Goal: Information Seeking & Learning: Learn about a topic

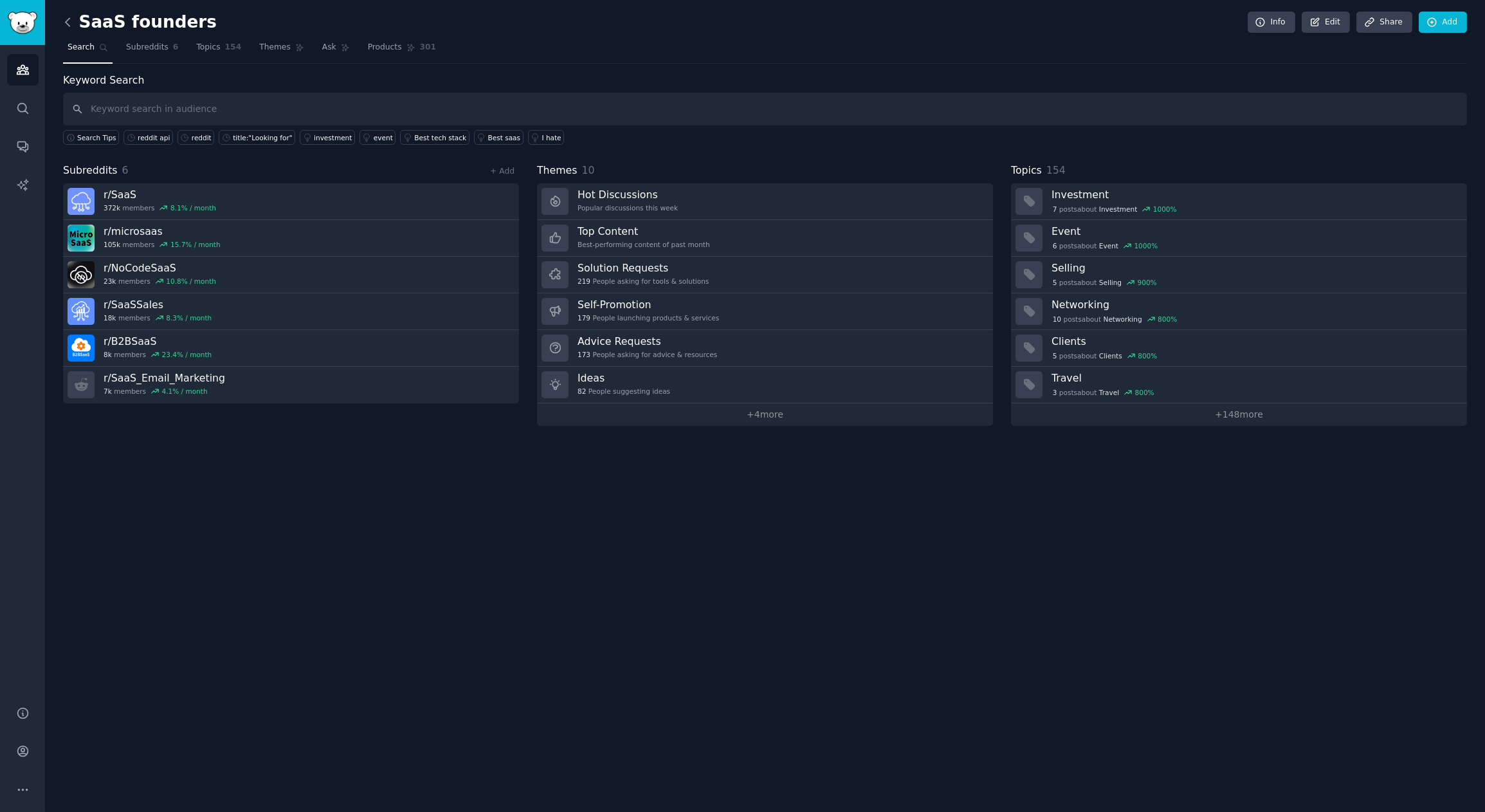
click at [67, 25] on icon at bounding box center [67, 22] width 13 height 13
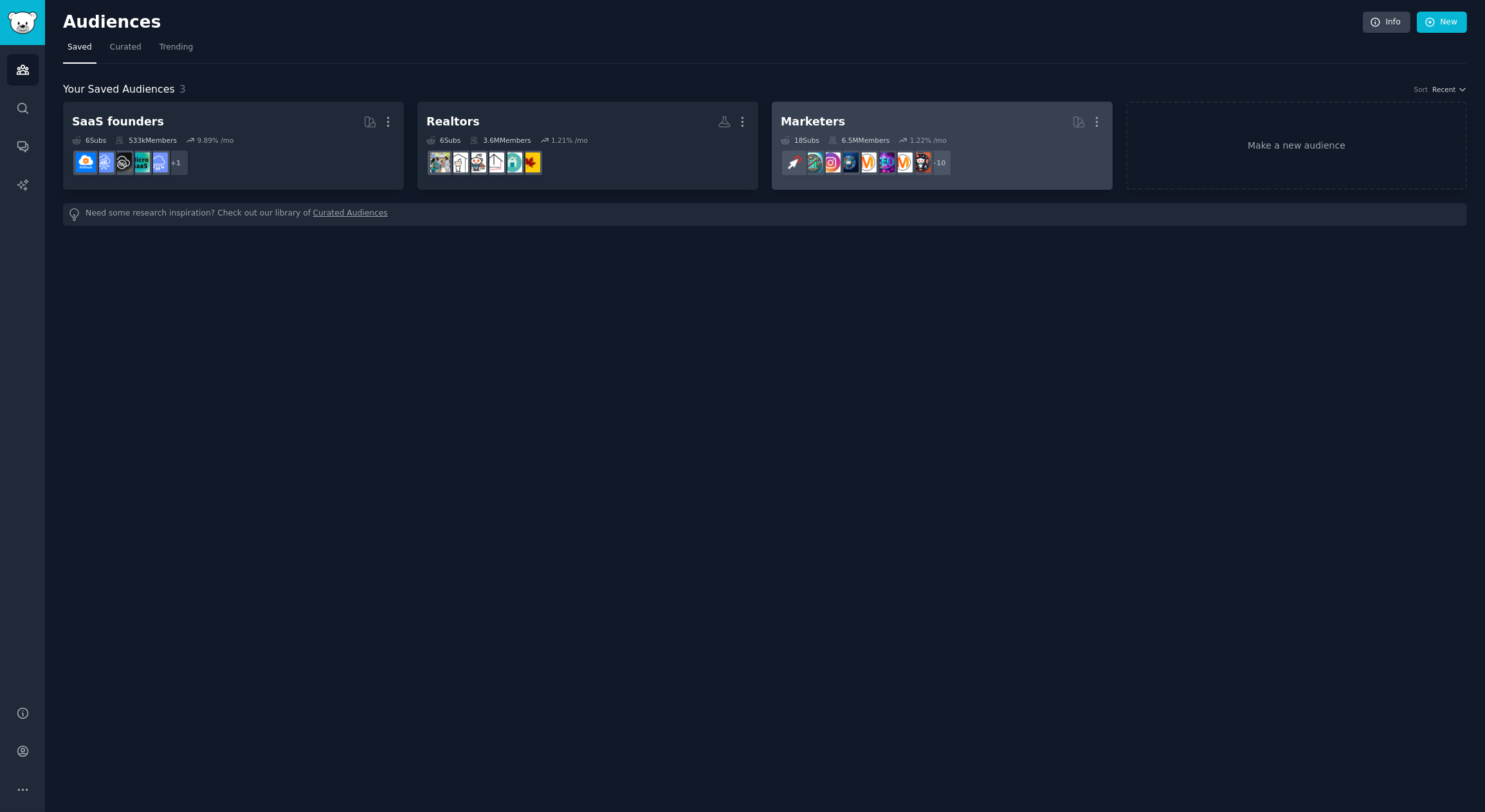
click at [951, 131] on h2 "Marketers More" at bounding box center [942, 121] width 323 height 22
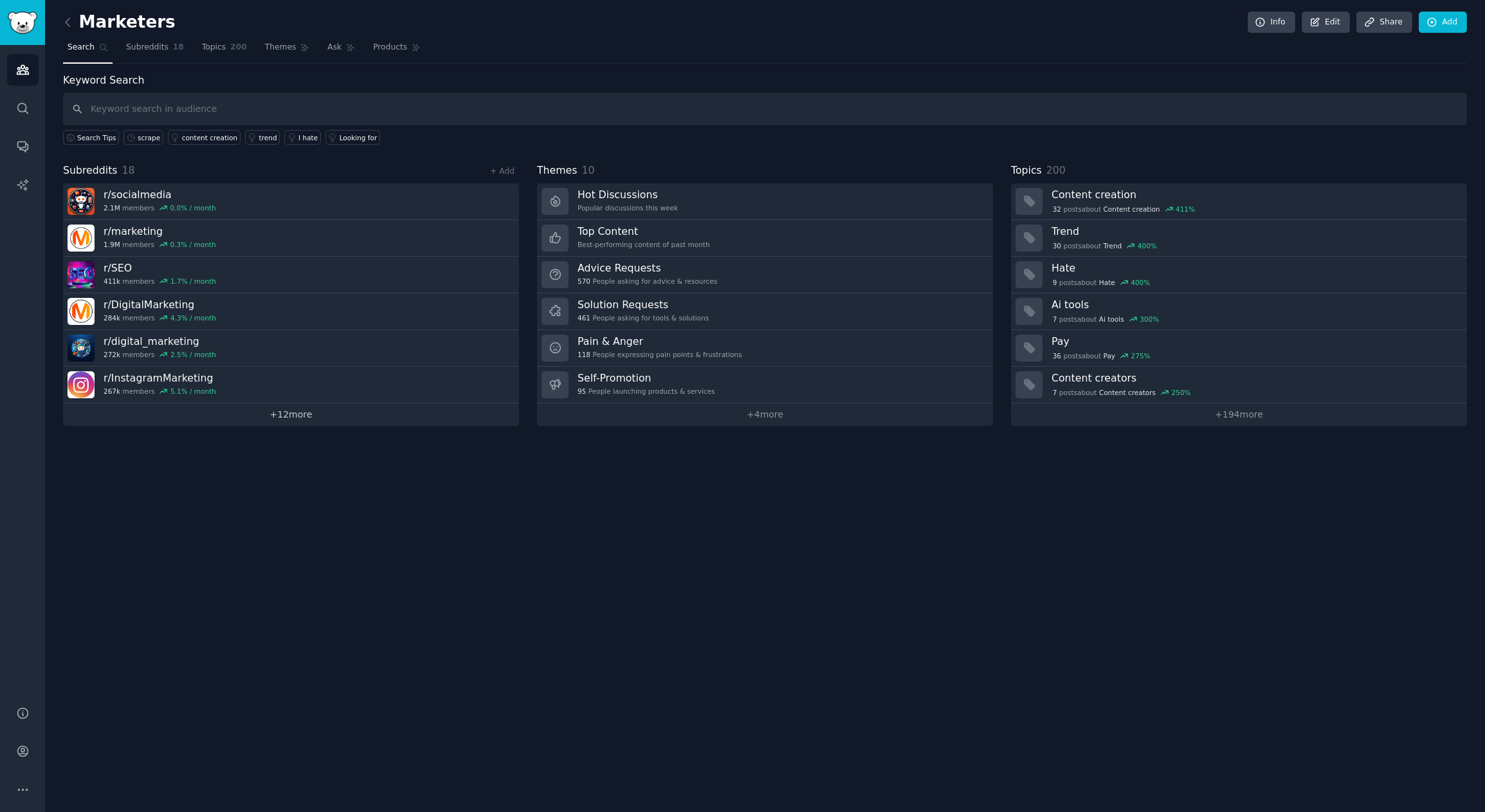
click at [283, 422] on link "+ 12 more" at bounding box center [292, 414] width 456 height 22
click at [1214, 420] on link "+ 194 more" at bounding box center [1239, 414] width 456 height 22
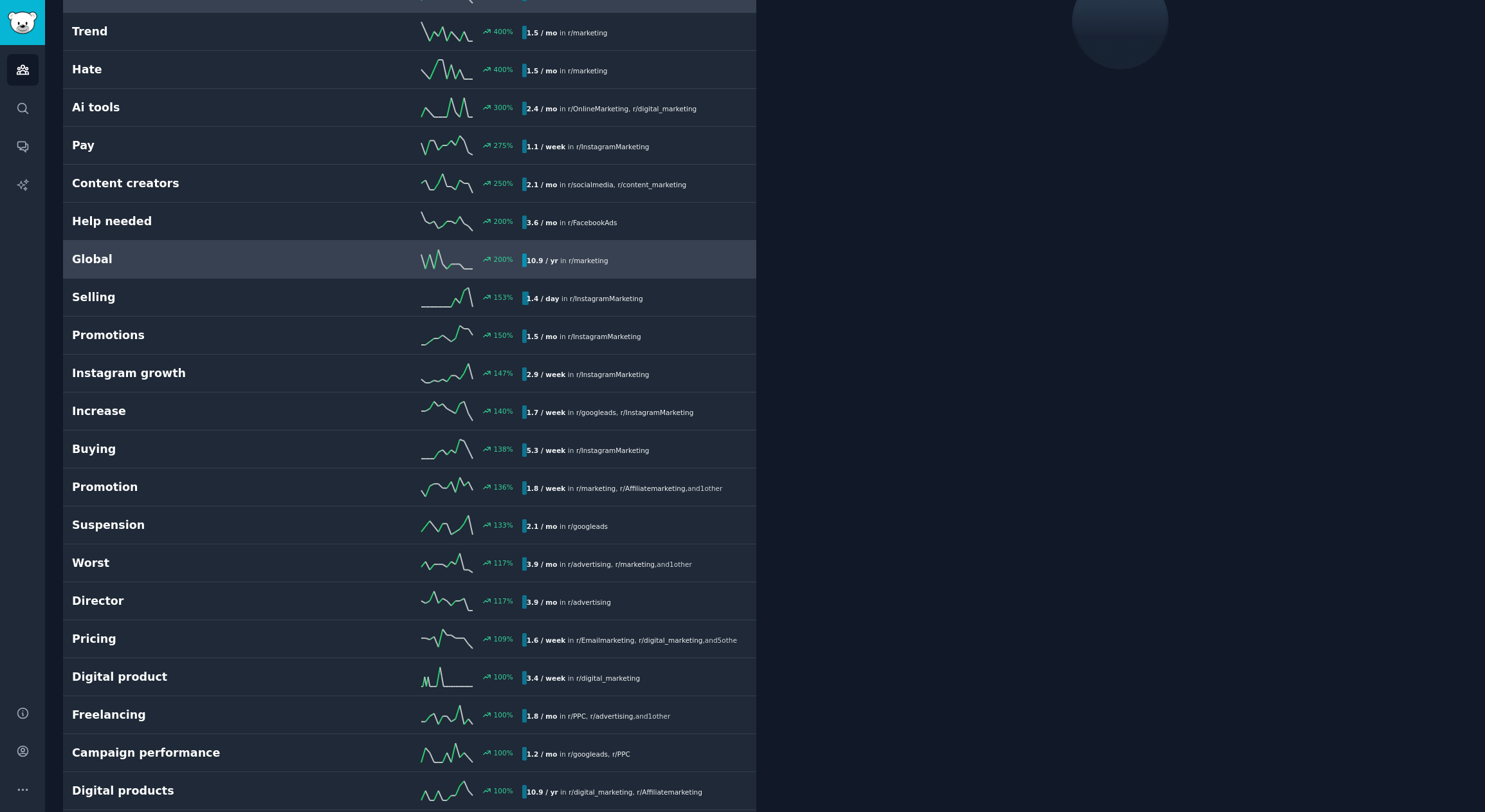
scroll to position [170, 0]
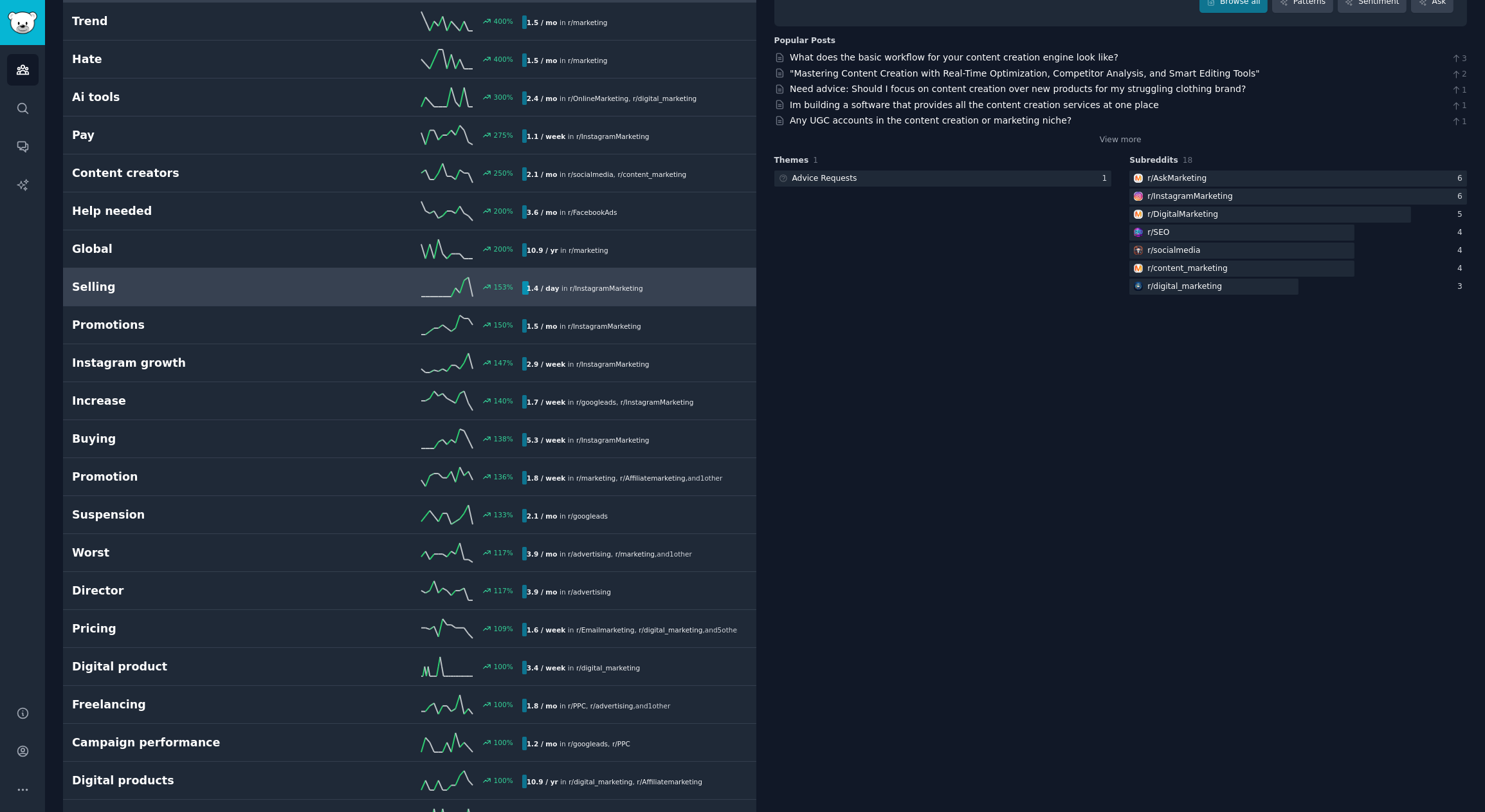
click at [217, 285] on h2 "Selling" at bounding box center [184, 287] width 225 height 16
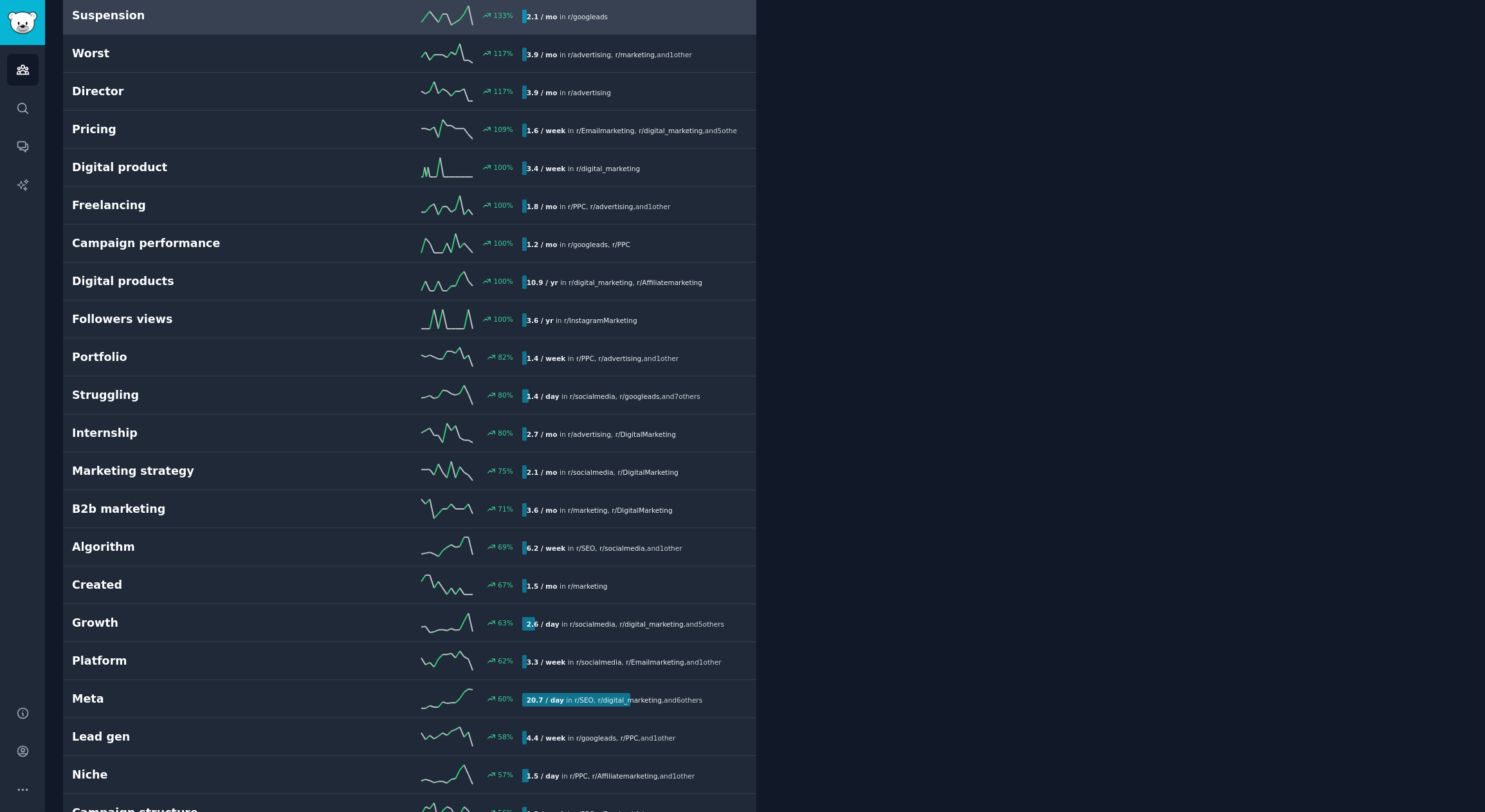
scroll to position [674, 0]
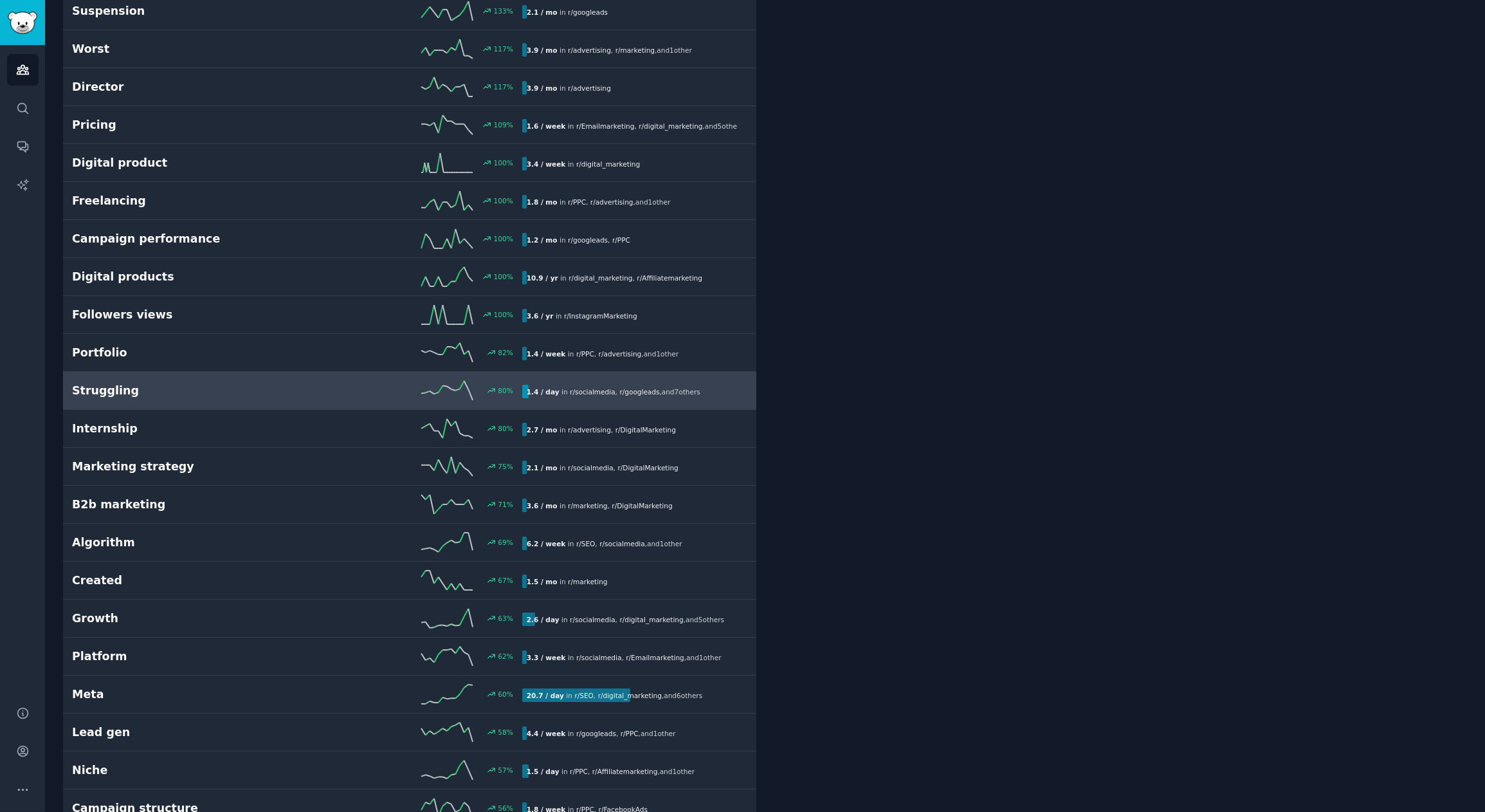
click at [172, 394] on h2 "Struggling" at bounding box center [184, 391] width 225 height 16
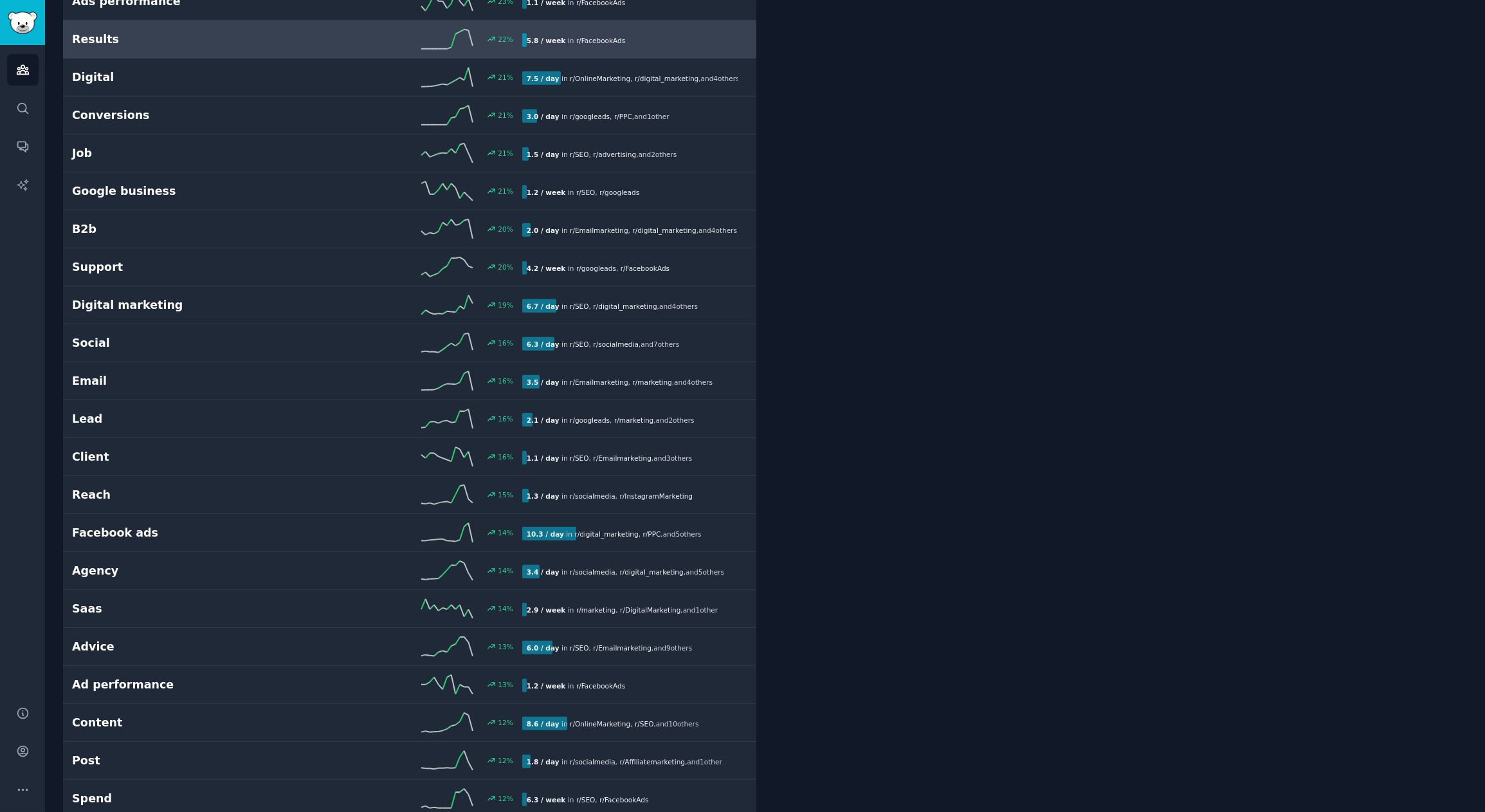
scroll to position [2789, 0]
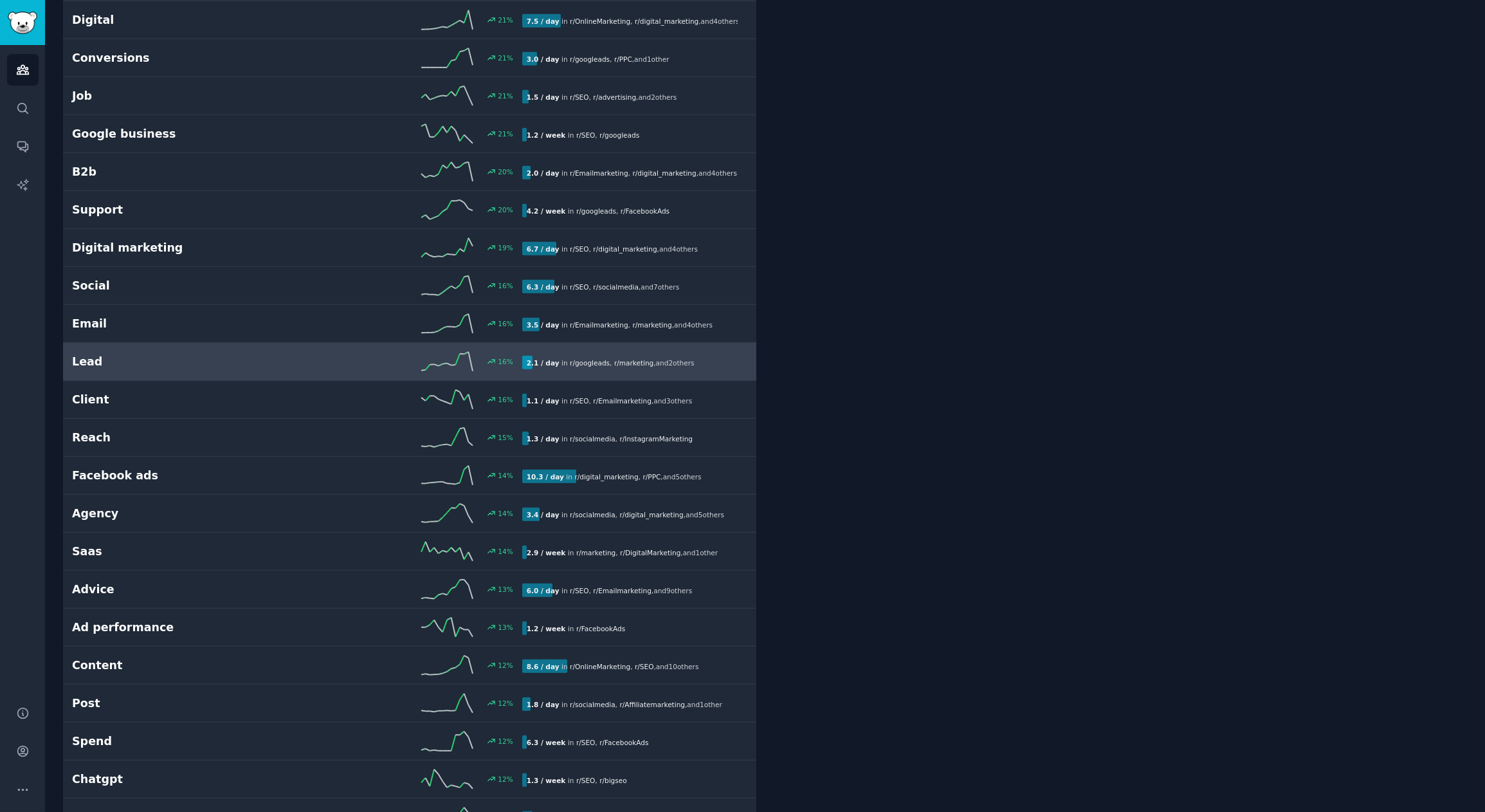
click at [117, 353] on h2 "Lead" at bounding box center [184, 361] width 225 height 16
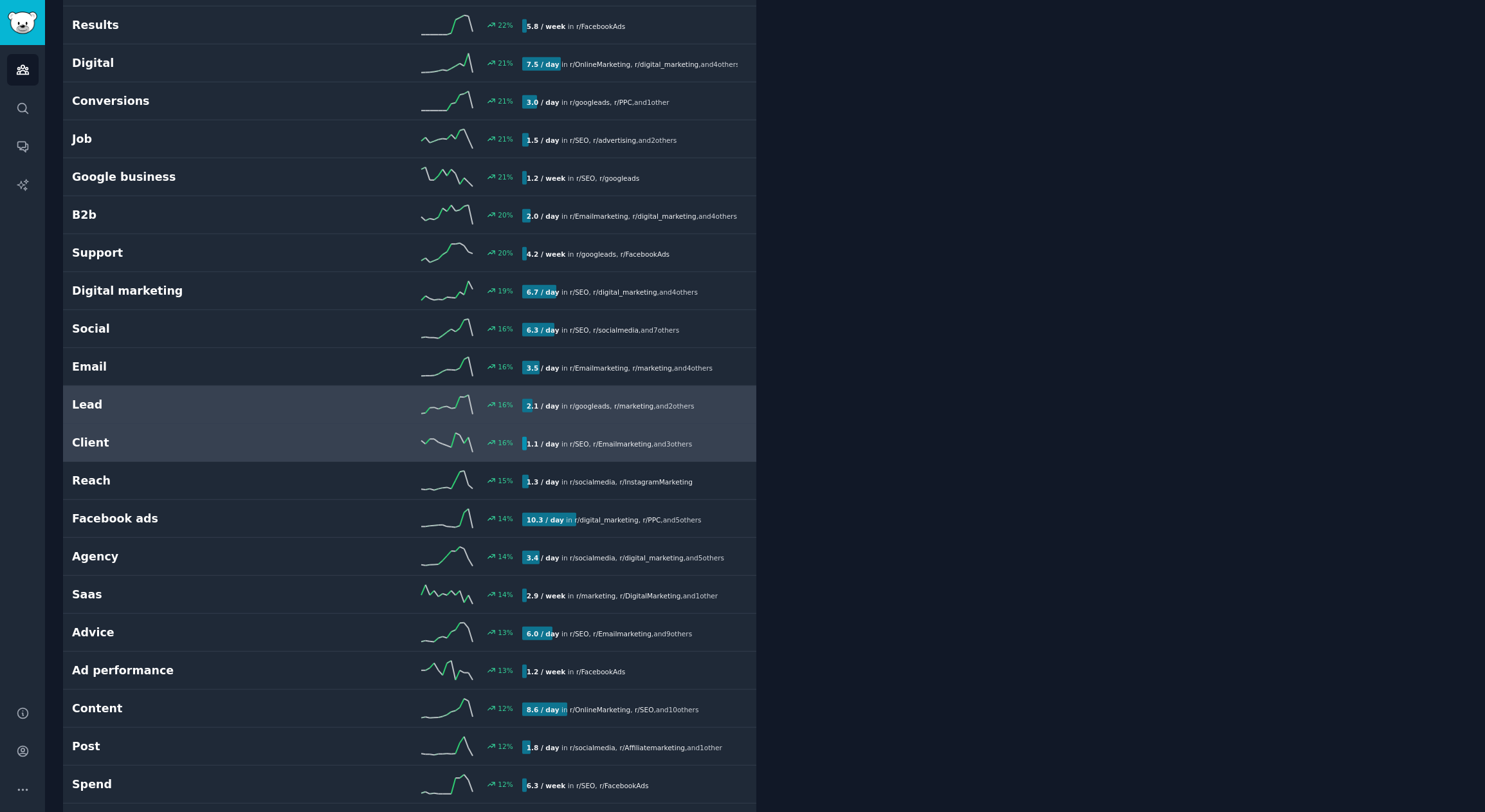
scroll to position [2747, 0]
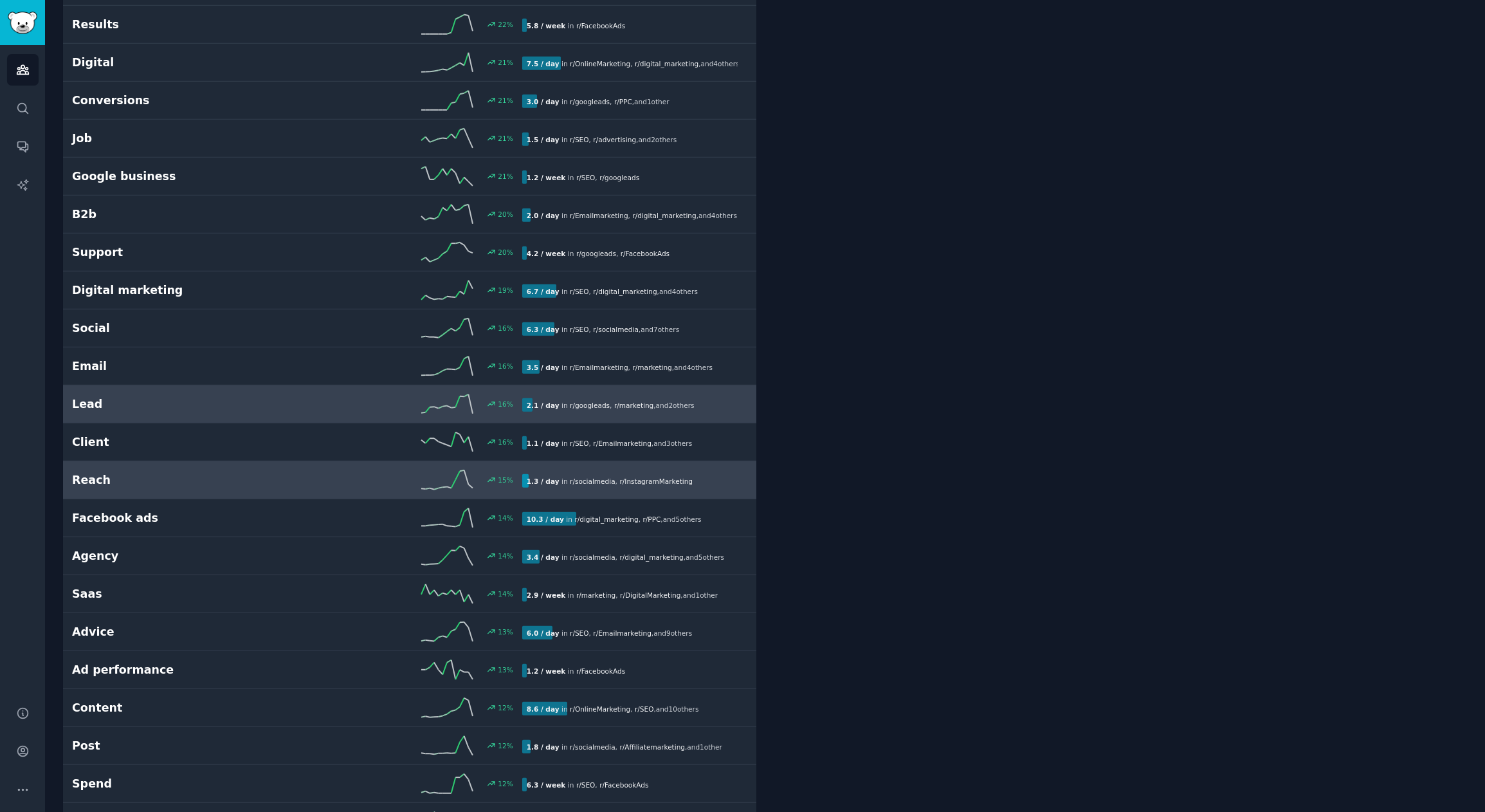
click at [243, 472] on h2 "Reach" at bounding box center [184, 479] width 225 height 16
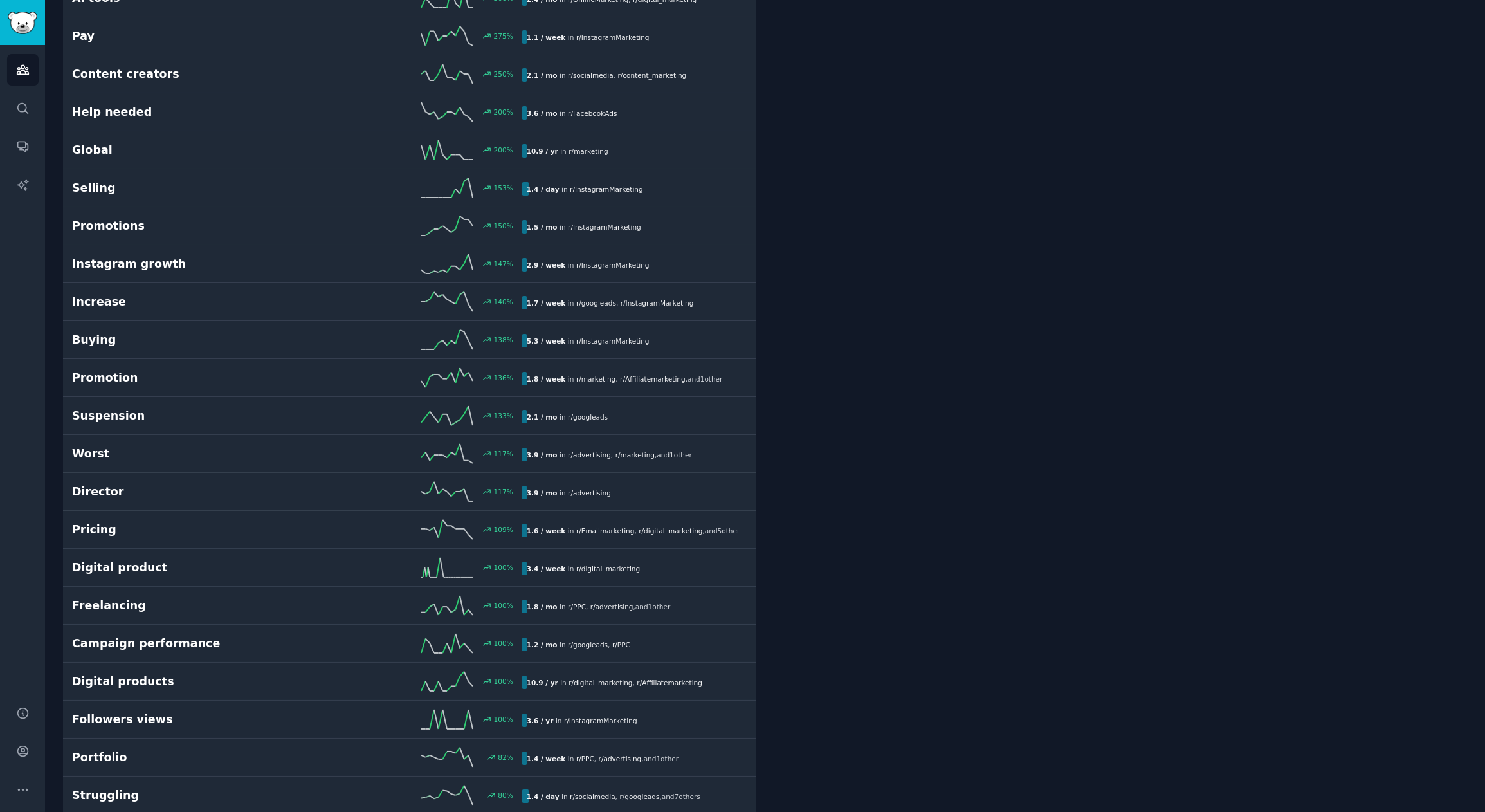
scroll to position [71, 0]
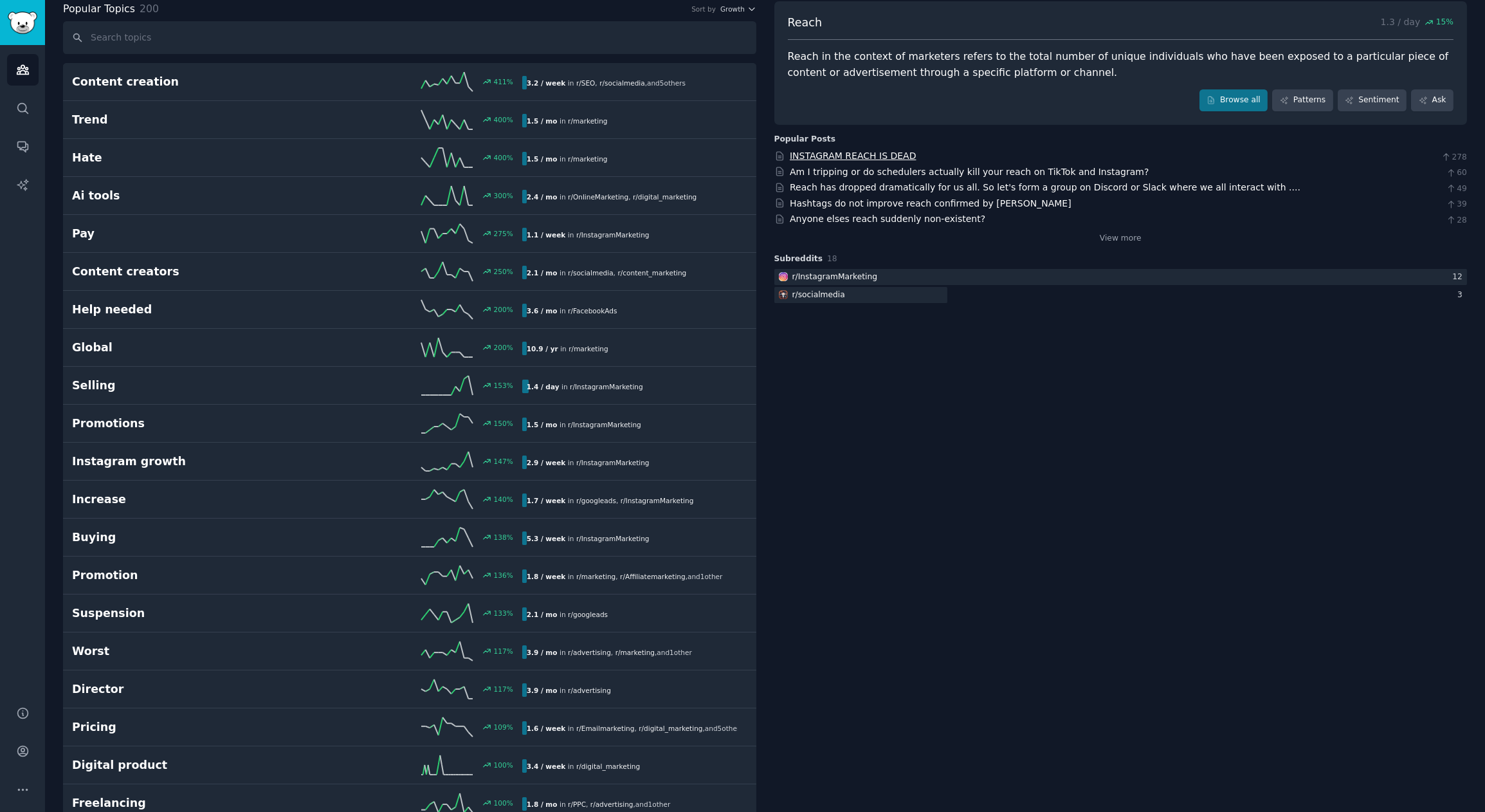
click at [895, 157] on link "INSTAGRAM REACH IS DEAD" at bounding box center [853, 155] width 127 height 10
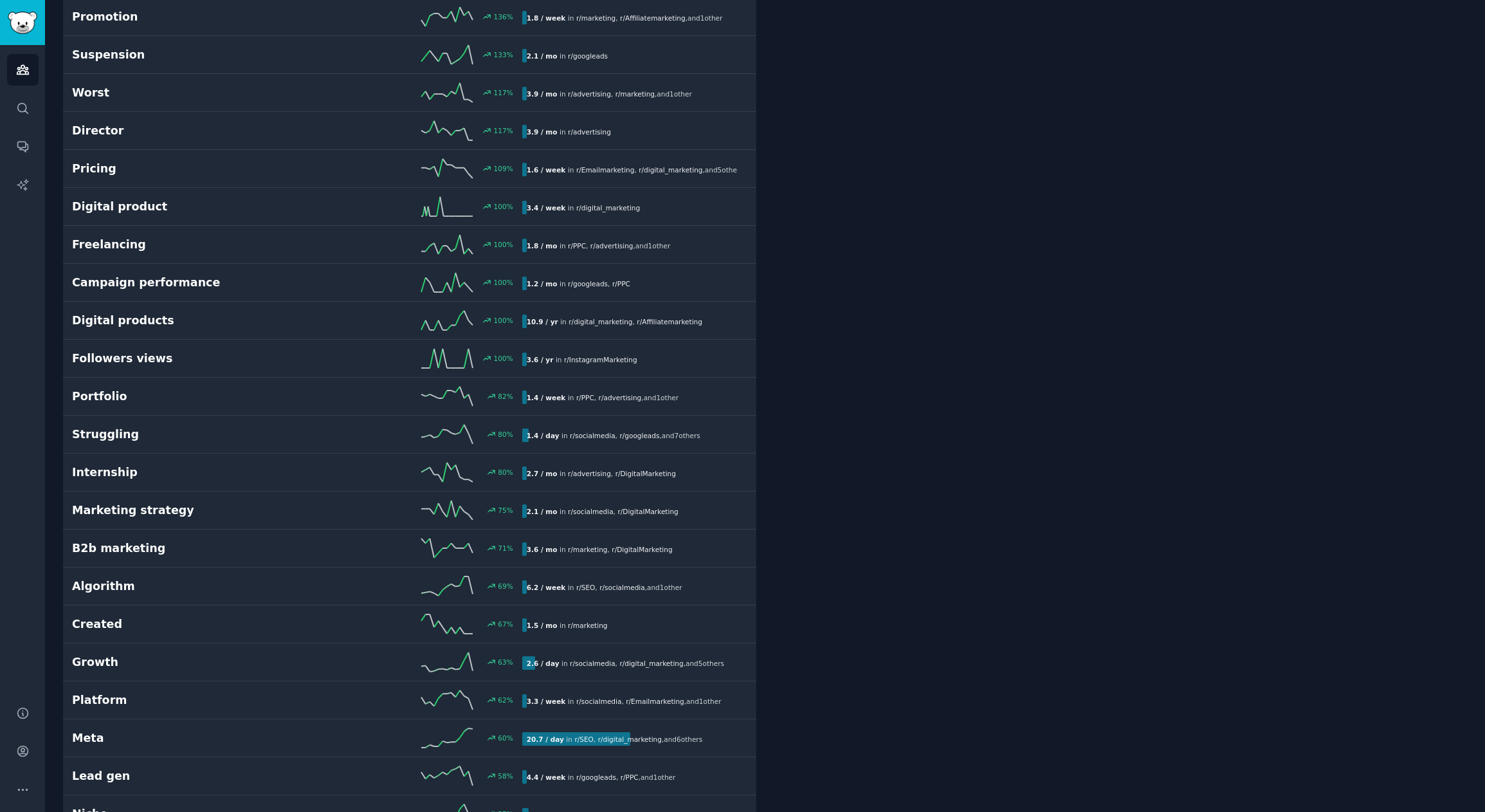
scroll to position [1029, 0]
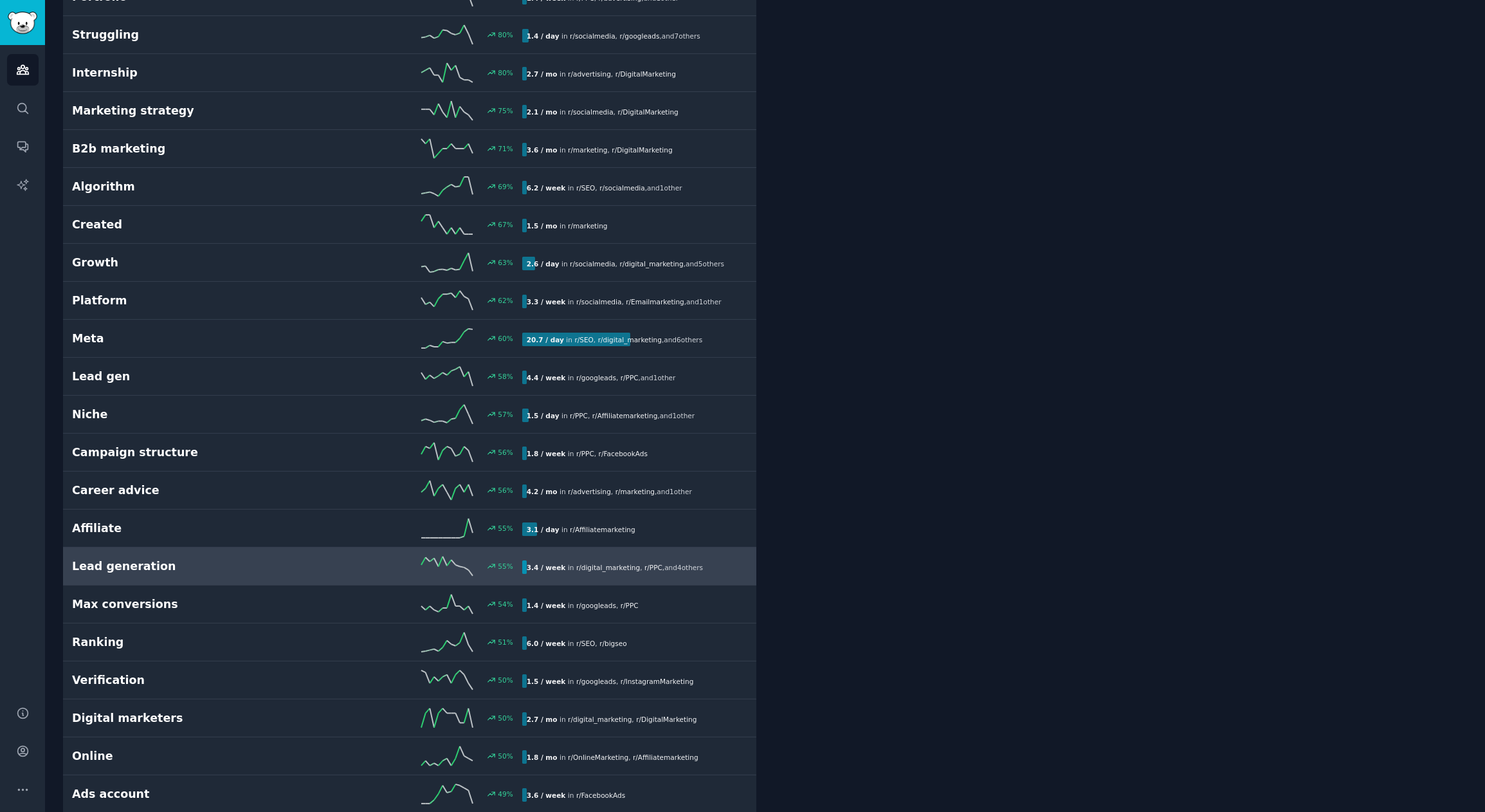
click at [141, 561] on h2 "Lead generation" at bounding box center [184, 566] width 225 height 16
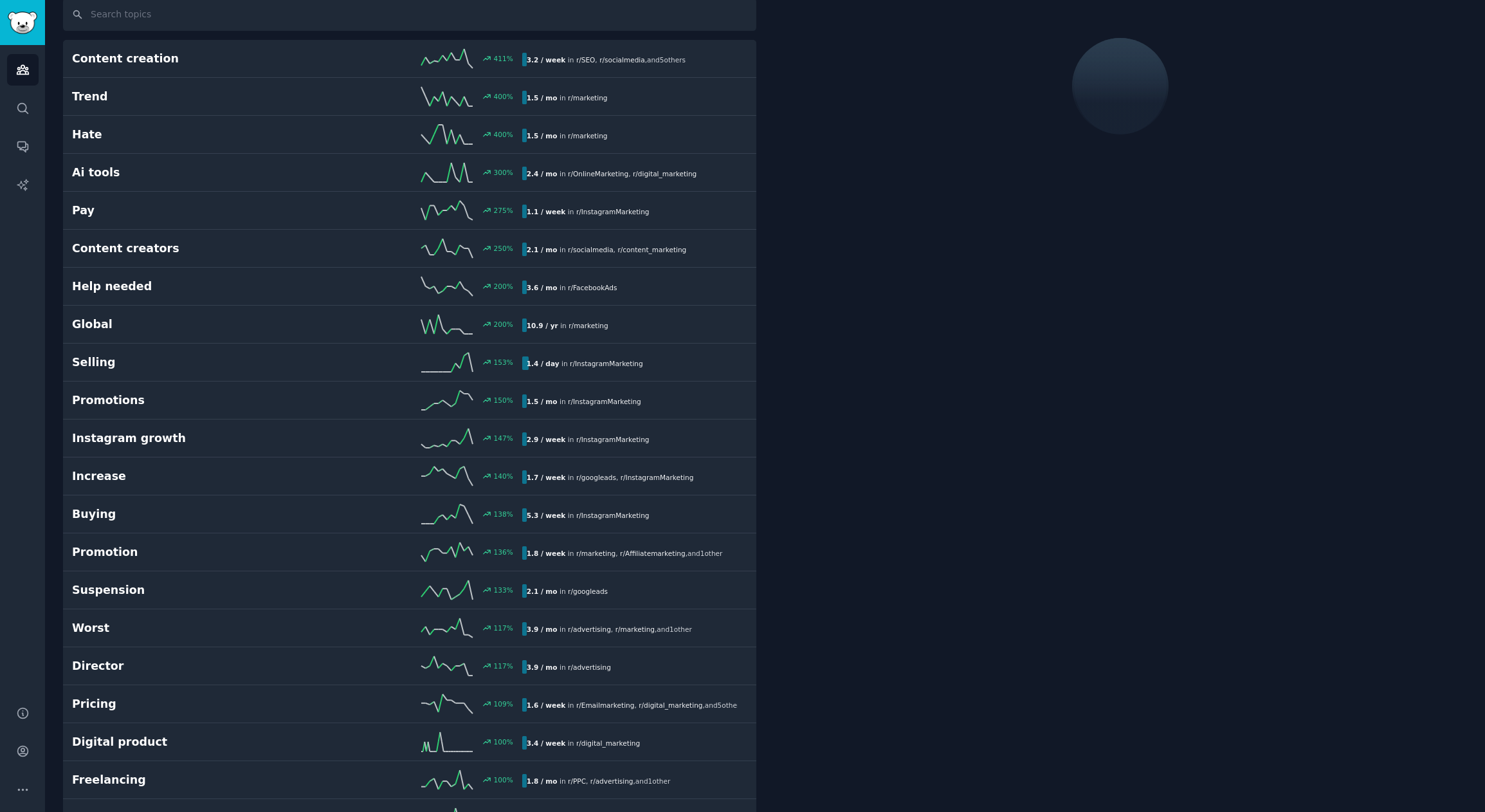
scroll to position [71, 0]
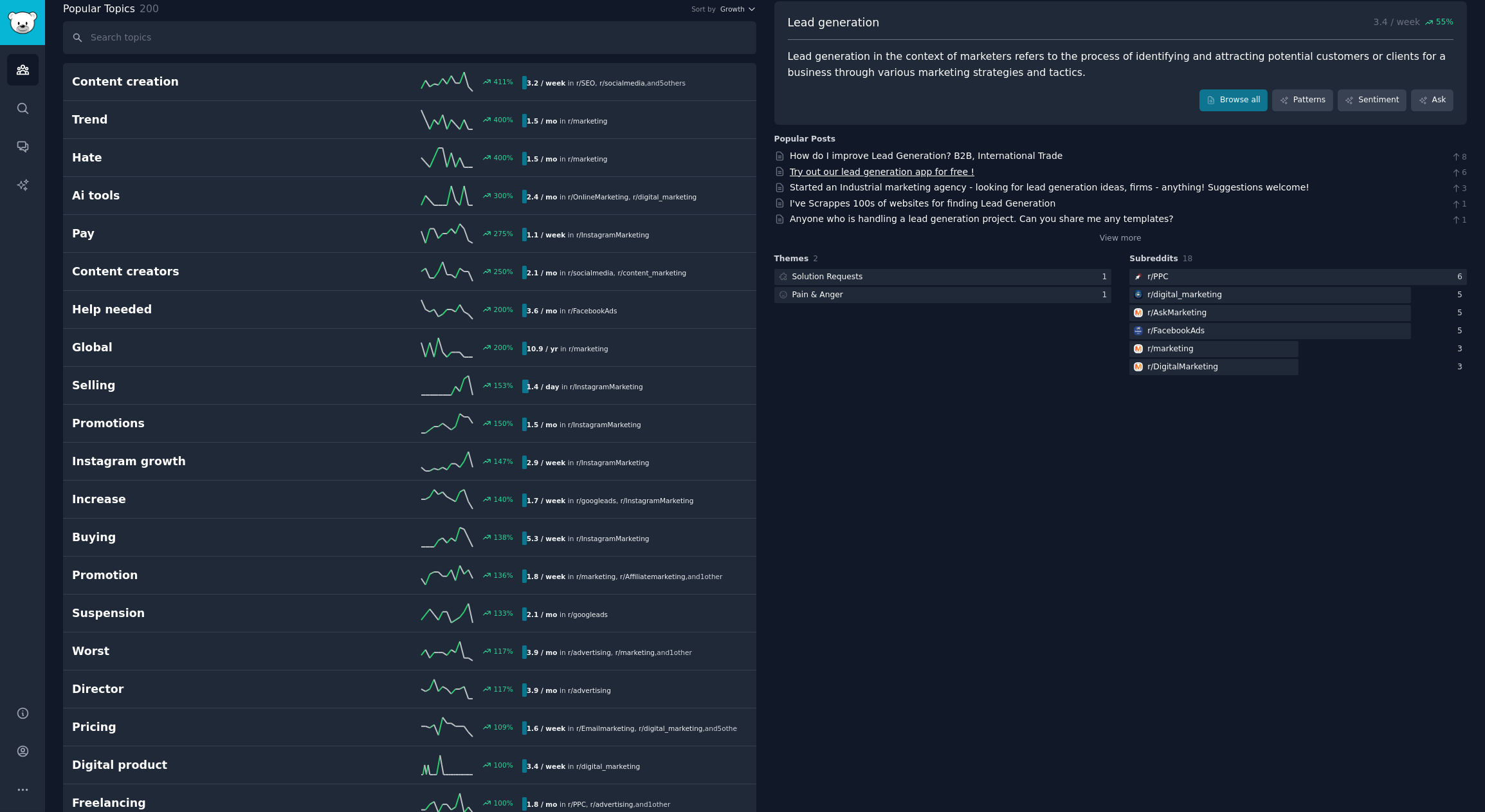
click at [942, 170] on link "Try out our lead generation app for free !" at bounding box center [882, 171] width 185 height 10
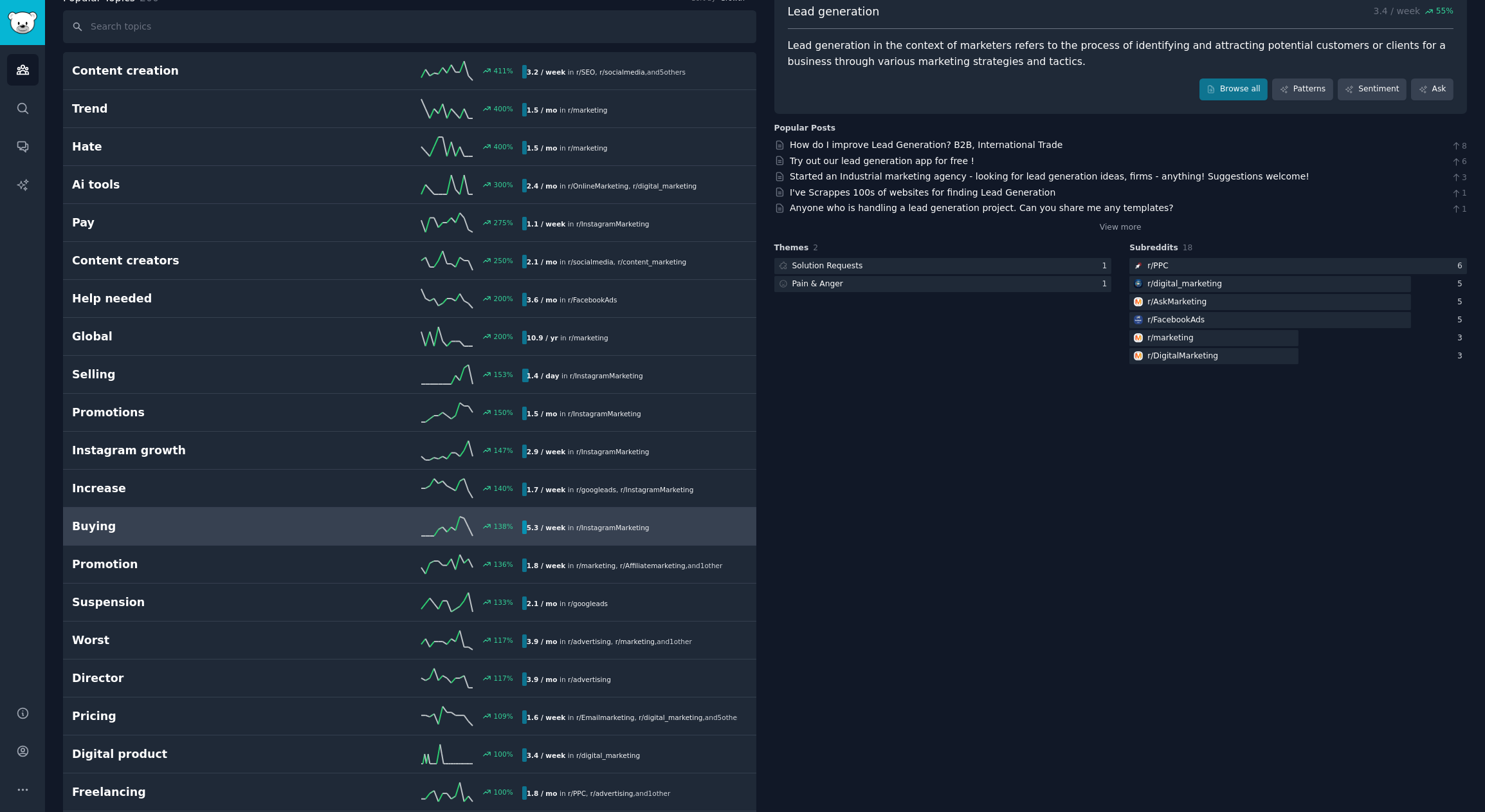
scroll to position [0, 0]
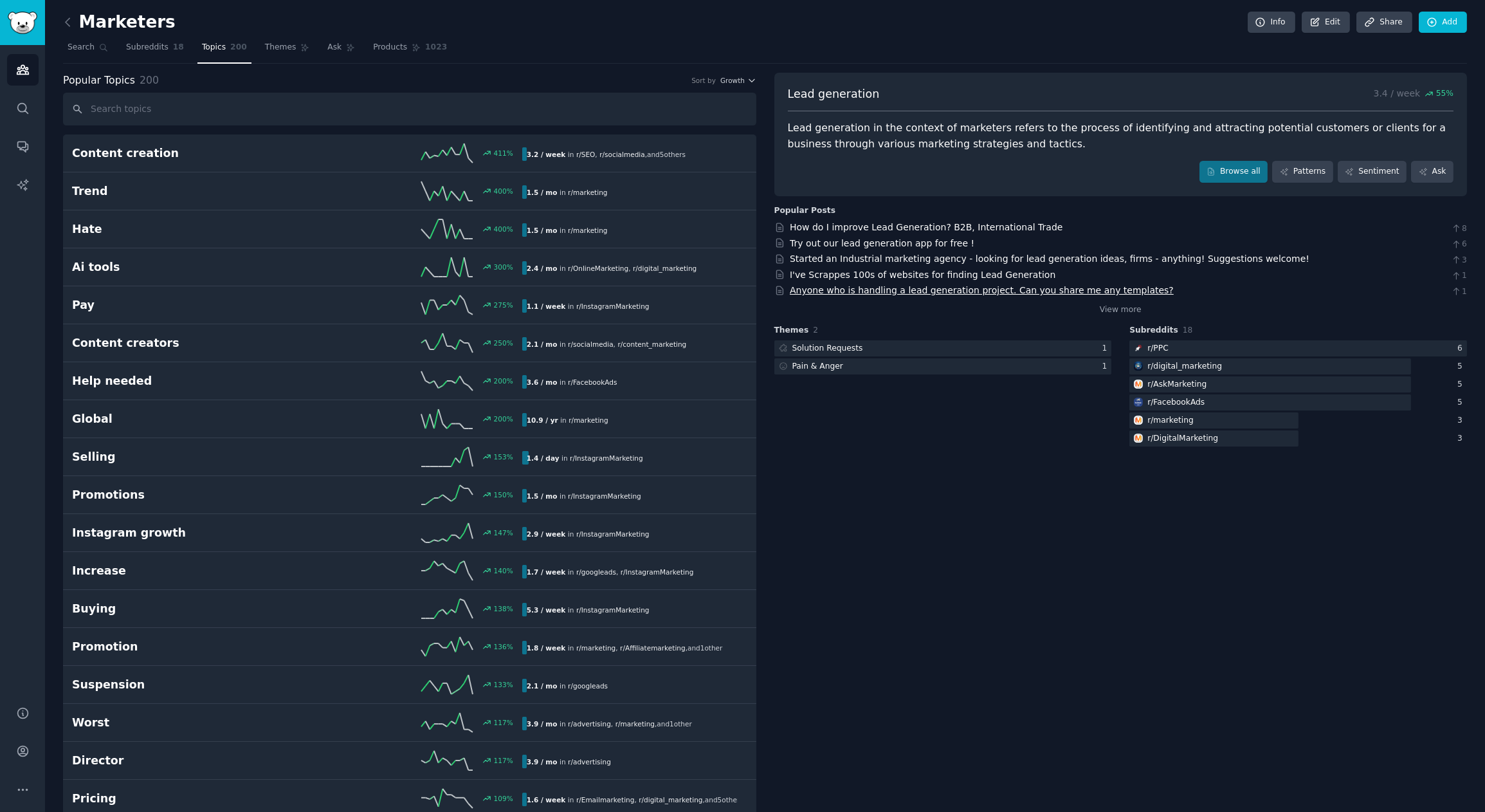
click at [982, 294] on link "Anyone who is handling a lead generation project. Can you share me any template…" at bounding box center [981, 289] width 384 height 10
click at [732, 78] on span "Growth" at bounding box center [732, 80] width 25 height 9
click at [678, 125] on p "Velocity" at bounding box center [671, 128] width 31 height 12
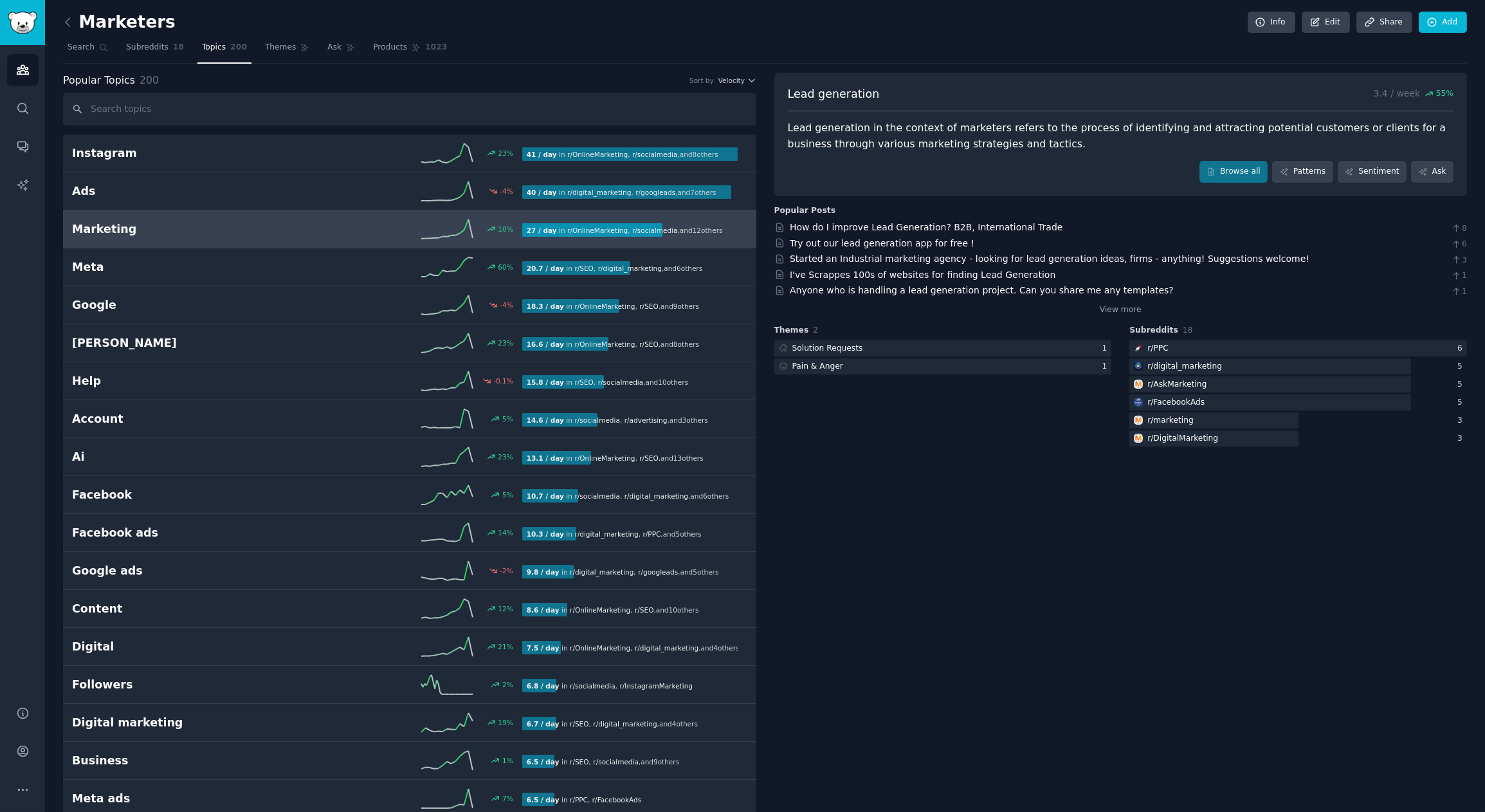
click at [256, 223] on h2 "Marketing" at bounding box center [184, 229] width 225 height 16
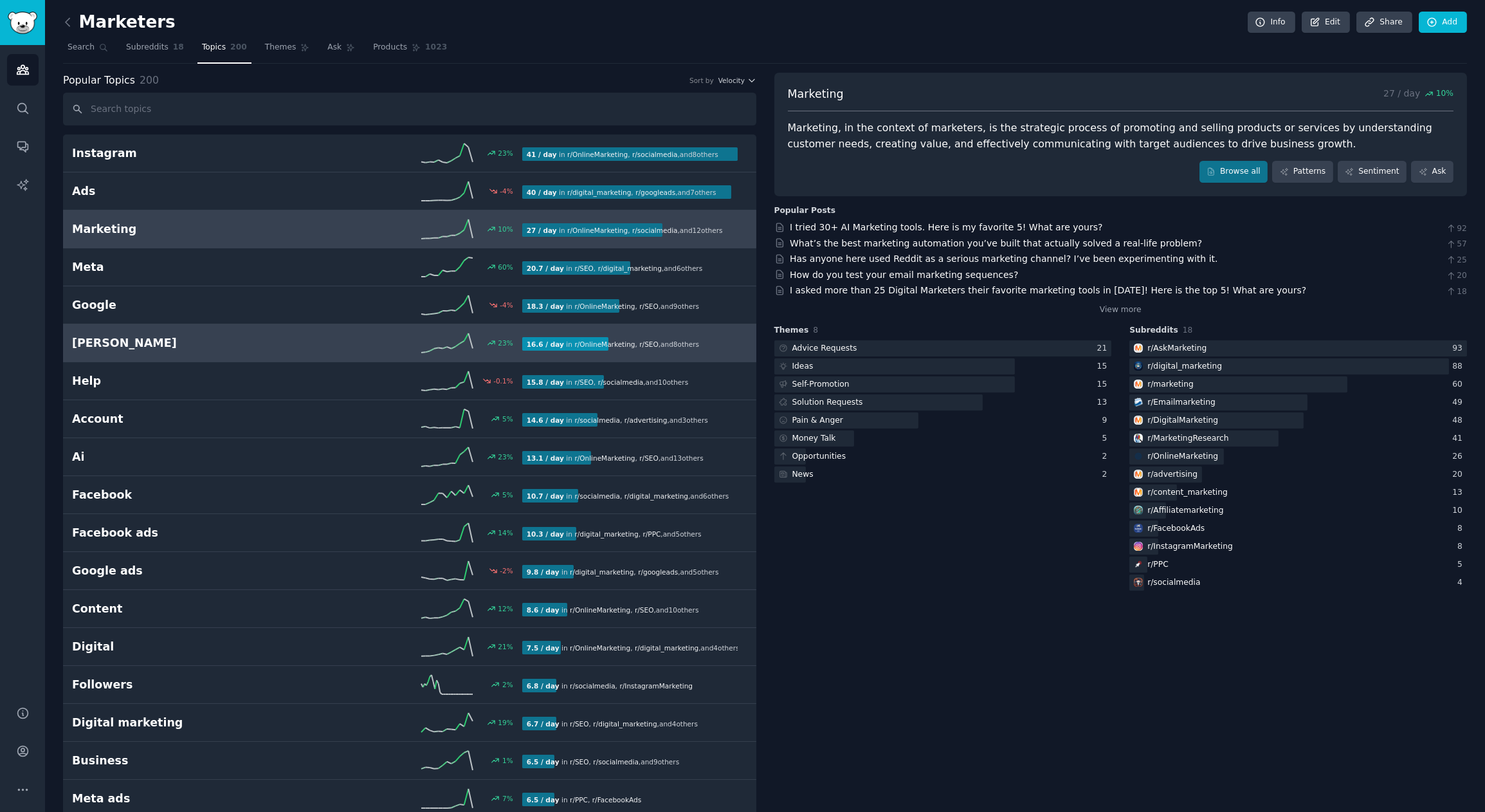
click at [212, 338] on h2 "[PERSON_NAME]" at bounding box center [184, 343] width 225 height 16
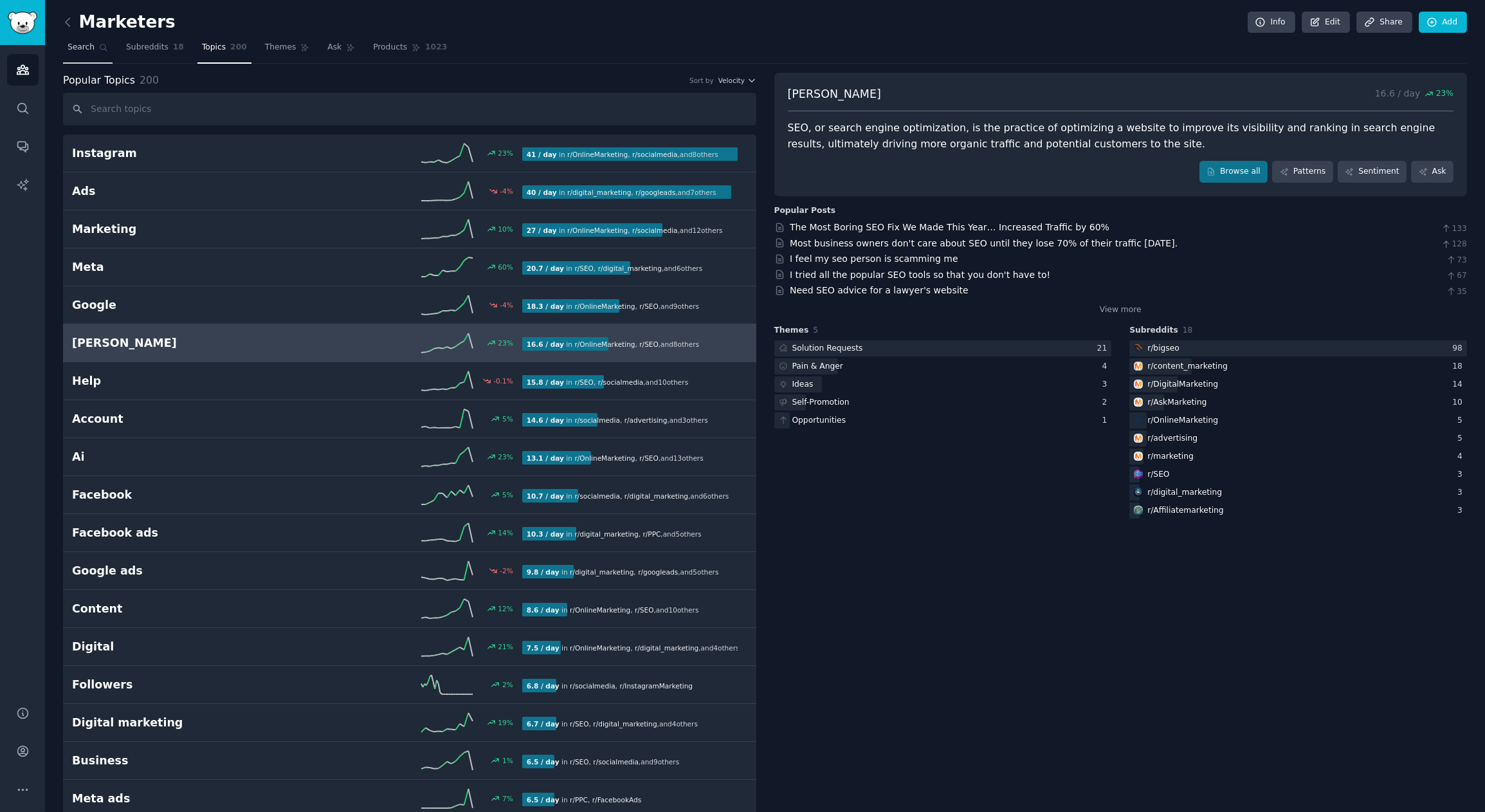
click at [81, 47] on span "Search" at bounding box center [80, 47] width 27 height 12
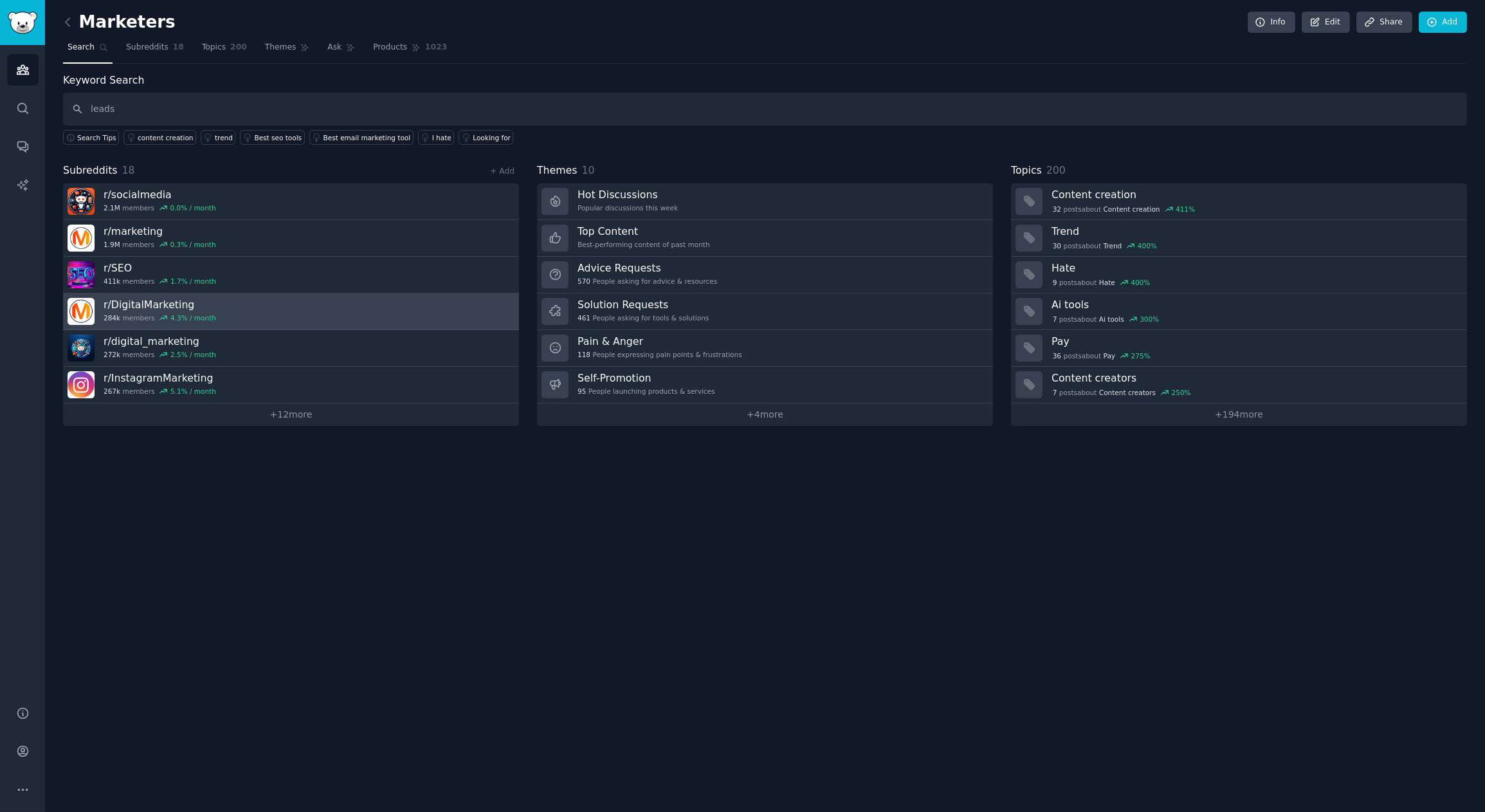
type input "leads"
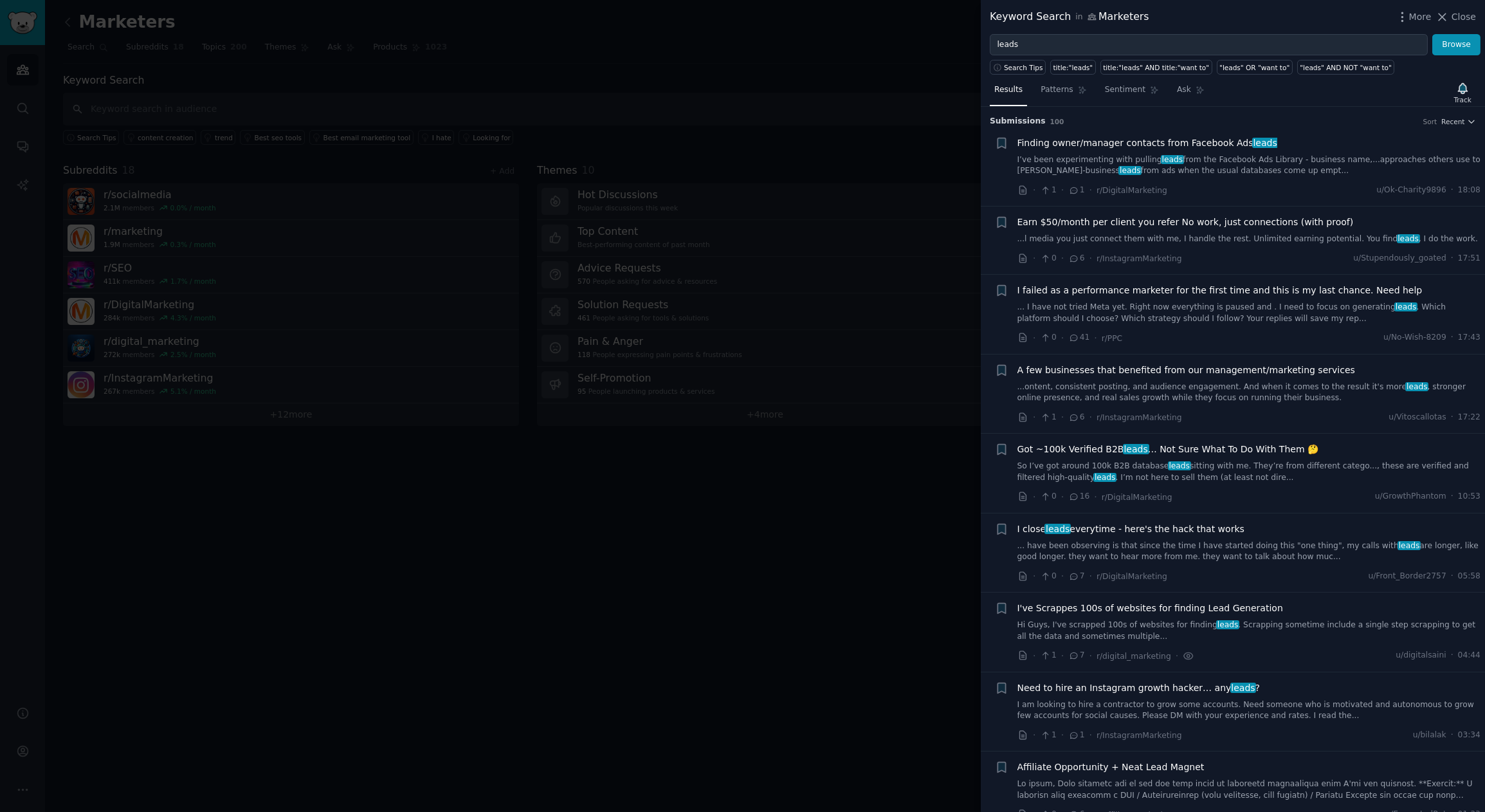
scroll to position [194, 0]
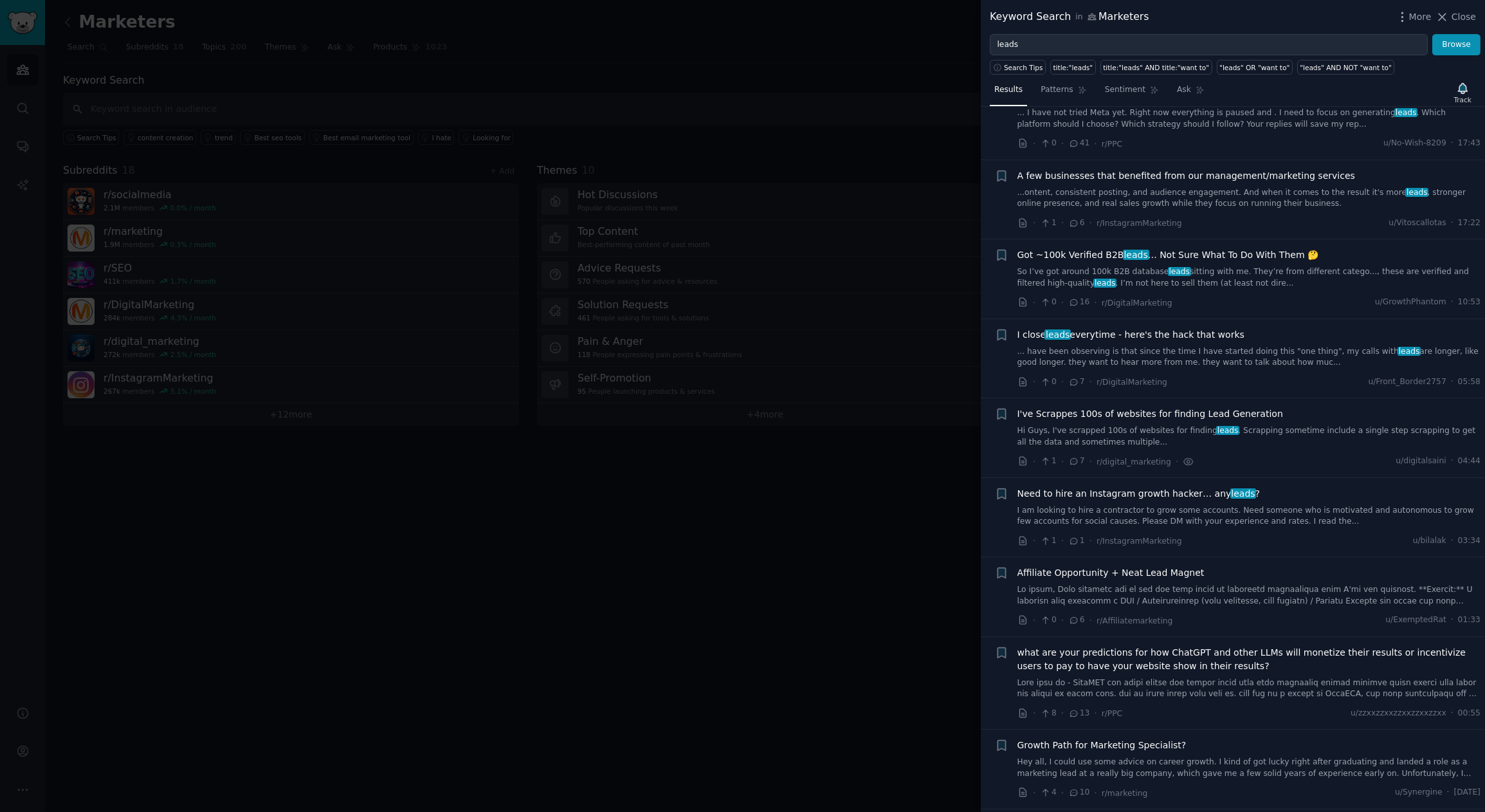
click at [1232, 415] on span "I've Scrappes 100s of websites for finding Lead Generation" at bounding box center [1150, 413] width 265 height 13
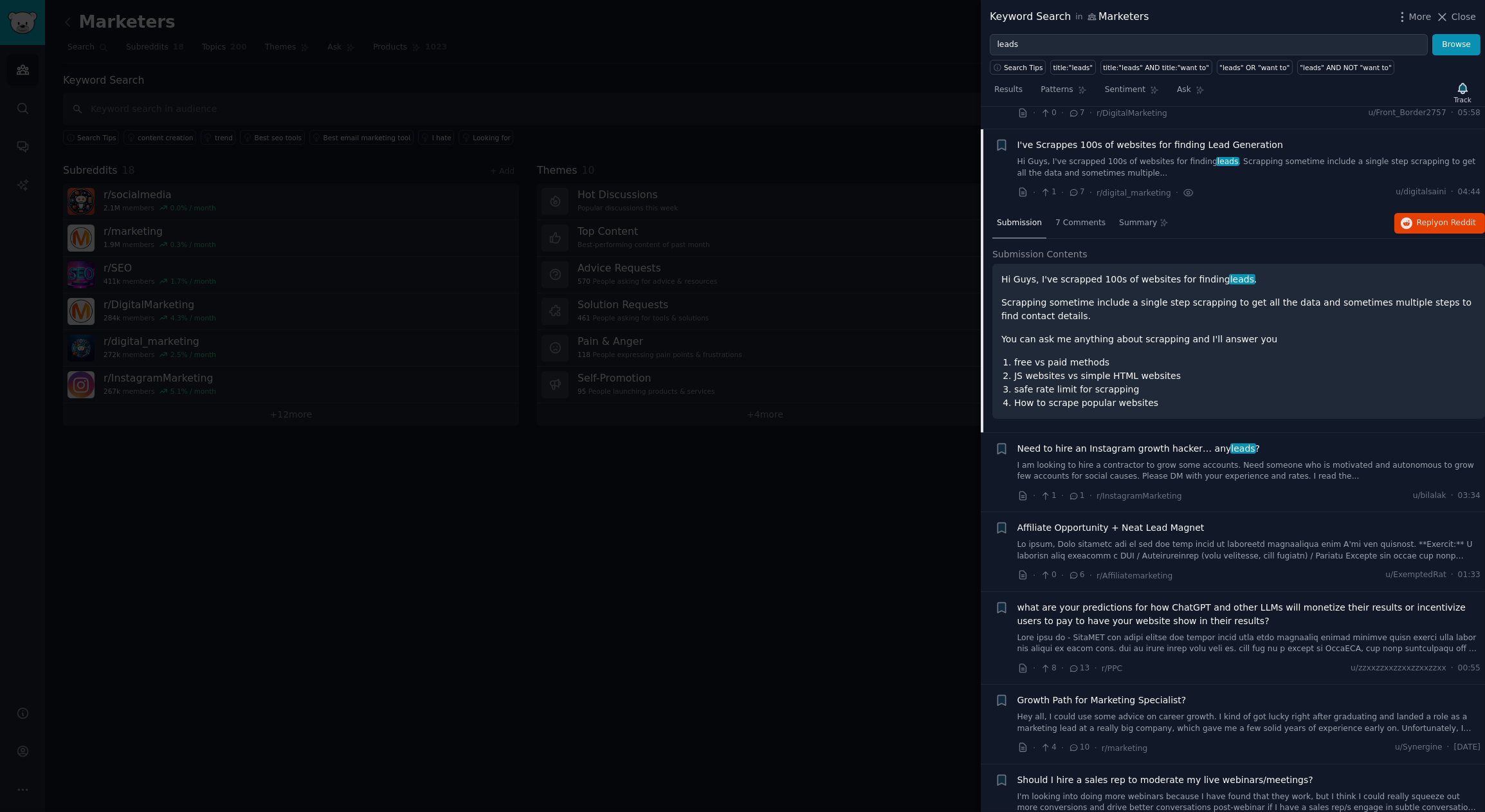
scroll to position [485, 0]
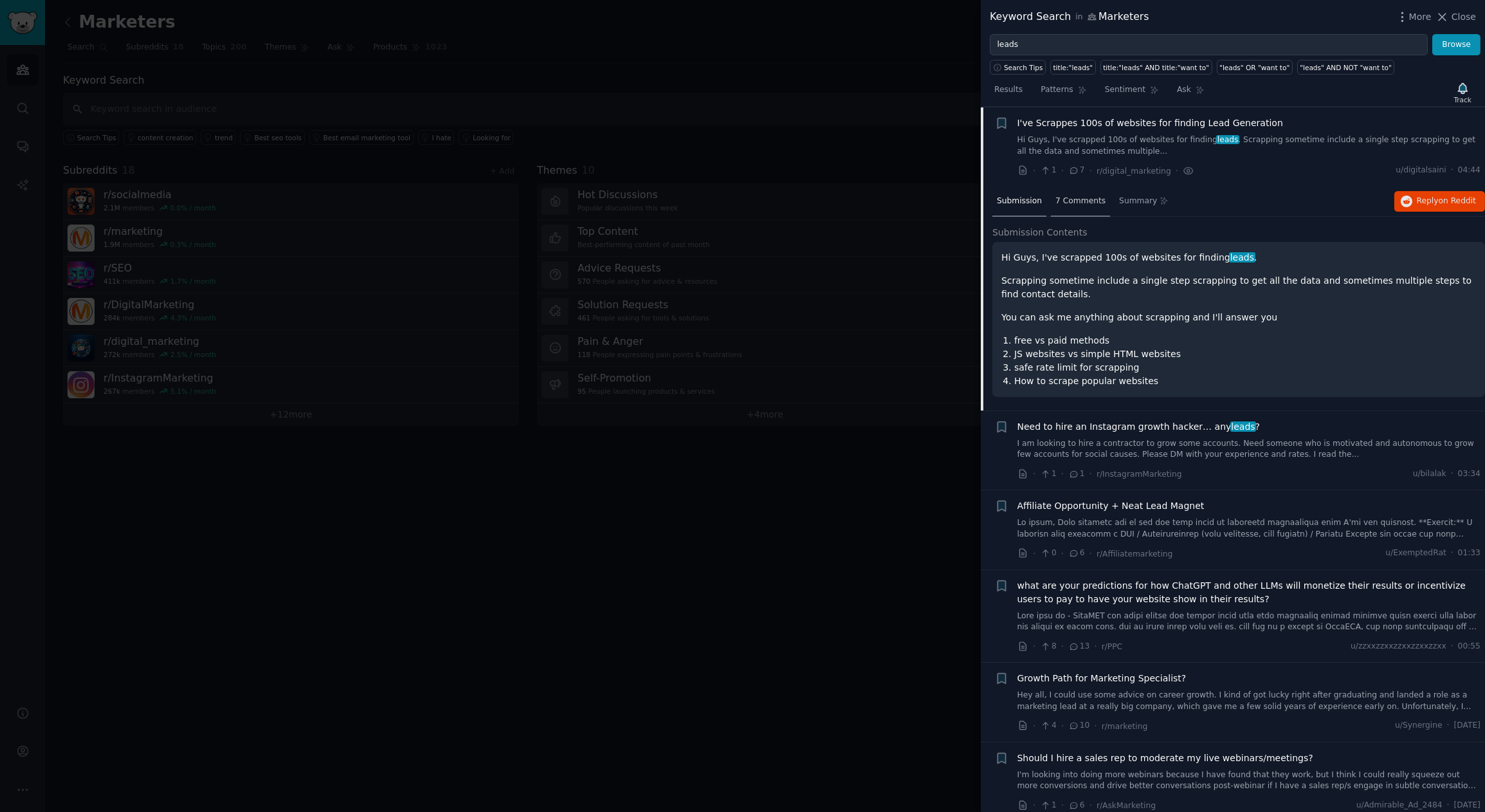
click at [1084, 198] on span "7 Comments" at bounding box center [1080, 201] width 50 height 12
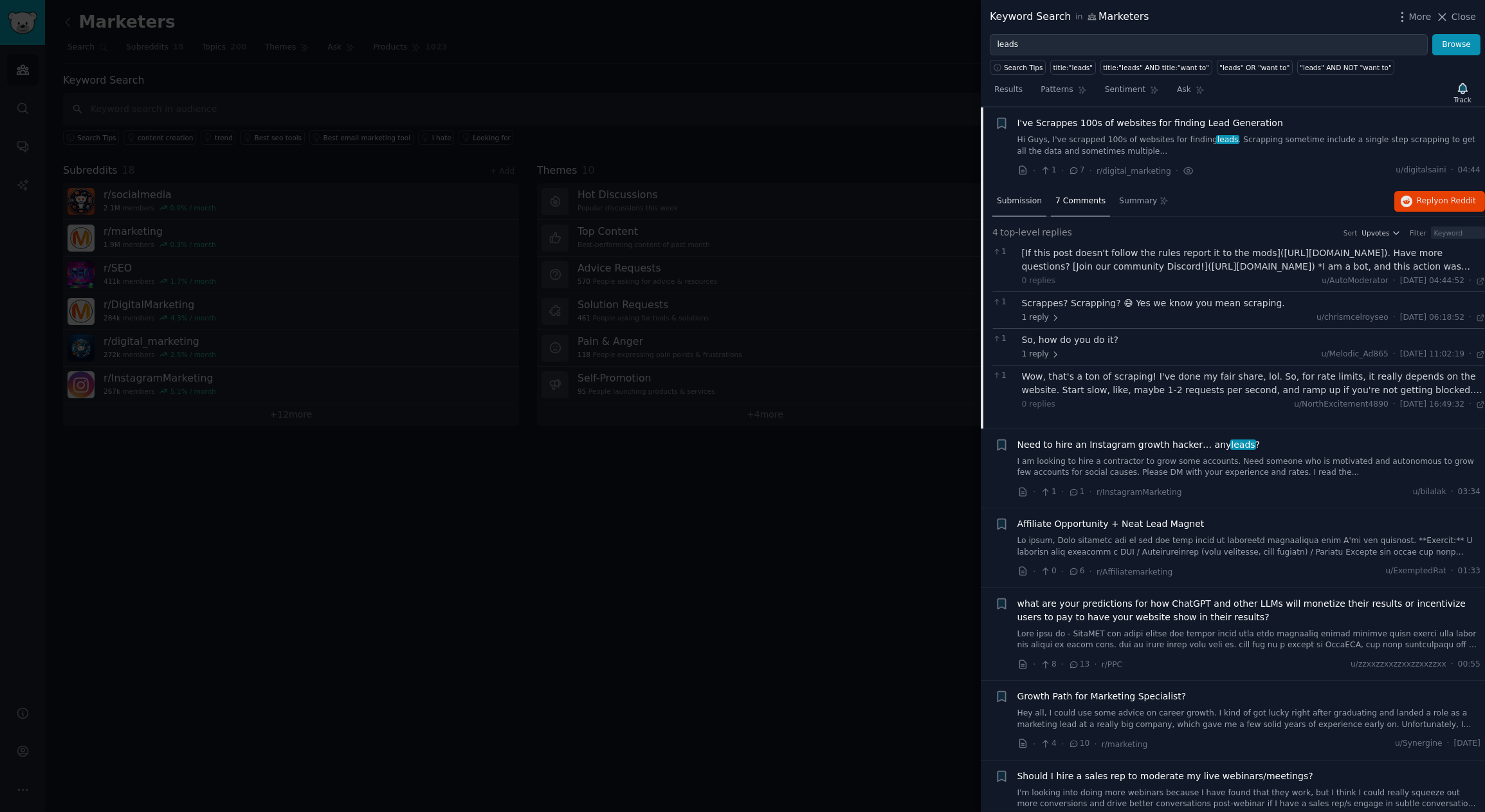
click at [1012, 197] on span "Submission" at bounding box center [1019, 201] width 45 height 12
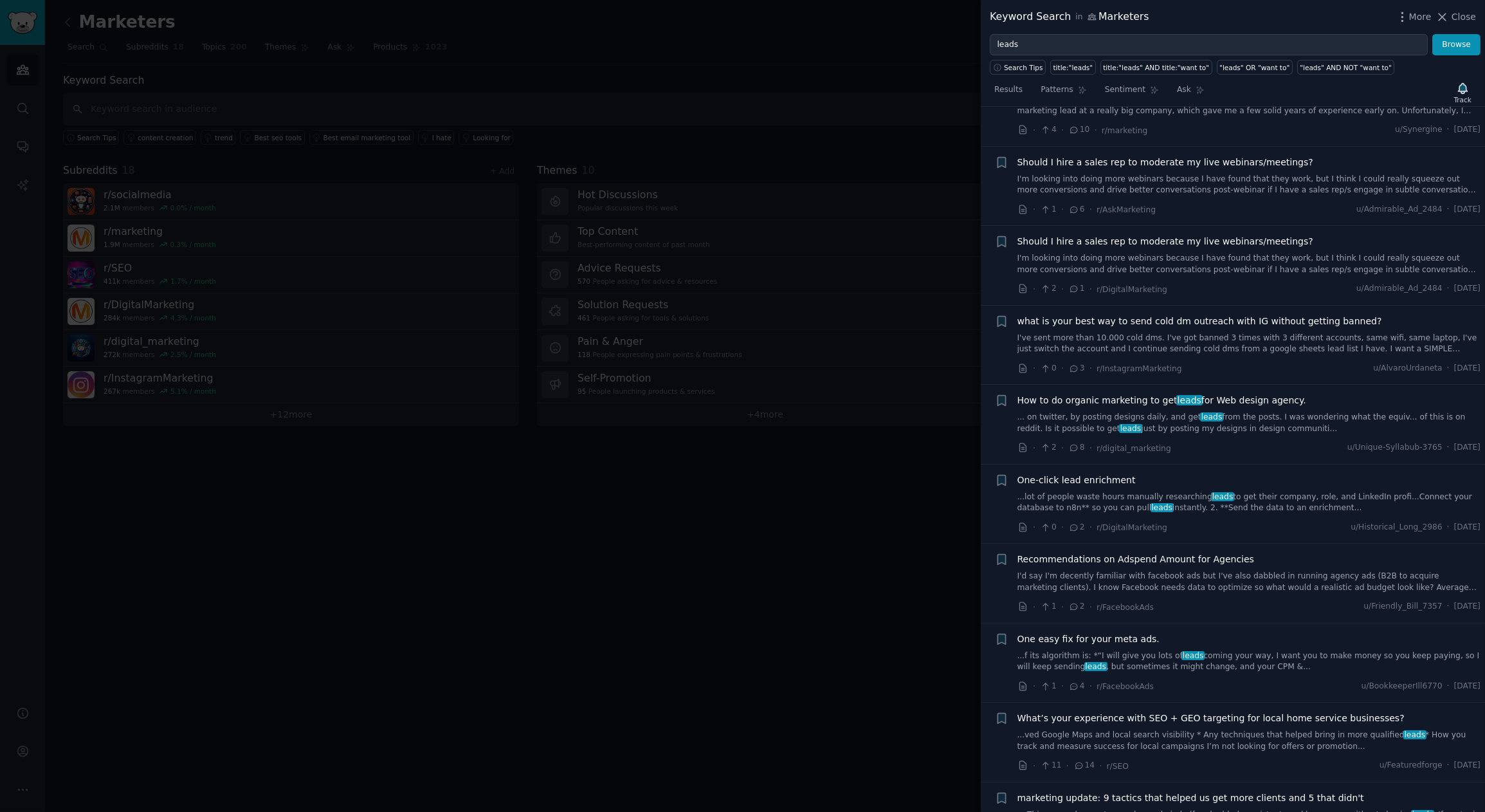
scroll to position [1175, 0]
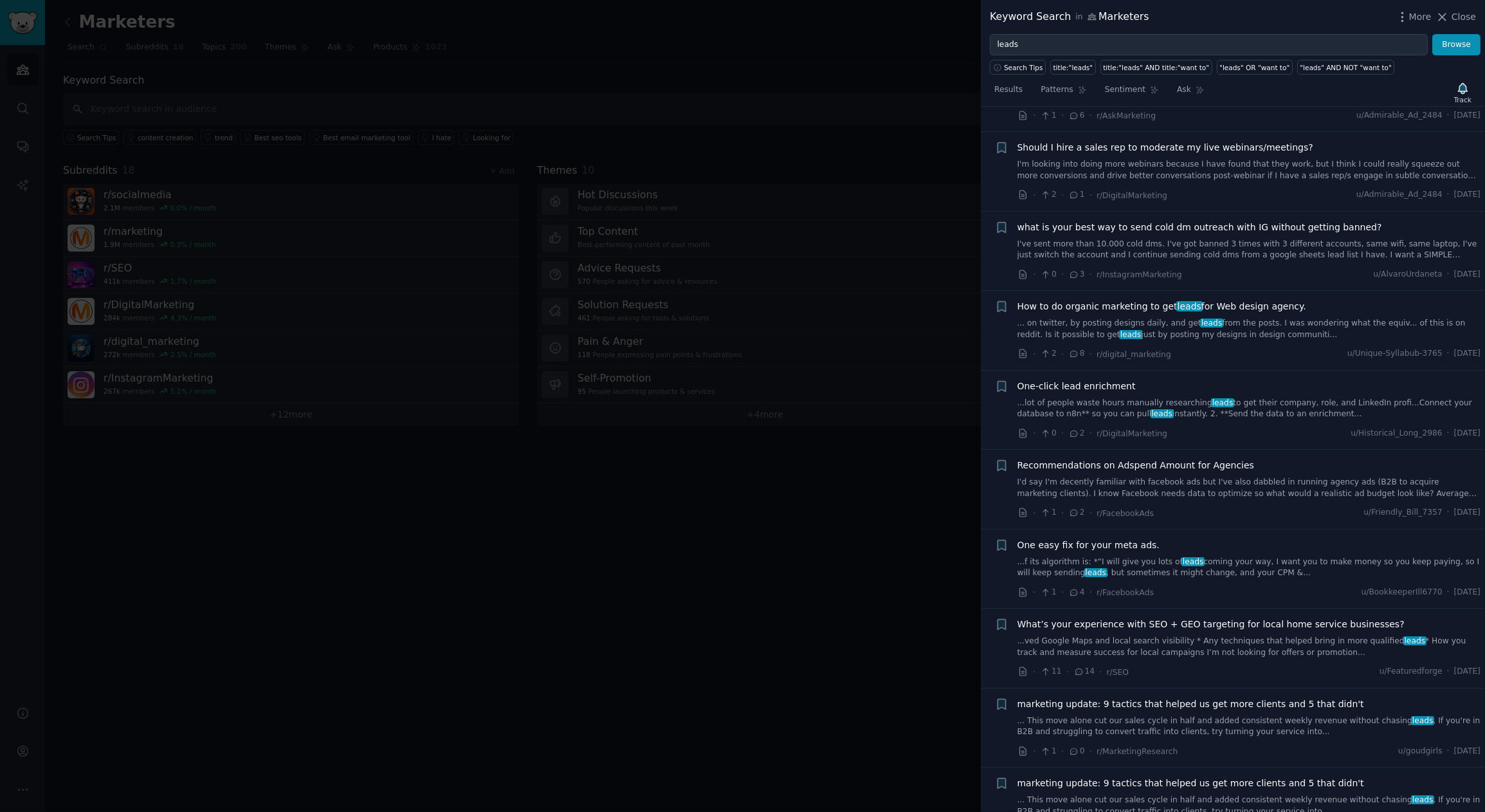
click at [386, 554] on div at bounding box center [742, 406] width 1485 height 812
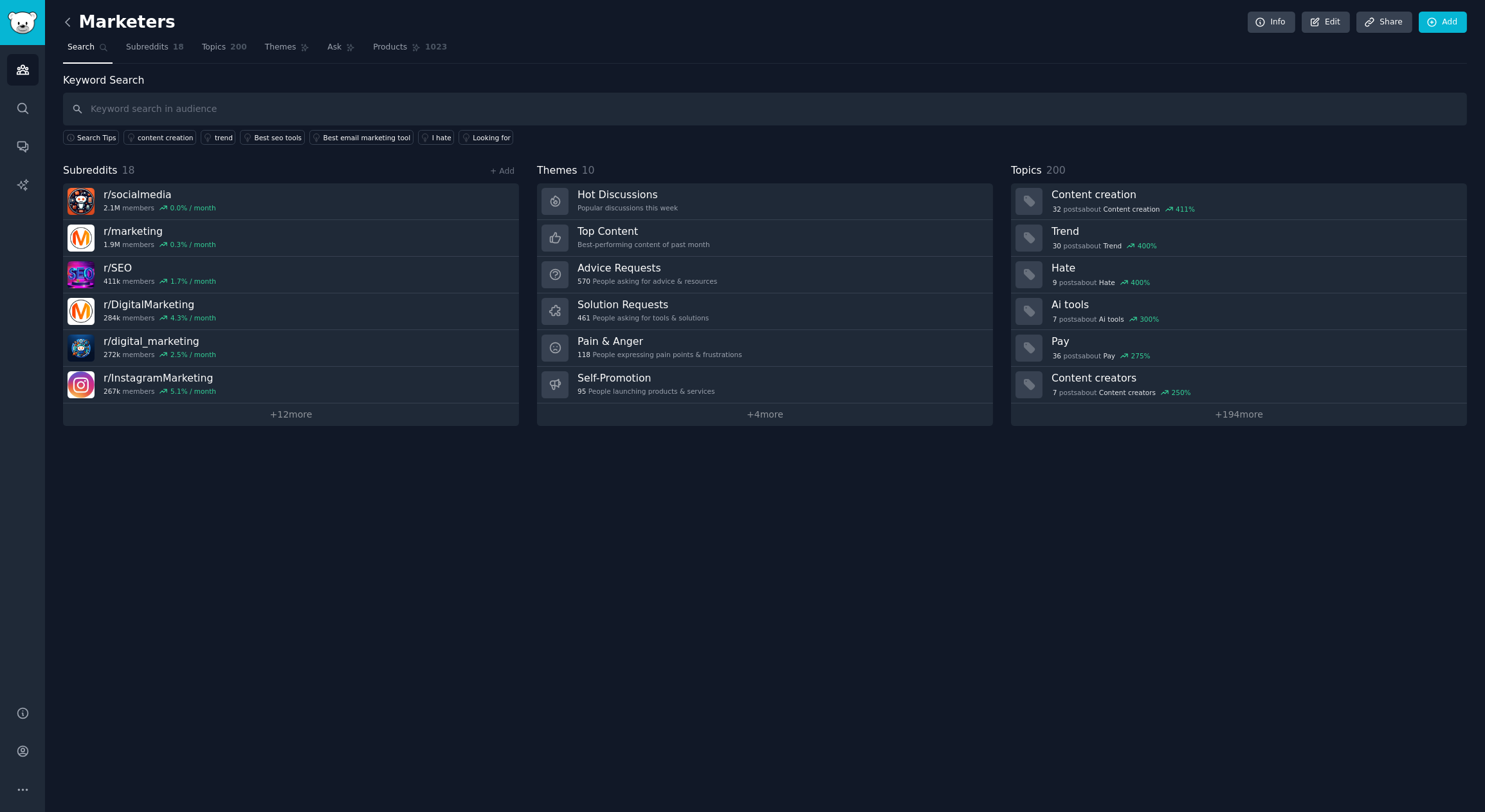
click at [70, 22] on icon at bounding box center [67, 22] width 13 height 13
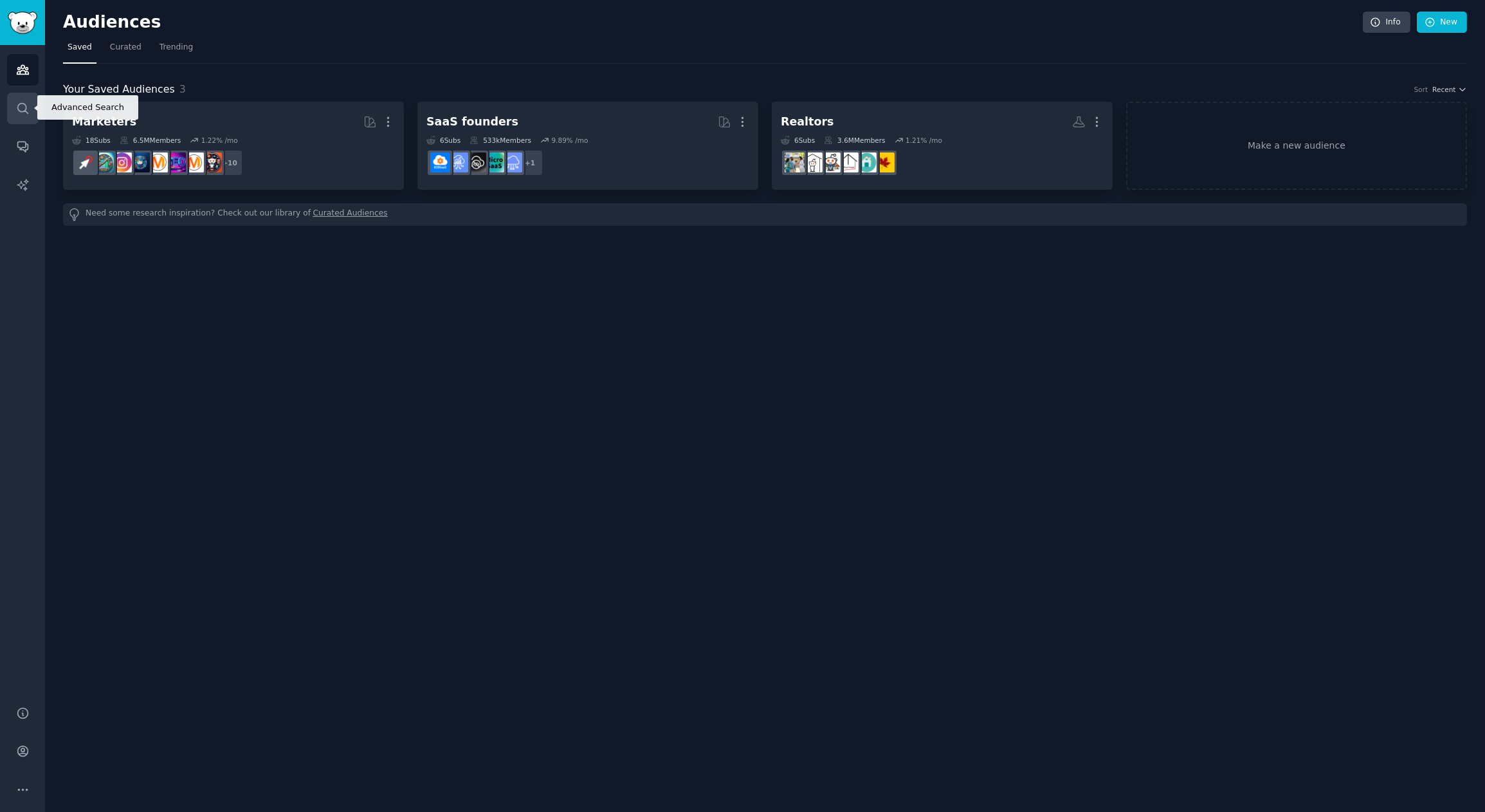
click at [24, 107] on icon "Sidebar" at bounding box center [22, 107] width 13 height 13
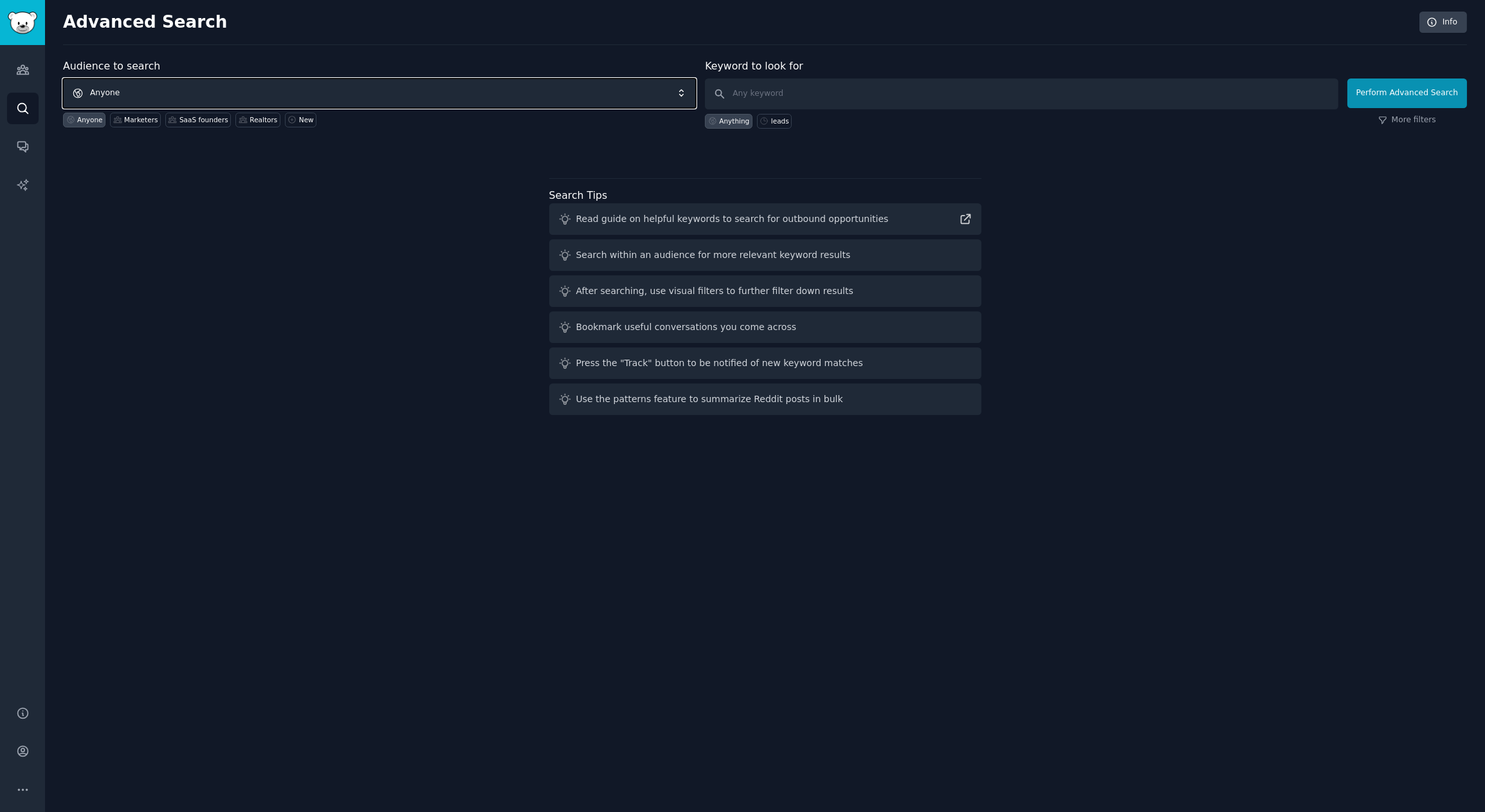
click at [118, 87] on span "Anyone" at bounding box center [380, 93] width 633 height 29
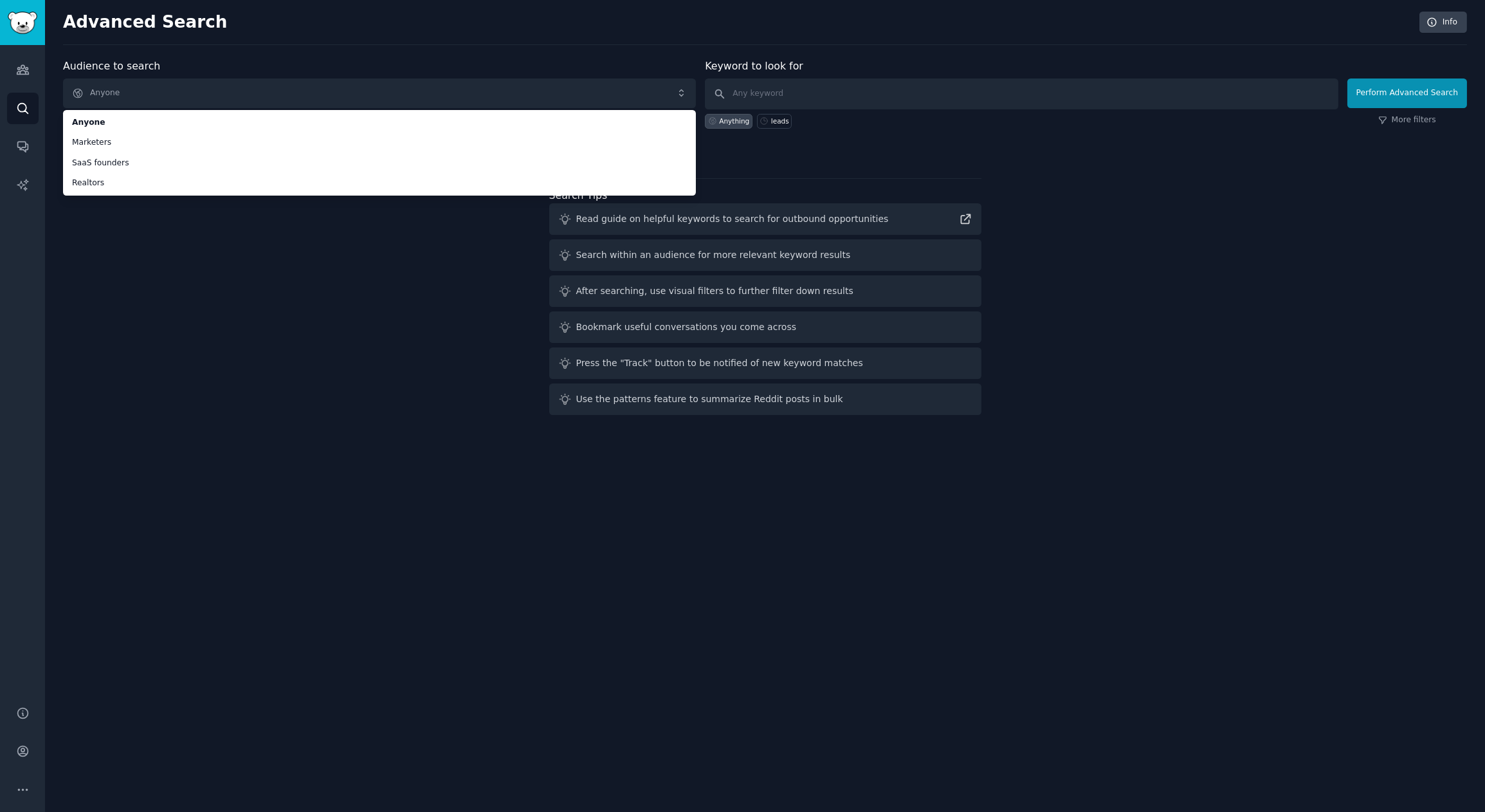
click at [252, 424] on div "Advanced Search Info Audience to search Anyone Anyone Marketers SaaS founders R…" at bounding box center [765, 406] width 1440 height 812
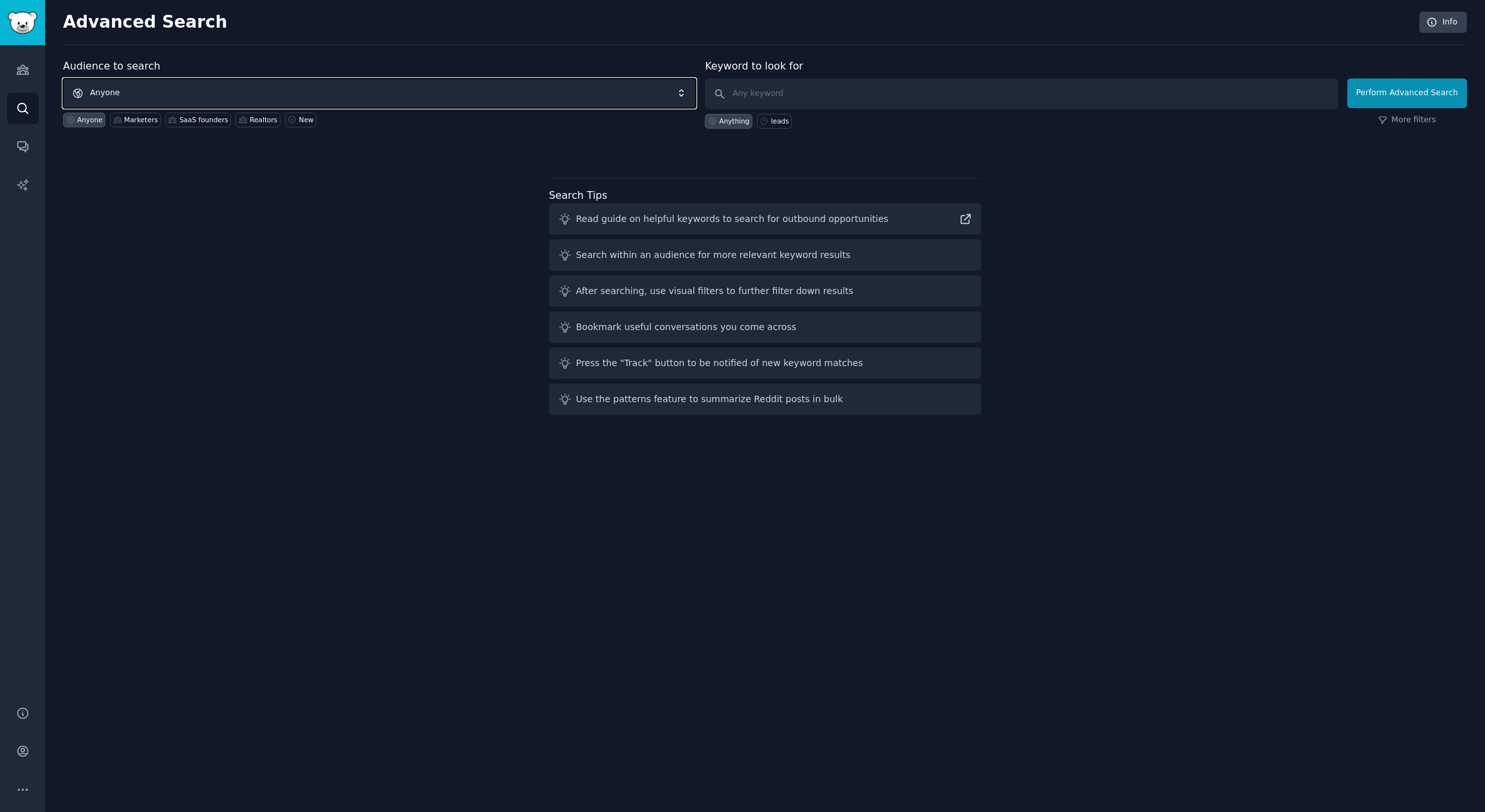
click at [164, 96] on span "Anyone" at bounding box center [380, 93] width 633 height 29
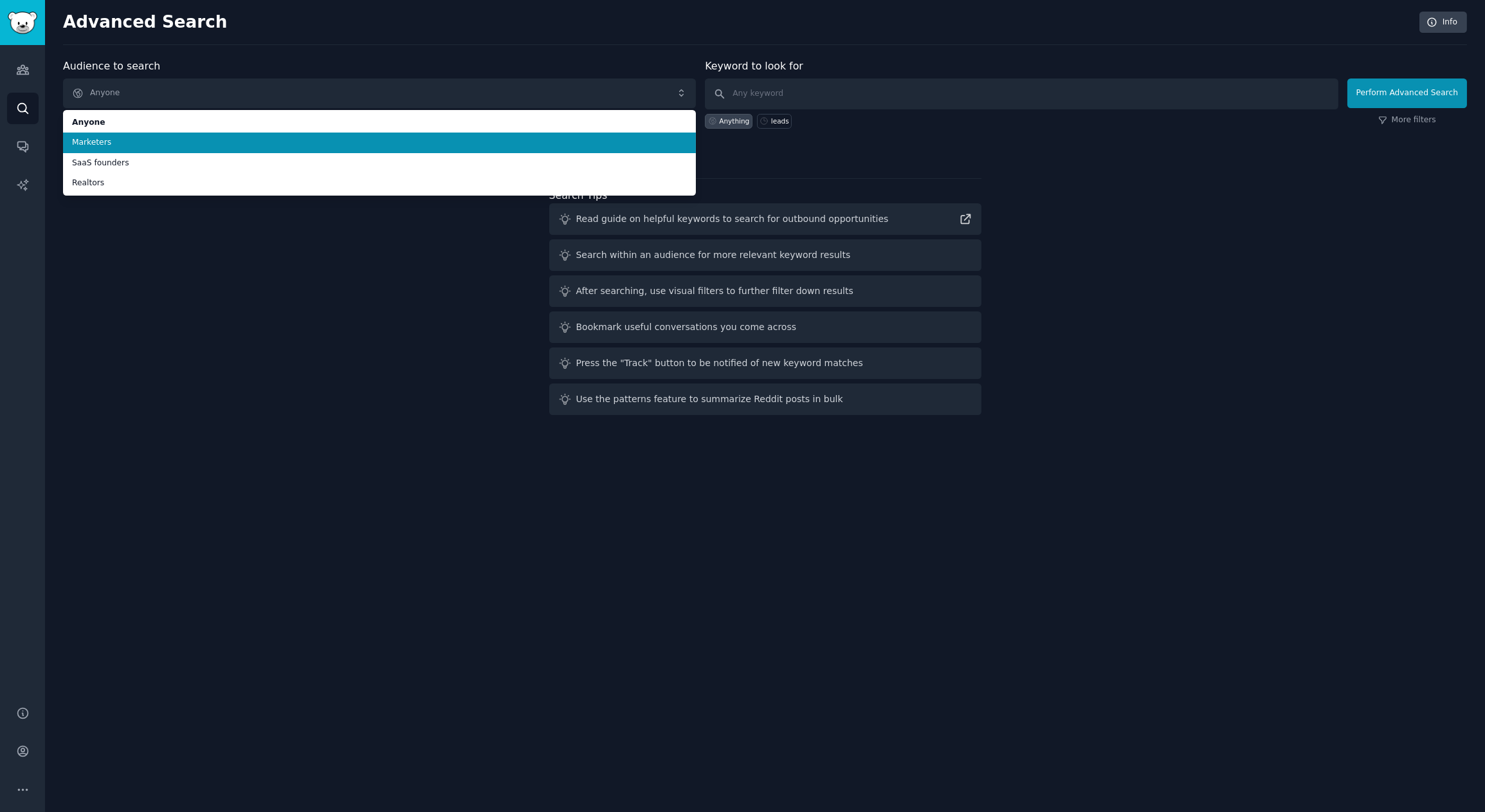
click at [100, 143] on span "Marketers" at bounding box center [379, 142] width 615 height 12
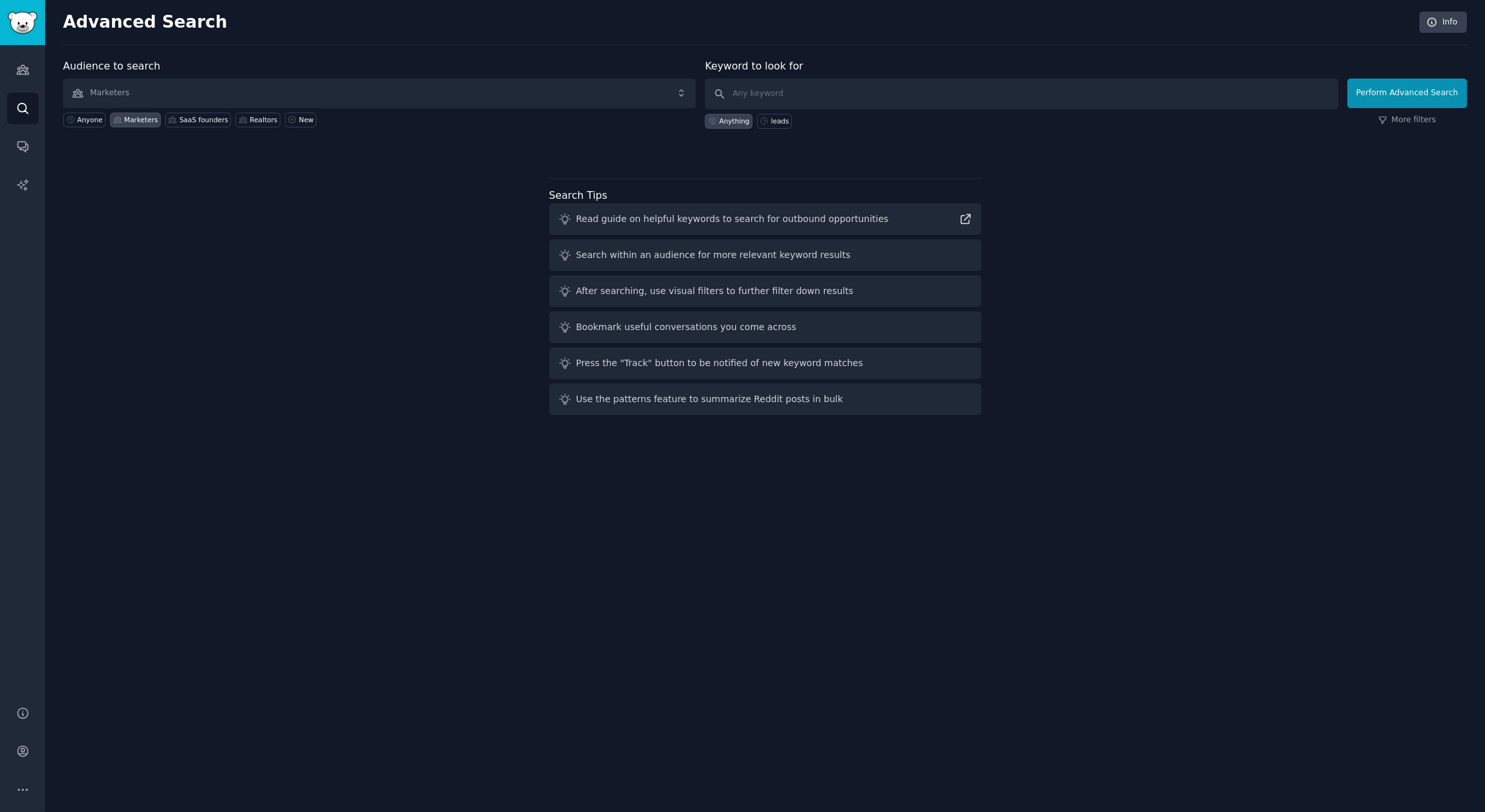
click at [384, 248] on div "Audience to search Marketers Anyone Marketers SaaS founders Realtors New Keywor…" at bounding box center [766, 239] width 1405 height 361
click at [580, 101] on span "Marketers" at bounding box center [380, 93] width 633 height 29
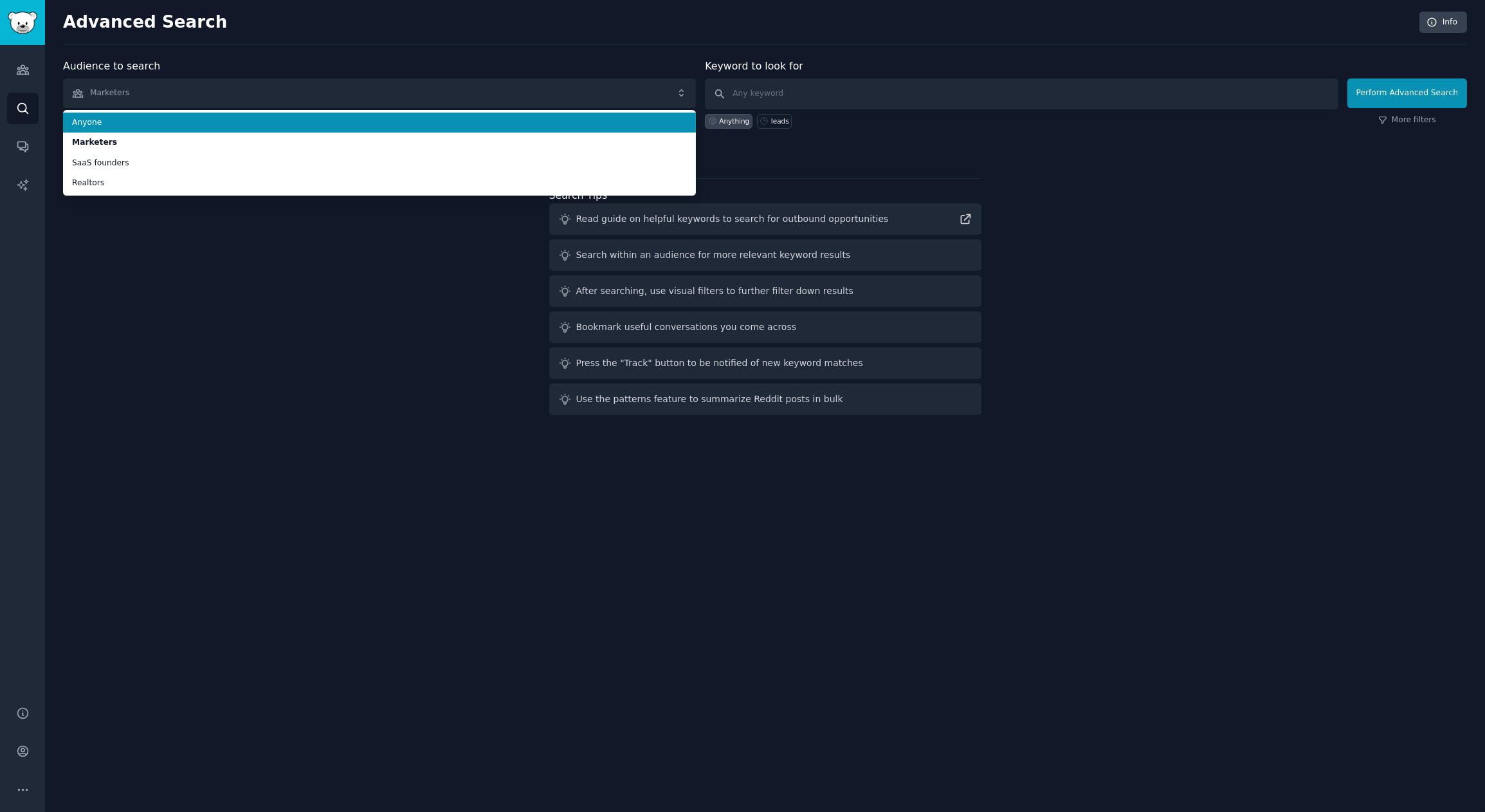
click at [104, 121] on span "Anyone" at bounding box center [379, 122] width 615 height 12
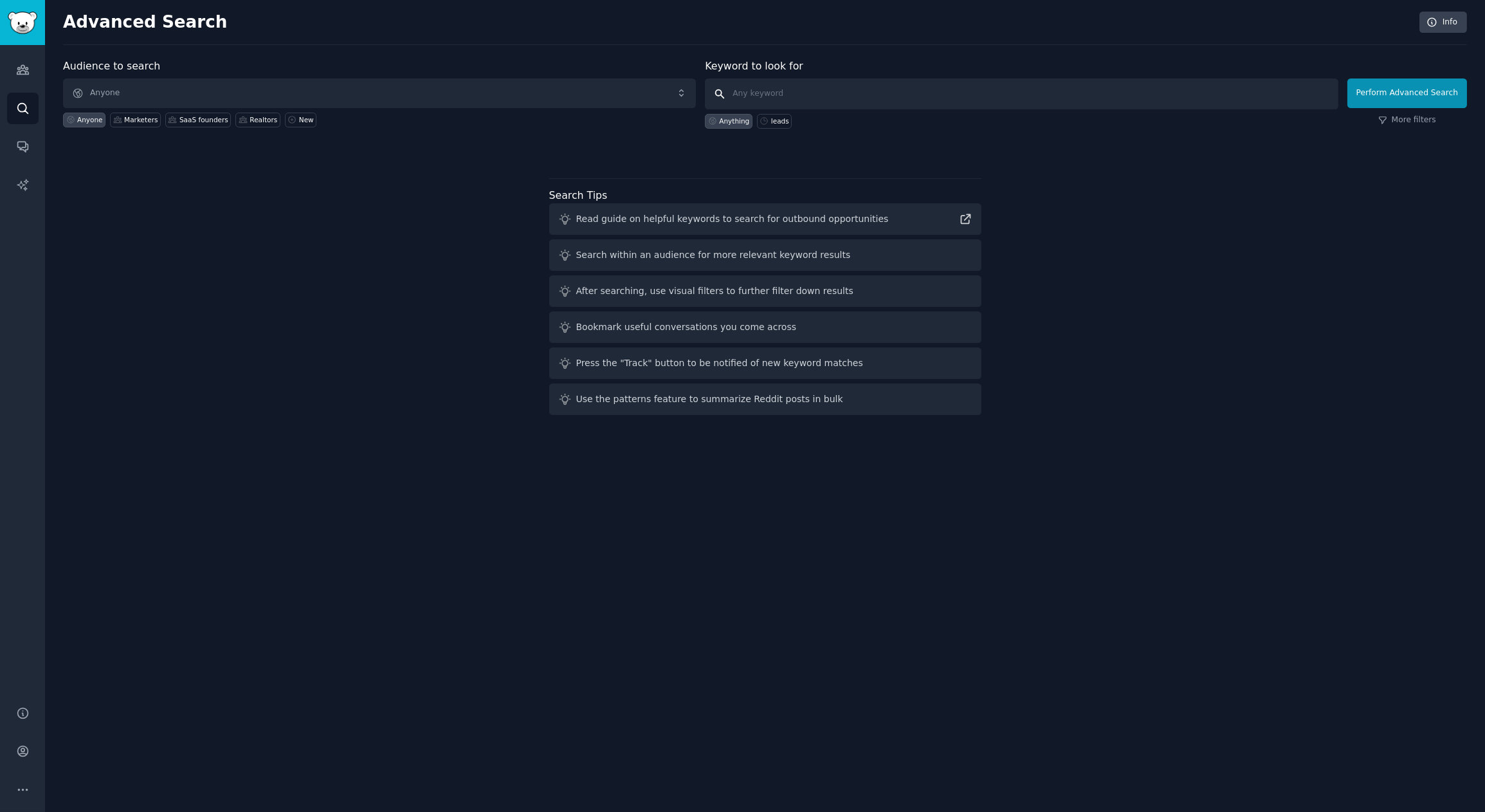
click at [828, 86] on input "text" at bounding box center [1021, 94] width 633 height 31
click at [770, 261] on div "Search within an audience for more relevant keyword results" at bounding box center [765, 254] width 432 height 32
click at [396, 310] on div "Audience to search Anyone Anyone Marketers SaaS founders Realtors New Keyword t…" at bounding box center [766, 239] width 1405 height 361
click at [35, 66] on link "Audiences" at bounding box center [22, 70] width 32 height 32
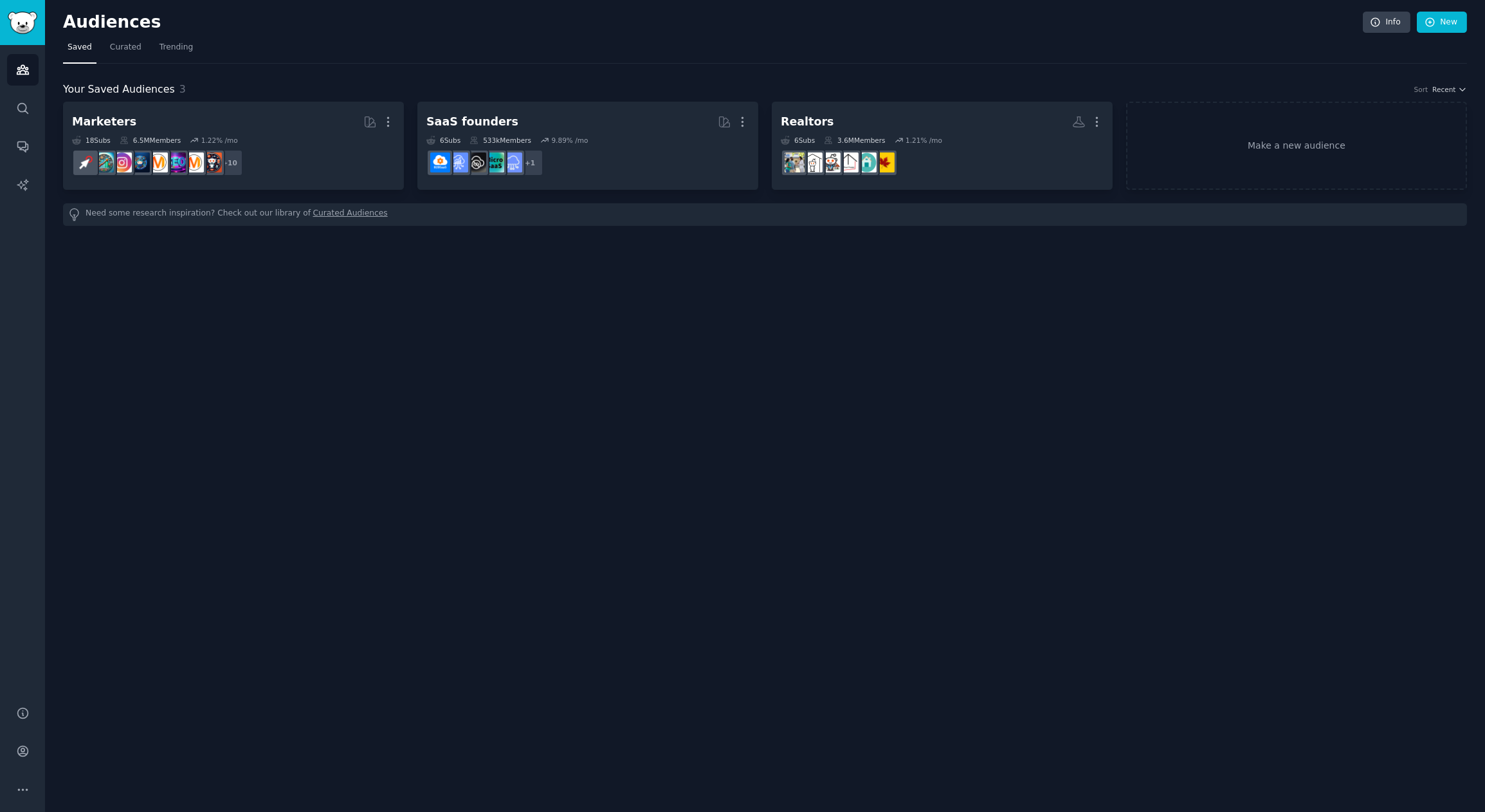
click at [331, 216] on link "Curated Audiences" at bounding box center [350, 214] width 74 height 13
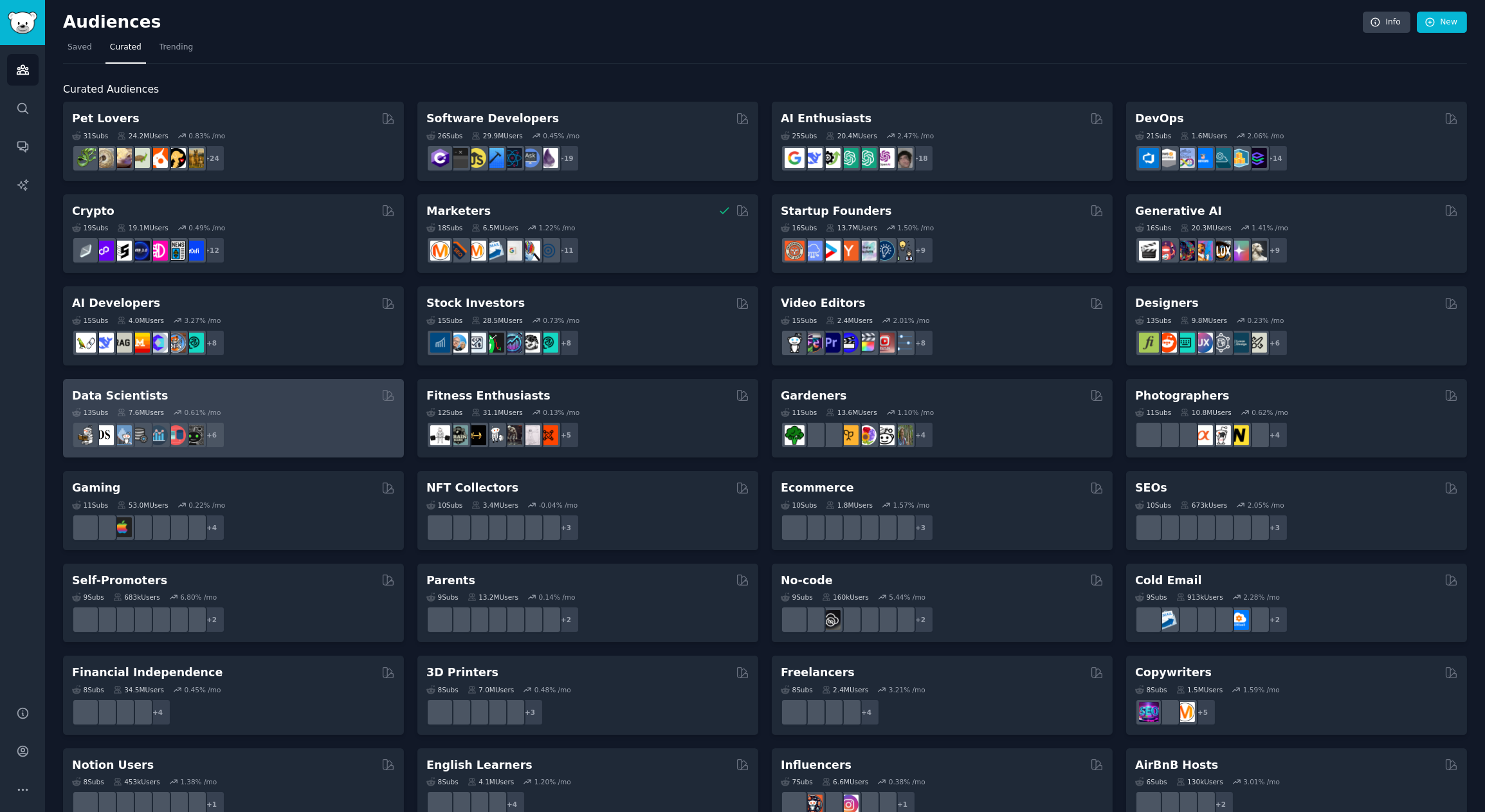
scroll to position [19, 0]
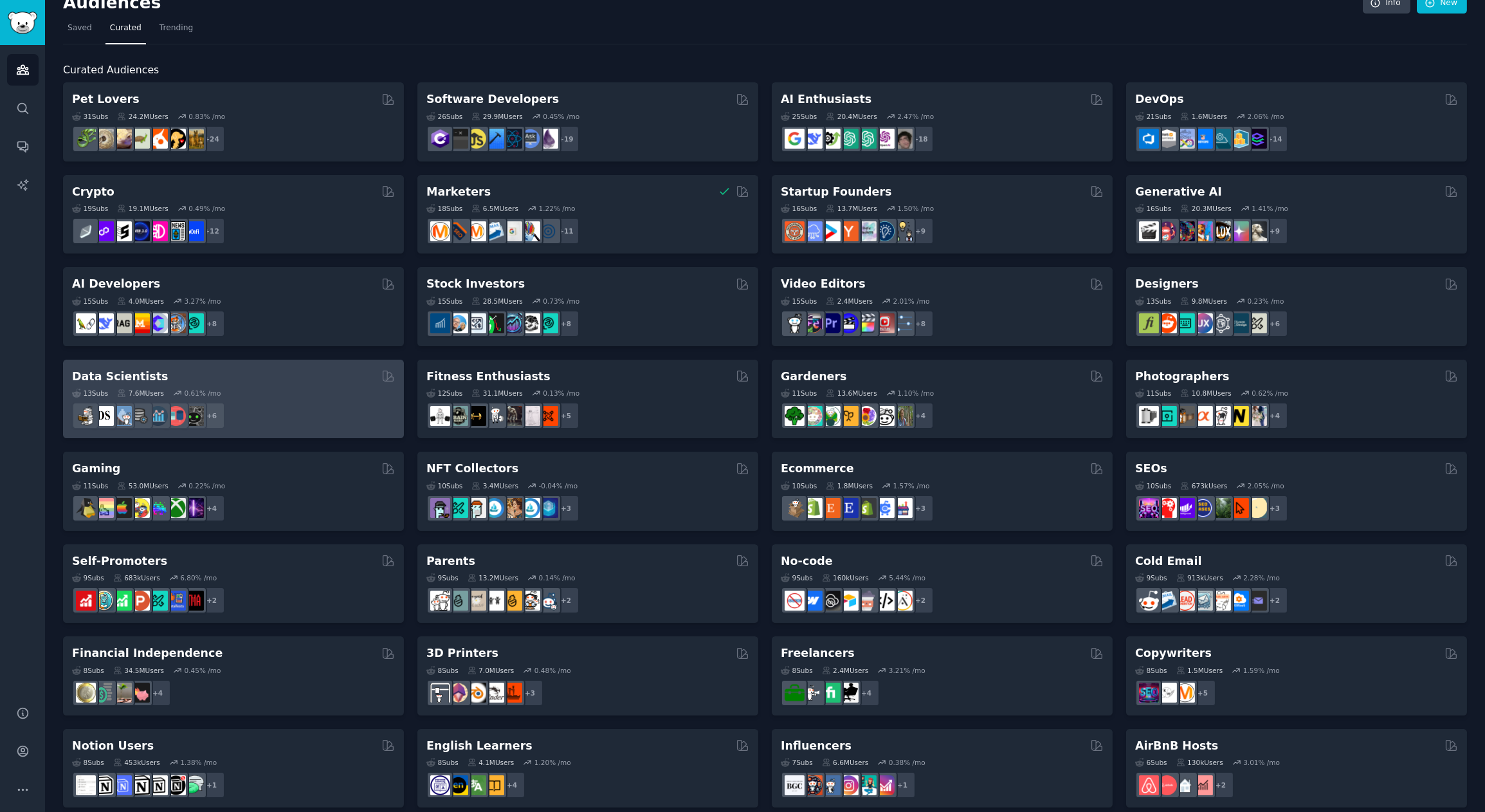
click at [270, 392] on div "13 Sub s 7.6M Users 0.61 % /mo" at bounding box center [233, 393] width 323 height 9
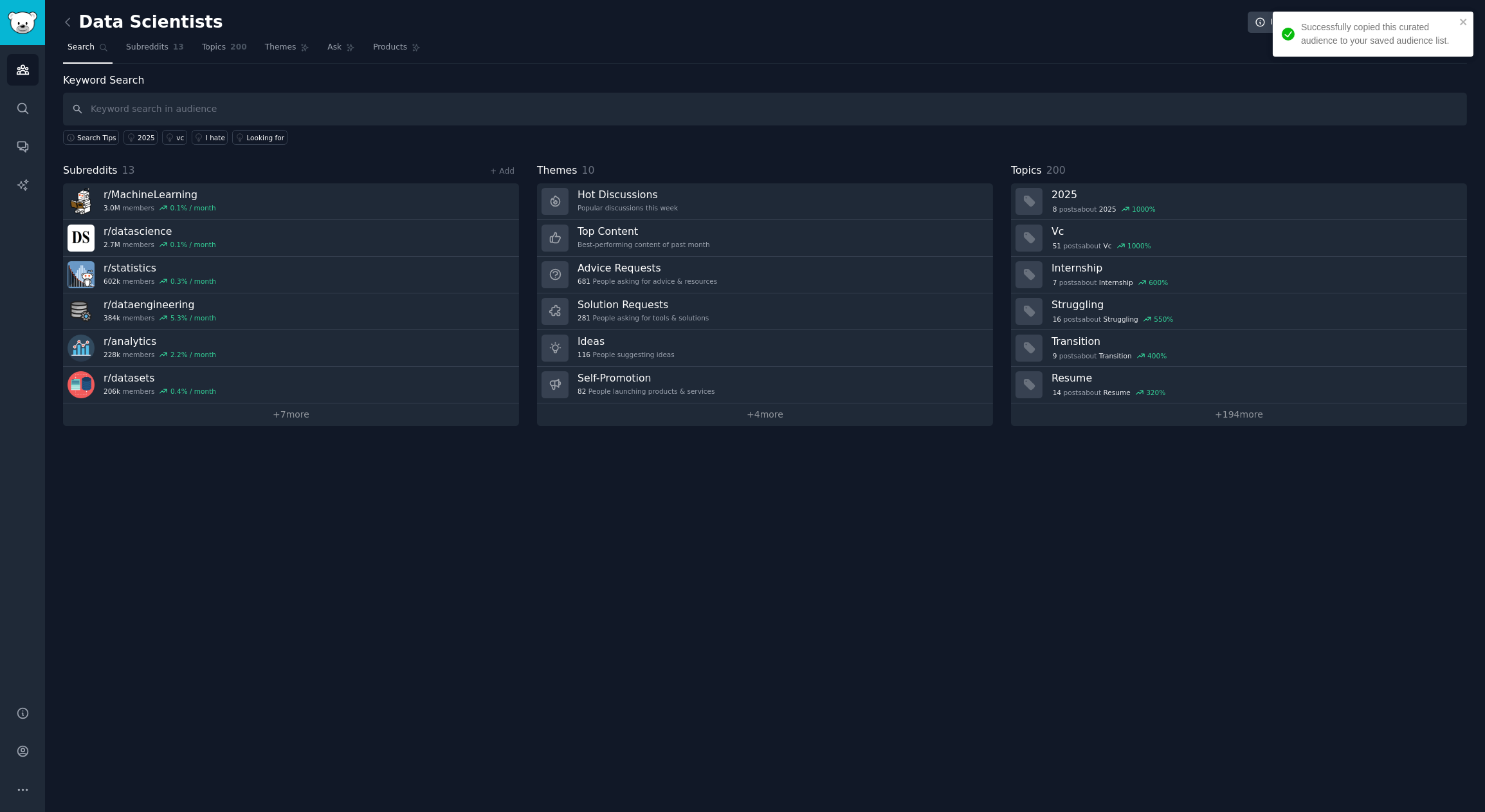
click at [190, 109] on input "text" at bounding box center [766, 109] width 1405 height 32
type input "s"
type input "easy scraping"
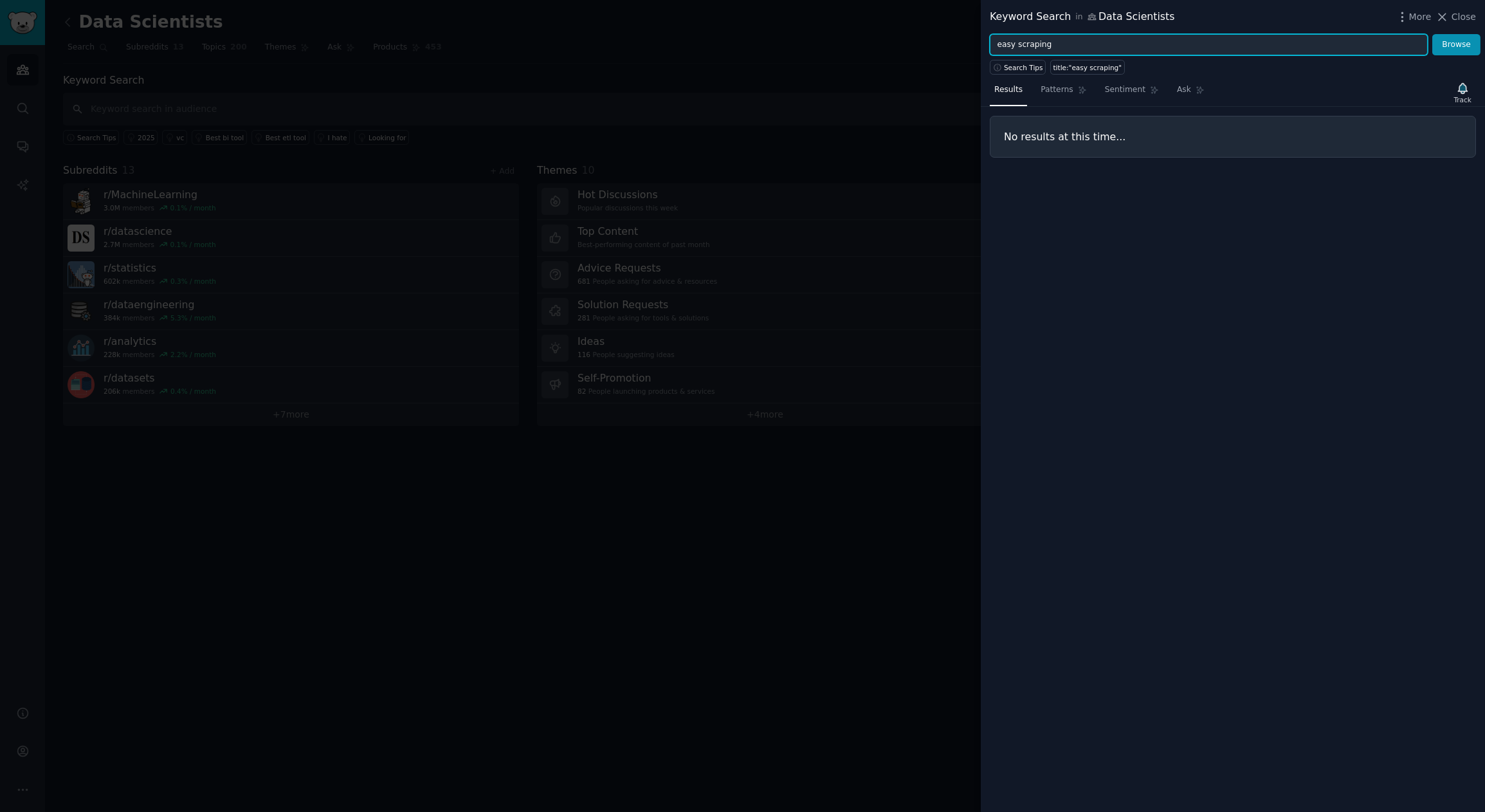
click at [1034, 40] on input "easy scraping" at bounding box center [1209, 45] width 438 height 22
type input "scraping"
click at [1336, 34] on button "Browse" at bounding box center [1456, 45] width 48 height 22
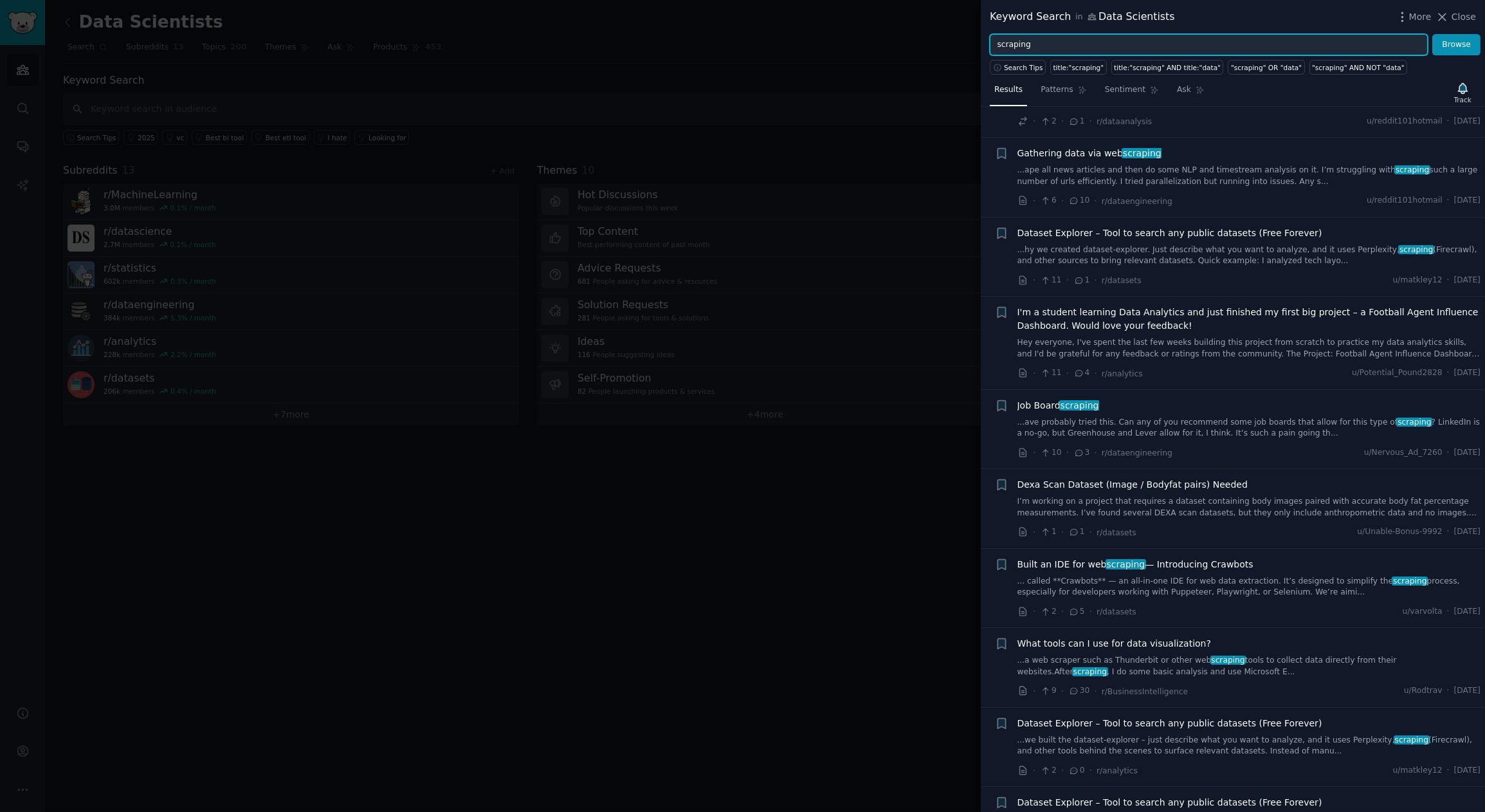
scroll to position [466, 0]
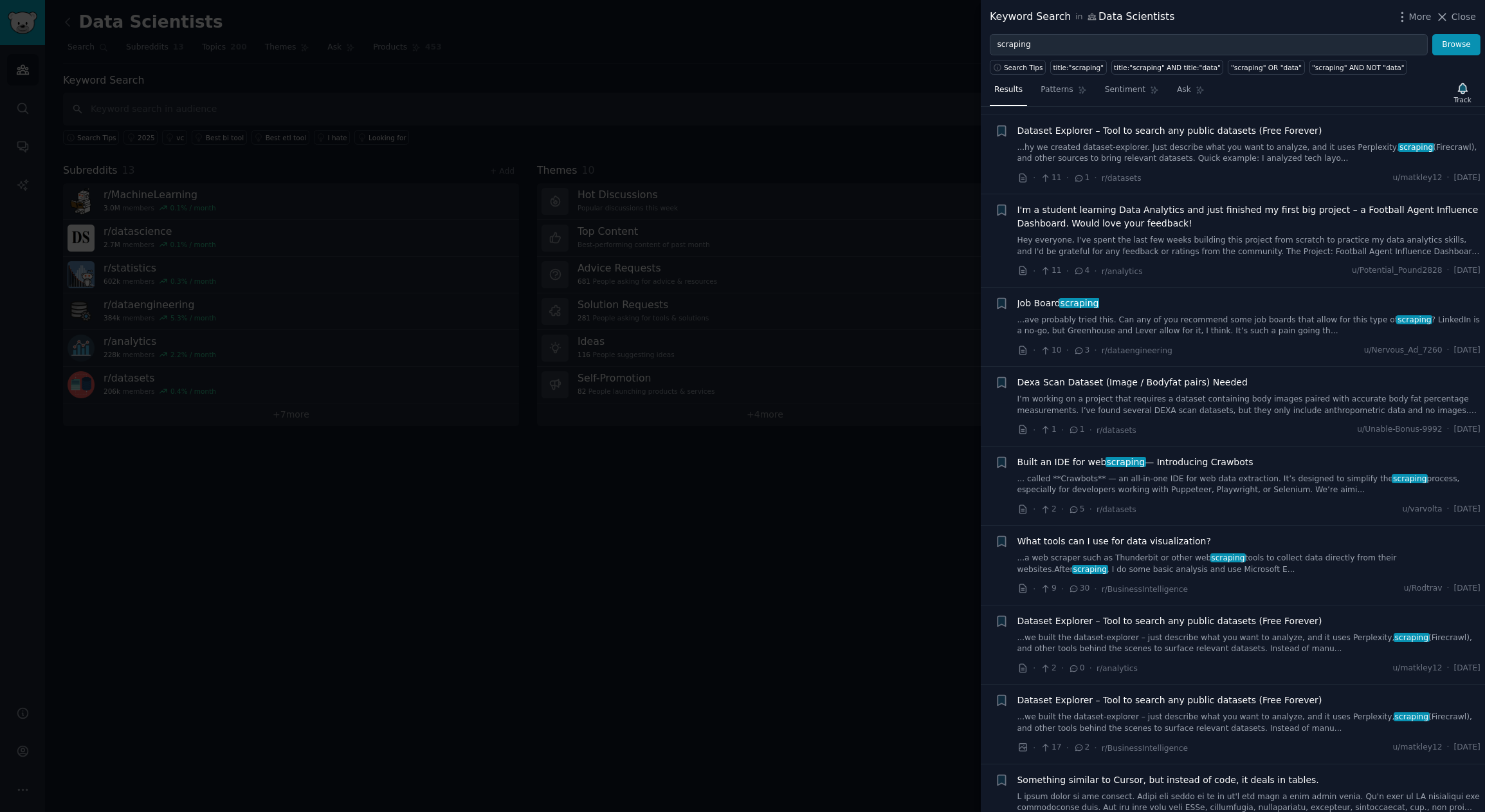
click at [1182, 462] on span "Built an IDE for web scraping — Introducing Crawbots" at bounding box center [1135, 462] width 236 height 13
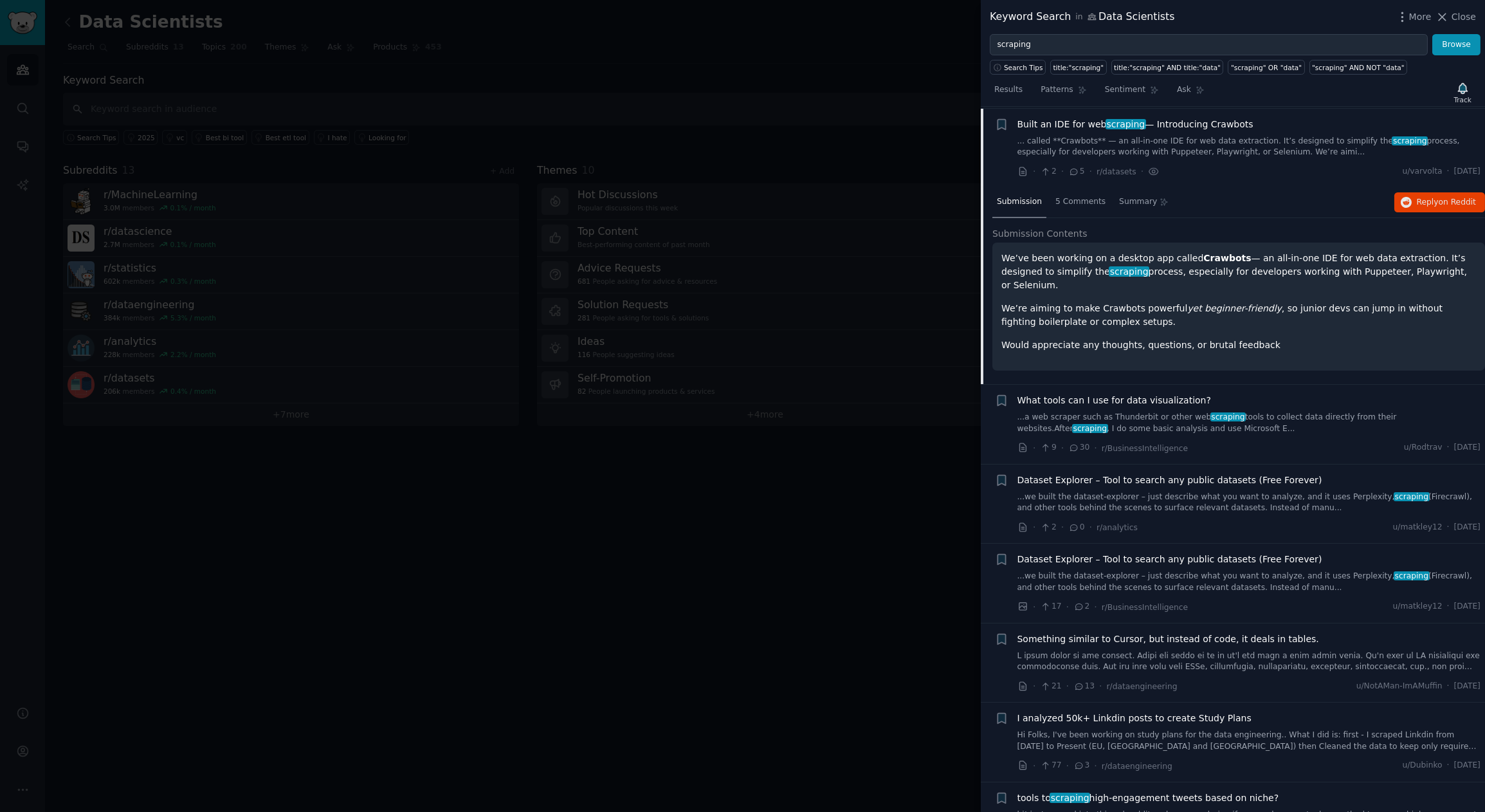
scroll to position [1211, 0]
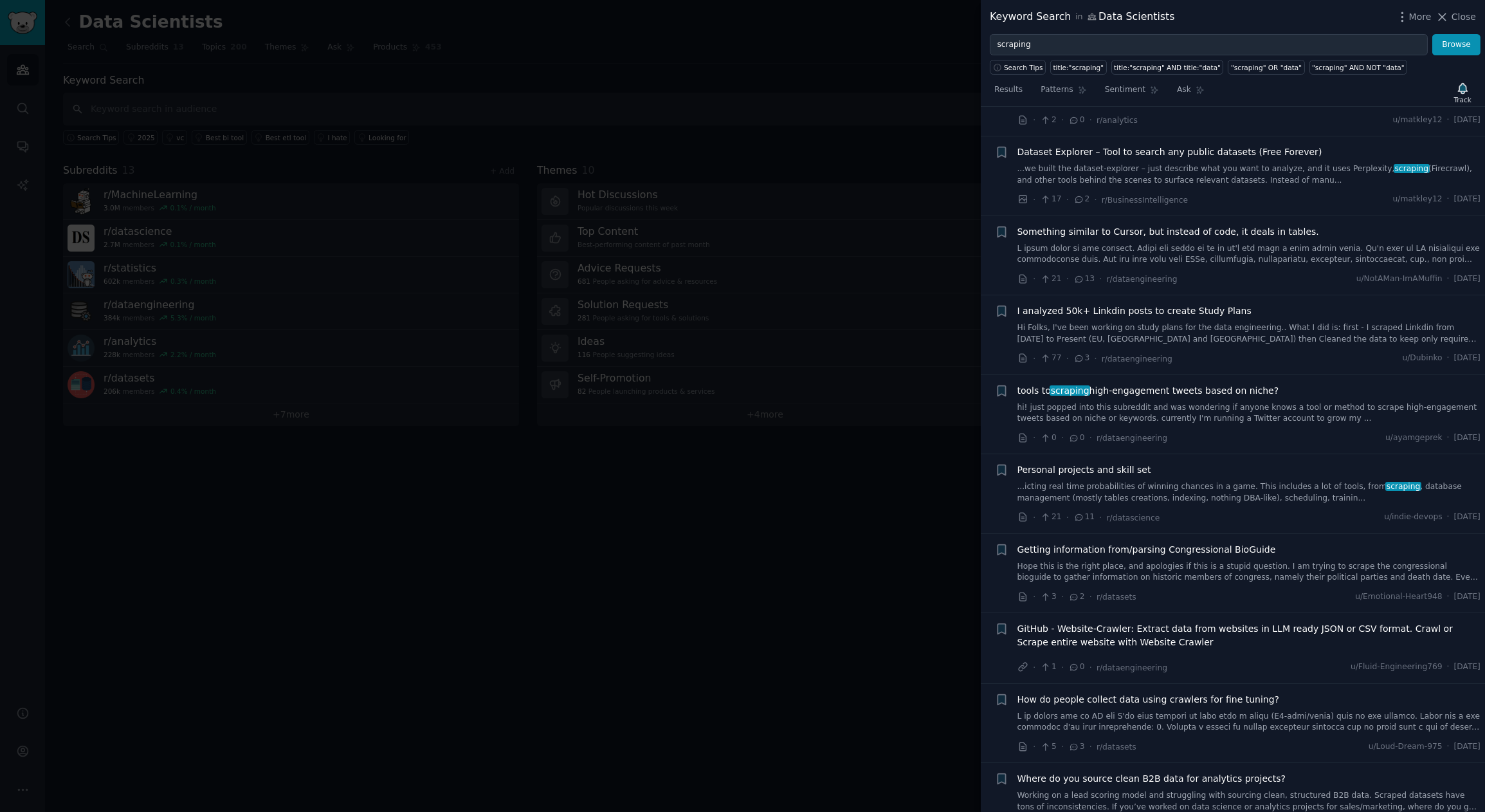
click at [1142, 387] on span "tools to scraping high-engagement tweets based on niche?" at bounding box center [1149, 391] width 261 height 13
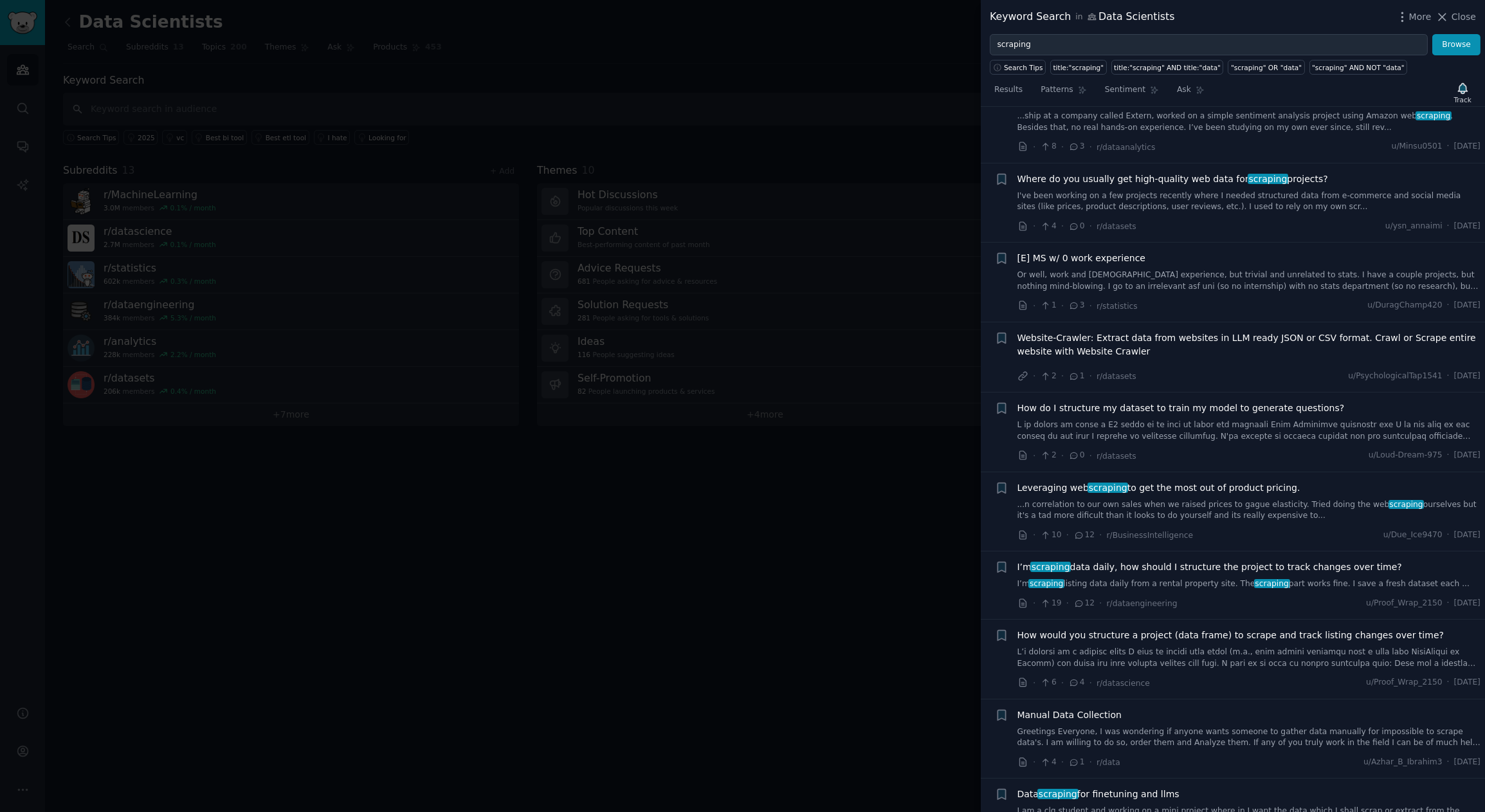
scroll to position [2064, 0]
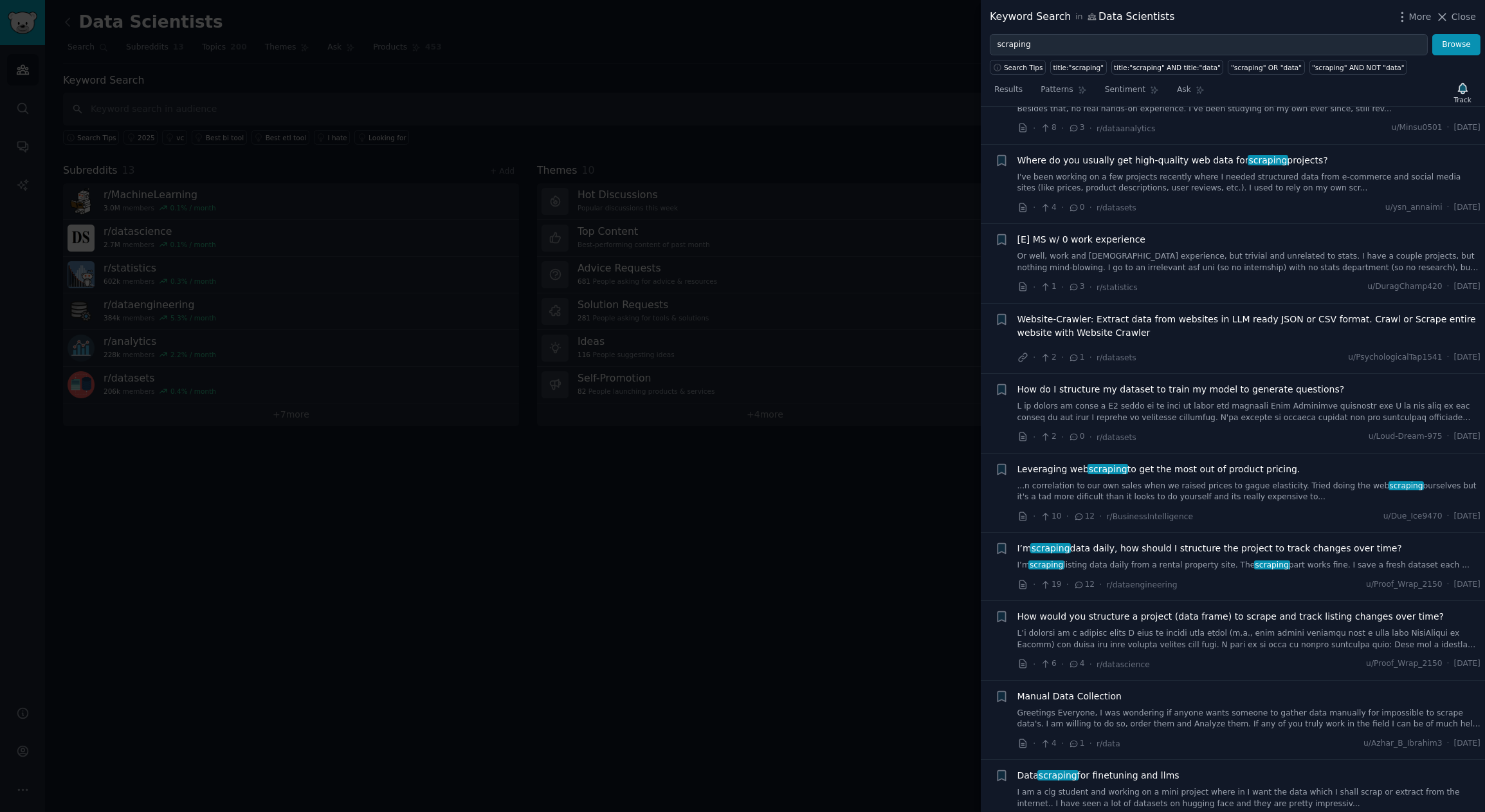
click at [639, 578] on div at bounding box center [742, 406] width 1485 height 812
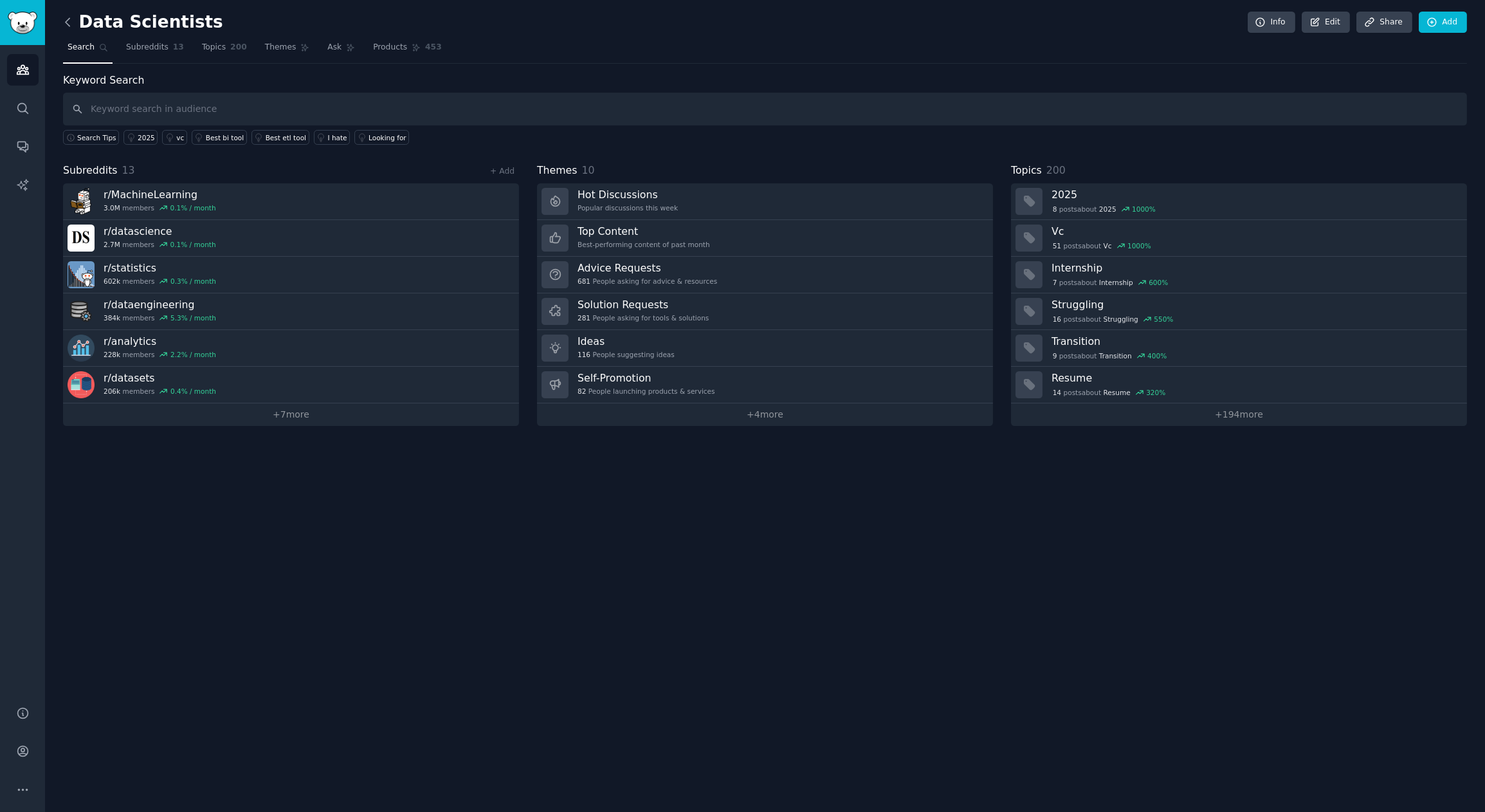
click at [70, 19] on icon at bounding box center [67, 22] width 13 height 13
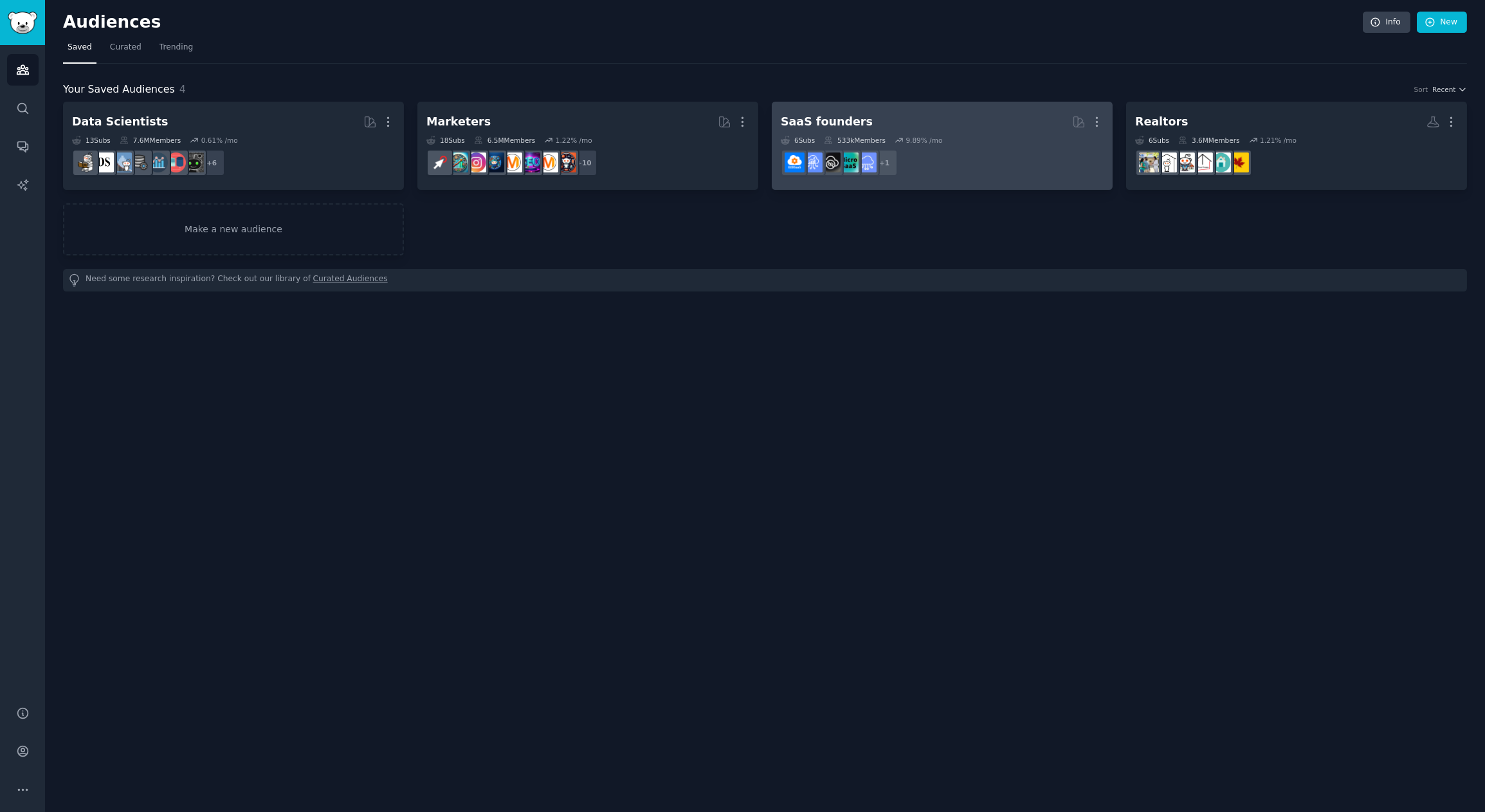
click at [938, 125] on h2 "SaaS founders More" at bounding box center [942, 121] width 323 height 22
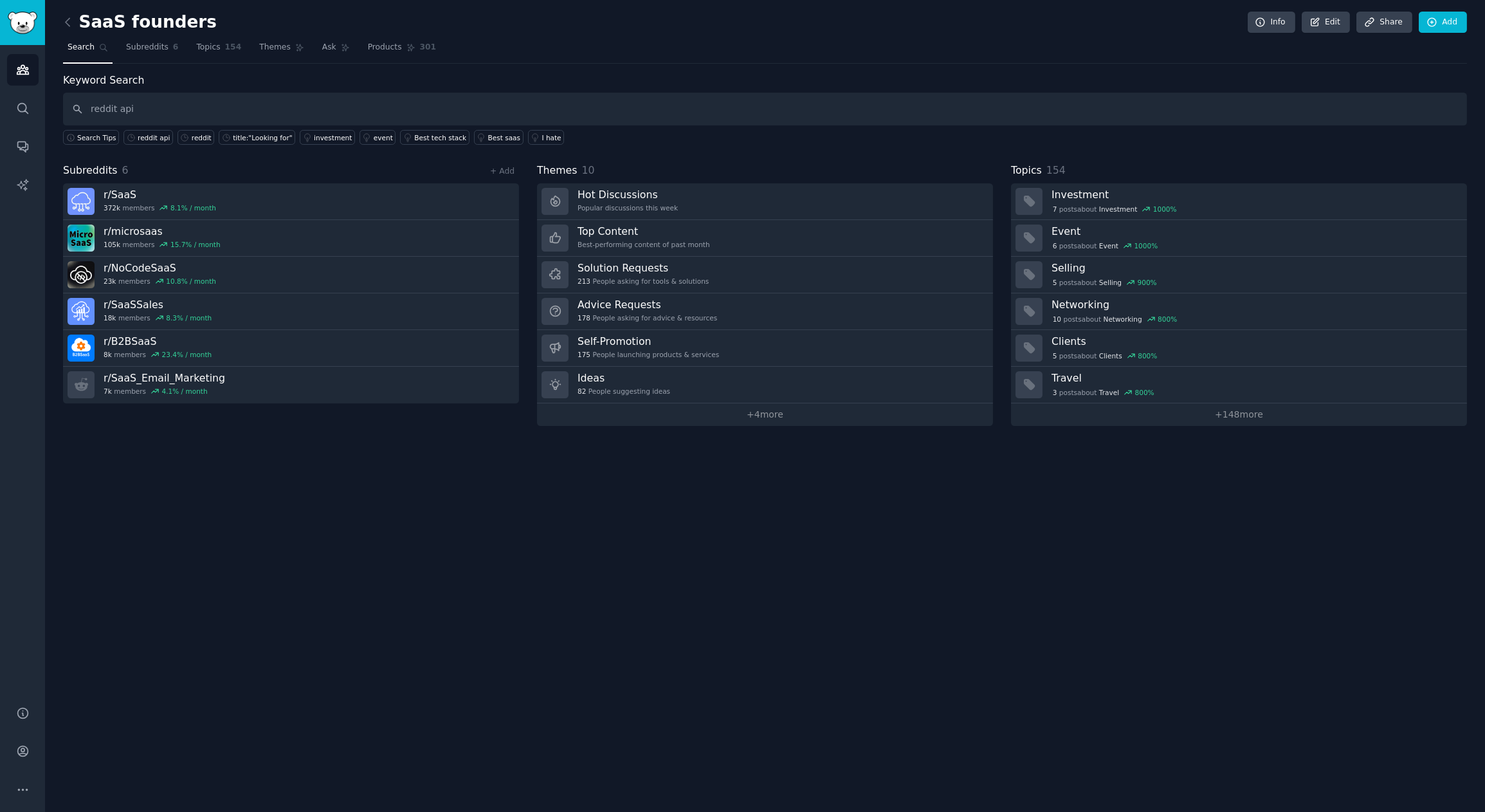
type input "reddit api"
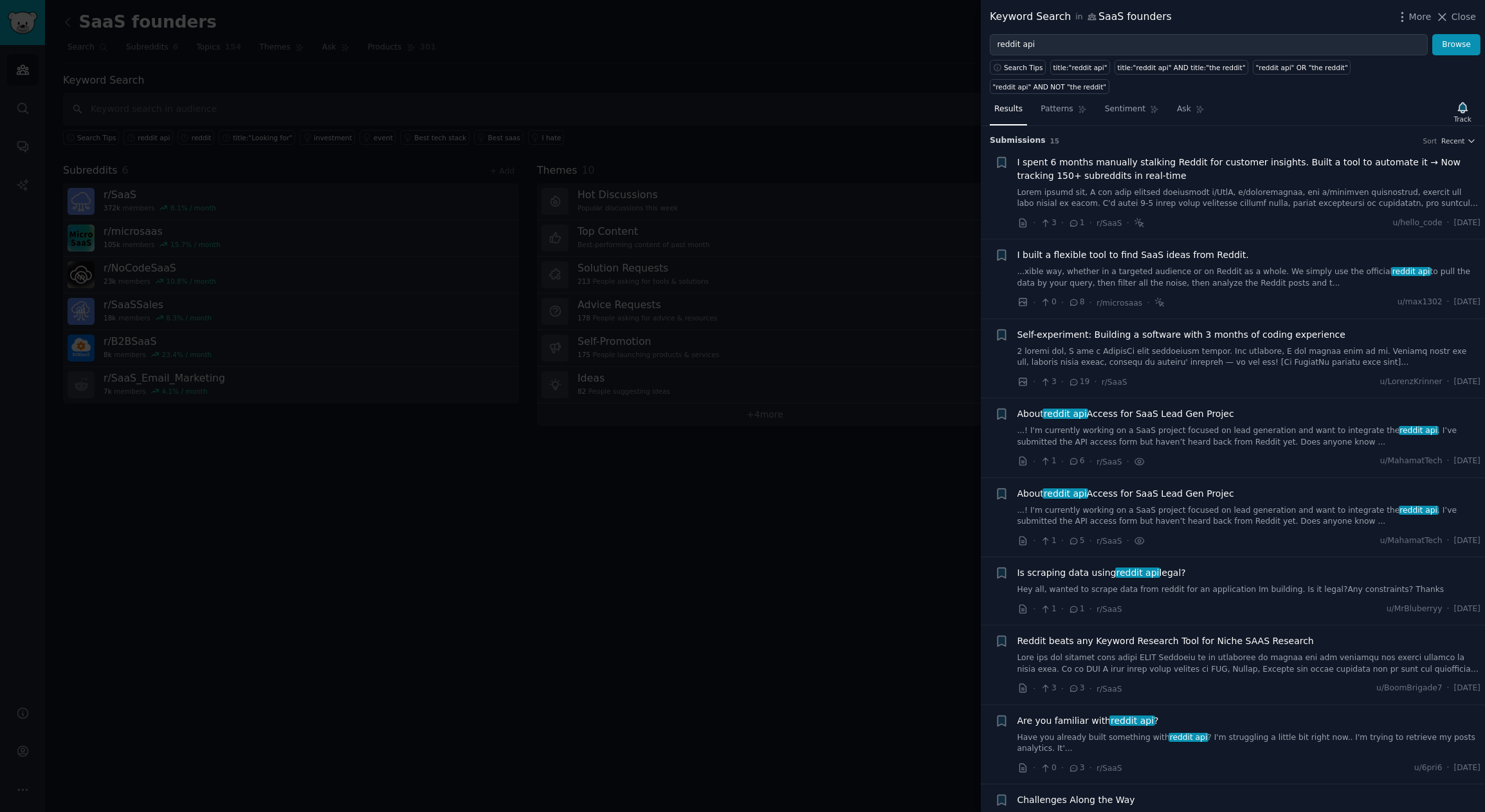
click at [1194, 407] on span "About reddit api Access for SaaS Lead Gen Projec" at bounding box center [1126, 413] width 217 height 13
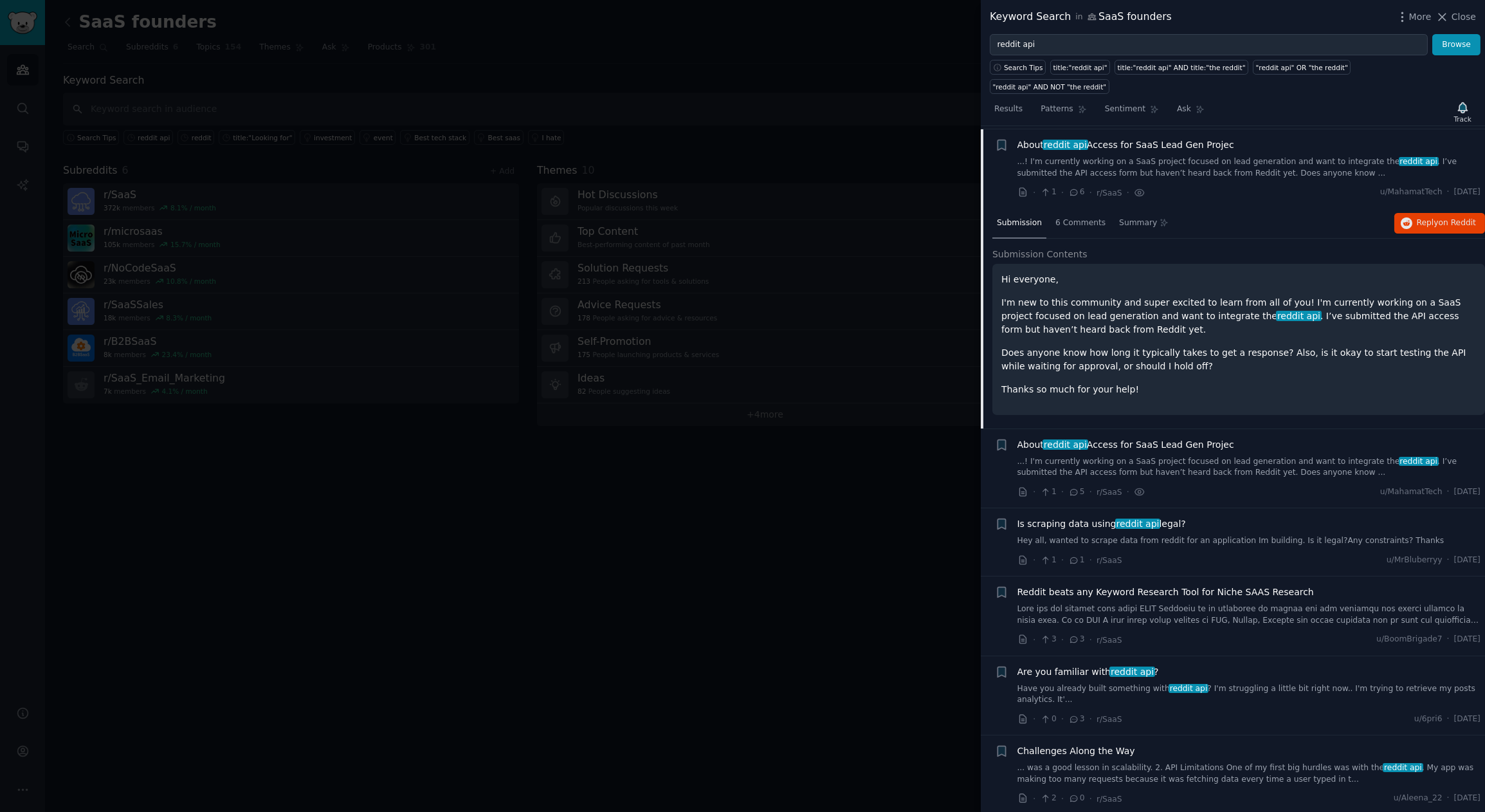
scroll to position [271, 0]
click at [1080, 215] on span "6 Comments" at bounding box center [1080, 220] width 50 height 12
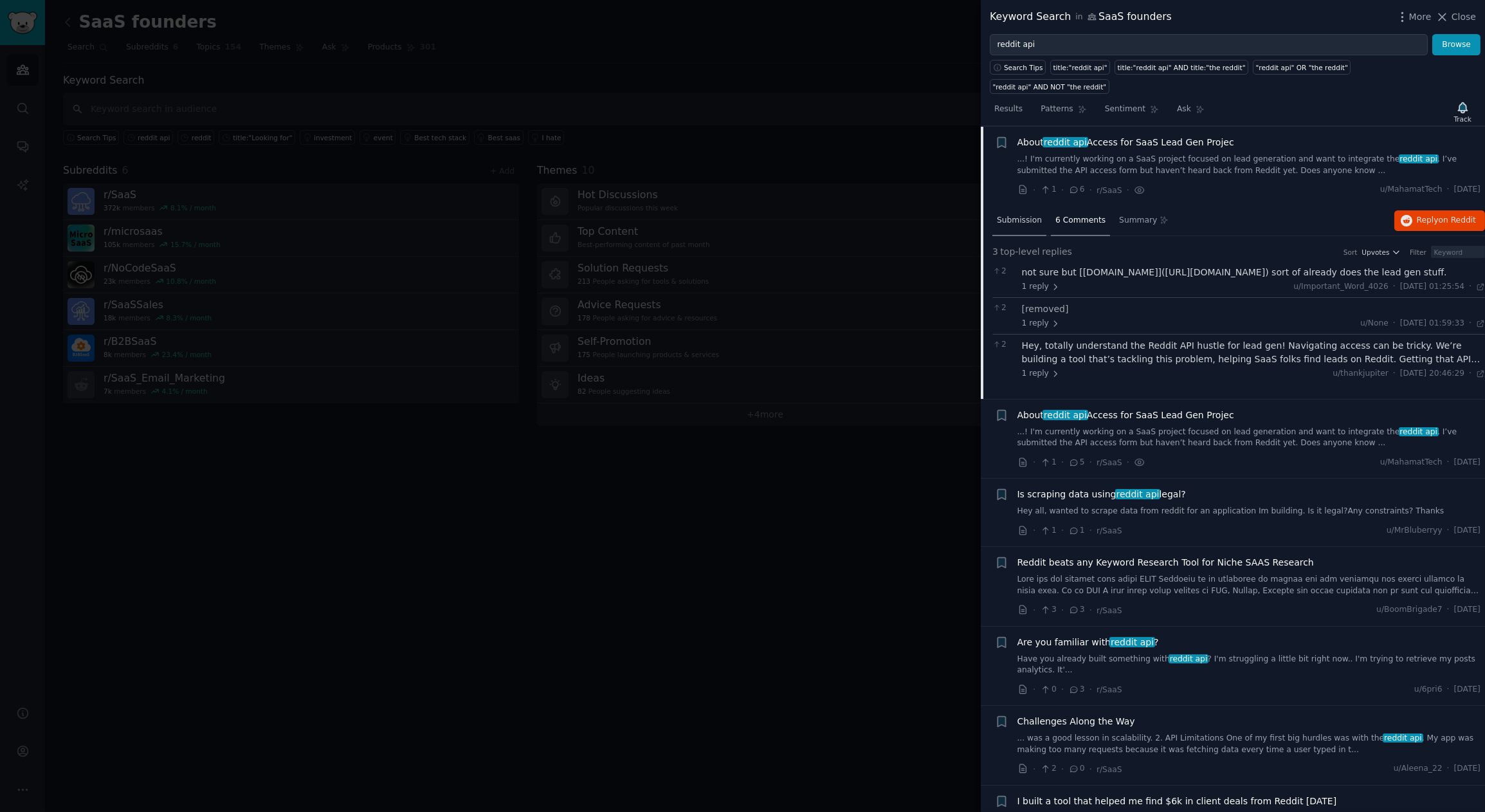
click at [1026, 207] on div "Submission" at bounding box center [1019, 221] width 54 height 31
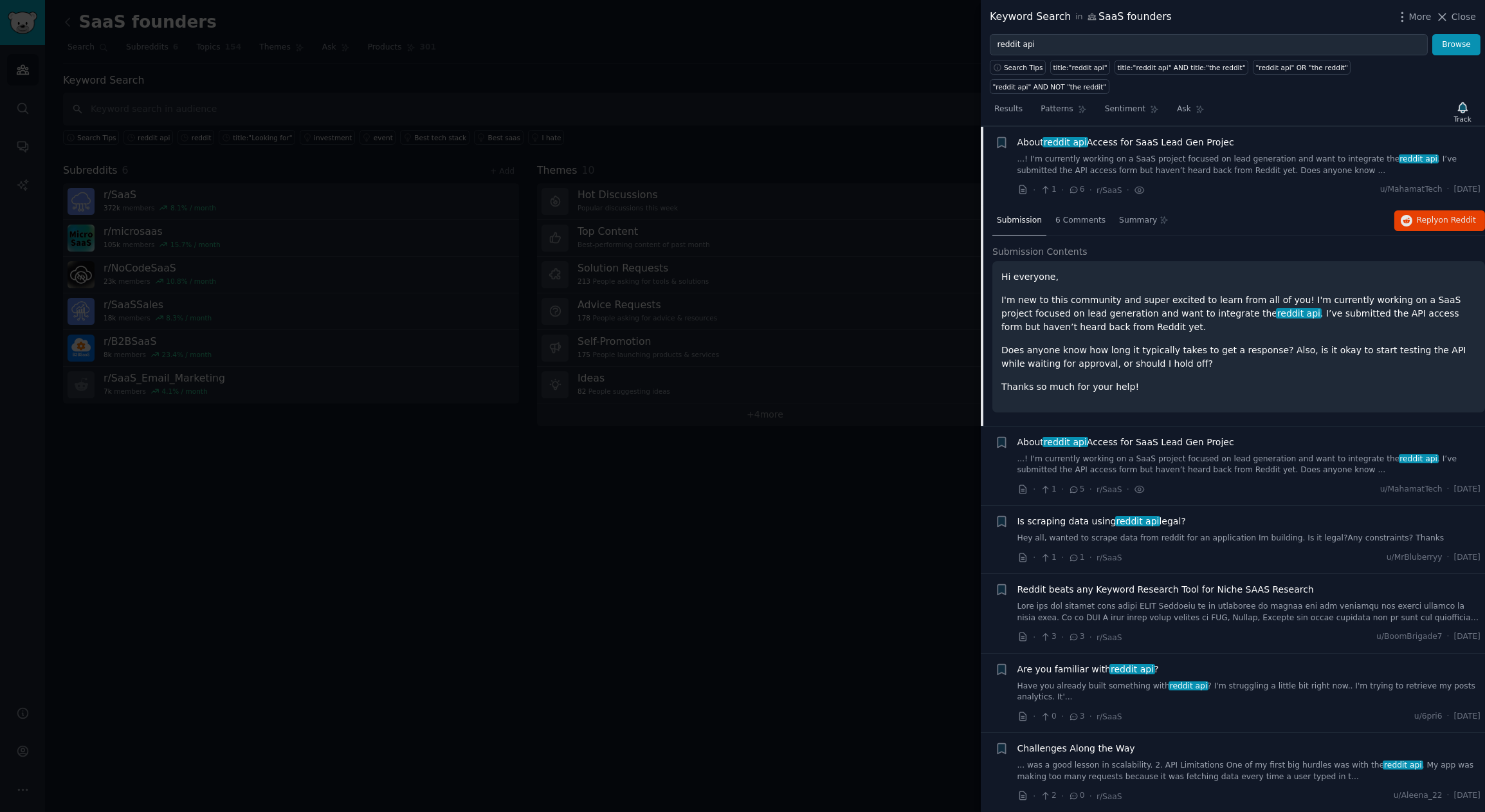
click at [1127, 516] on span "reddit api" at bounding box center [1138, 520] width 46 height 10
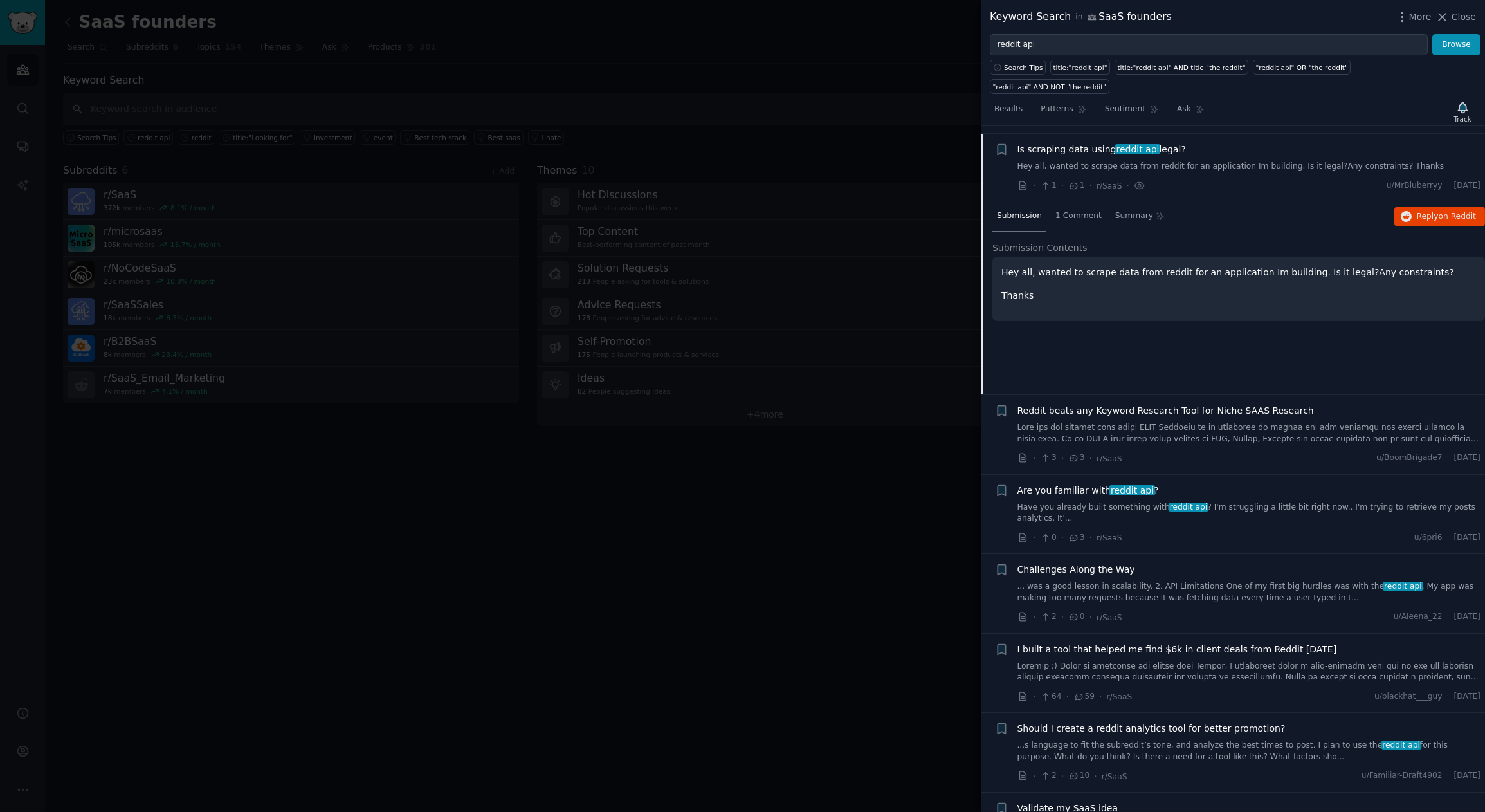
scroll to position [430, 0]
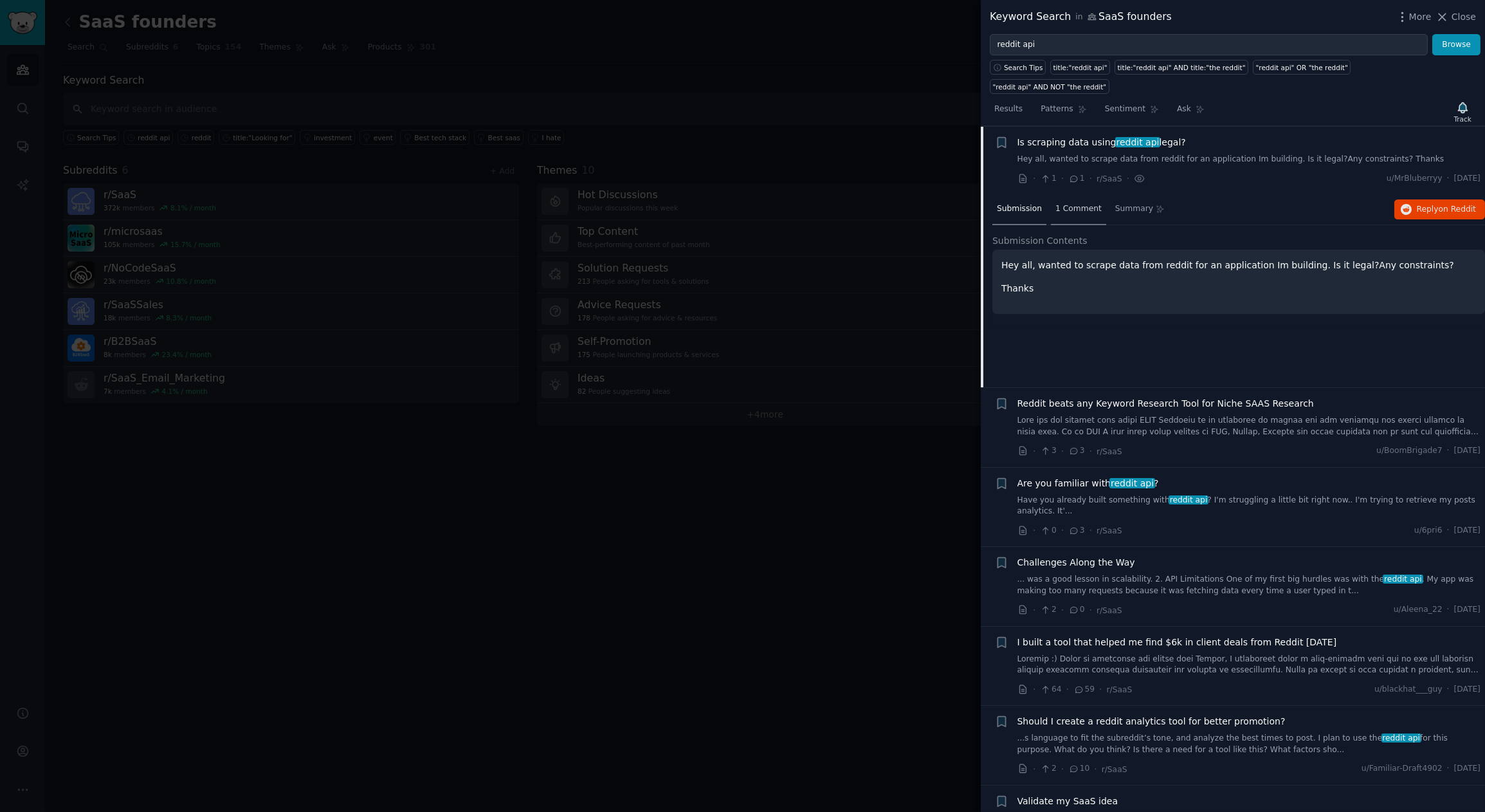
click at [1082, 199] on div "1 Comment" at bounding box center [1079, 210] width 56 height 31
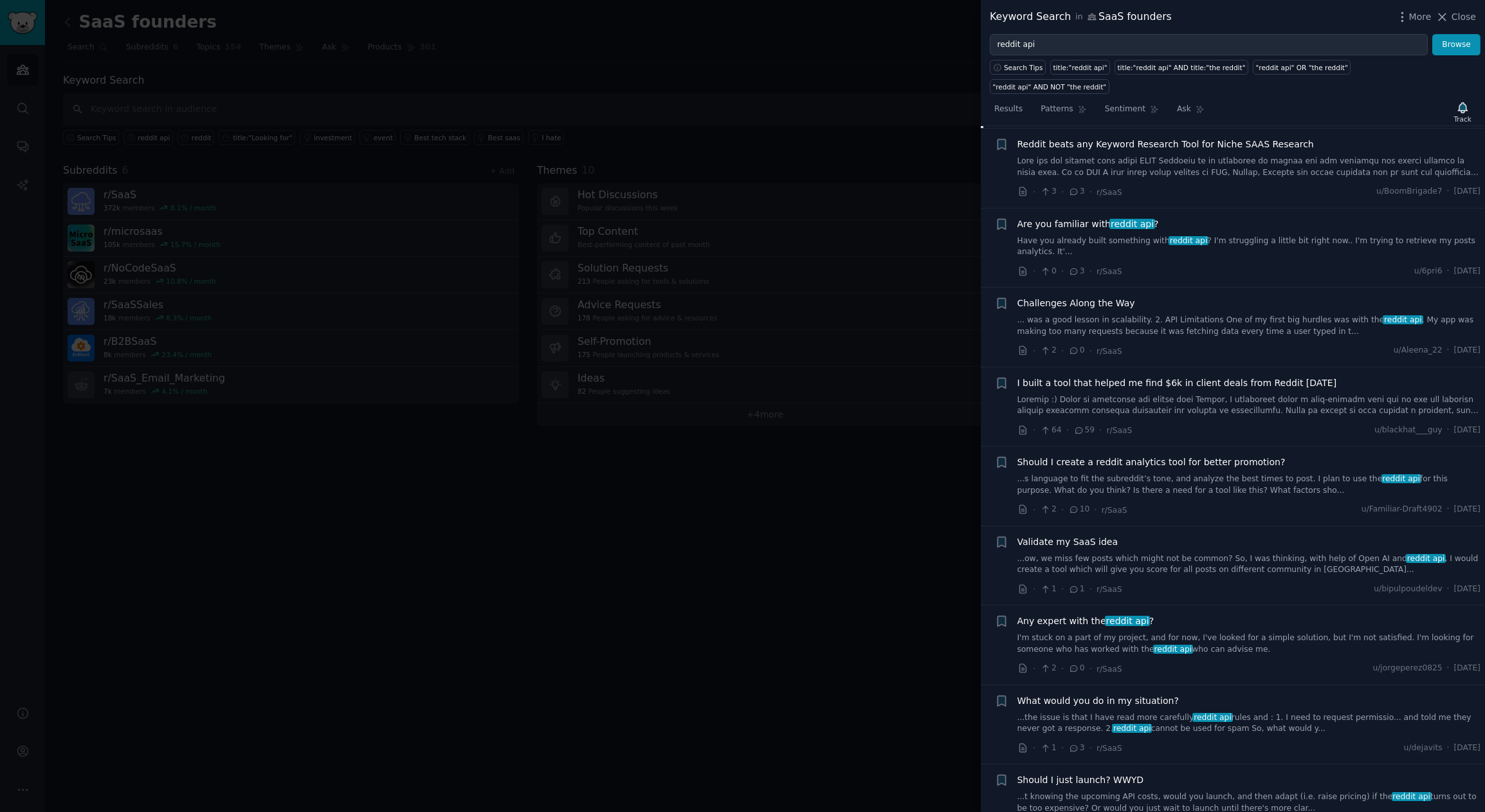
scroll to position [701, 0]
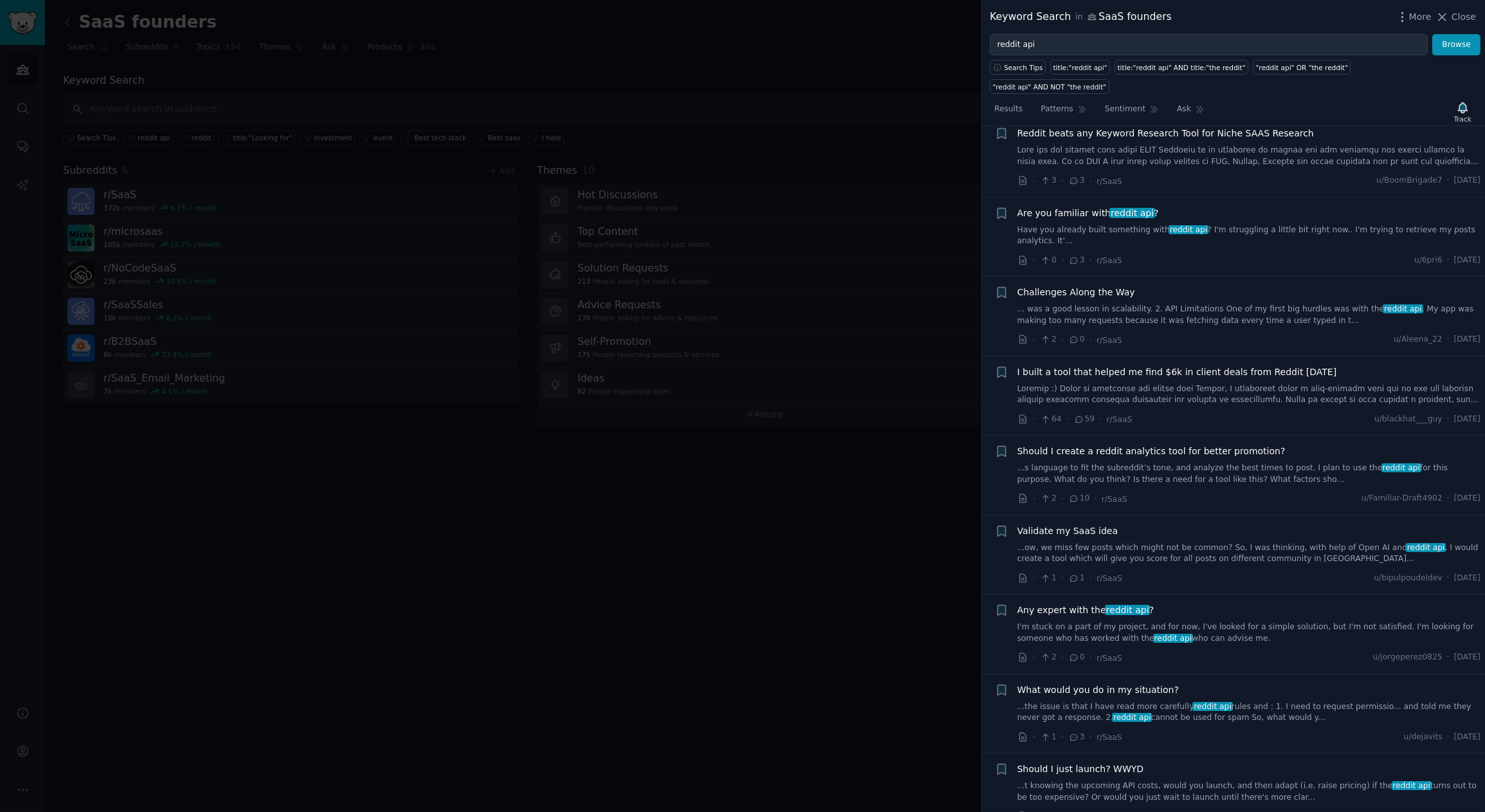
click at [1120, 683] on span "What would you do in my situation?" at bounding box center [1098, 689] width 162 height 13
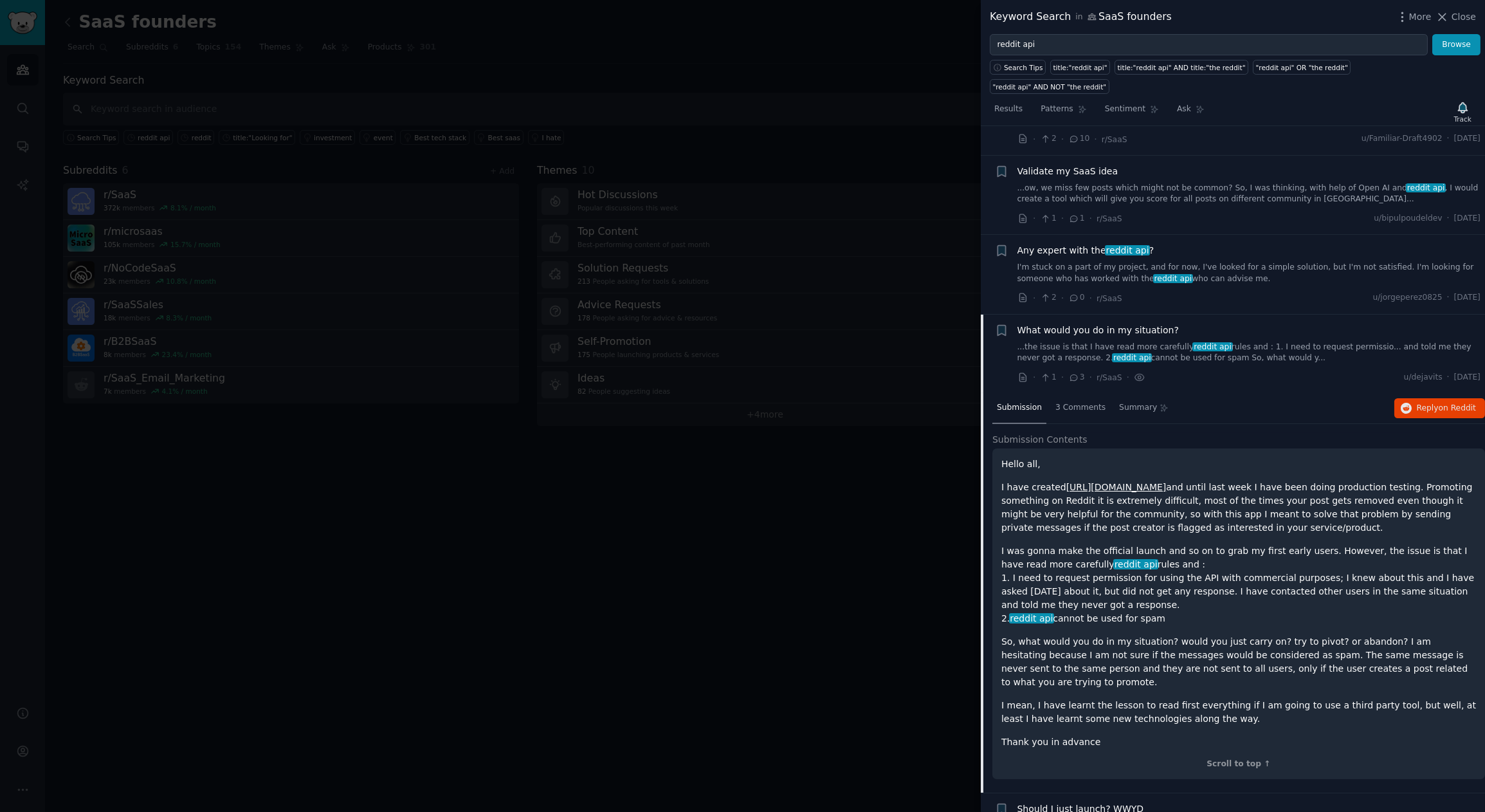
scroll to position [892, 0]
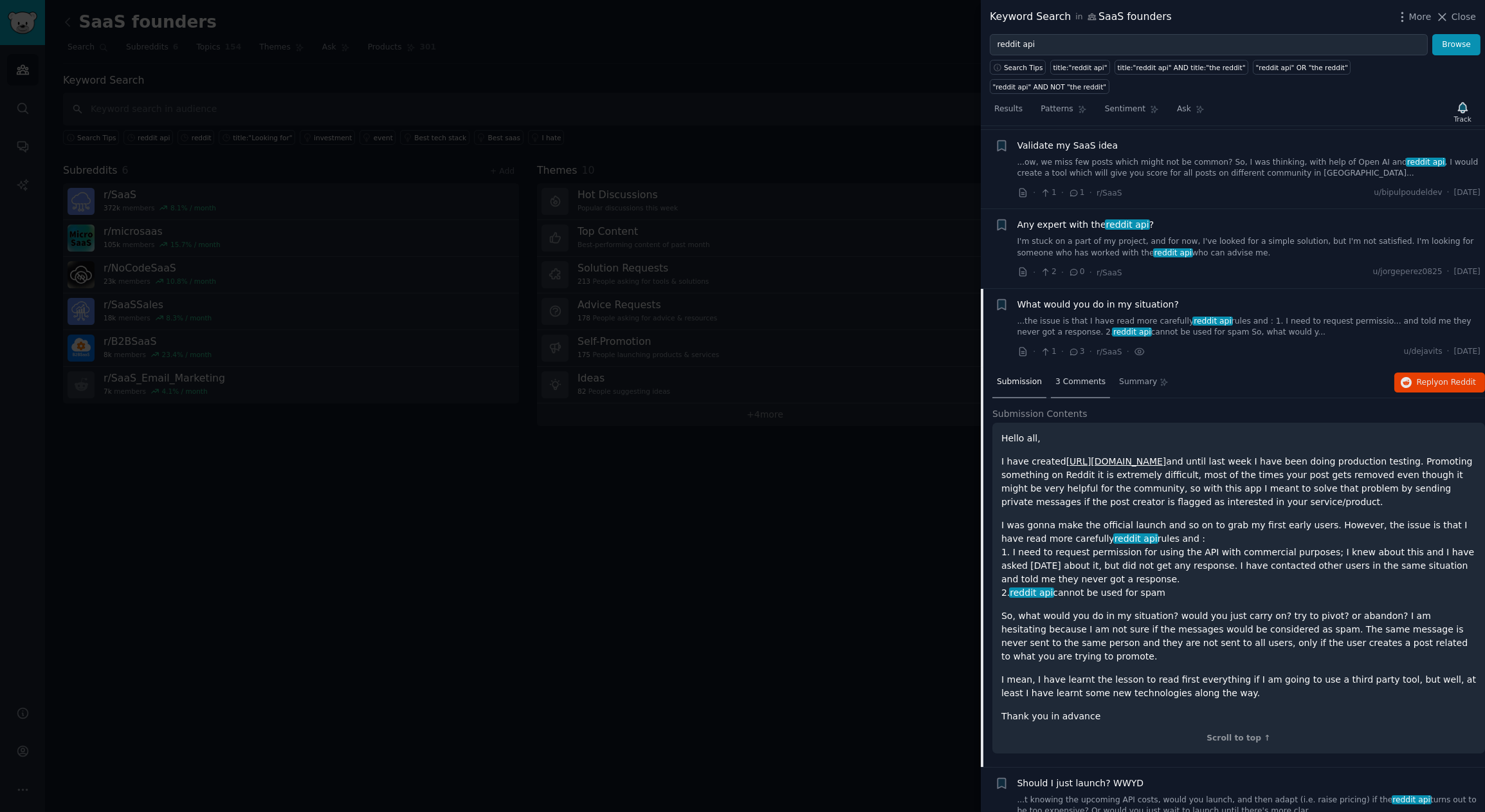
click at [1086, 377] on span "3 Comments" at bounding box center [1080, 382] width 50 height 12
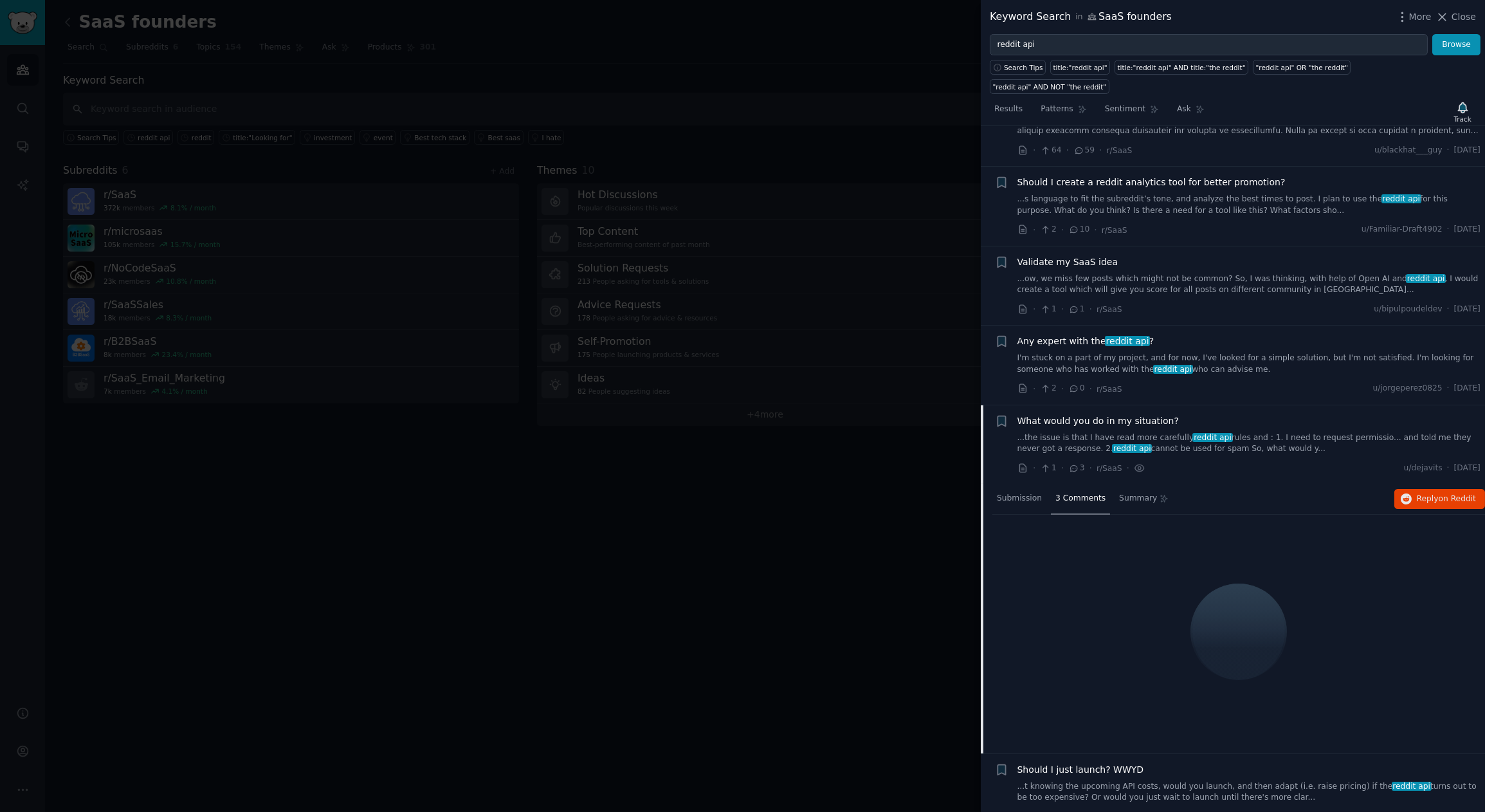
scroll to position [701, 0]
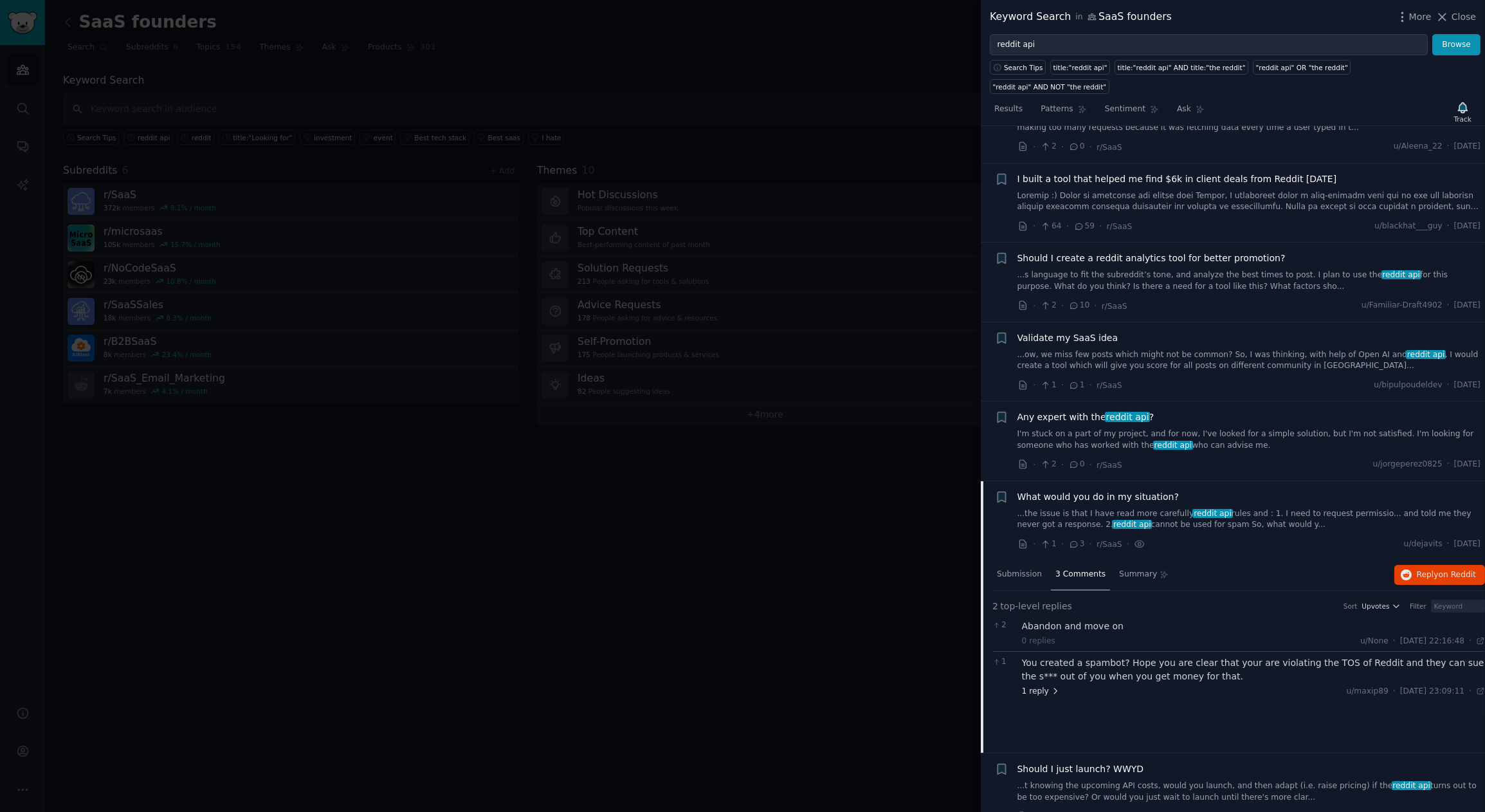
click at [1045, 686] on span "1 reply" at bounding box center [1042, 691] width 39 height 12
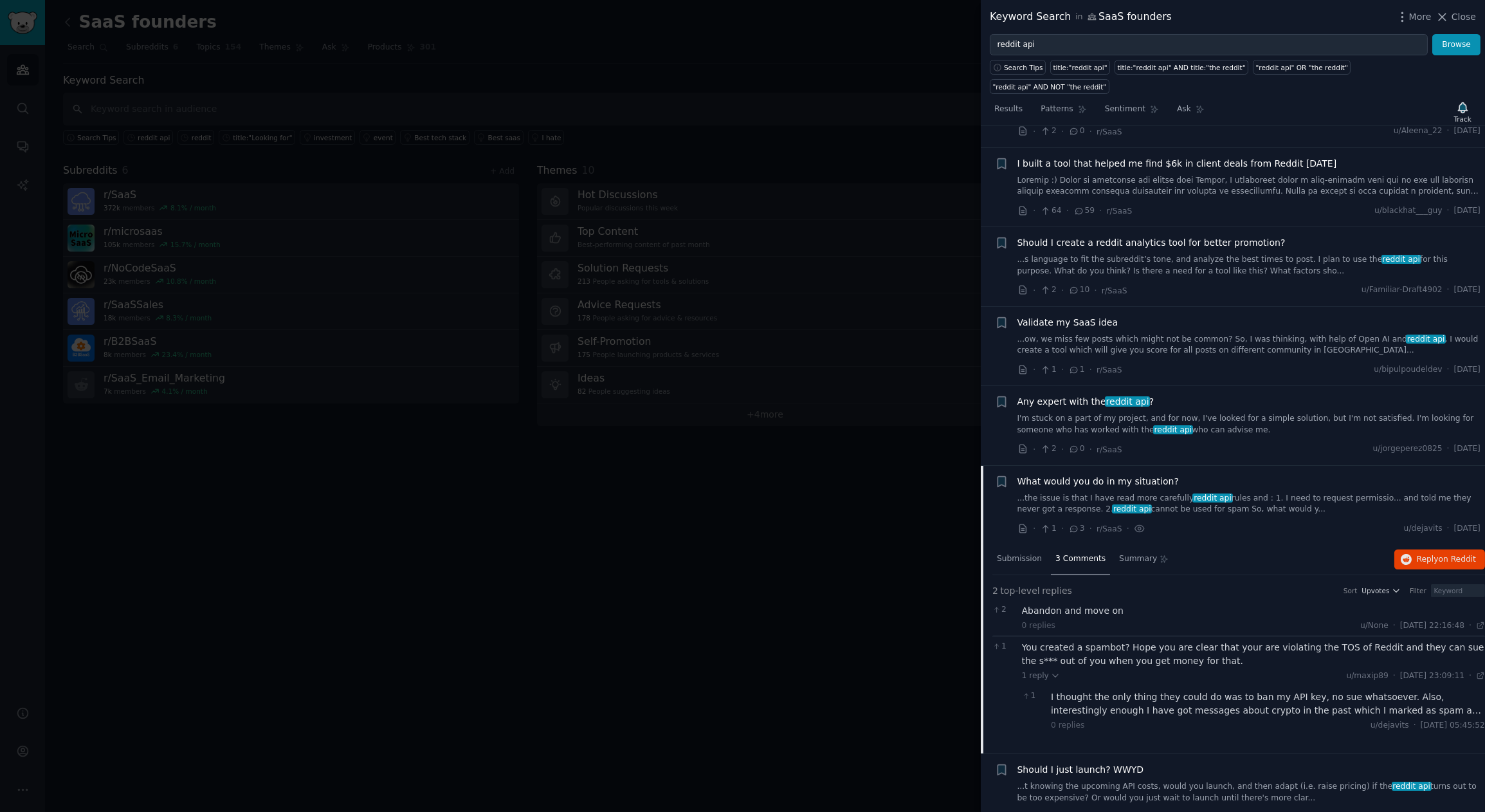
click at [1104, 763] on span "Should I just launch? WWYD" at bounding box center [1081, 769] width 127 height 13
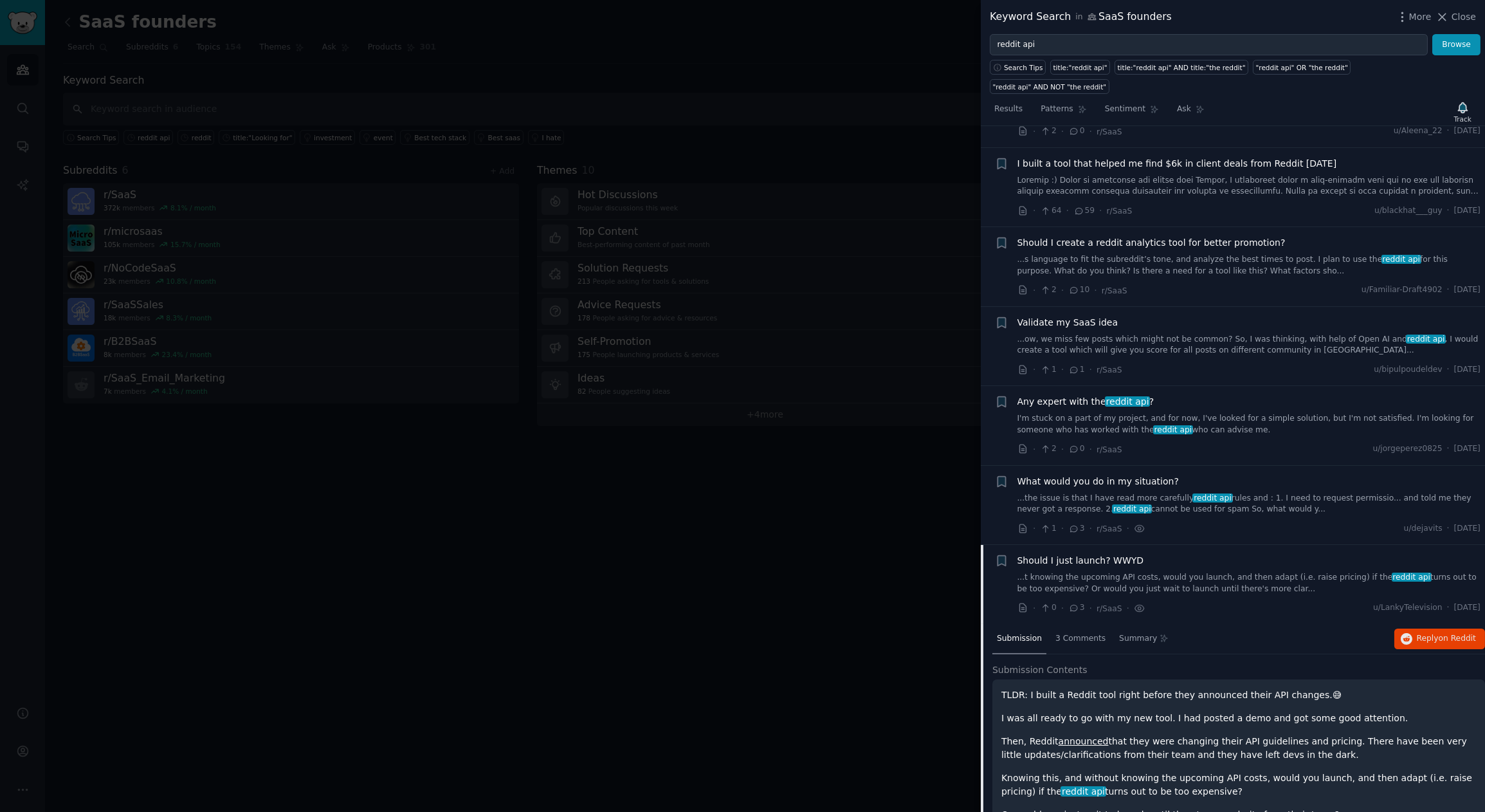
scroll to position [737, 0]
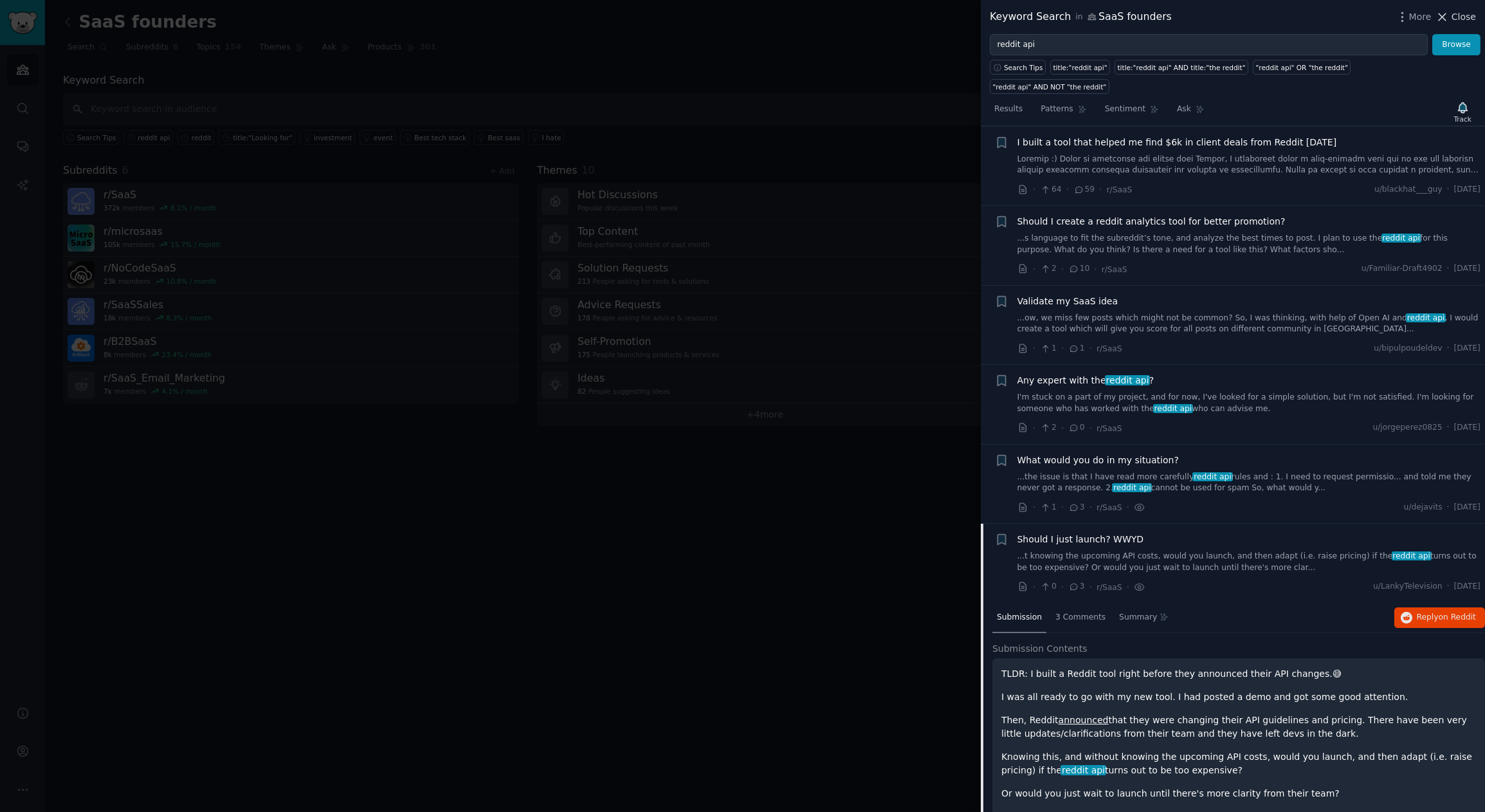
click at [1336, 15] on span "Close" at bounding box center [1464, 16] width 25 height 13
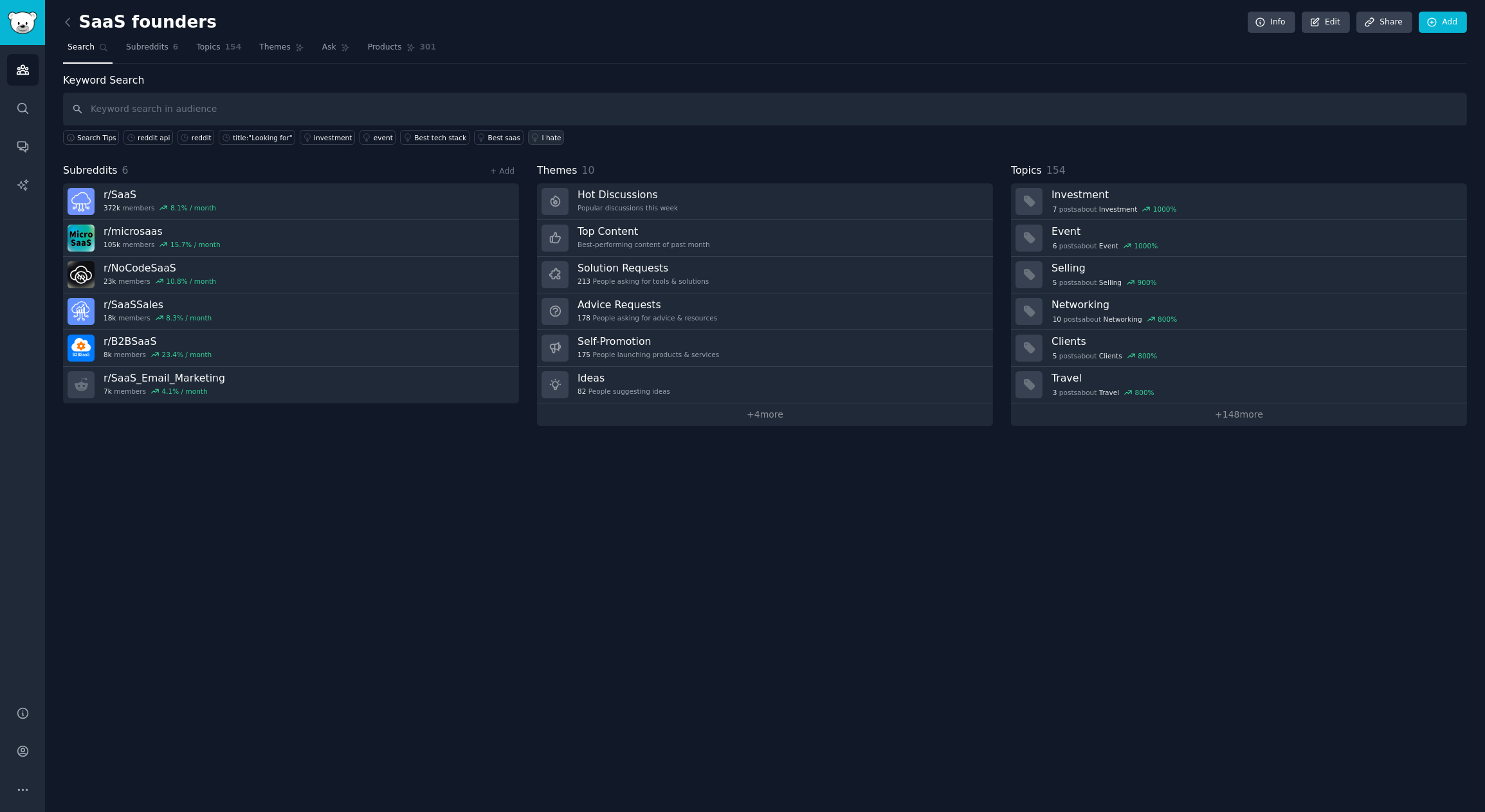
click at [542, 135] on div "I hate" at bounding box center [551, 138] width 19 height 9
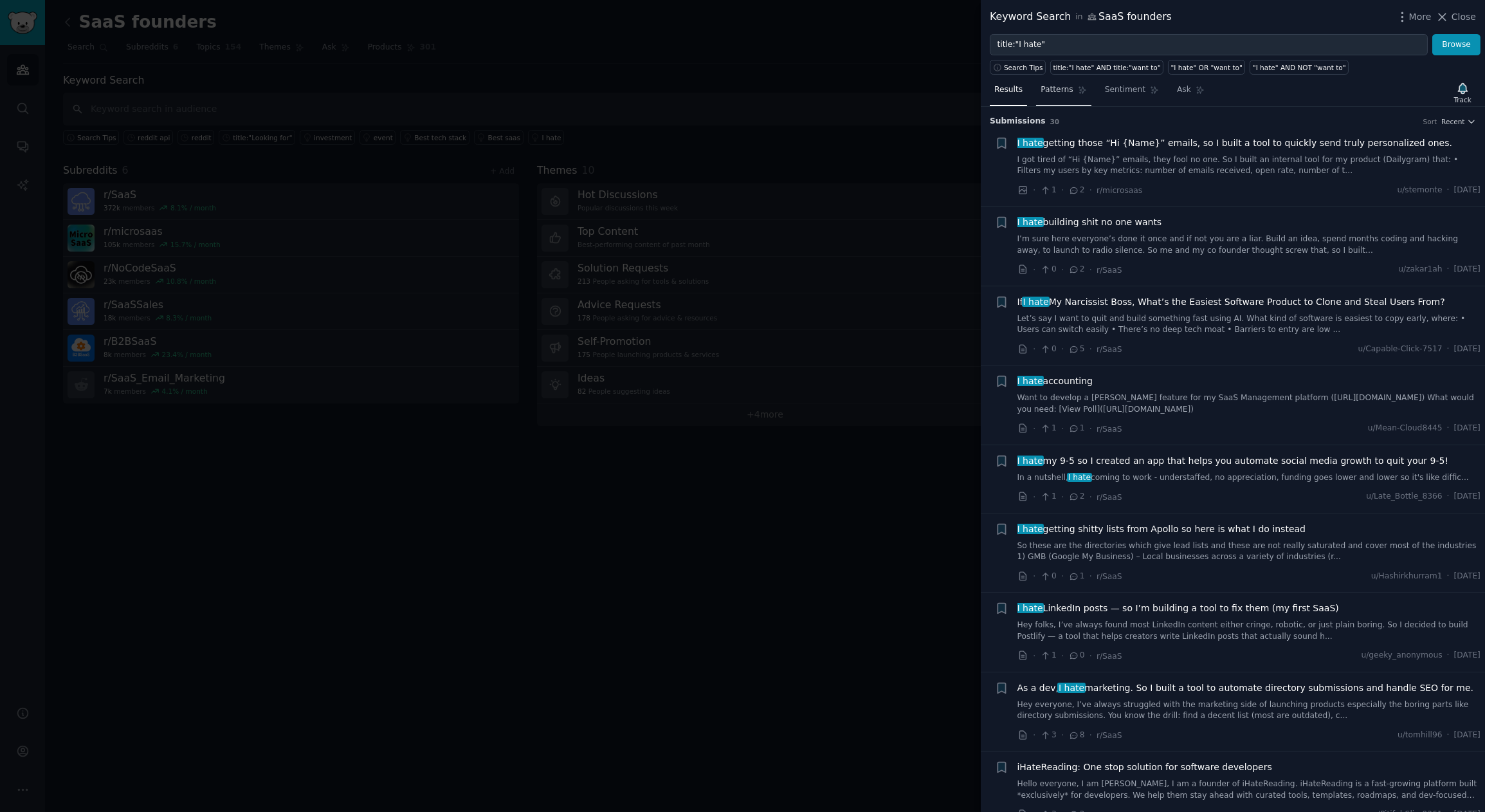
click at [1052, 97] on link "Patterns" at bounding box center [1063, 93] width 55 height 26
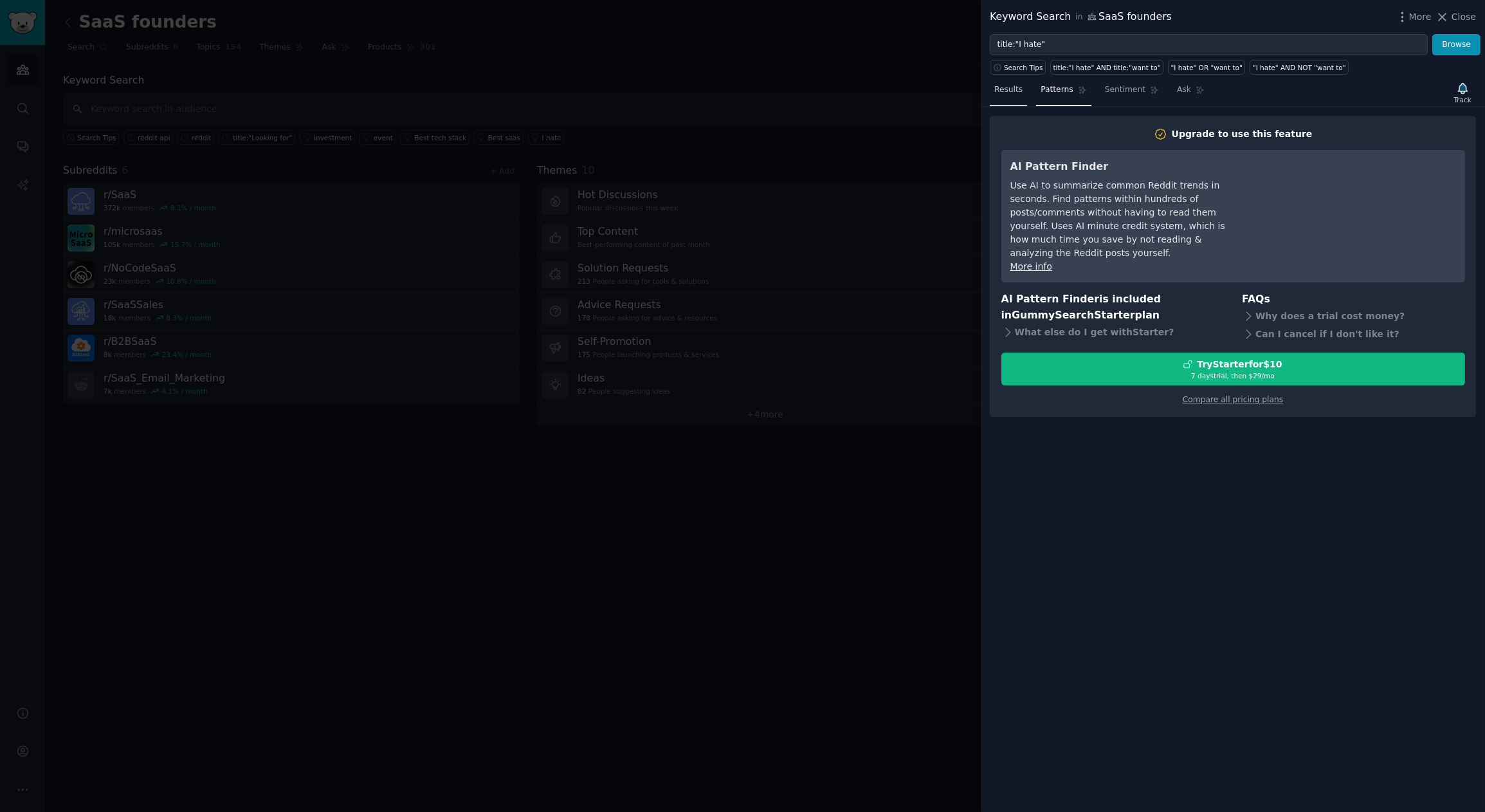
click at [1011, 102] on link "Results" at bounding box center [1009, 93] width 37 height 26
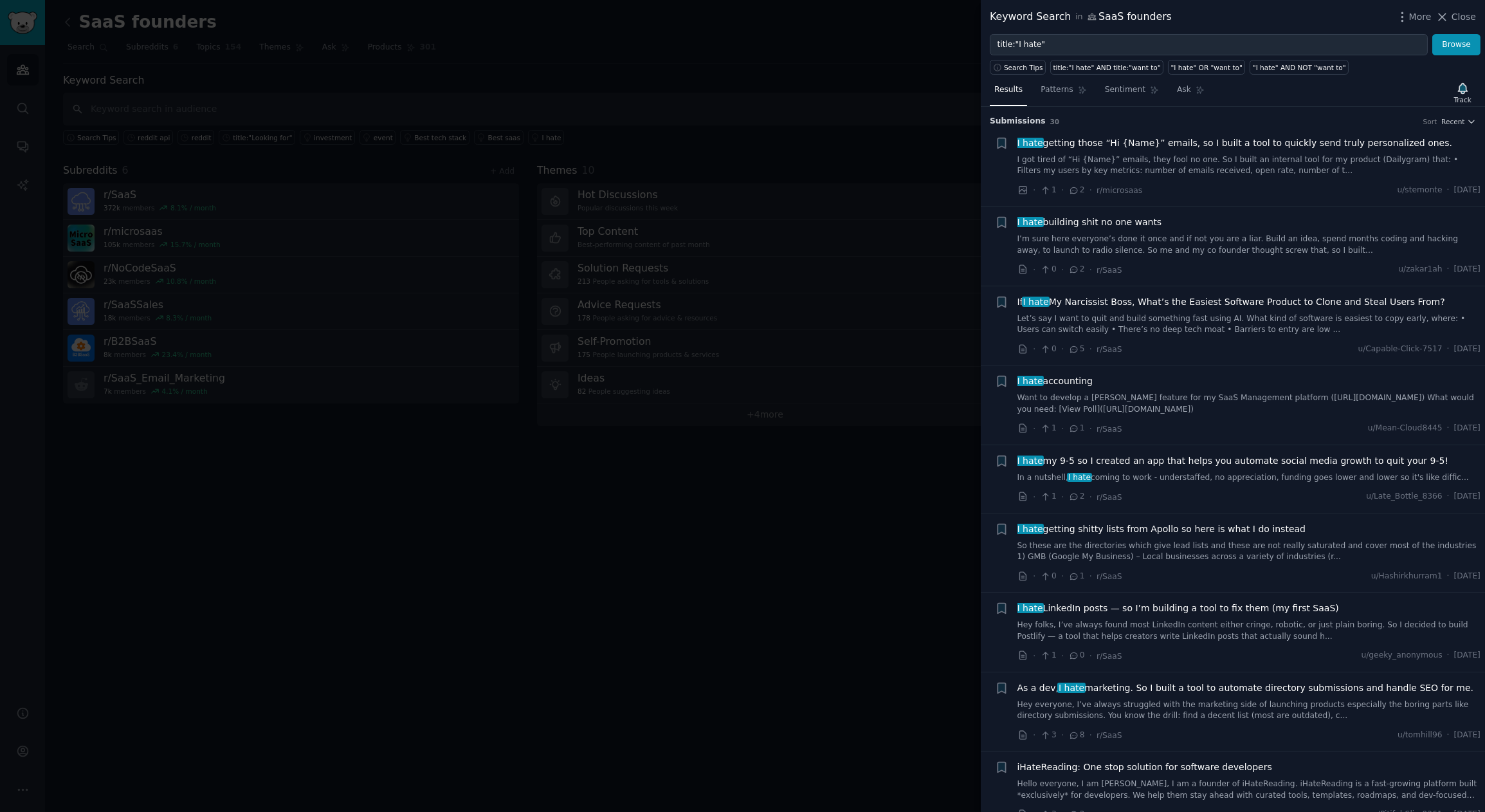
click at [1137, 220] on span "I hate building shit no one wants" at bounding box center [1090, 222] width 145 height 13
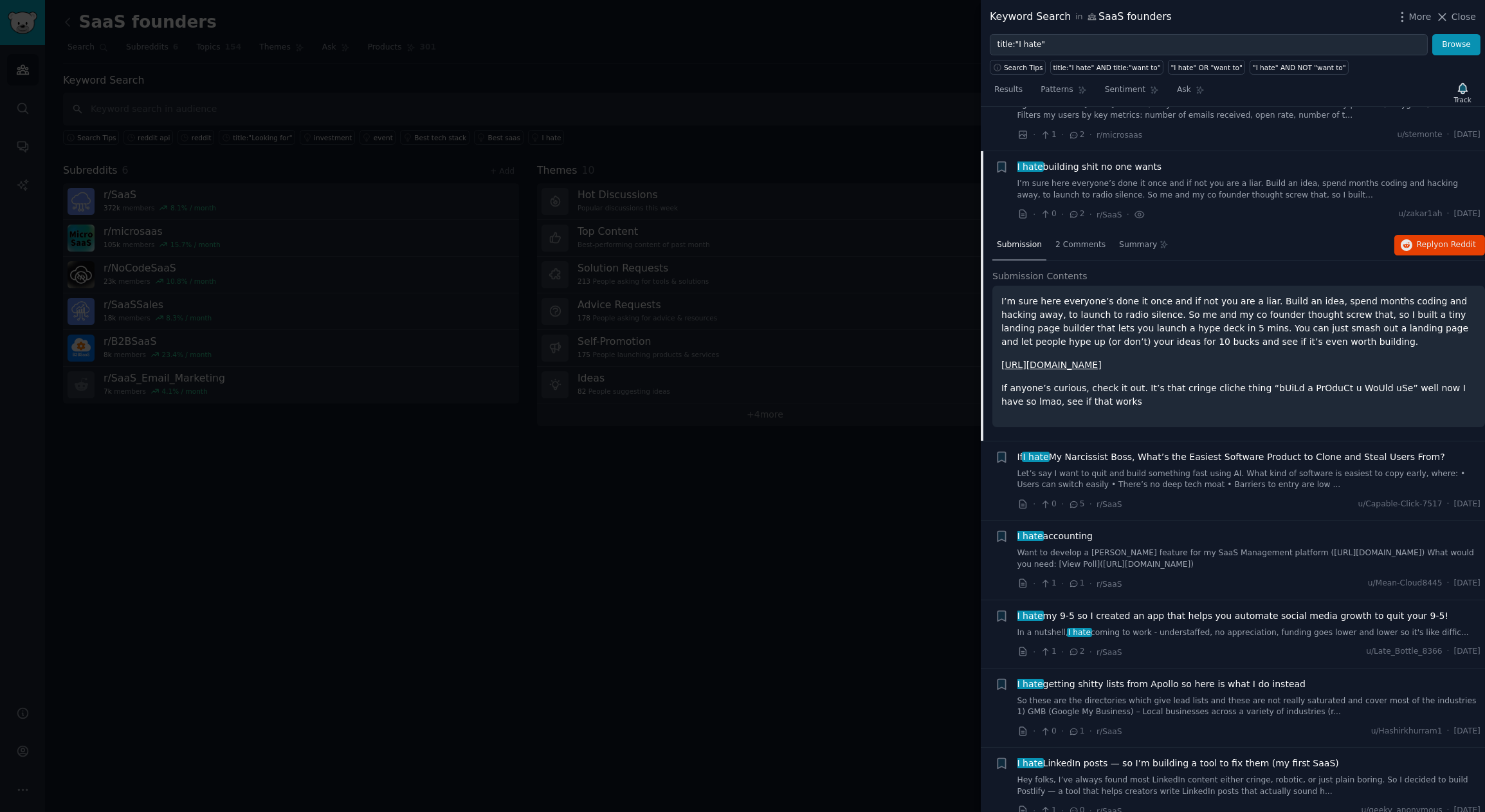
scroll to position [99, 0]
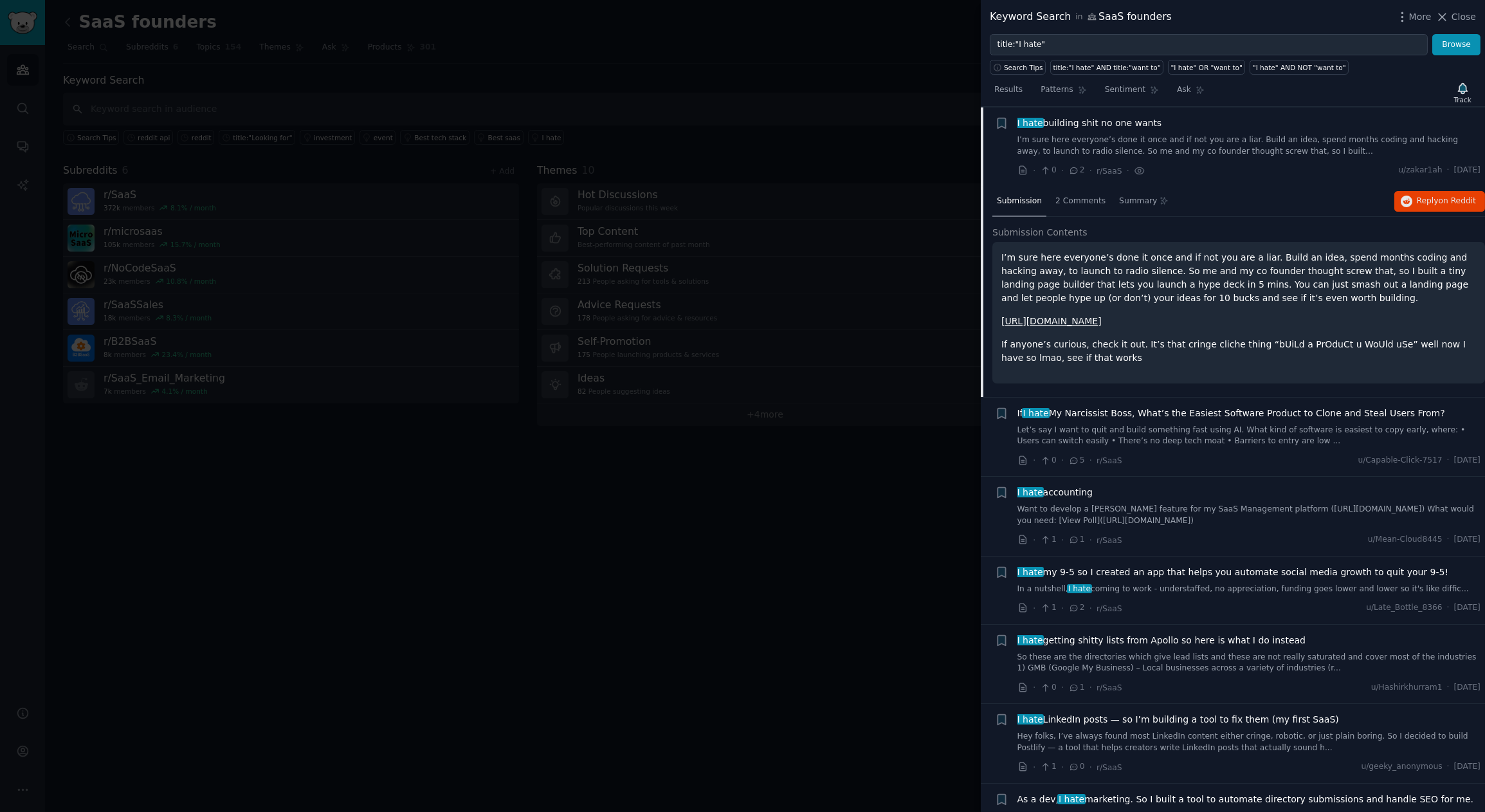
click at [1039, 322] on link "[URL][DOMAIN_NAME]" at bounding box center [1052, 320] width 101 height 10
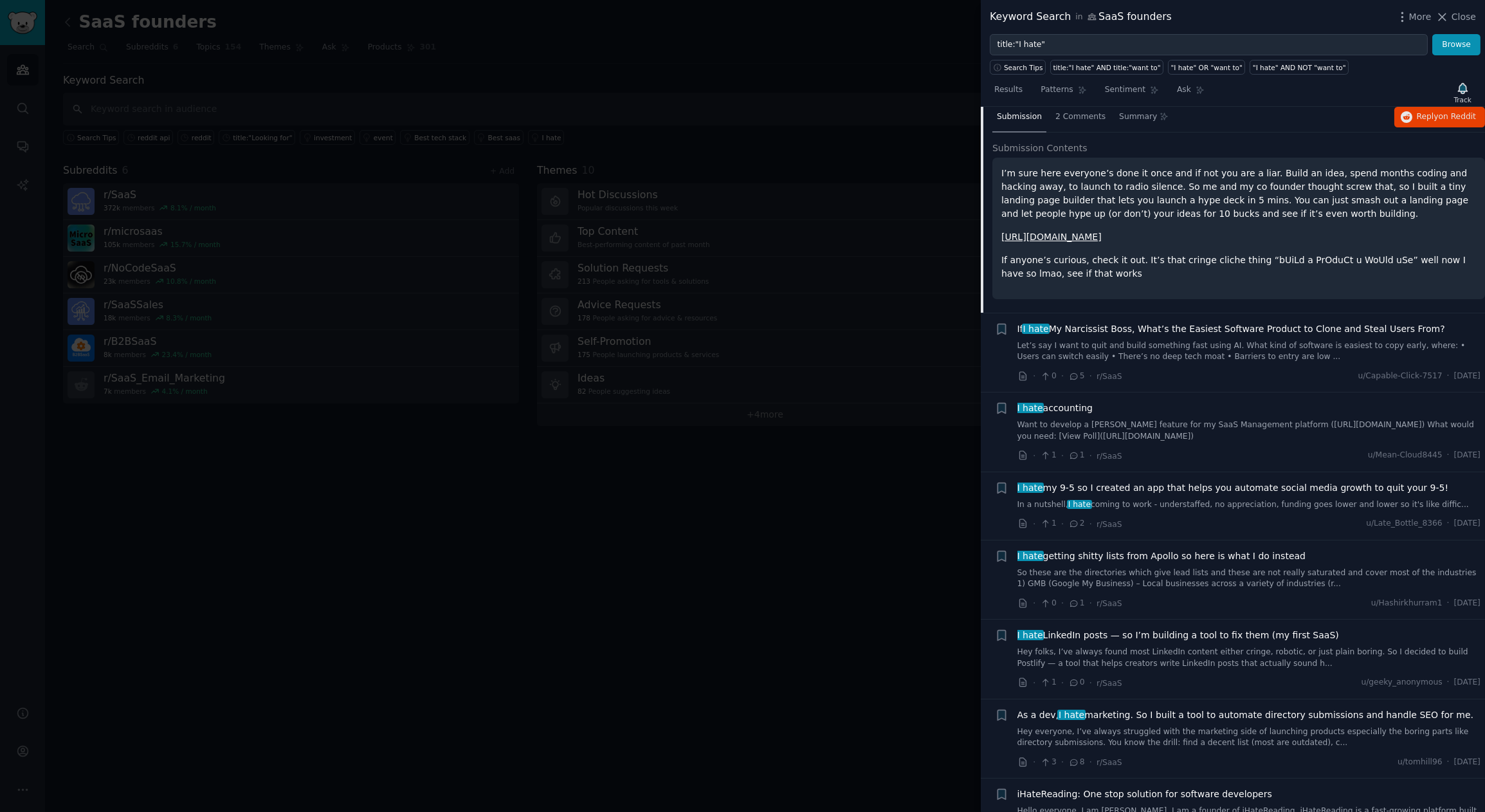
scroll to position [190, 0]
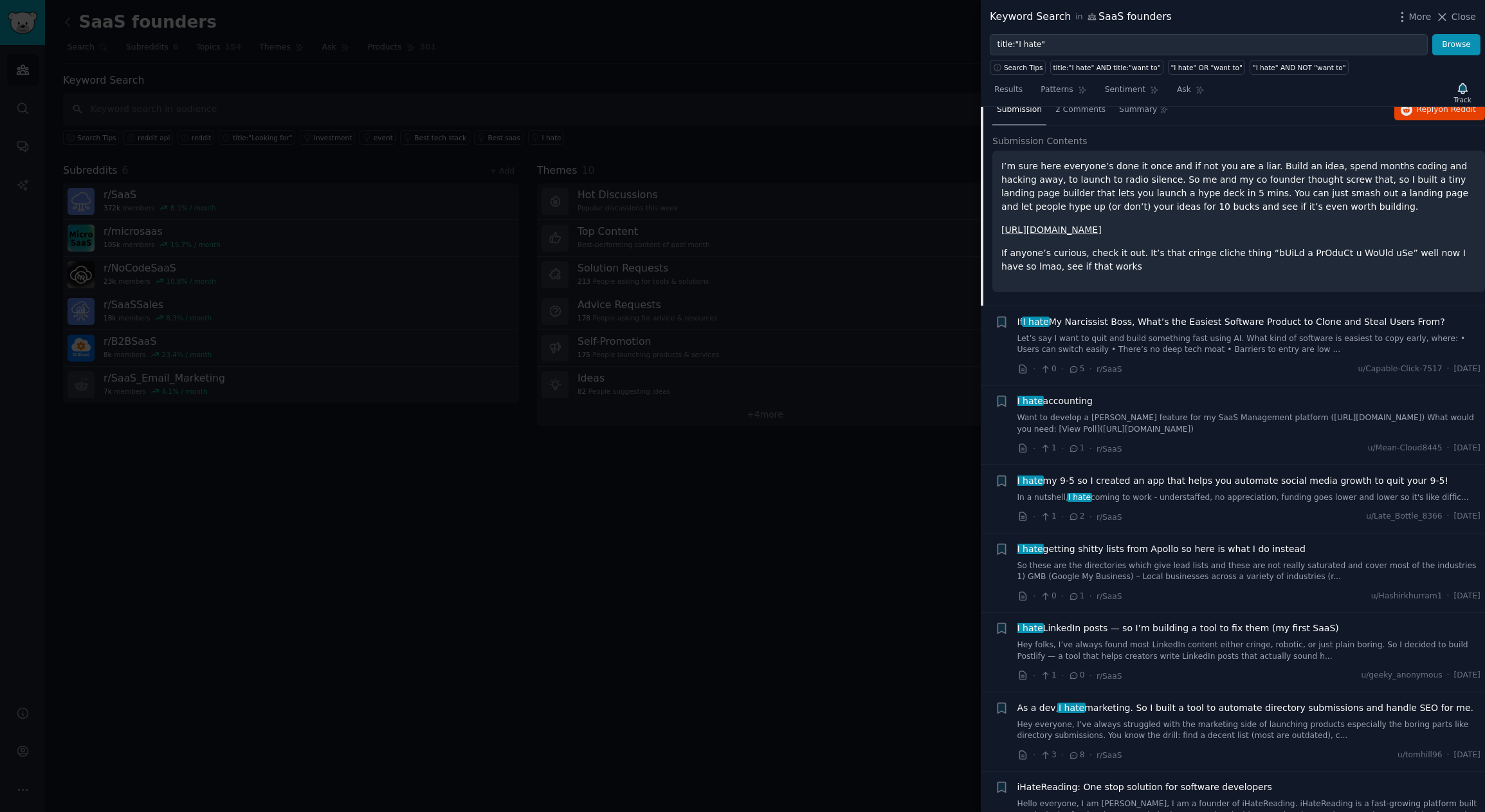
click at [1060, 401] on span "I hate accounting" at bounding box center [1056, 401] width 76 height 13
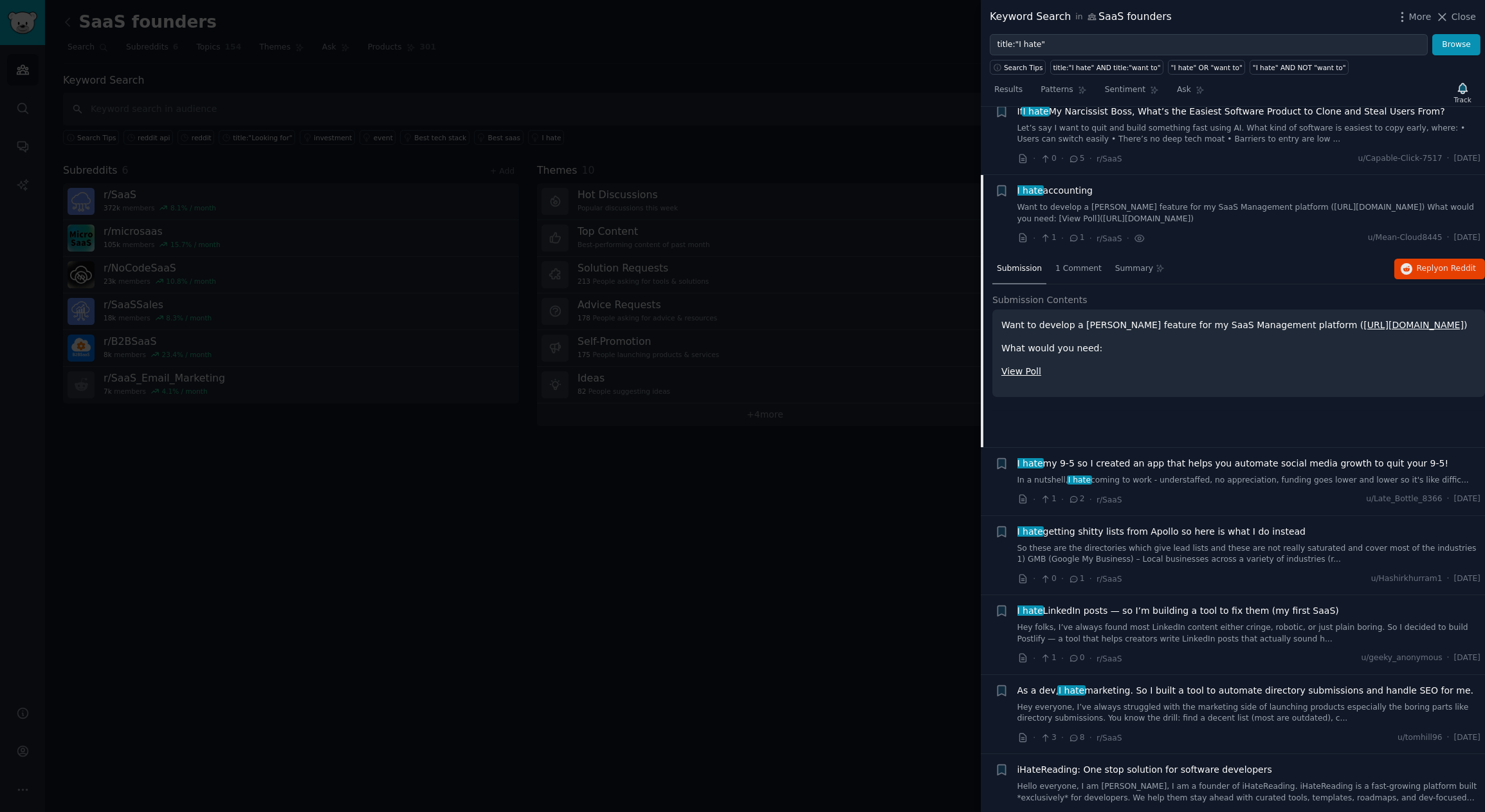
scroll to position [258, 0]
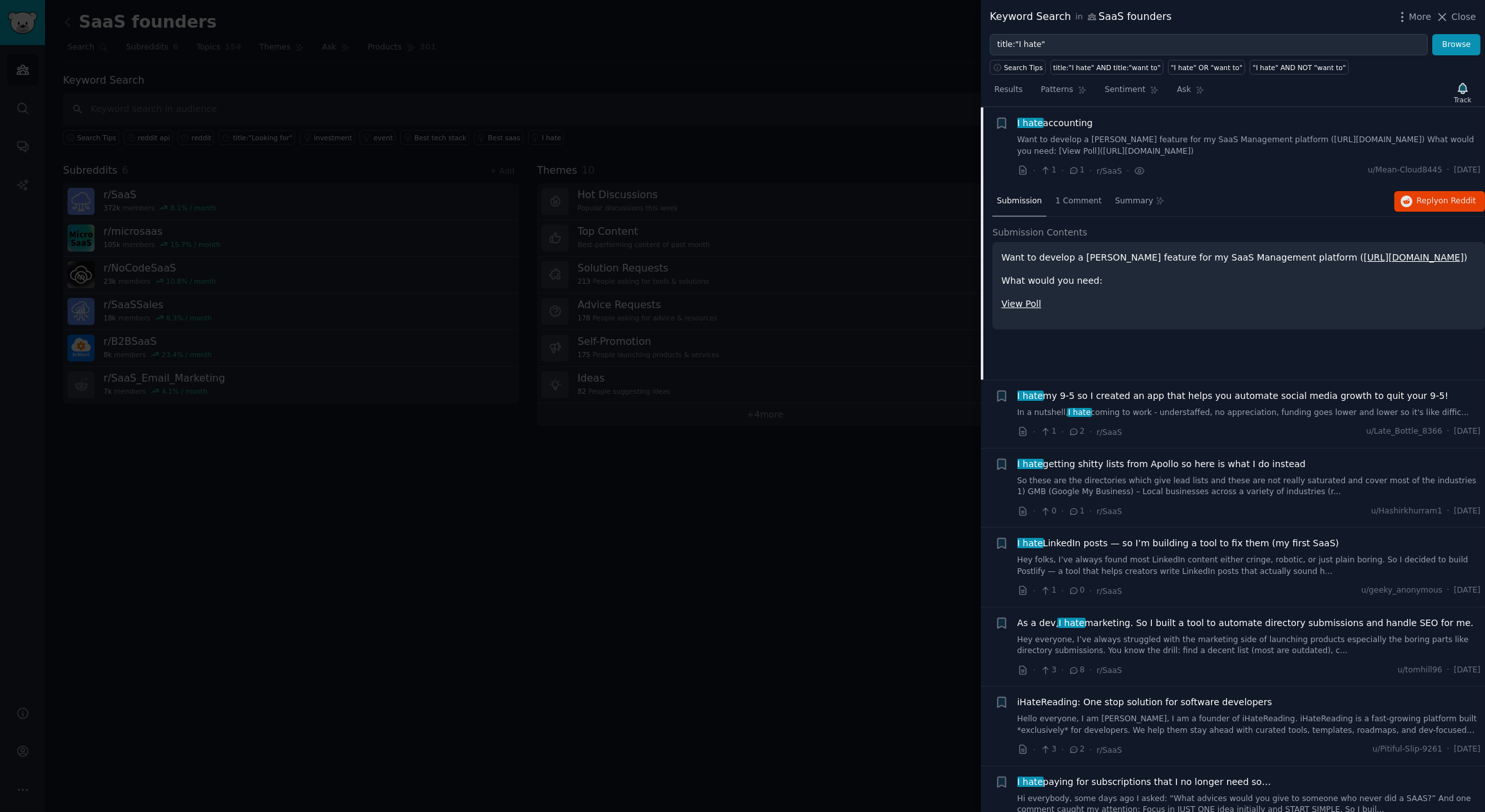
click at [1336, 258] on link "[URL][DOMAIN_NAME]" at bounding box center [1414, 257] width 101 height 10
click at [1228, 462] on span "I hate getting shitty lists from Apollo so here is what I do instead" at bounding box center [1162, 463] width 288 height 13
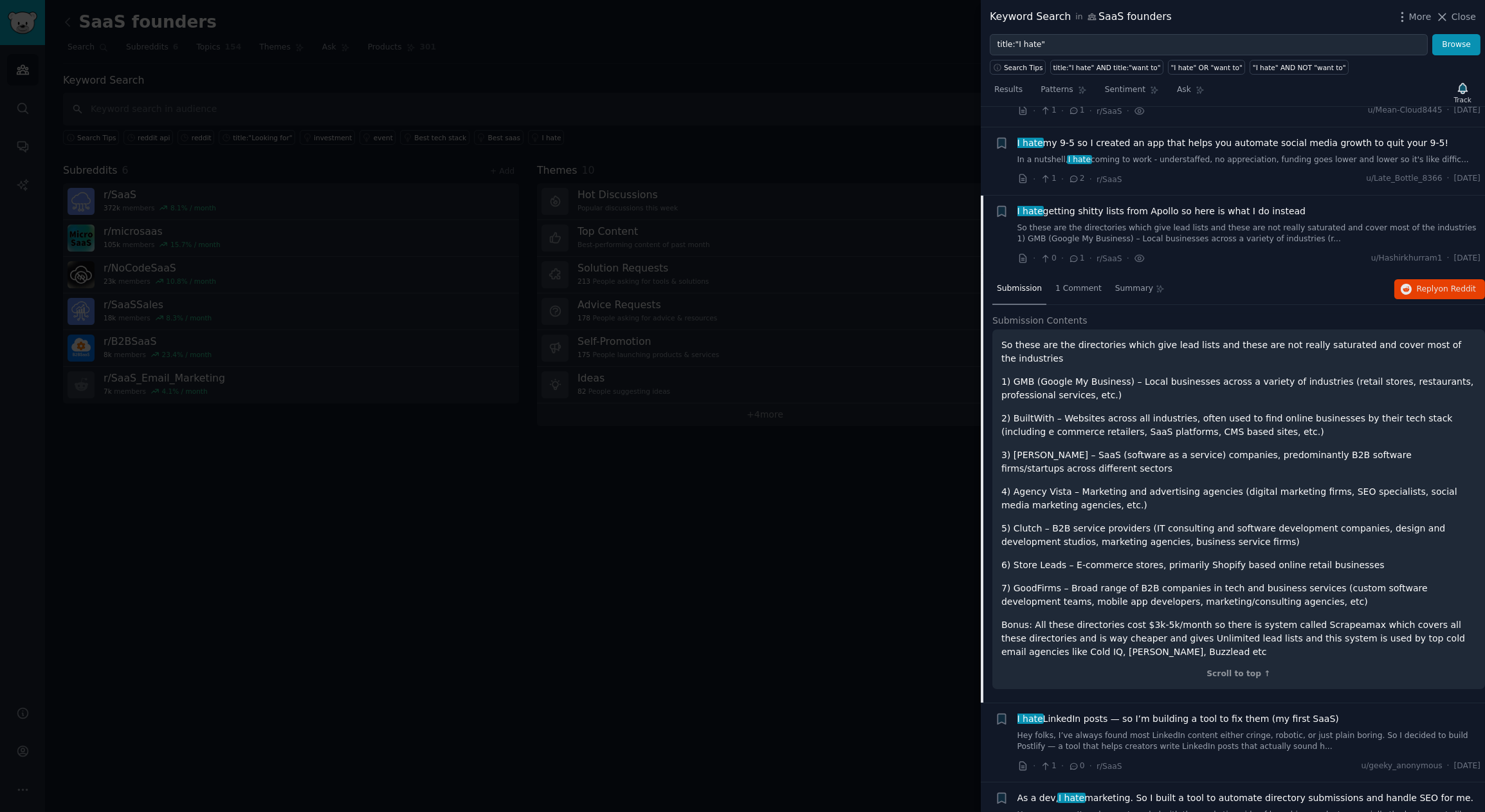
scroll to position [405, 0]
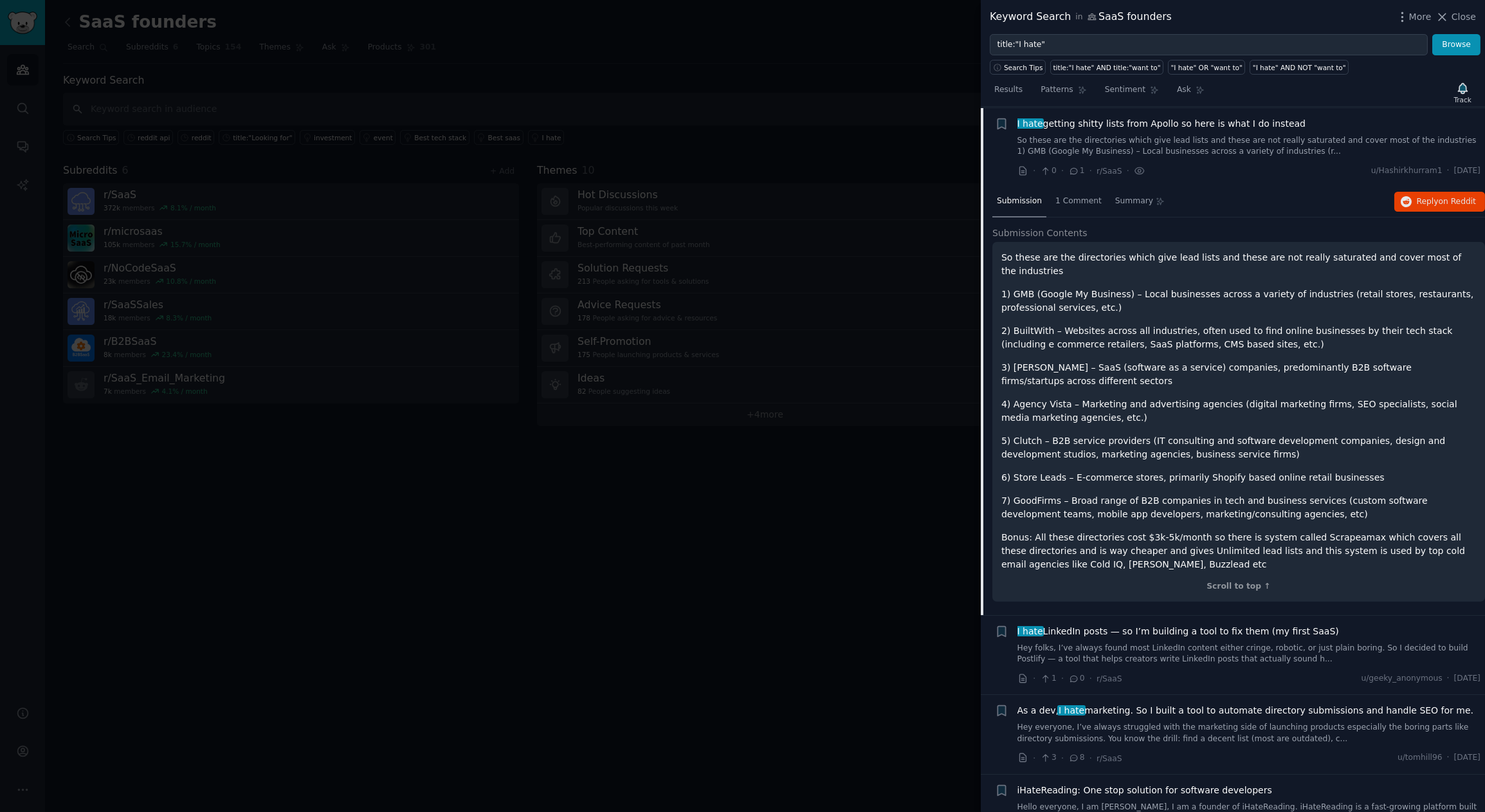
click at [1327, 535] on p "Bonus: All these directories cost $3k-5k/month so there is system called Scrape…" at bounding box center [1239, 551] width 475 height 40
copy p "Scrapeamax"
click at [1165, 410] on p "4) Agency Vista – Marketing and advertising agencies (digital marketing firms, …" at bounding box center [1239, 411] width 475 height 27
click at [1083, 196] on span "1 Comment" at bounding box center [1079, 201] width 46 height 12
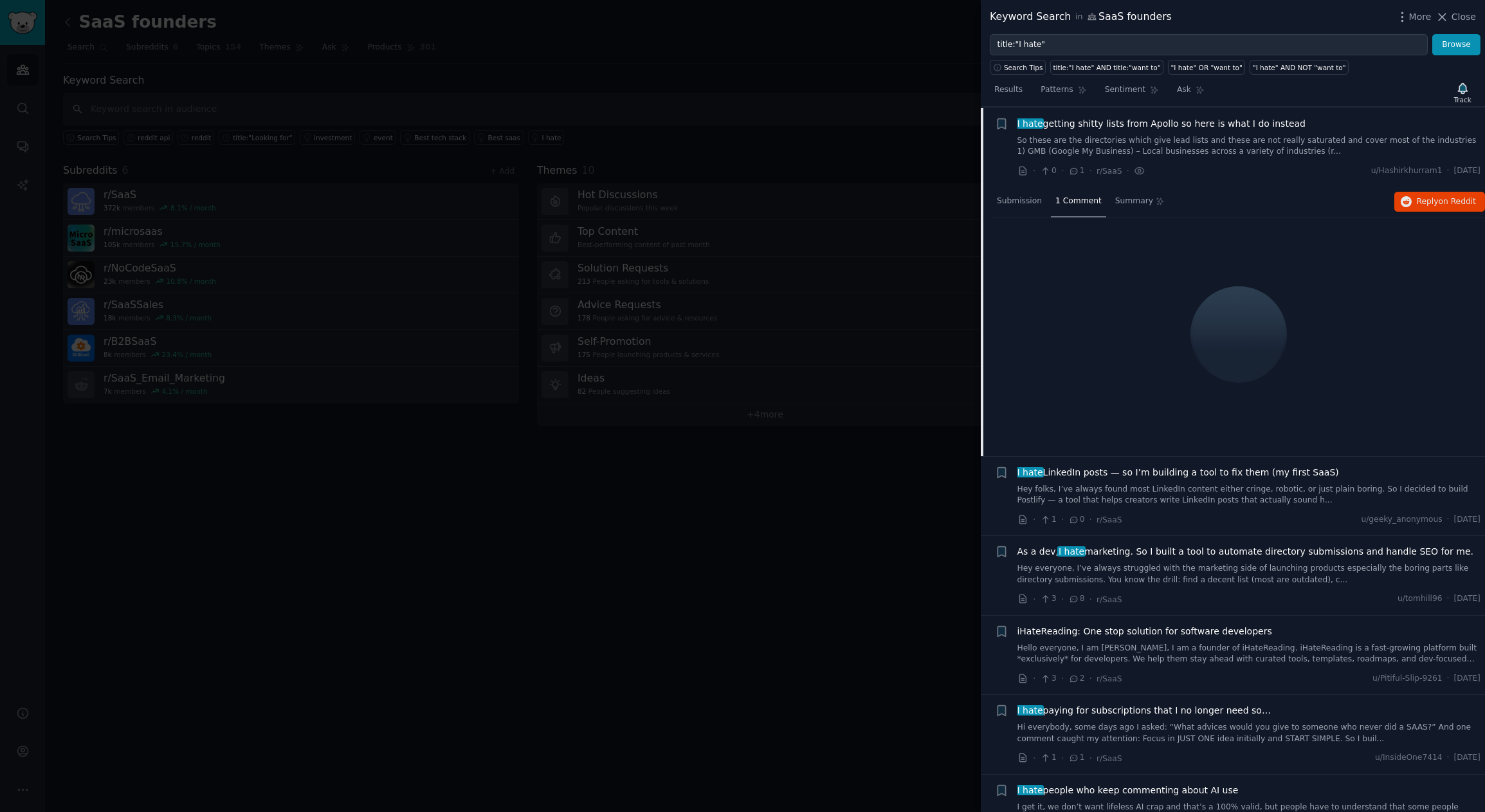
scroll to position [503, 0]
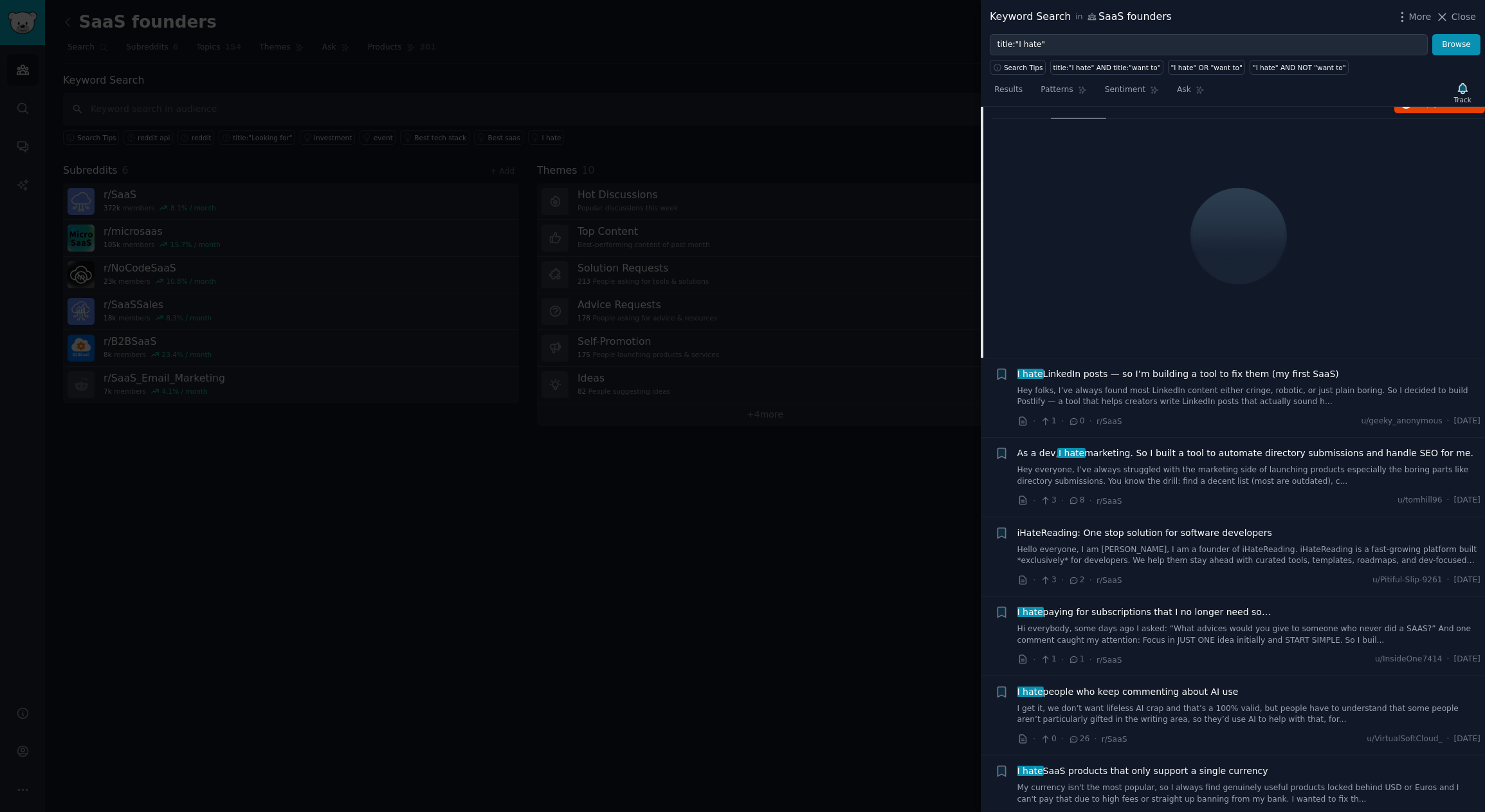
click at [1271, 455] on span "As a dev, I hate marketing. So I built a tool to automate directory submissions…" at bounding box center [1246, 452] width 456 height 13
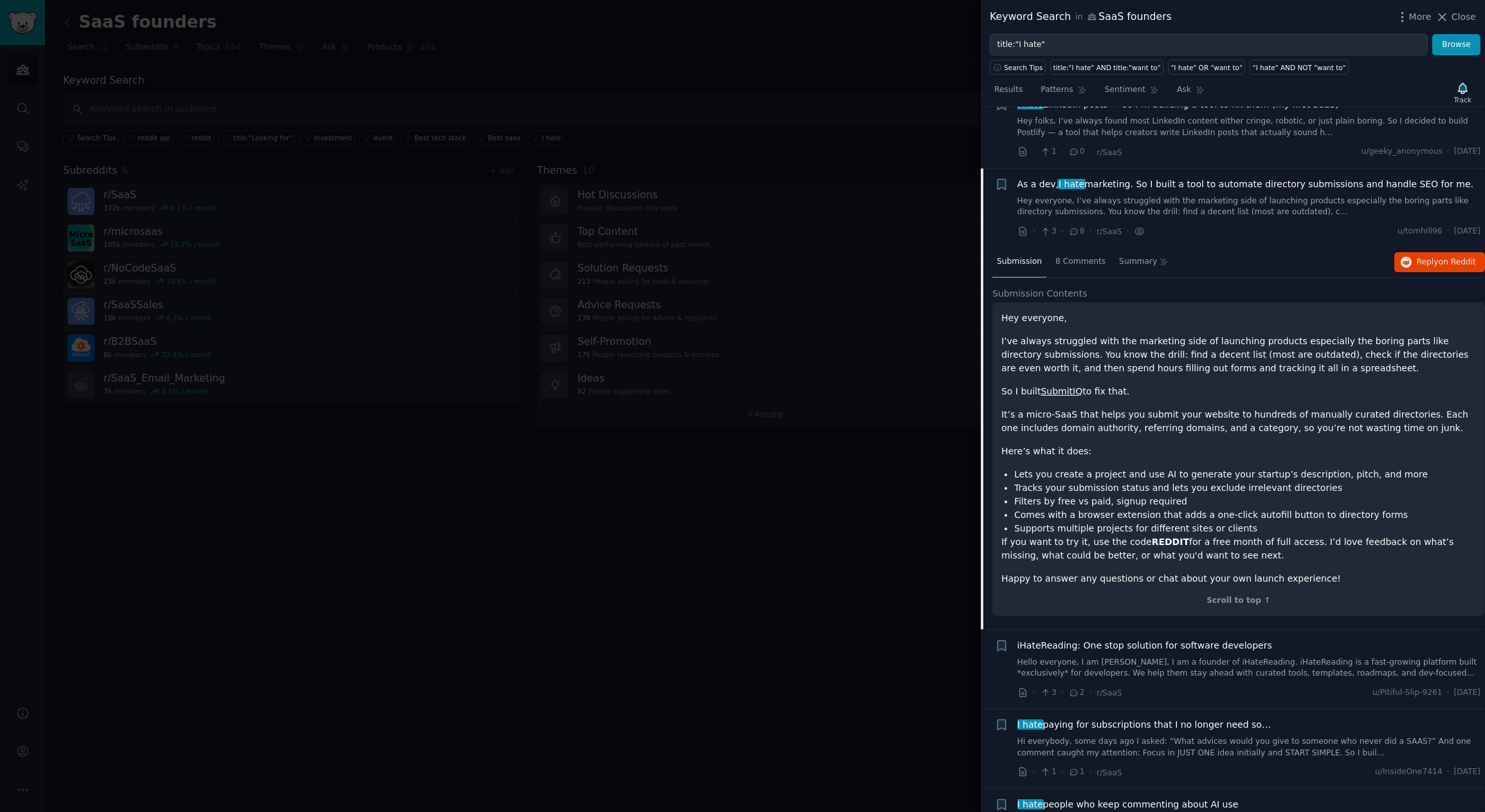
scroll to position [564, 0]
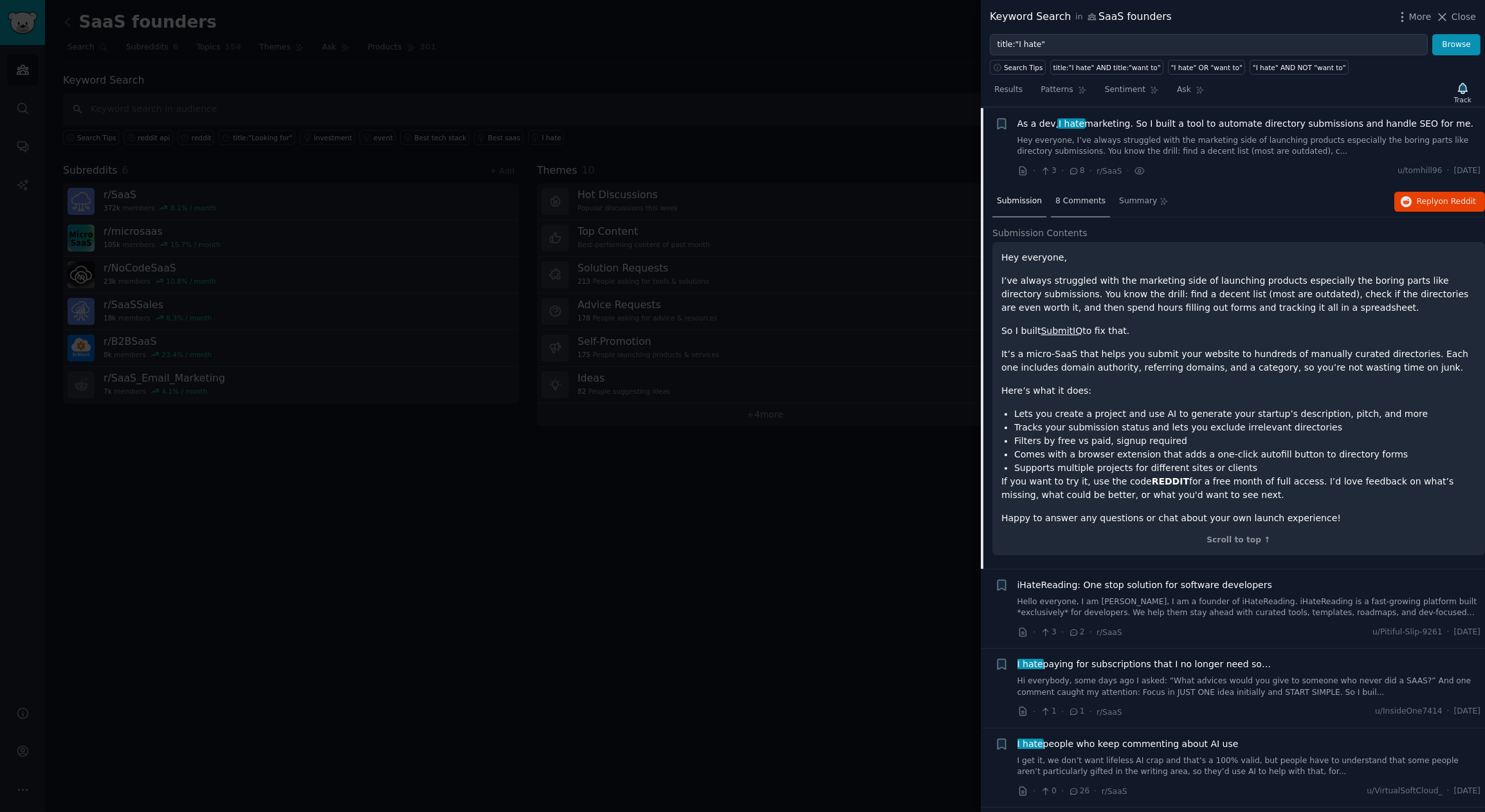
click at [1077, 207] on div "8 Comments" at bounding box center [1080, 202] width 60 height 31
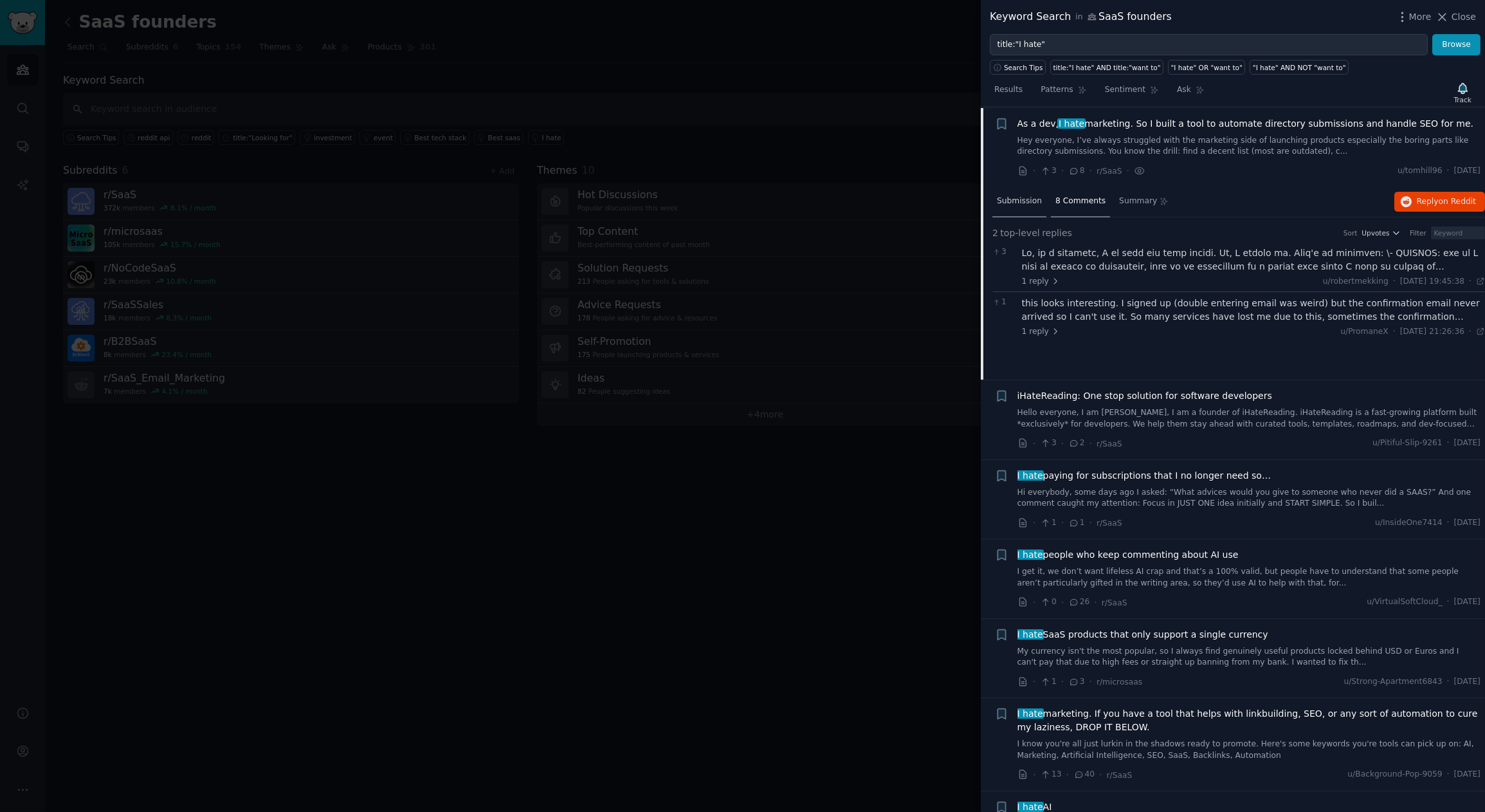
click at [1029, 199] on span "Submission" at bounding box center [1019, 201] width 45 height 12
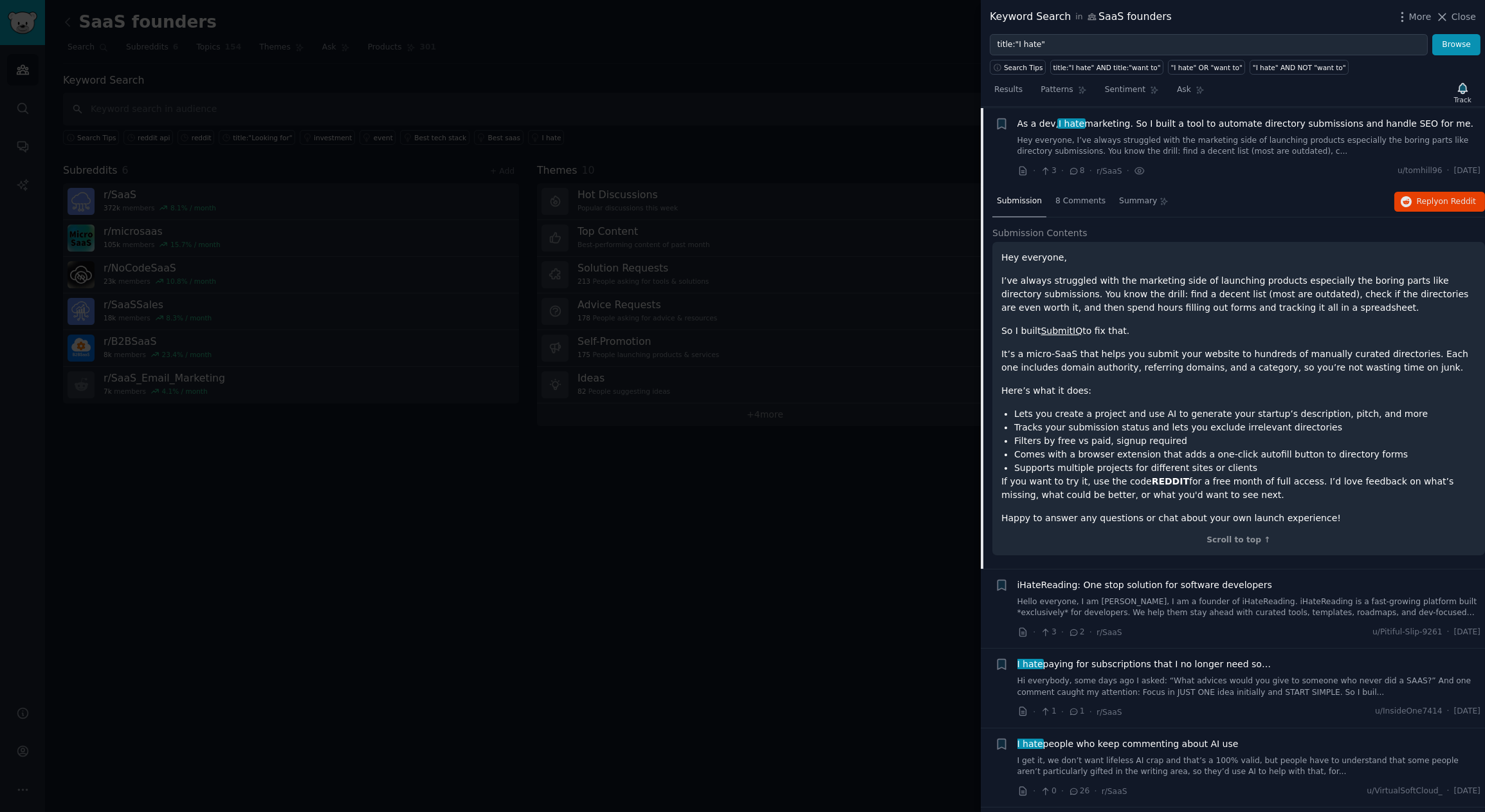
click at [1072, 330] on link "SubmitIQ" at bounding box center [1062, 330] width 42 height 10
click at [1005, 121] on icon "button" at bounding box center [1002, 123] width 8 height 10
type input "Tools"
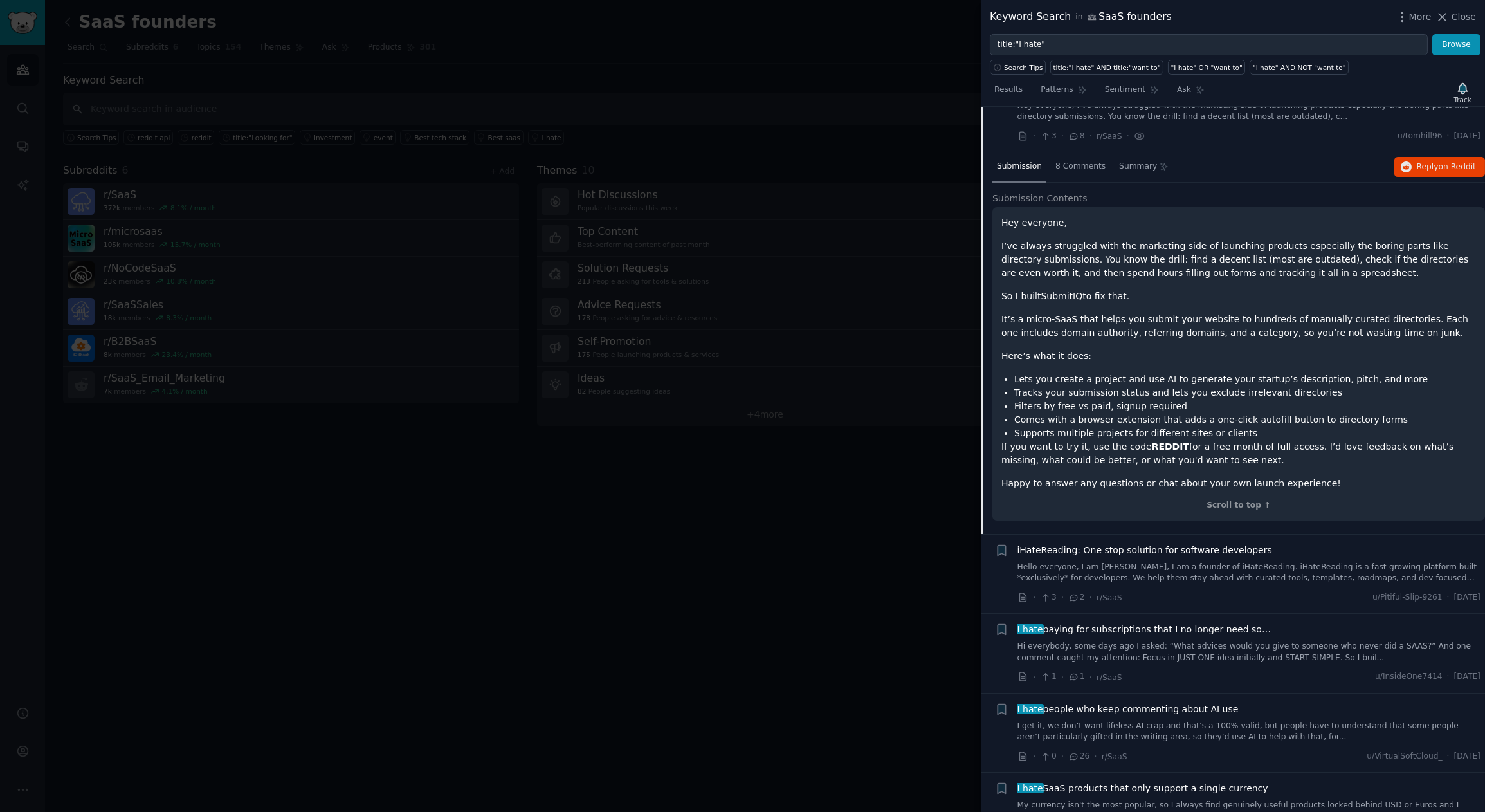
scroll to position [788, 0]
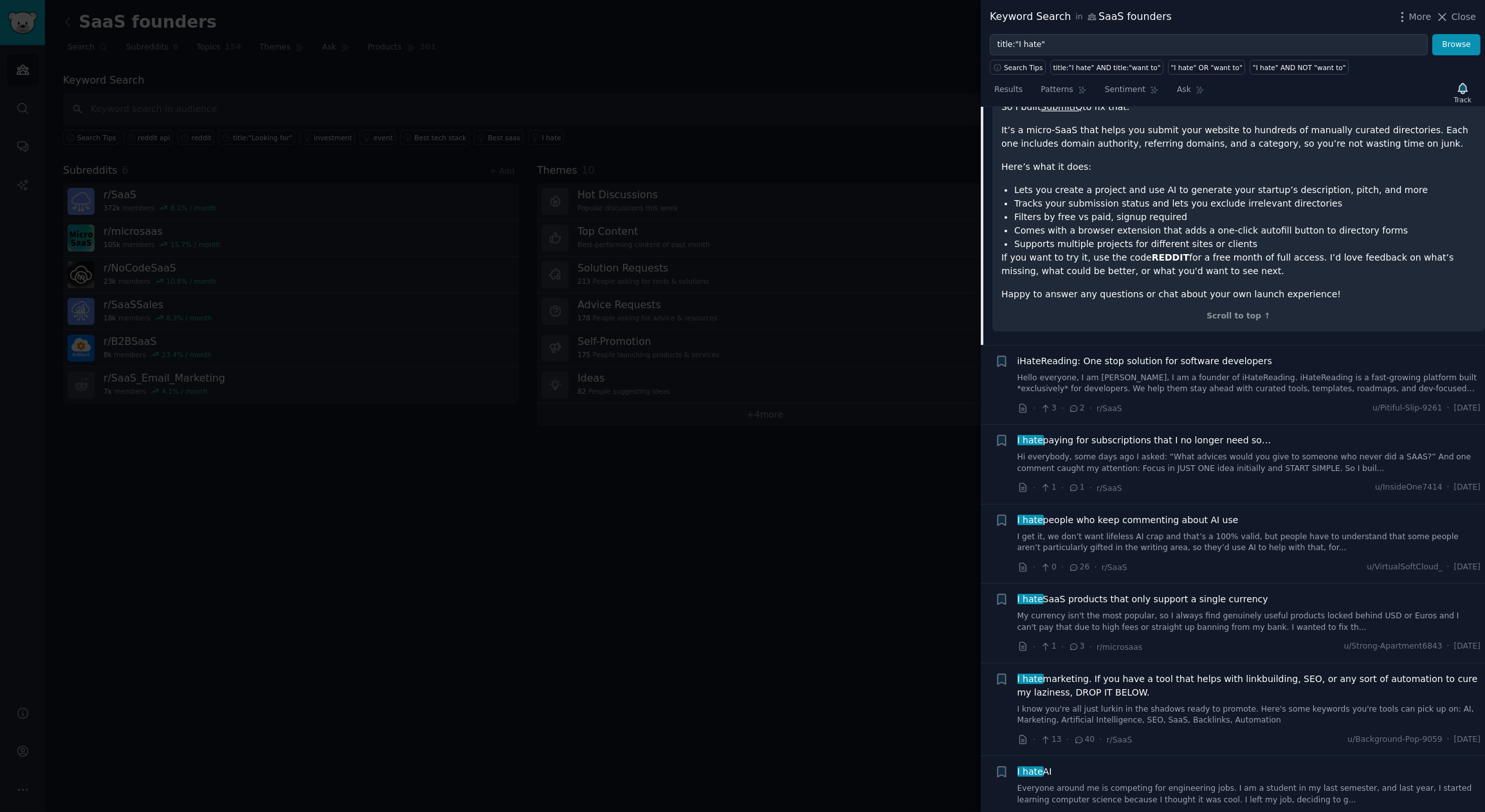
click at [1193, 435] on span "I hate paying for subscriptions that I no longer need so…" at bounding box center [1145, 440] width 254 height 13
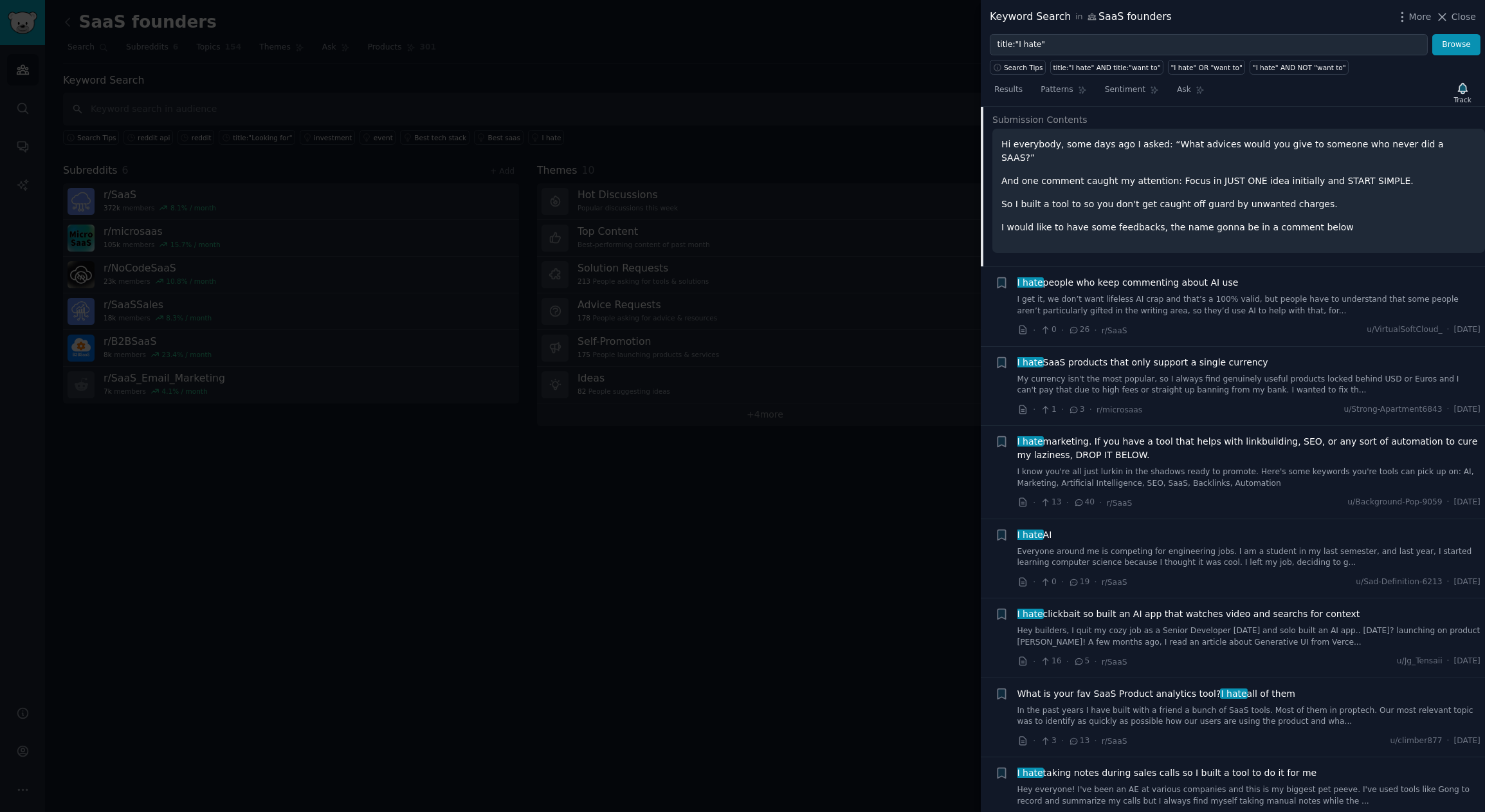
scroll to position [851, 0]
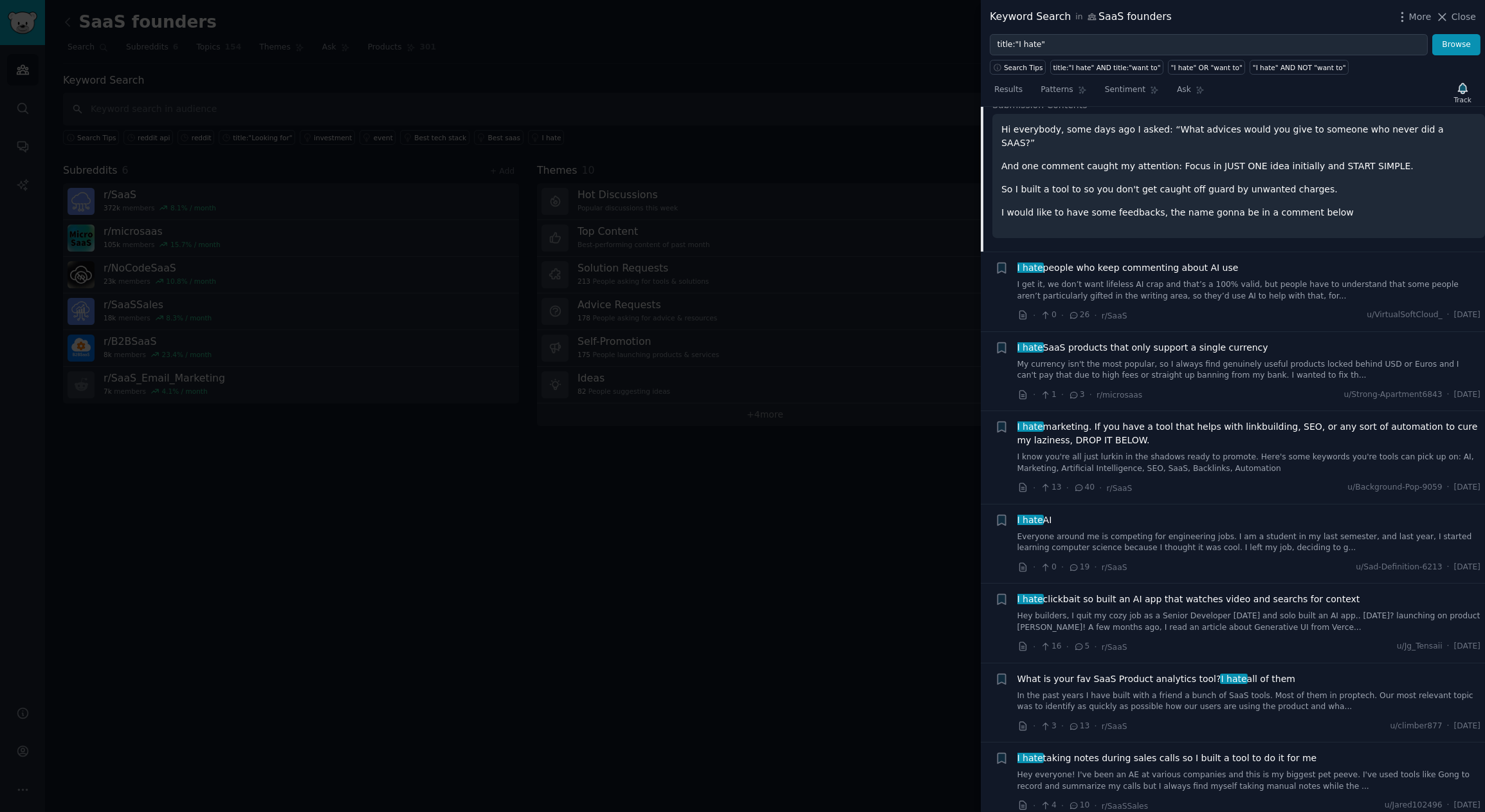
click at [1275, 429] on span "I hate marketing. If you have a tool that helps with linkbuilding, SEO, or any …" at bounding box center [1250, 433] width 464 height 27
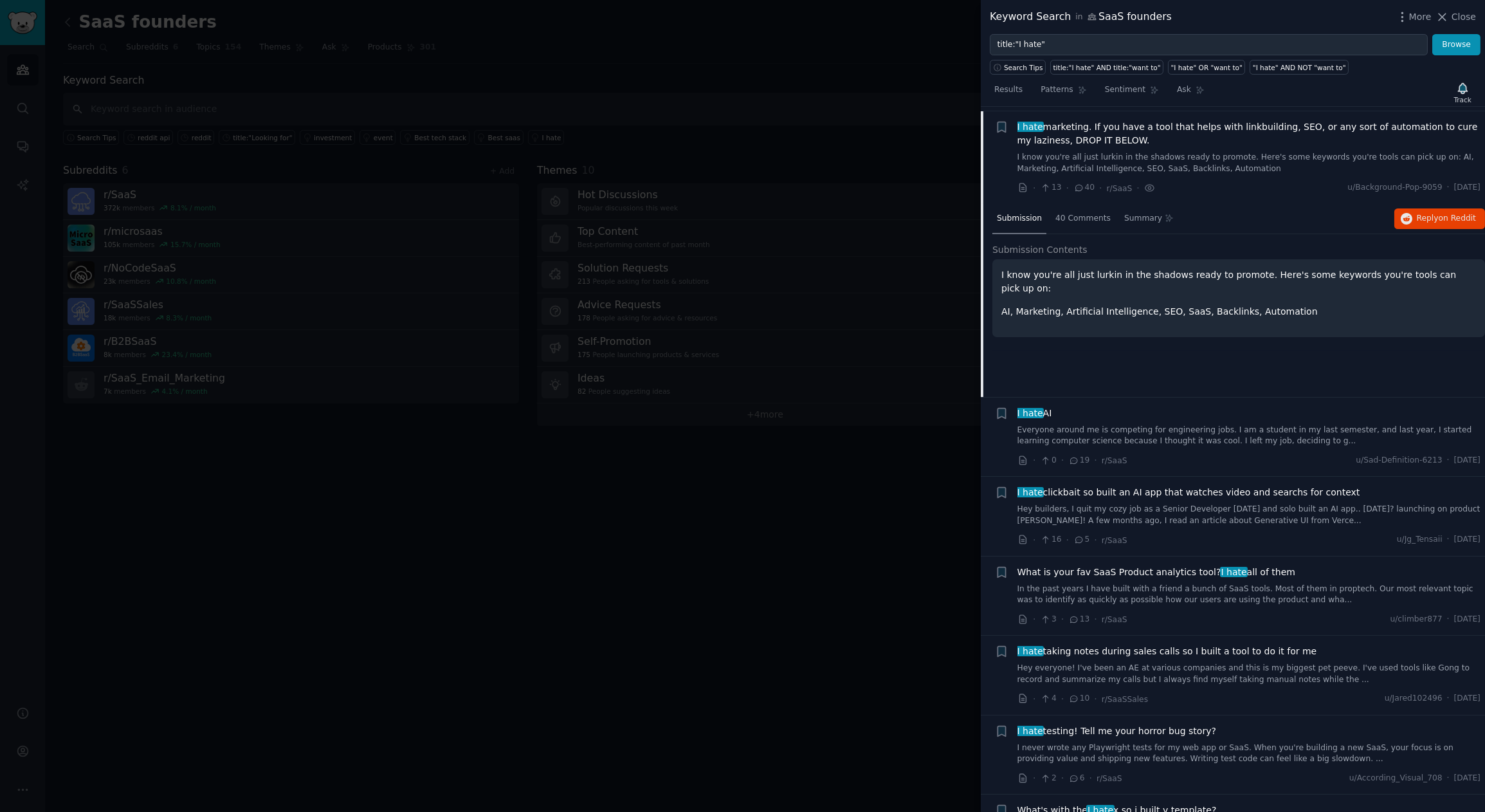
scroll to position [960, 0]
click at [1084, 212] on span "40 Comments" at bounding box center [1084, 215] width 56 height 12
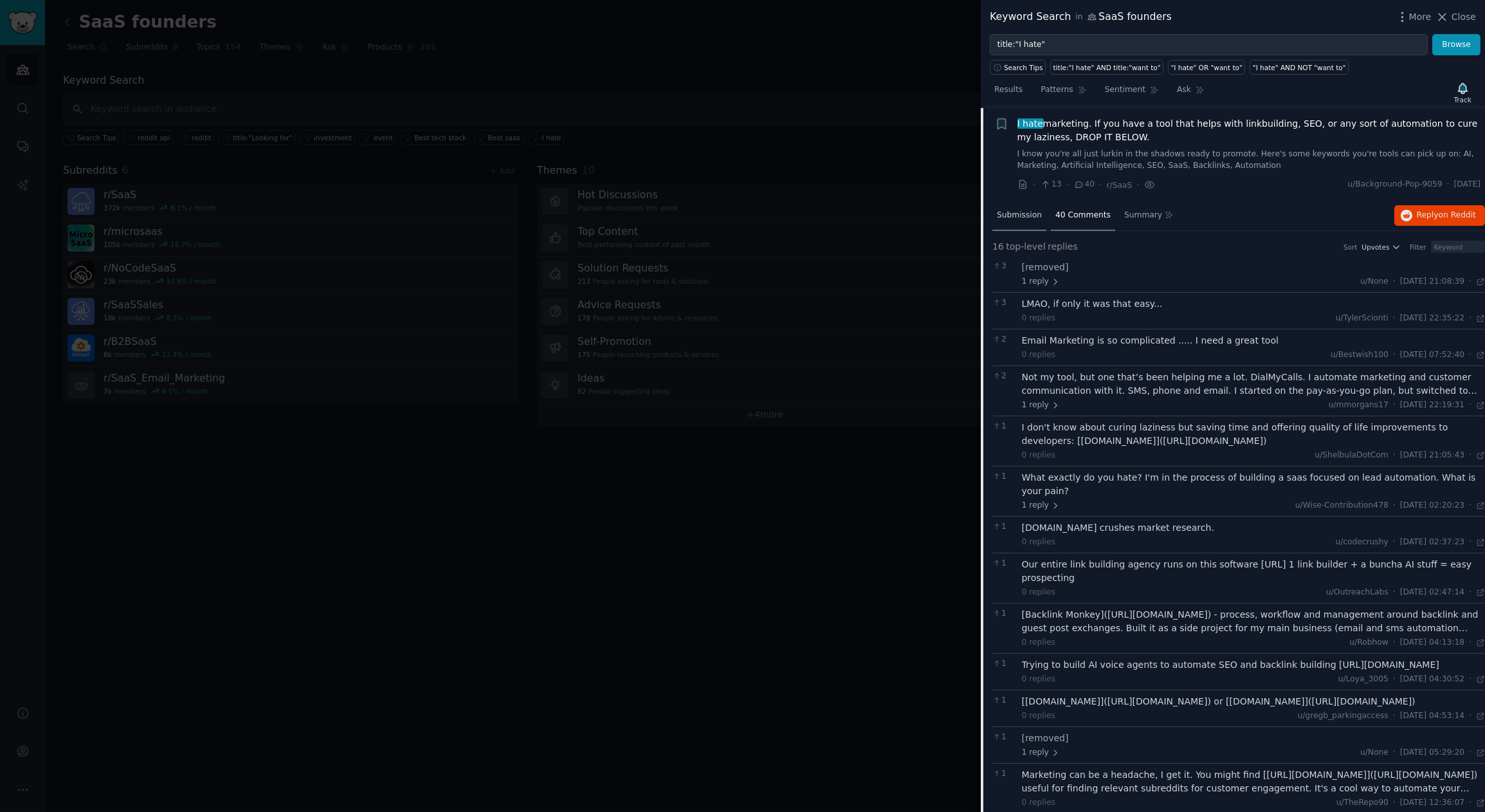
click at [1023, 212] on span "Submission" at bounding box center [1019, 215] width 45 height 12
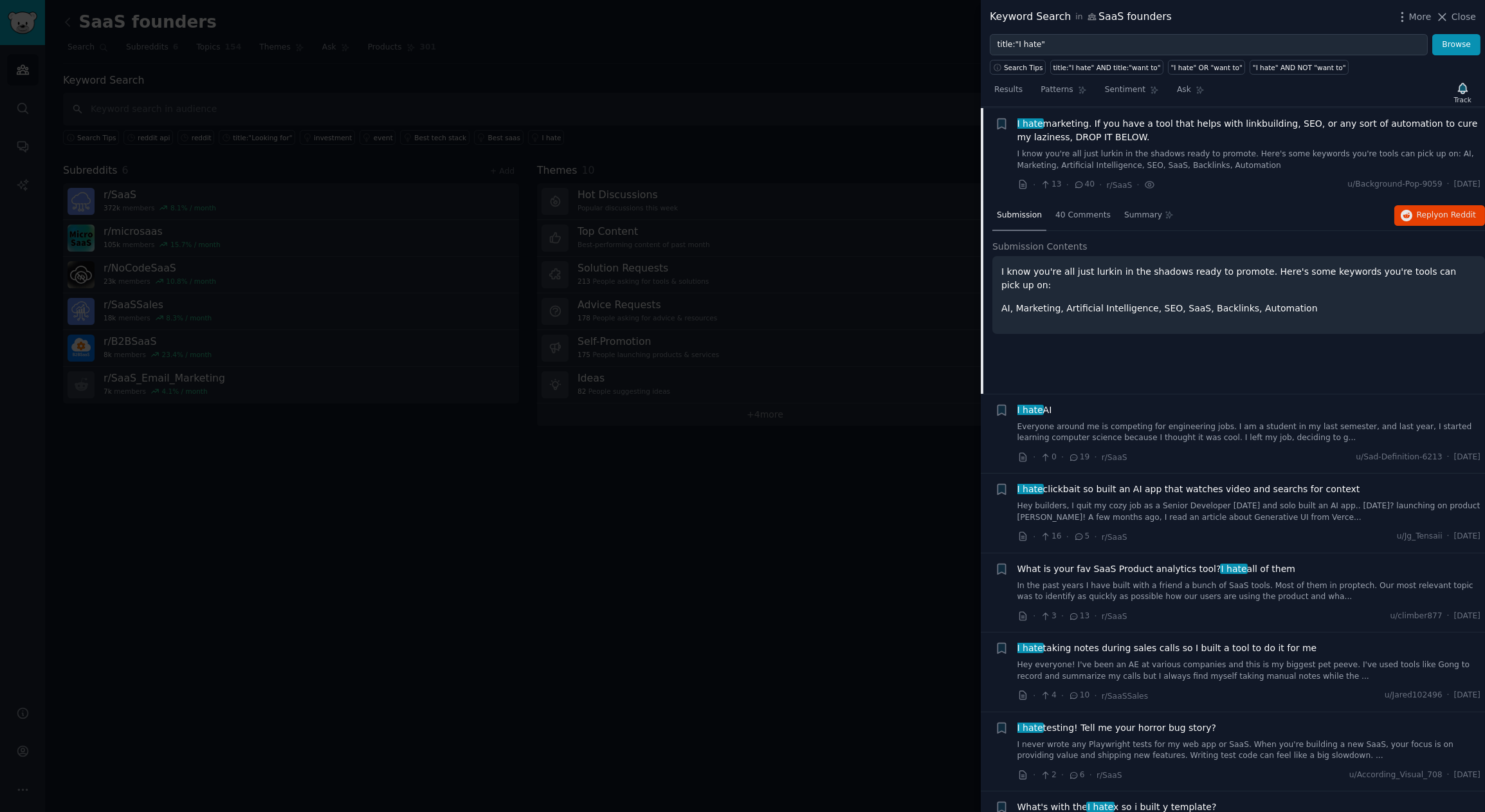
scroll to position [1172, 0]
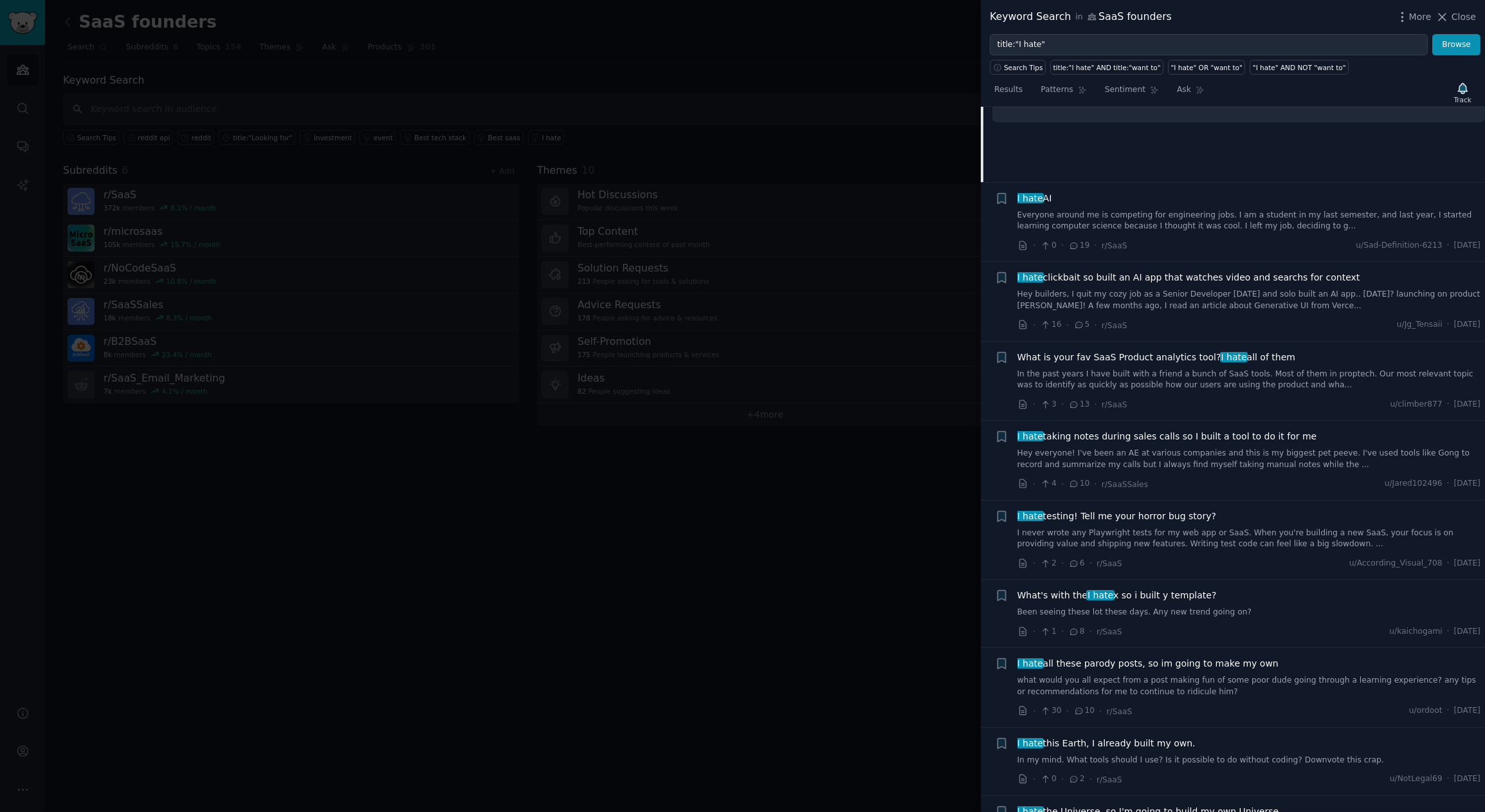
click at [1040, 198] on span "I hate AI" at bounding box center [1035, 198] width 35 height 13
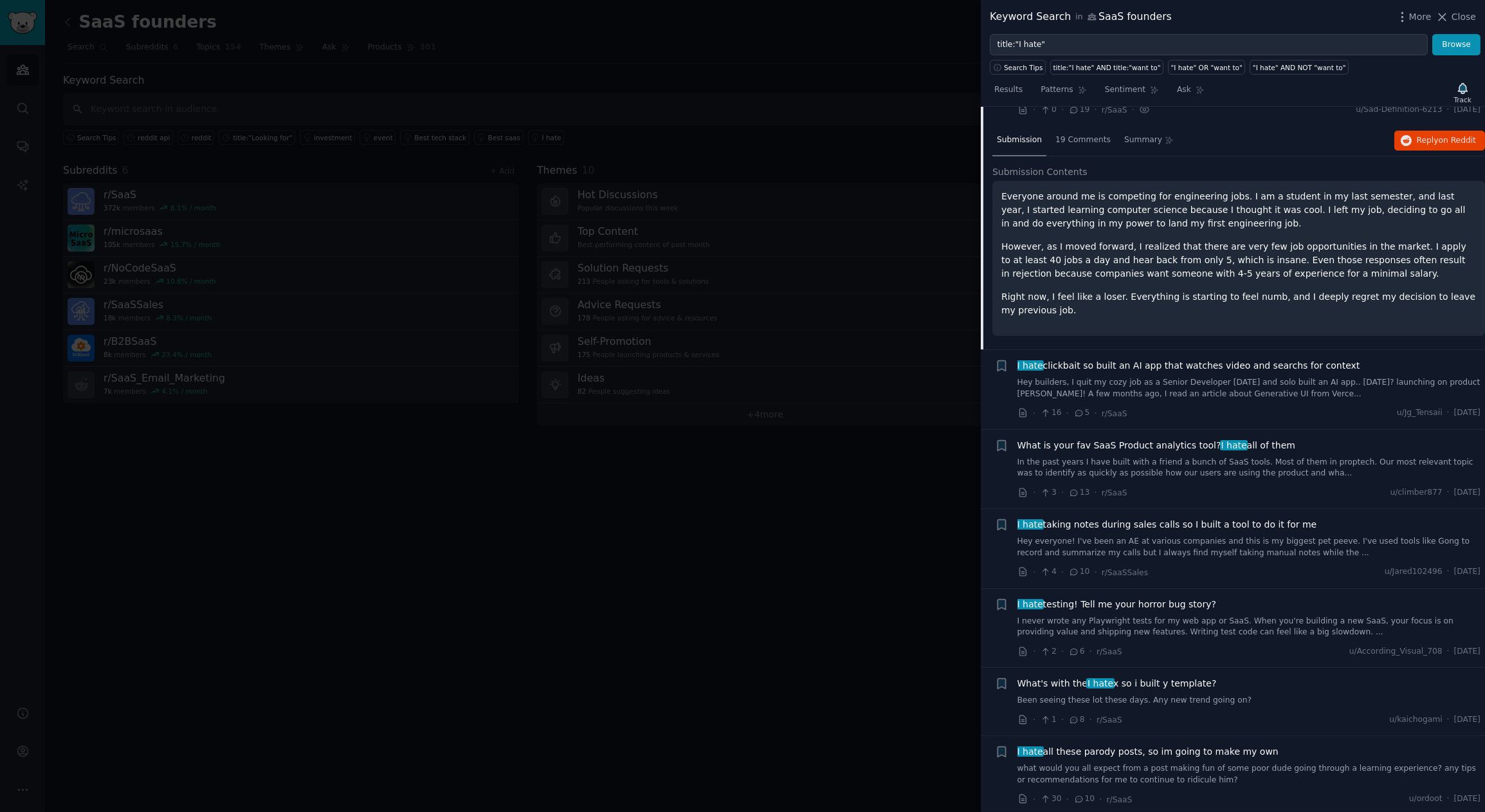
scroll to position [1054, 0]
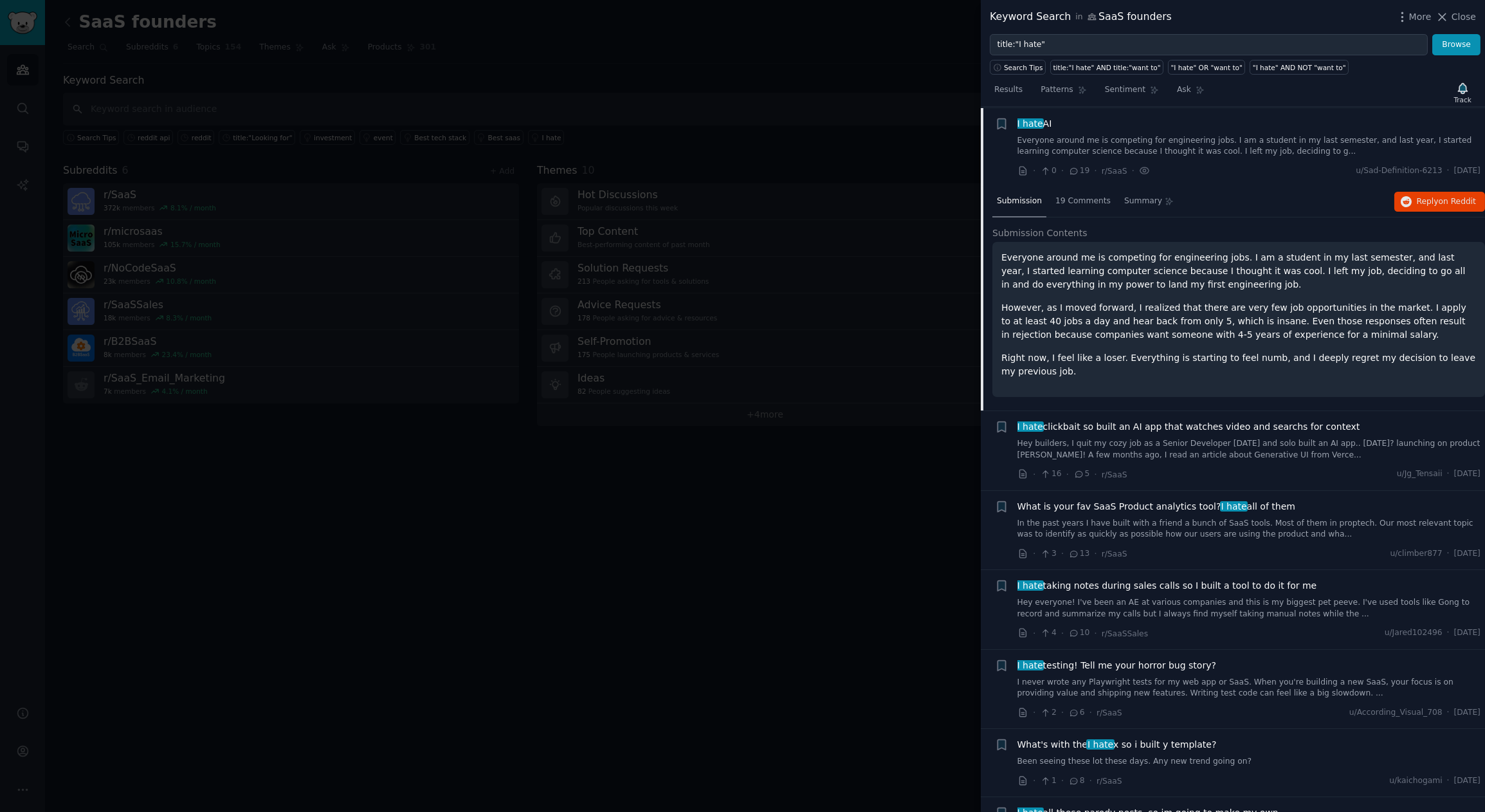
click at [1163, 429] on span "I hate clickbait so built an AI app that watches video and searchs for context" at bounding box center [1189, 426] width 343 height 13
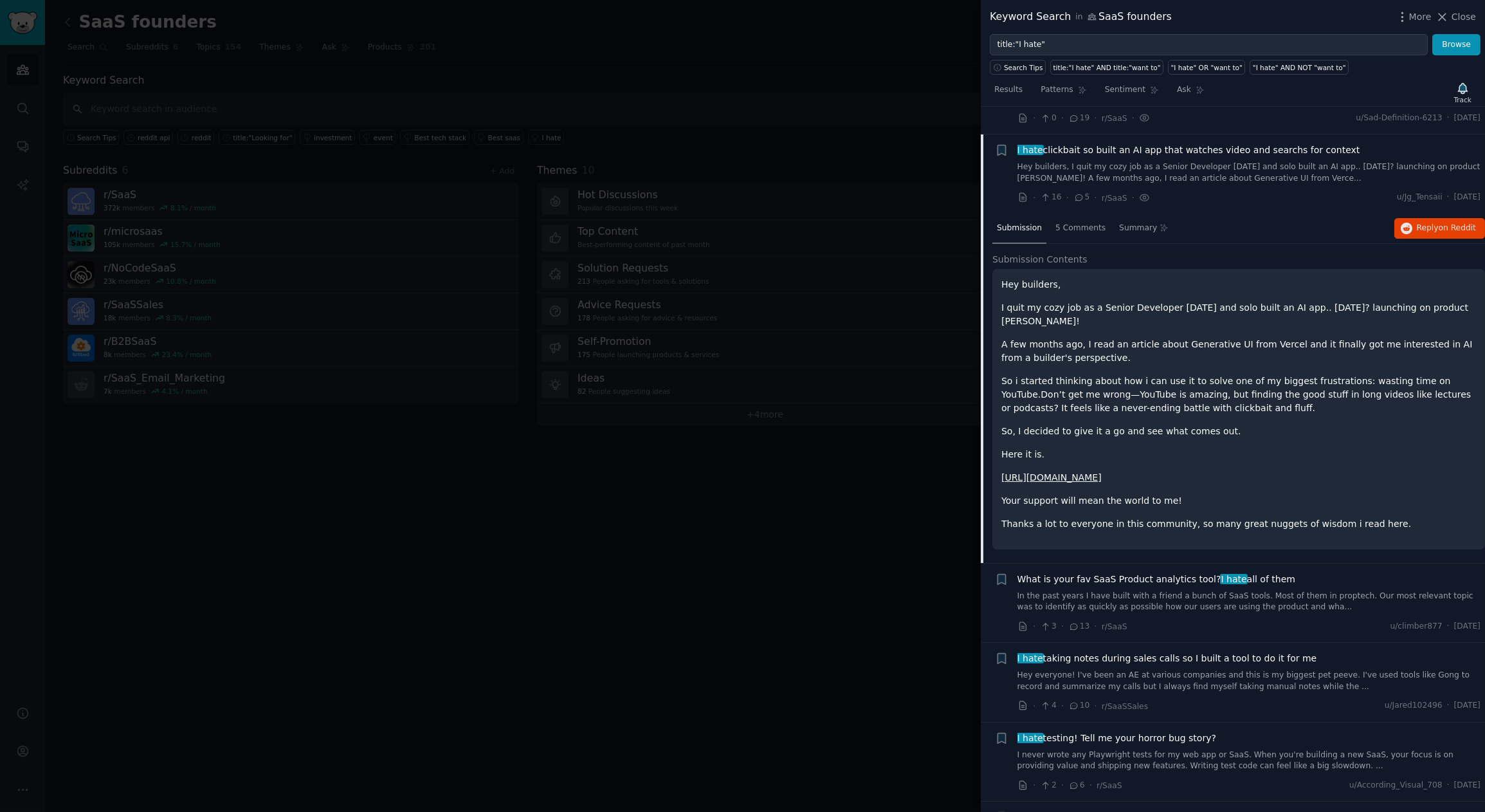
scroll to position [1133, 0]
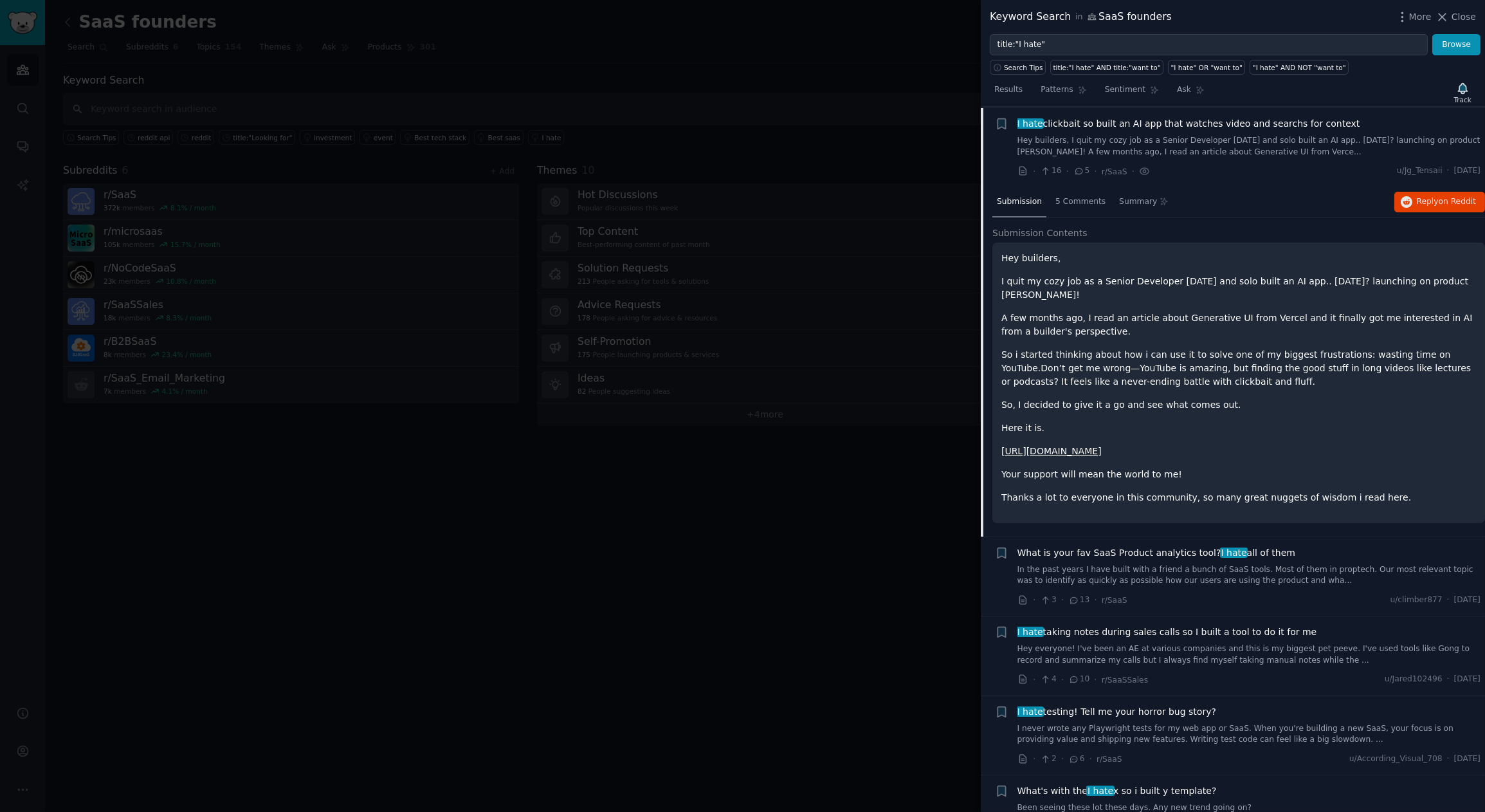
click at [1102, 445] on link "[URL][DOMAIN_NAME]" at bounding box center [1052, 450] width 101 height 10
click at [1067, 196] on span "5 Comments" at bounding box center [1080, 202] width 50 height 12
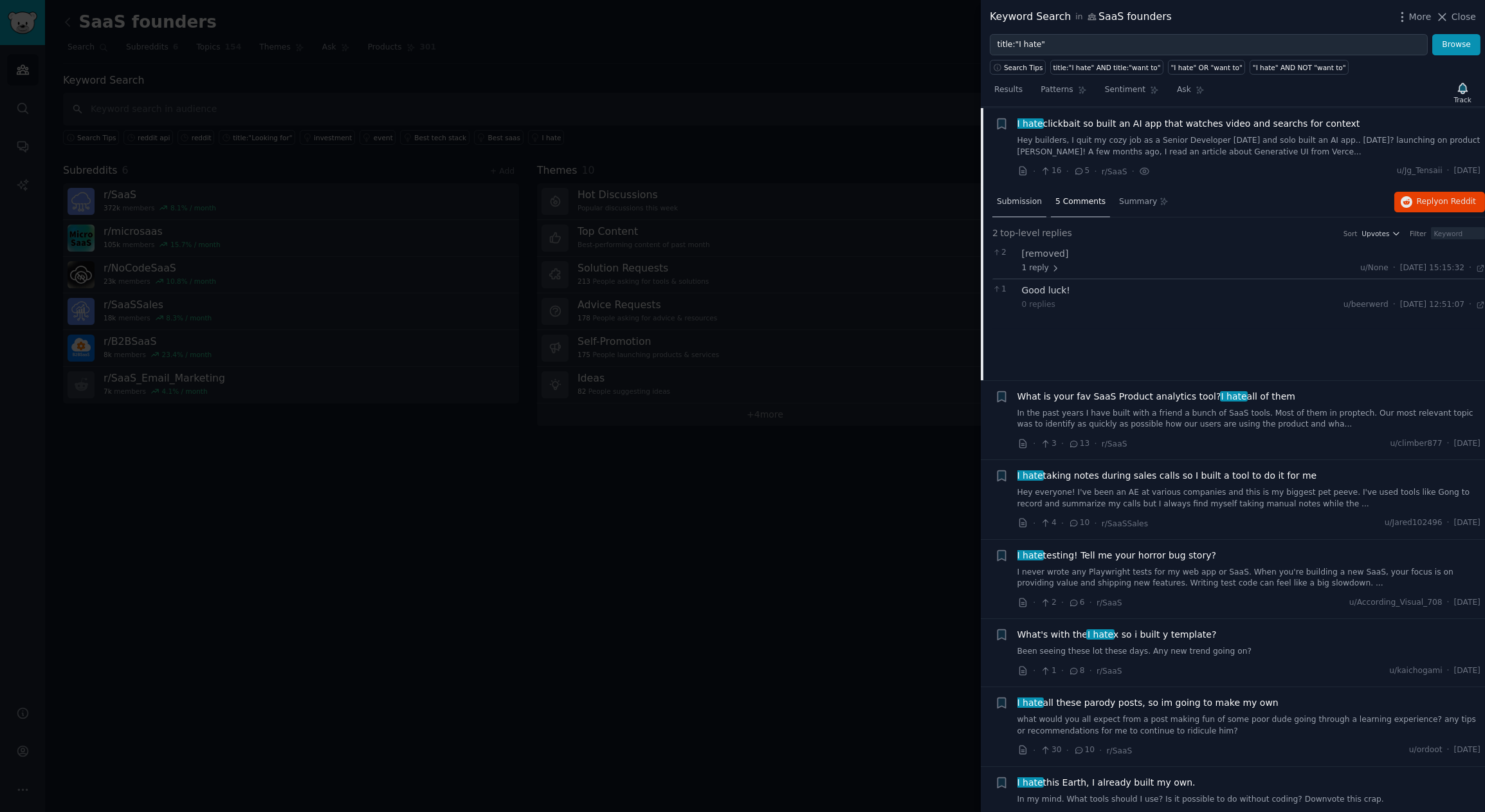
click at [999, 196] on span "Submission" at bounding box center [1019, 202] width 45 height 12
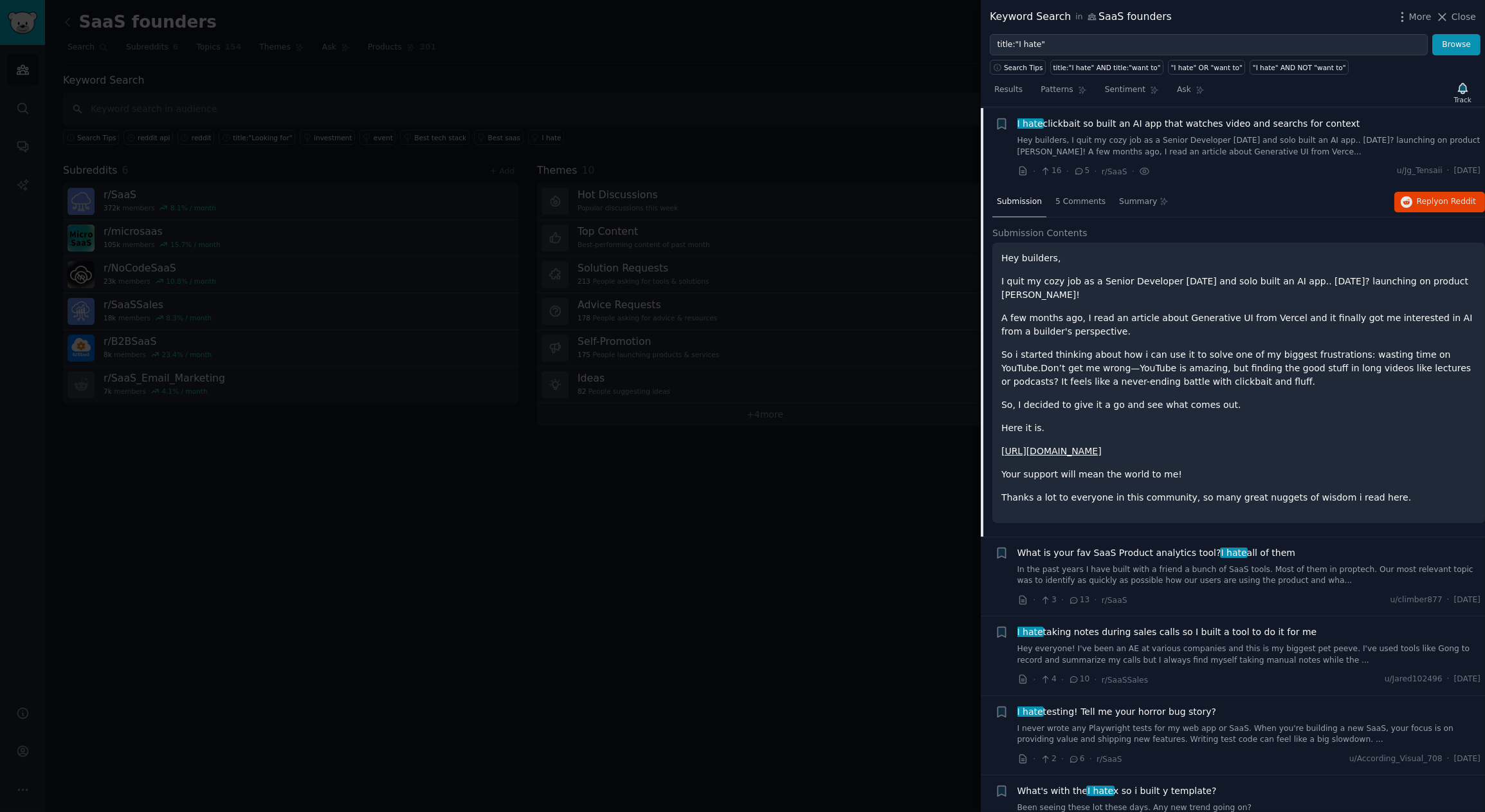
scroll to position [1355, 0]
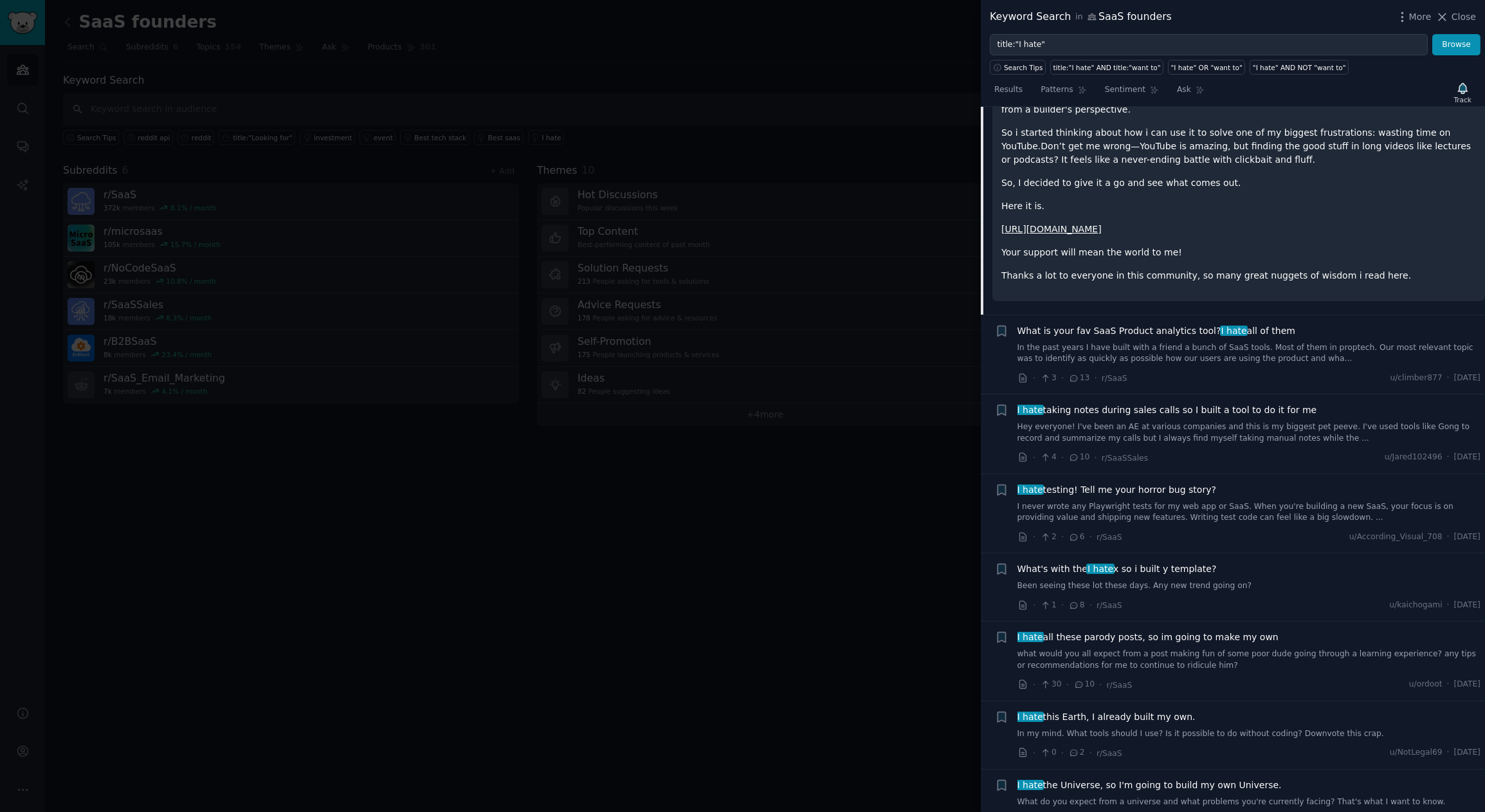
click at [1171, 324] on span "What is your fav SaaS Product analytics tool? I hate all of them" at bounding box center [1157, 330] width 278 height 13
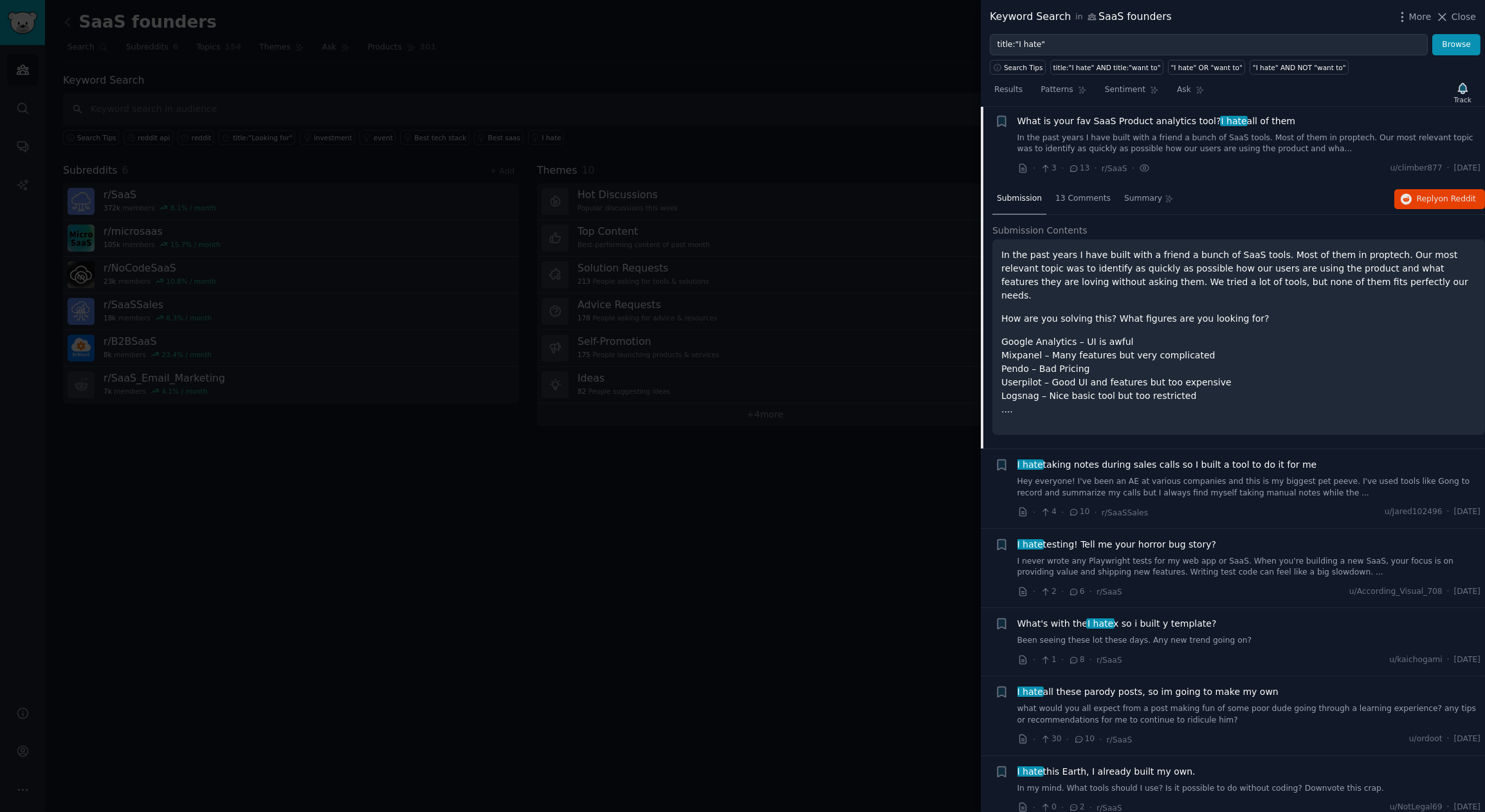
scroll to position [1213, 0]
click at [1074, 199] on span "13 Comments" at bounding box center [1084, 202] width 56 height 12
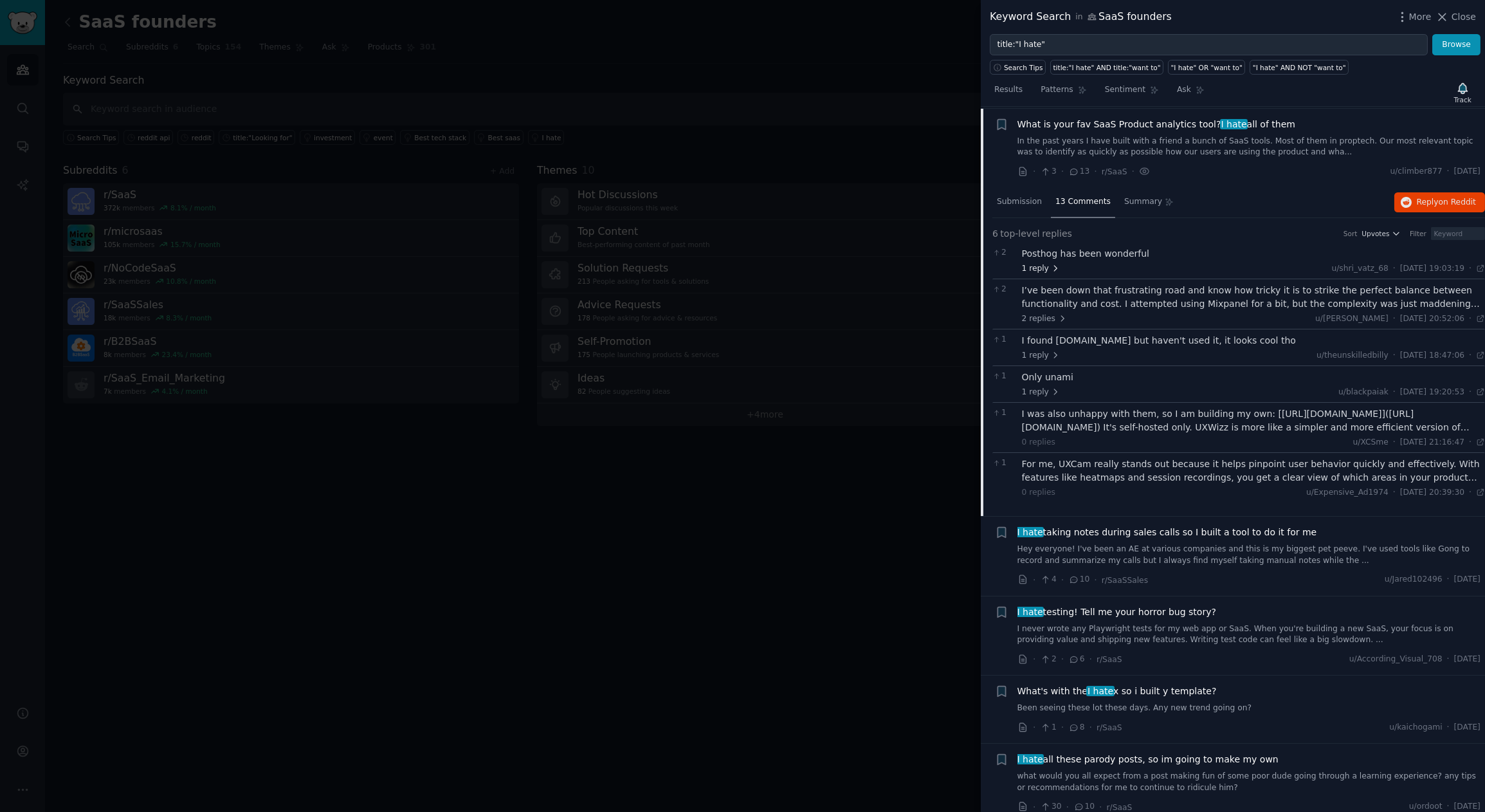
click at [1031, 269] on span "1 reply" at bounding box center [1042, 268] width 39 height 12
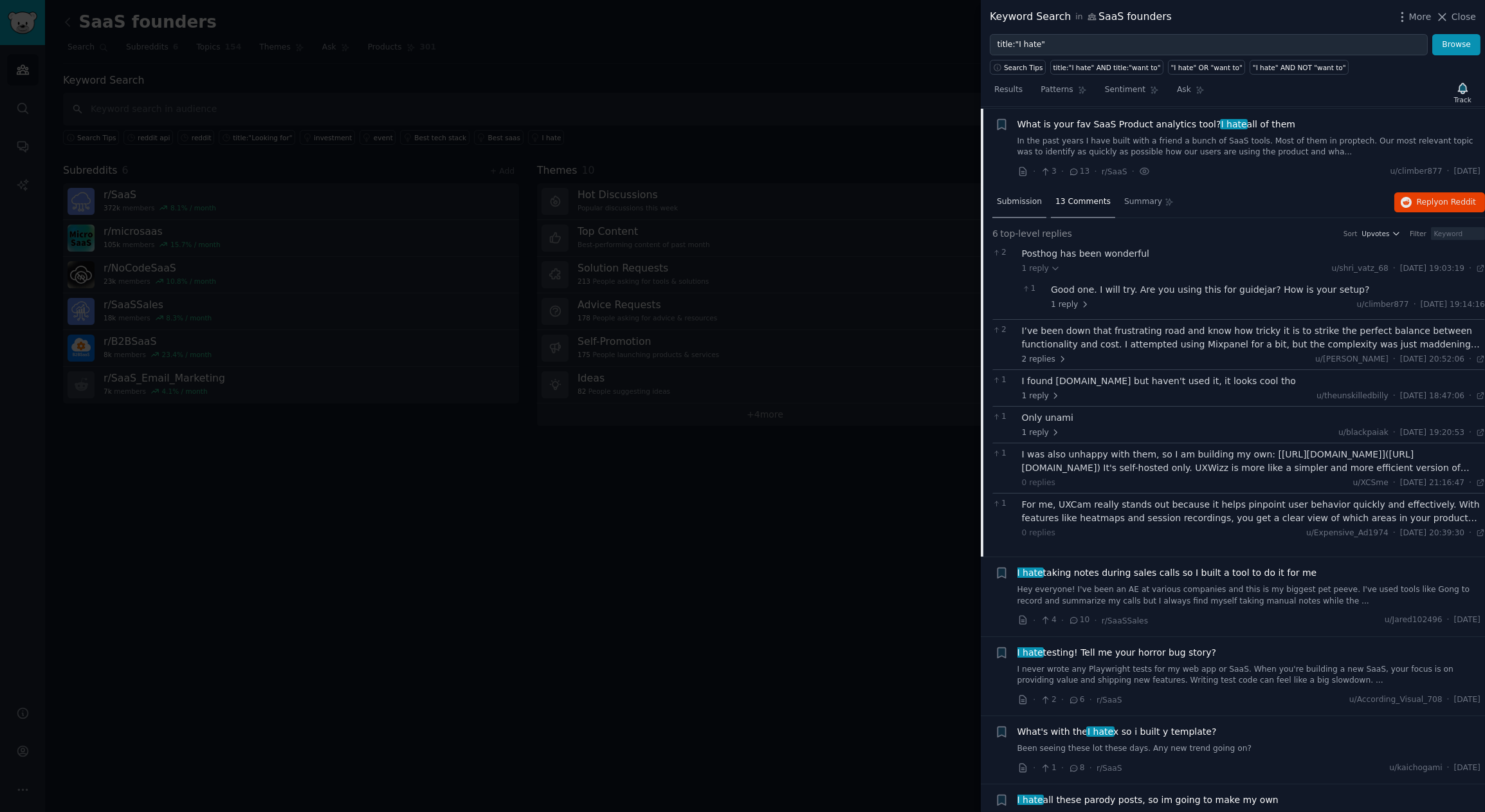
click at [1024, 196] on span "Submission" at bounding box center [1019, 202] width 45 height 12
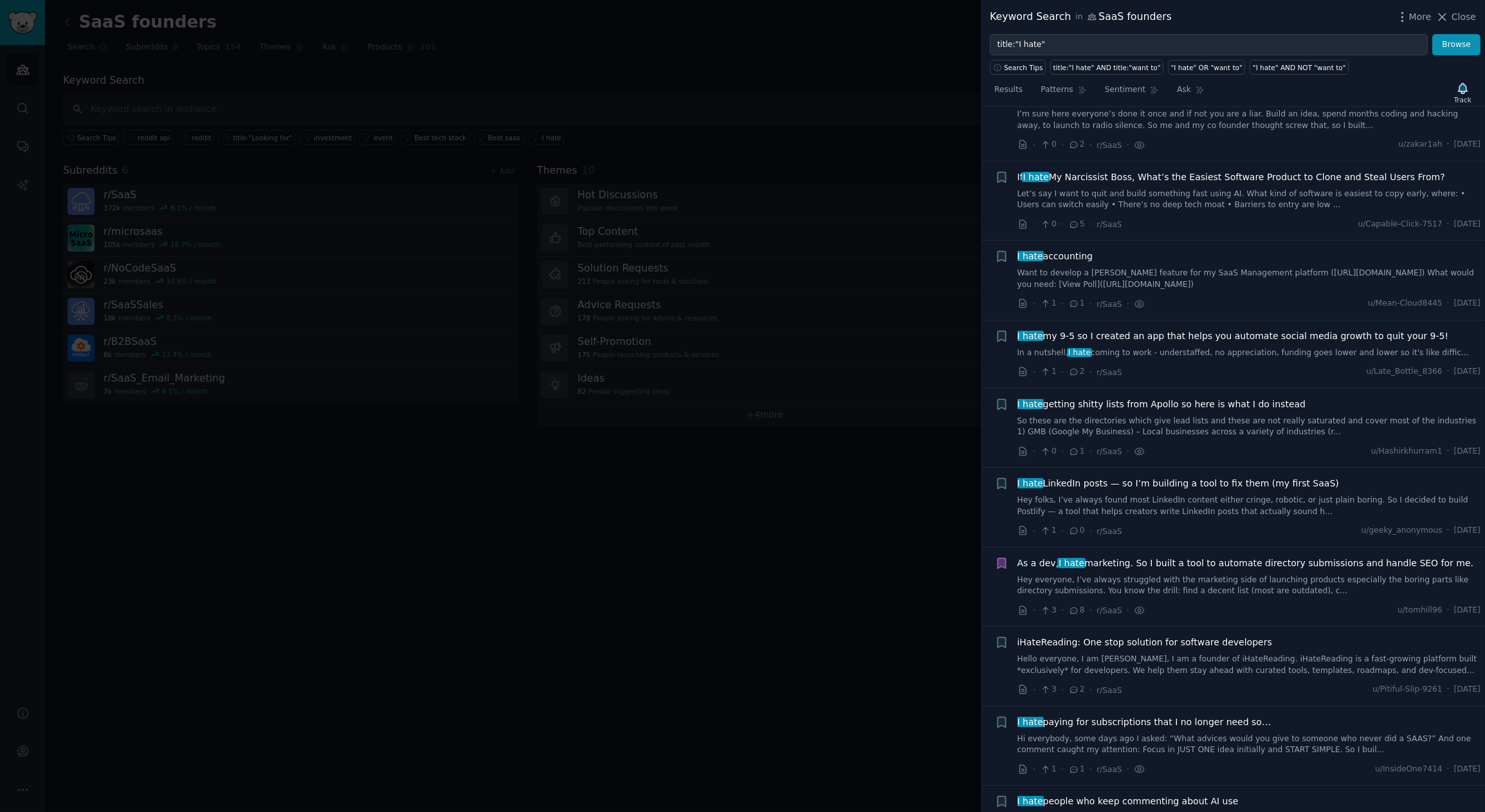
scroll to position [0, 0]
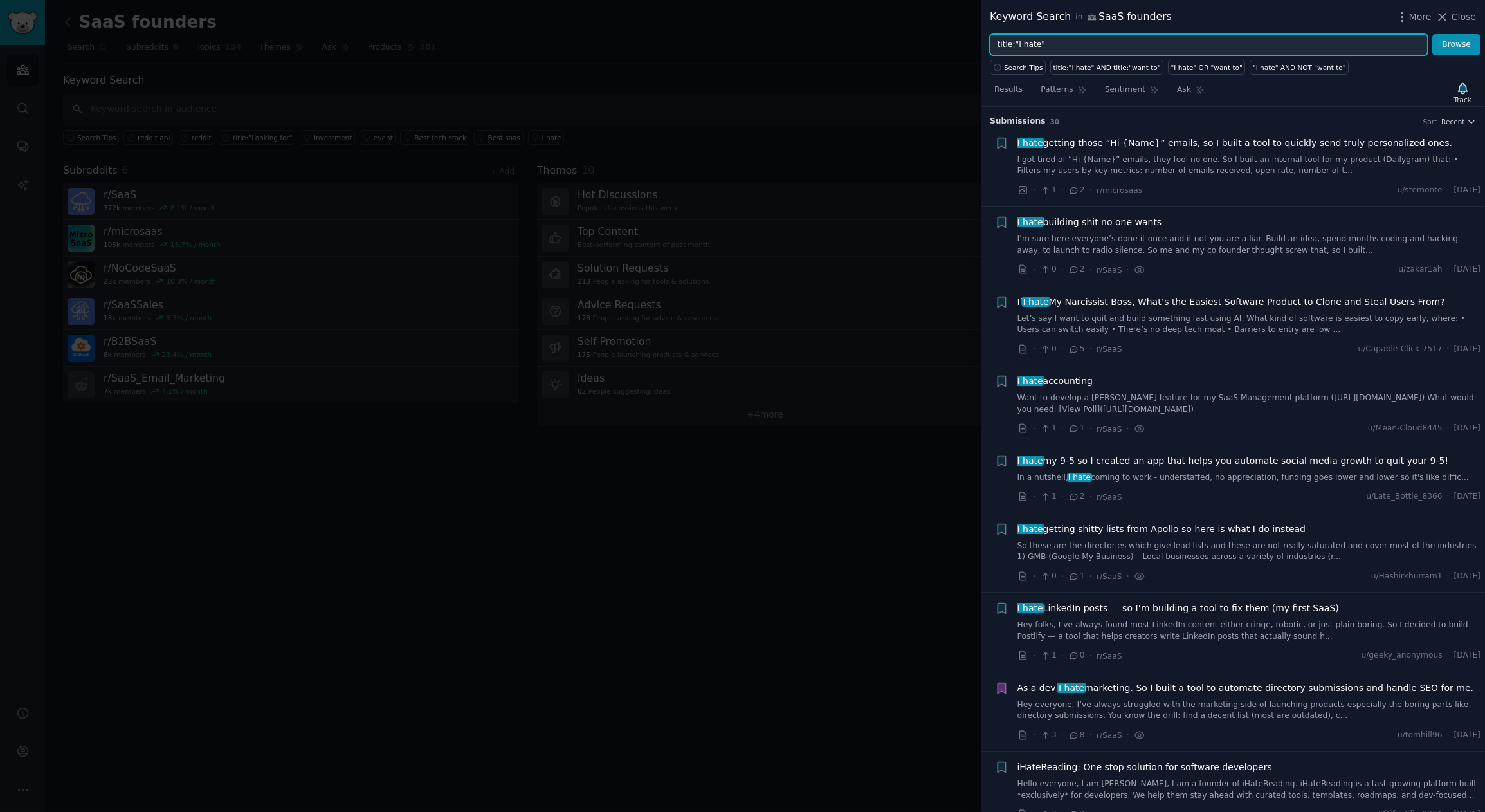
click at [1072, 48] on input "title:"I hate"" at bounding box center [1209, 45] width 438 height 22
click at [1336, 34] on button "Browse" at bounding box center [1456, 45] width 48 height 22
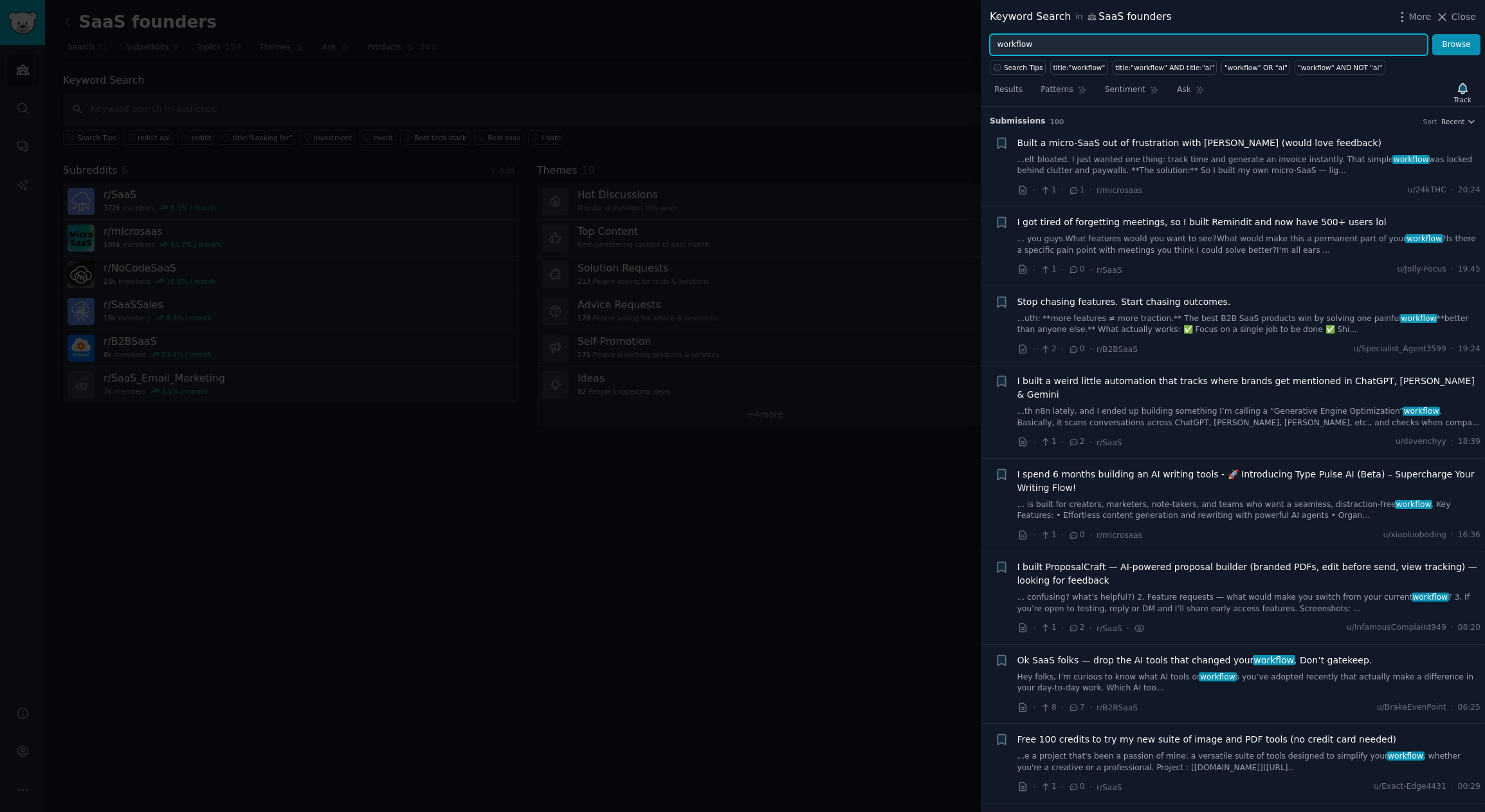
click at [1077, 41] on input "workflow" at bounding box center [1209, 45] width 438 height 22
click at [1336, 34] on button "Browse" at bounding box center [1456, 45] width 48 height 22
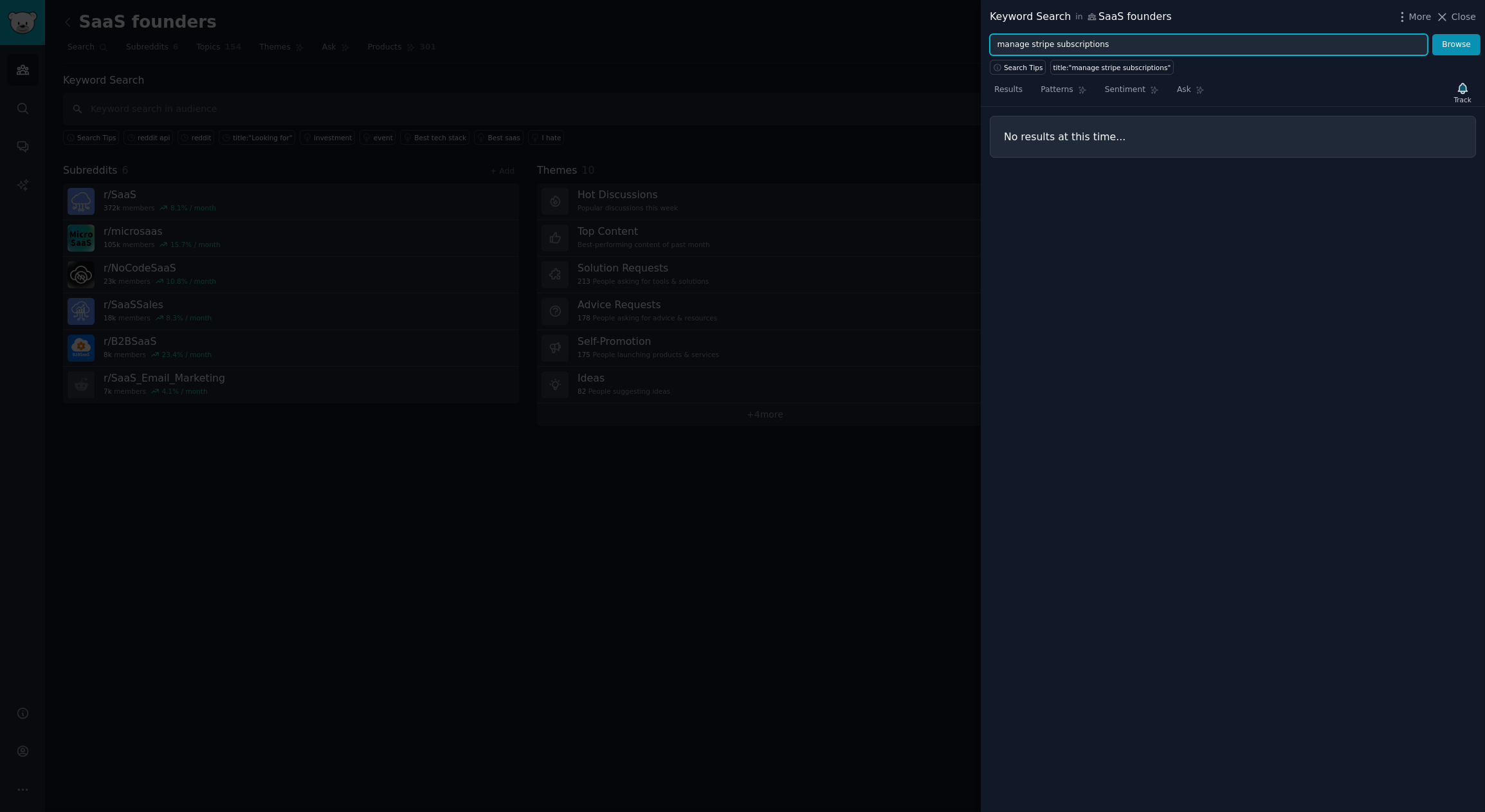
drag, startPoint x: 1029, startPoint y: 46, endPoint x: 976, endPoint y: 45, distance: 53.0
click at [976, 48] on div "Keyword Search in SaaS founders More Close manage stripe subscriptions Browse S…" at bounding box center [742, 406] width 1485 height 812
type input "stripe subscriptions"
click at [1336, 34] on button "Browse" at bounding box center [1456, 45] width 48 height 22
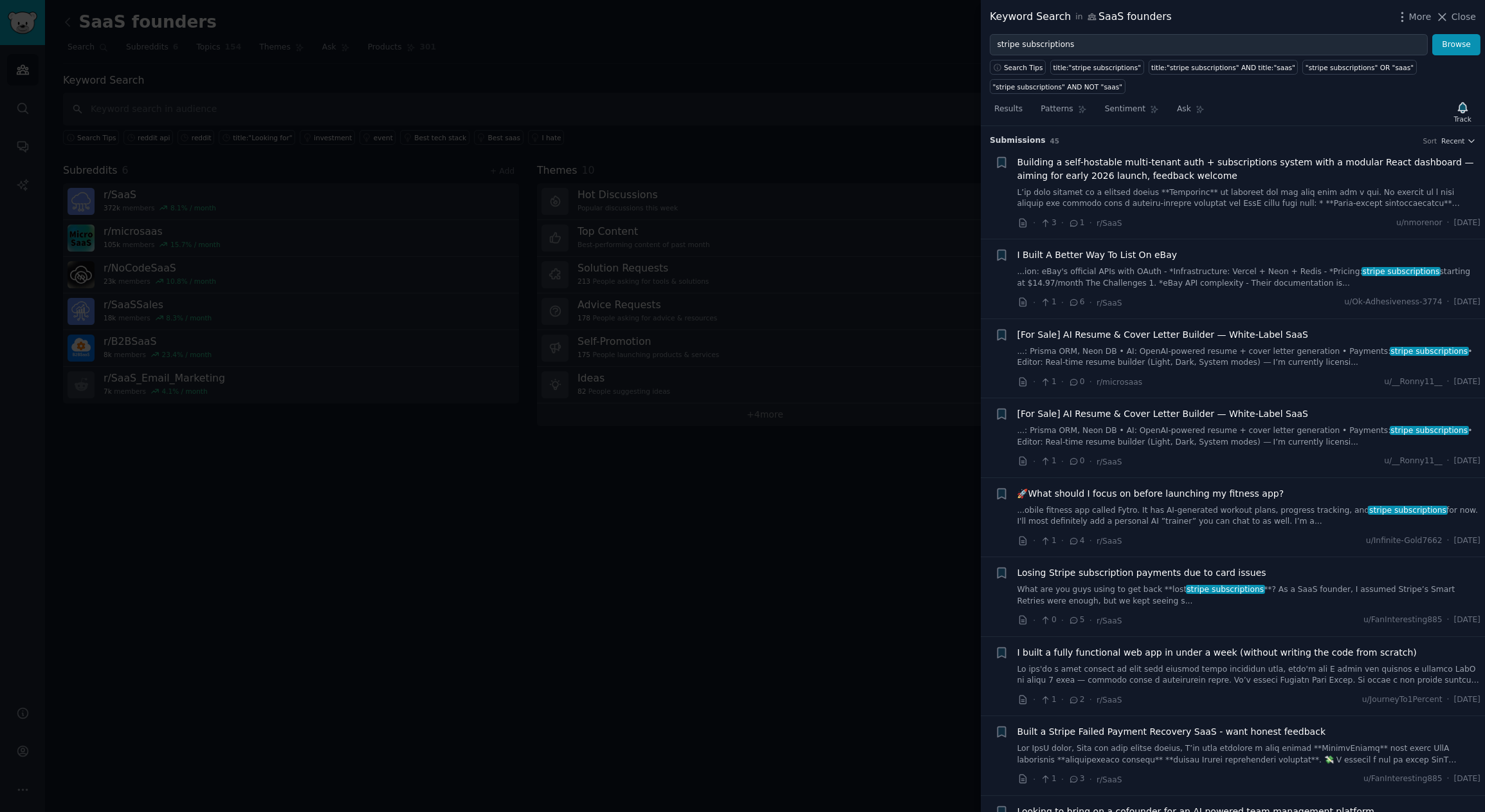
click at [1173, 174] on span "Building a self-hostable multi-tenant auth + subscriptions system with a modula…" at bounding box center [1250, 169] width 464 height 27
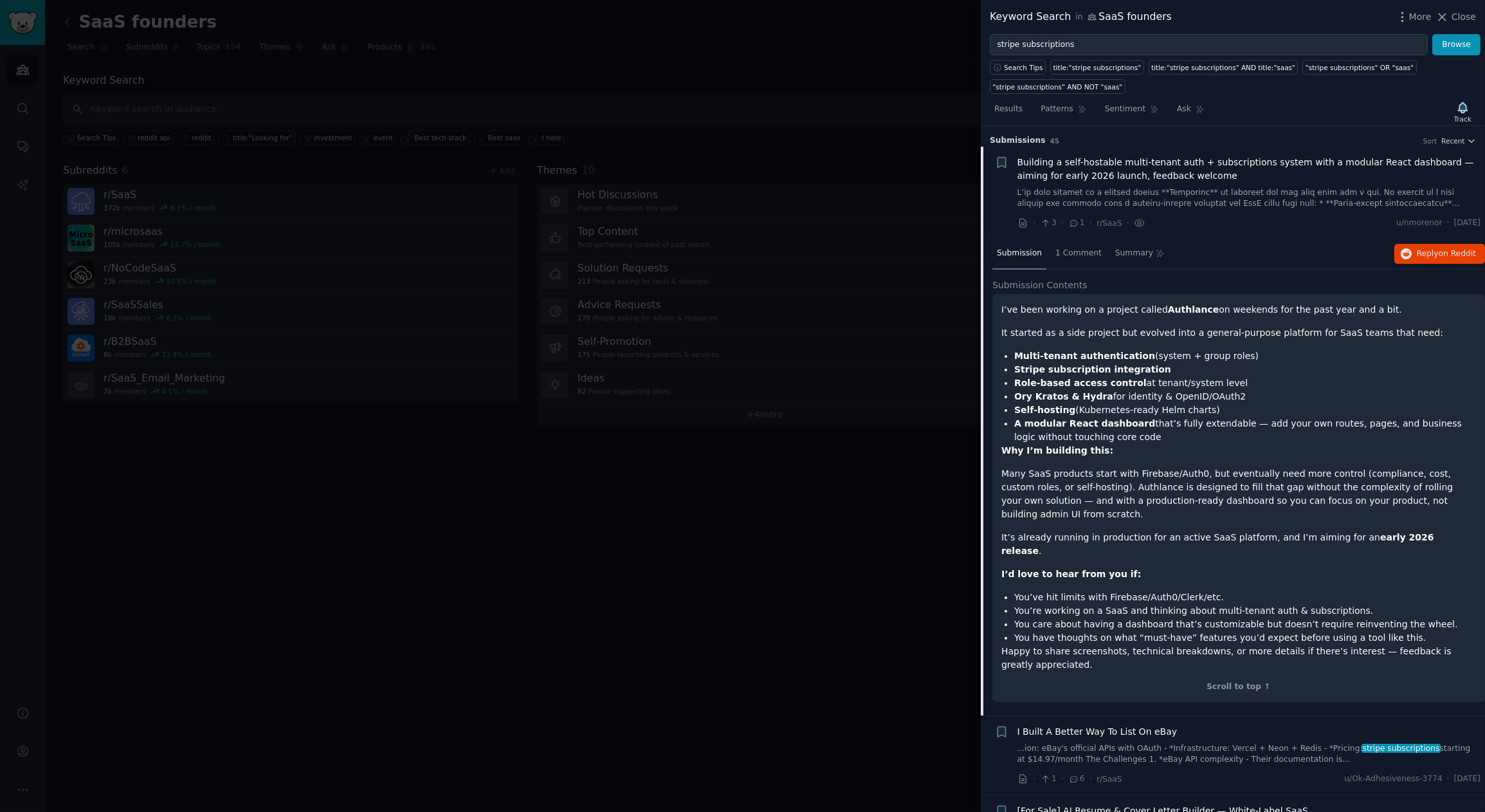
scroll to position [20, 0]
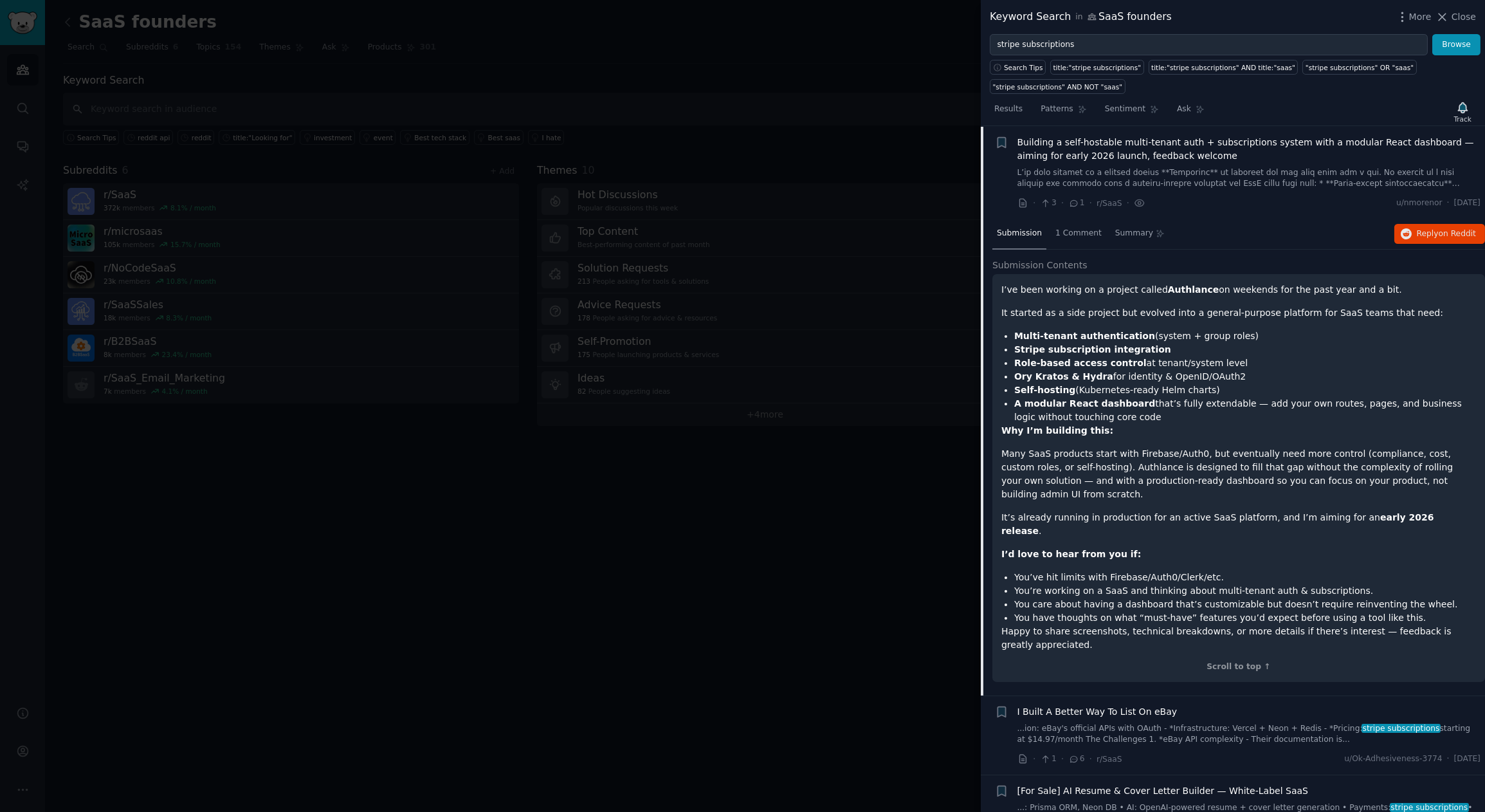
click at [1041, 146] on span "Building a self-hostable multi-tenant auth + subscriptions system with a modula…" at bounding box center [1250, 148] width 464 height 27
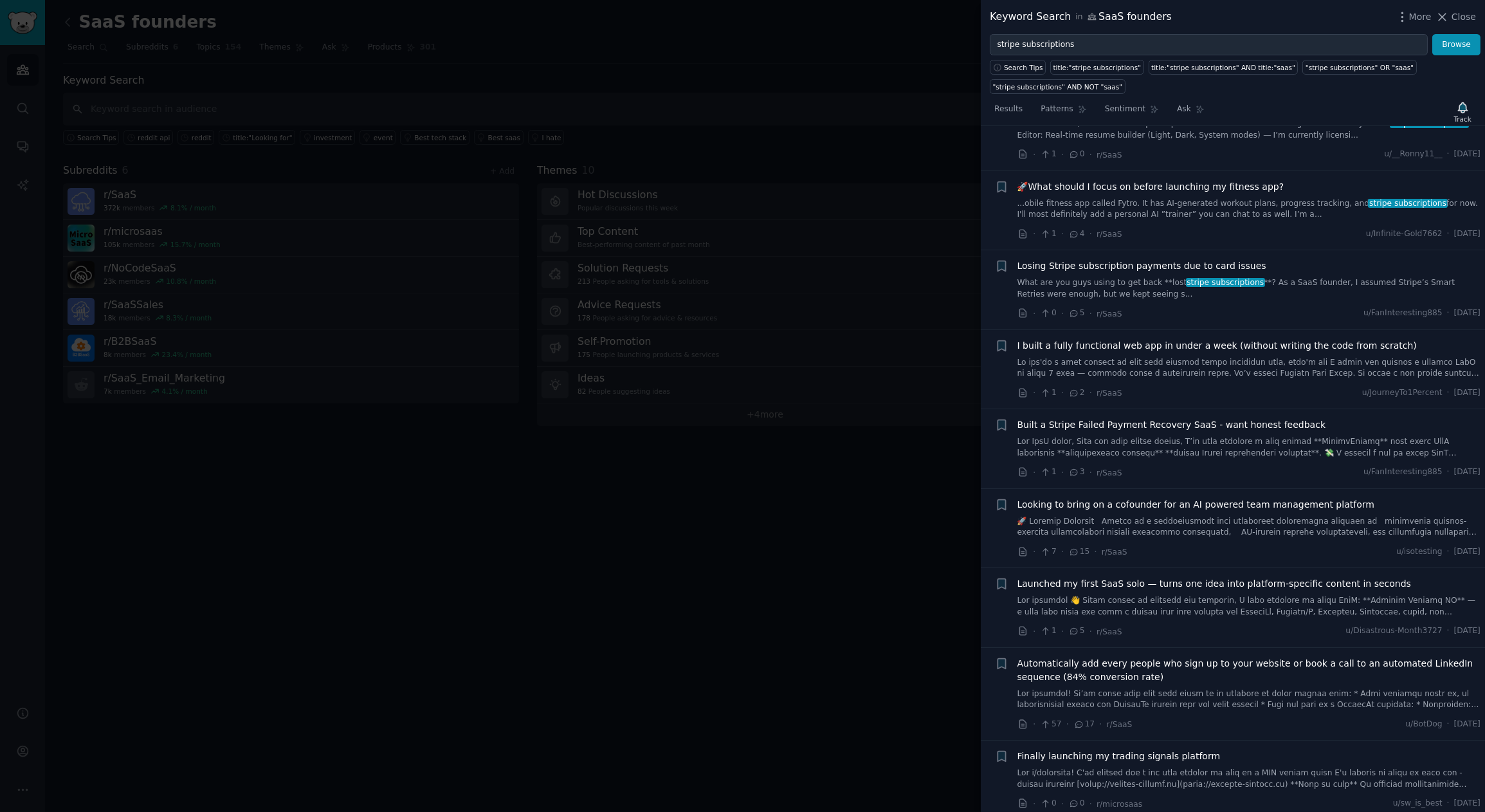
scroll to position [326, 0]
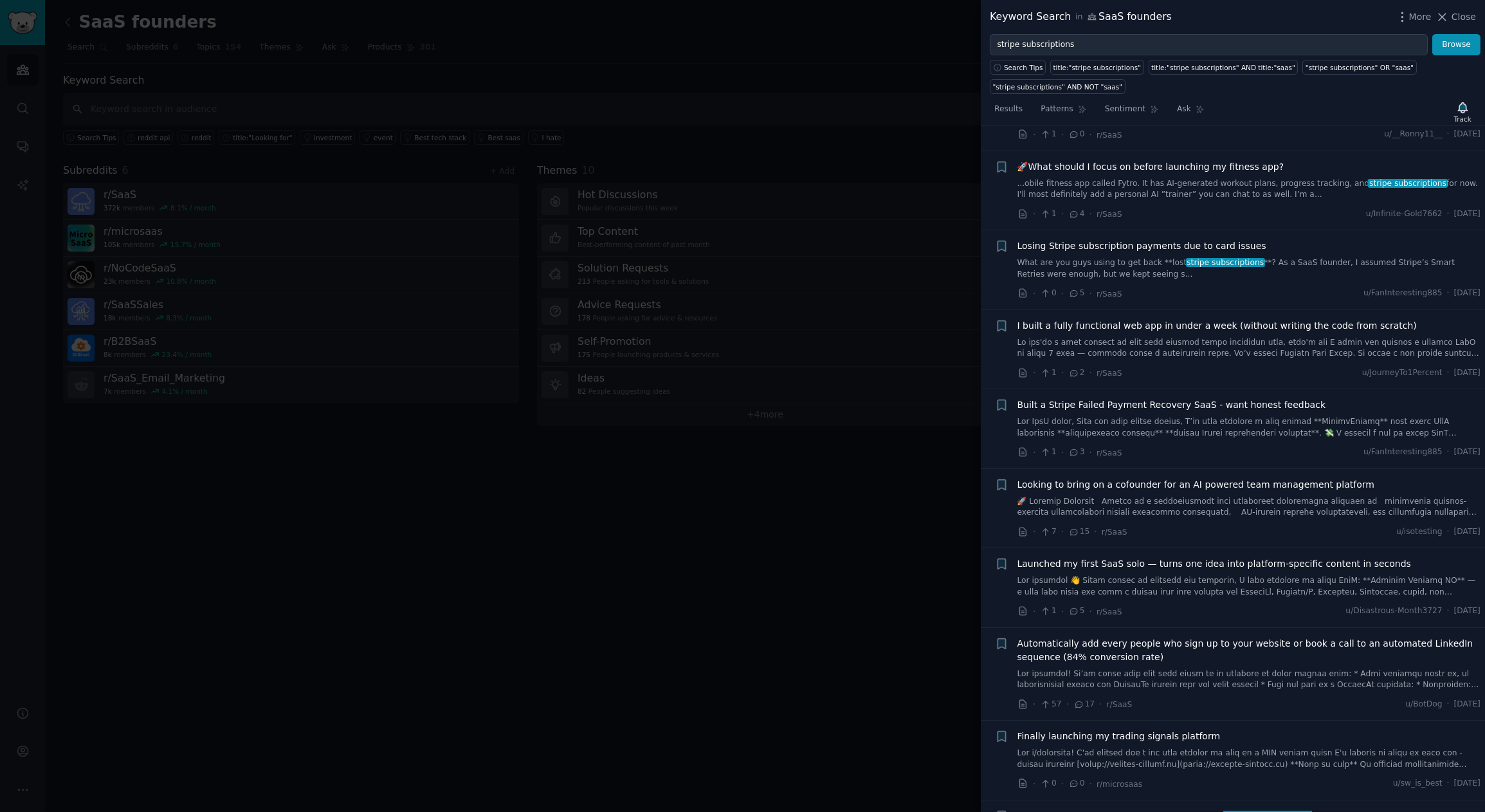
click at [1210, 403] on span "Built a Stripe Failed Payment Recovery SaaS - want honest feedback" at bounding box center [1172, 404] width 309 height 13
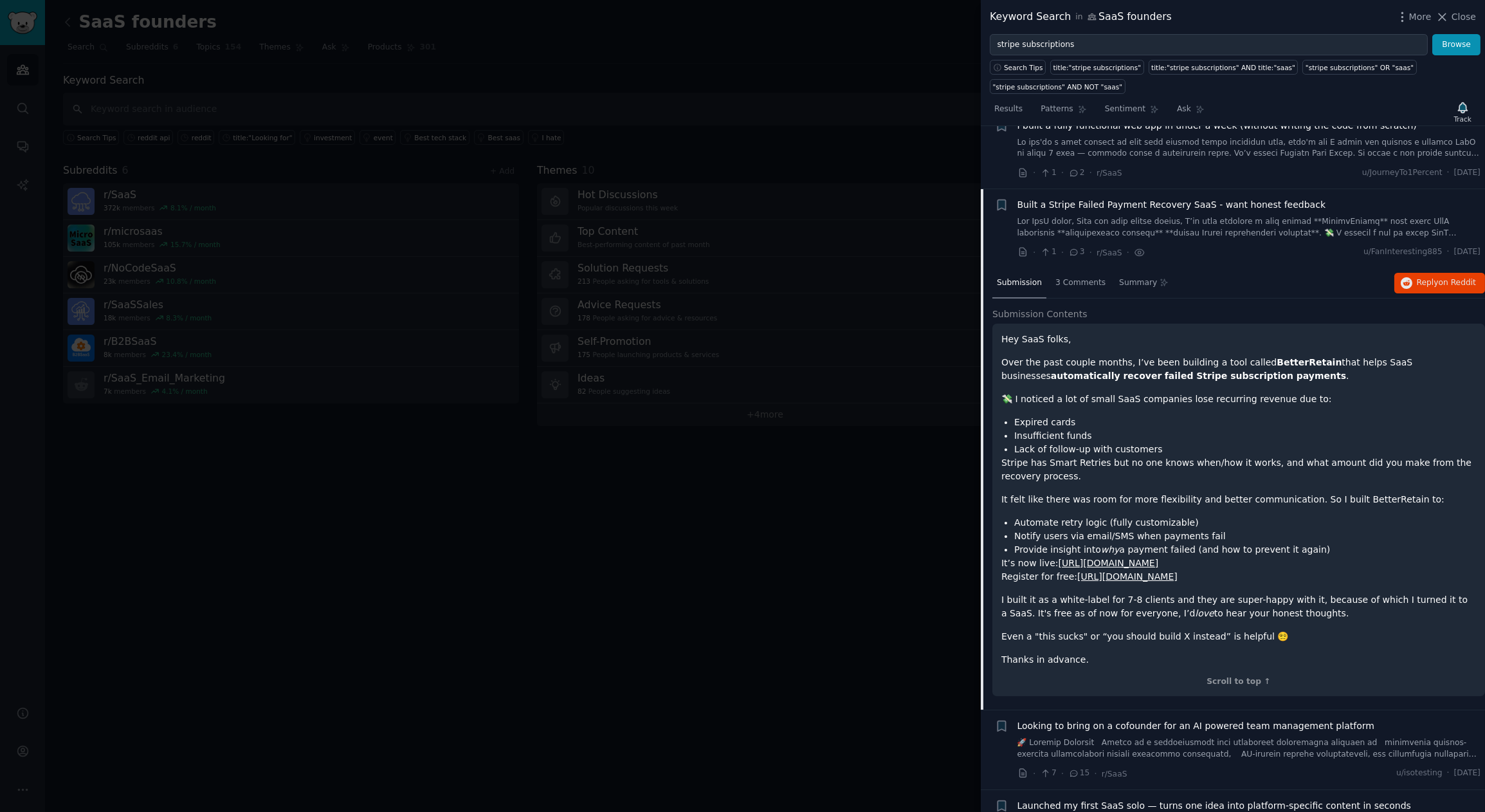
scroll to position [589, 0]
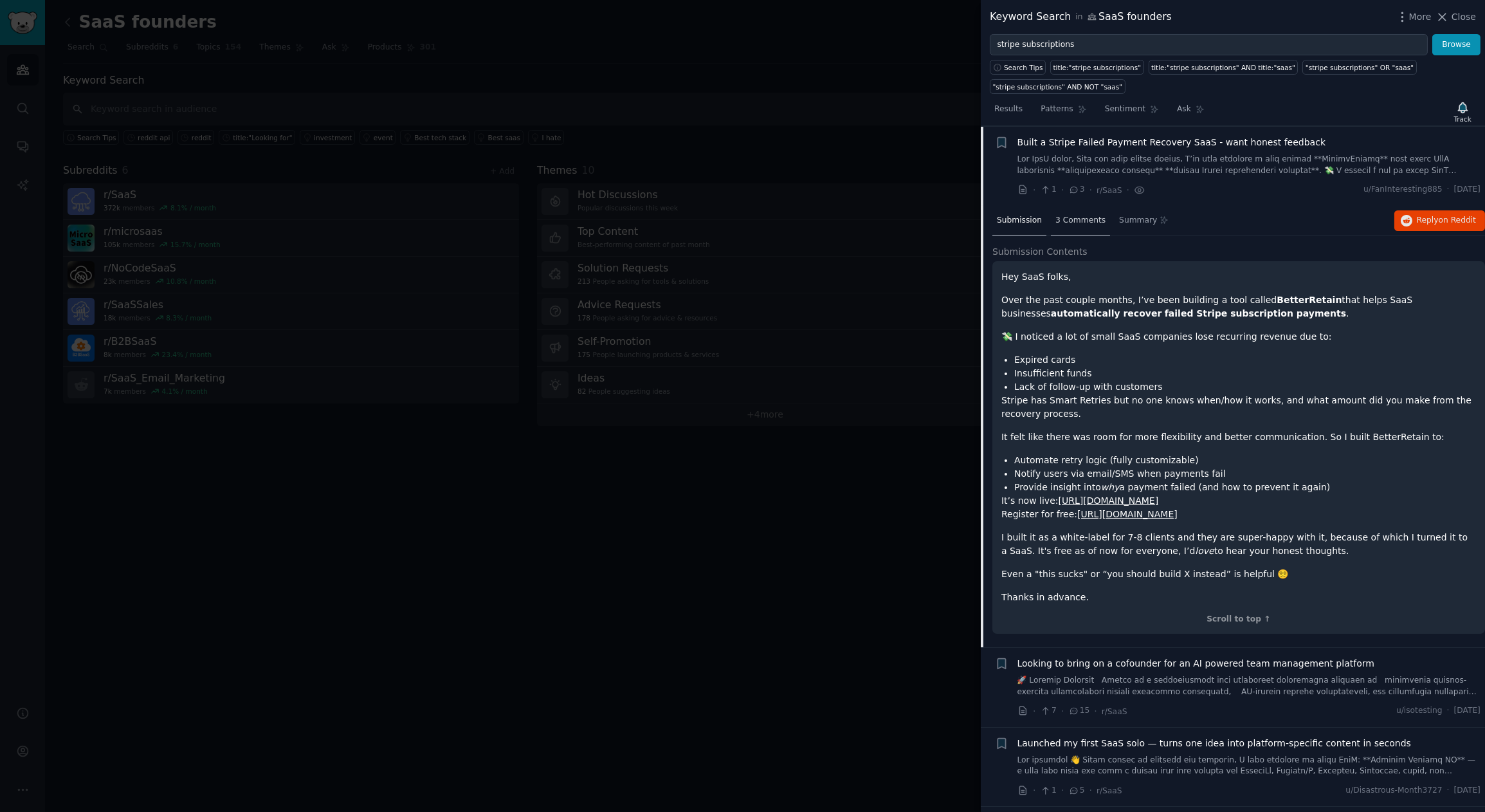
click at [1070, 215] on span "3 Comments" at bounding box center [1080, 220] width 50 height 12
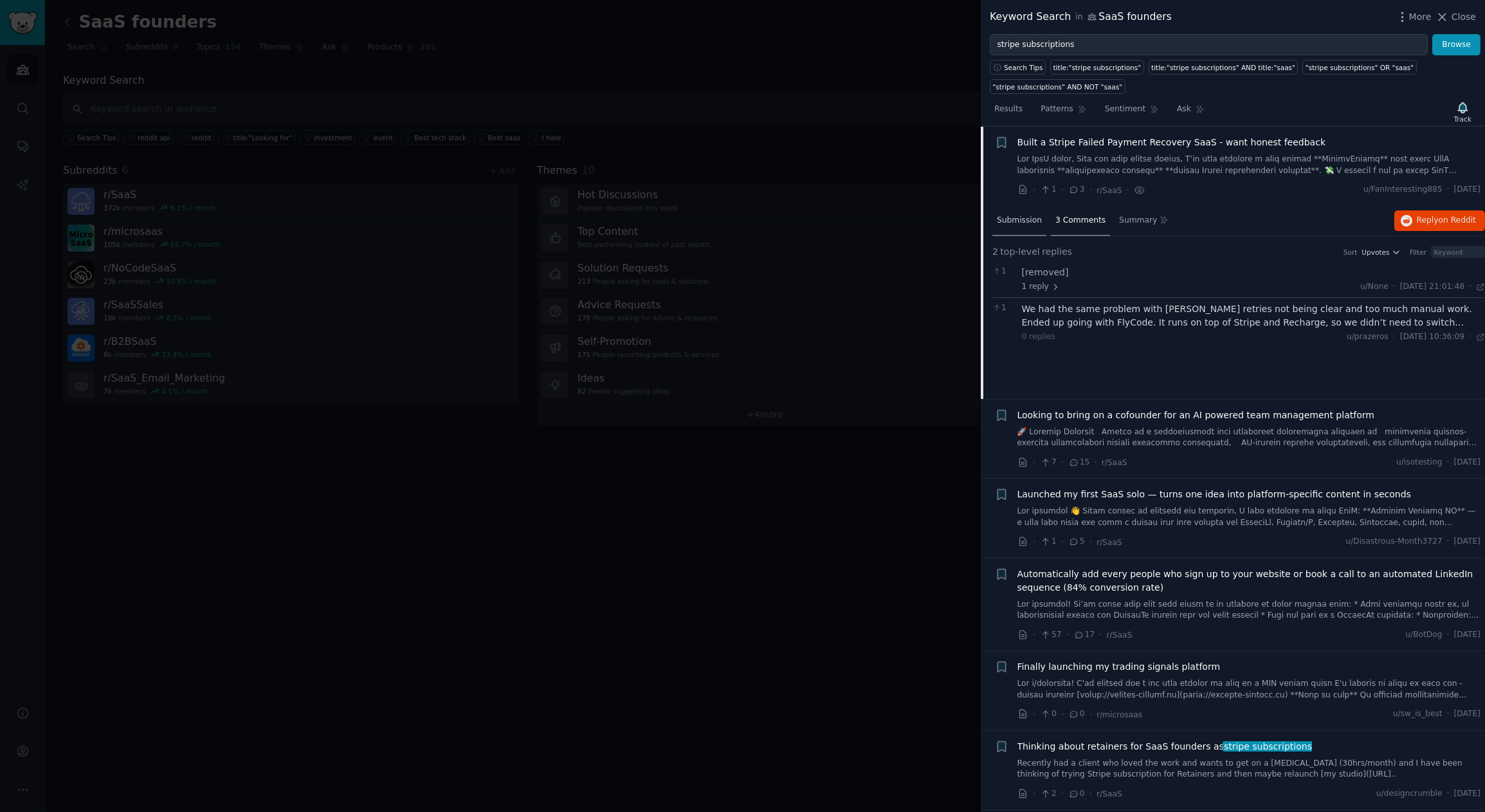
click at [1016, 217] on span "Submission" at bounding box center [1019, 220] width 45 height 12
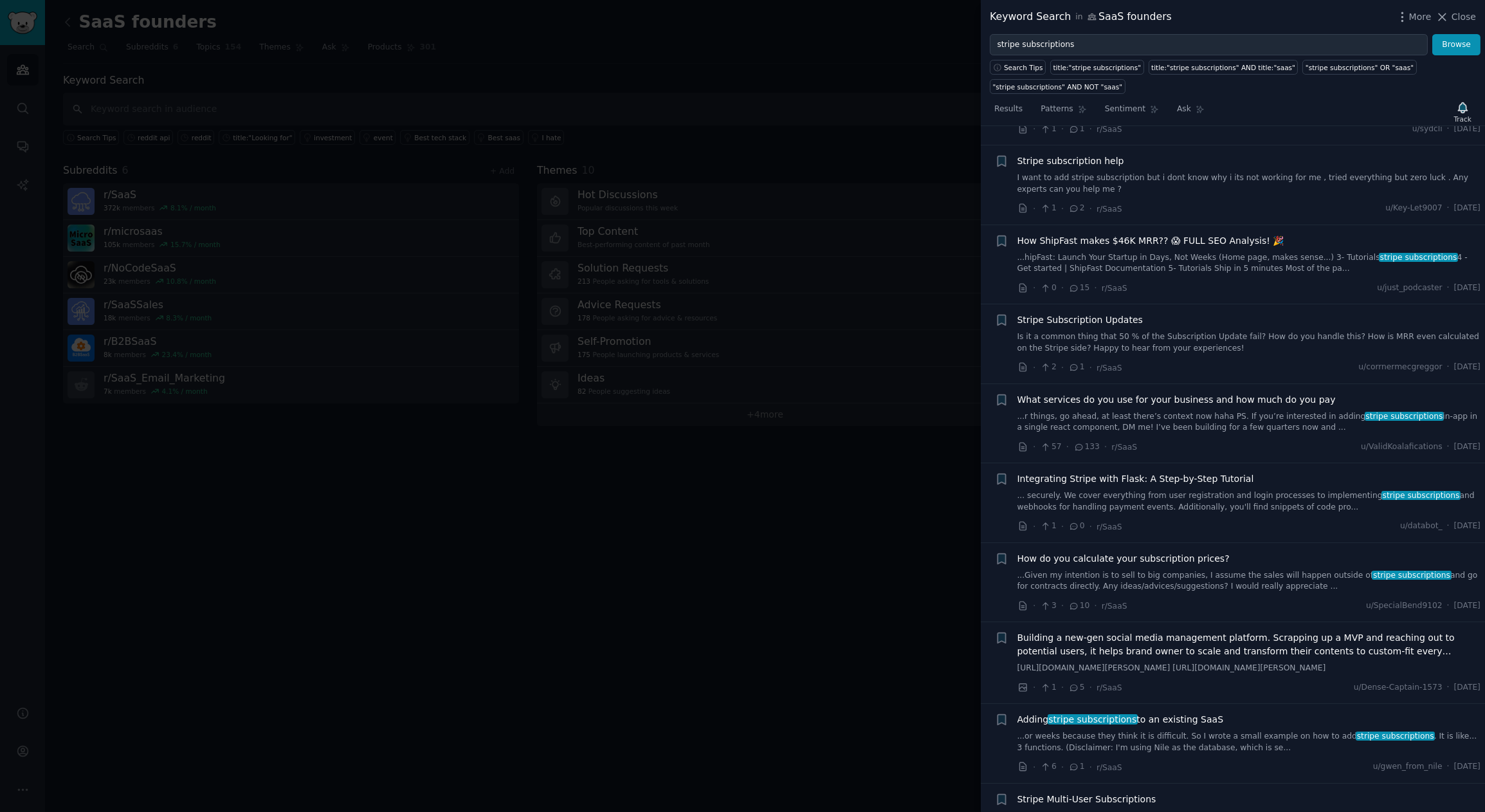
scroll to position [2046, 0]
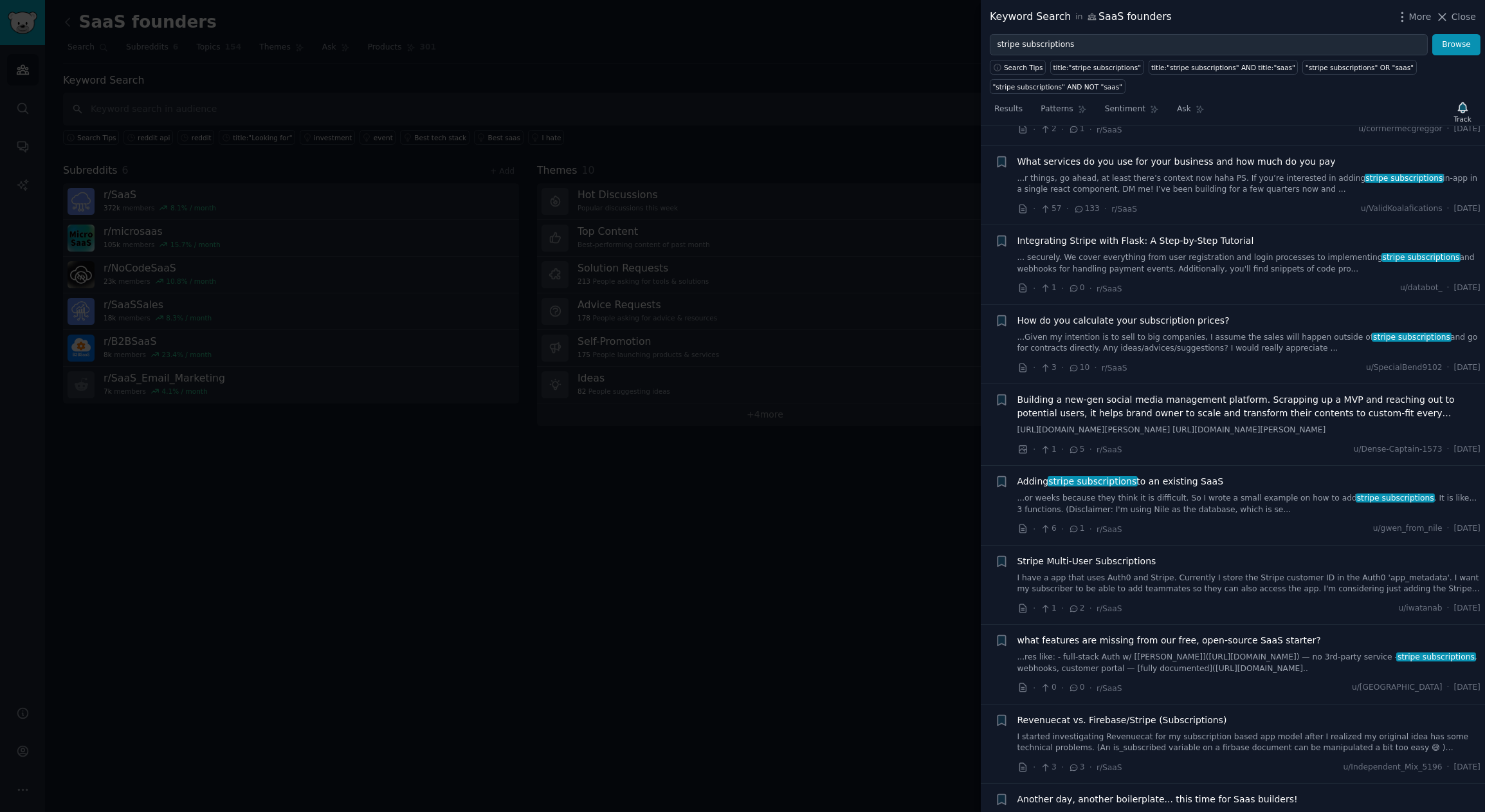
click at [1176, 483] on span "Adding stripe subscriptions to an existing SaaS" at bounding box center [1121, 481] width 207 height 13
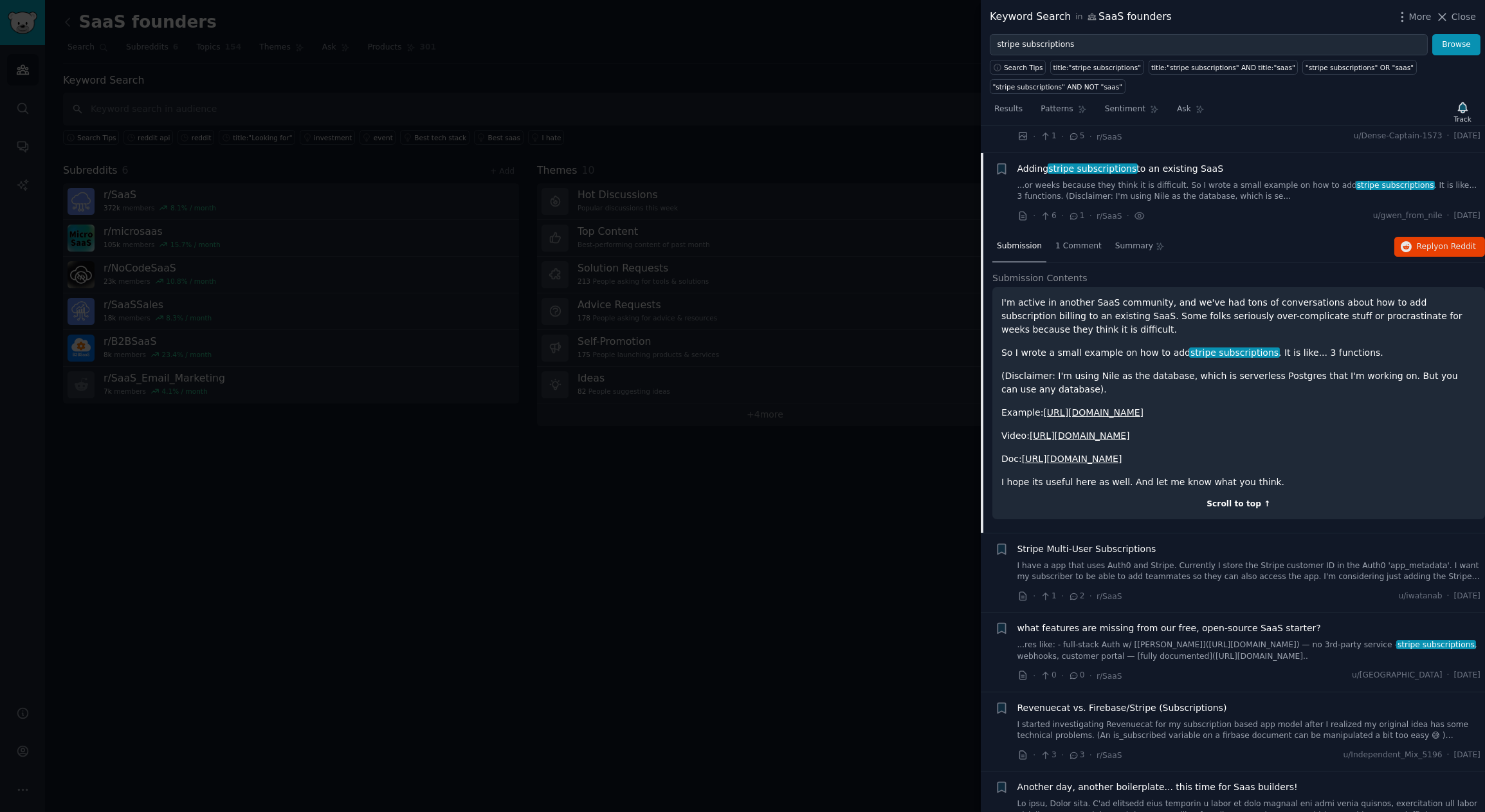
scroll to position [1954, 0]
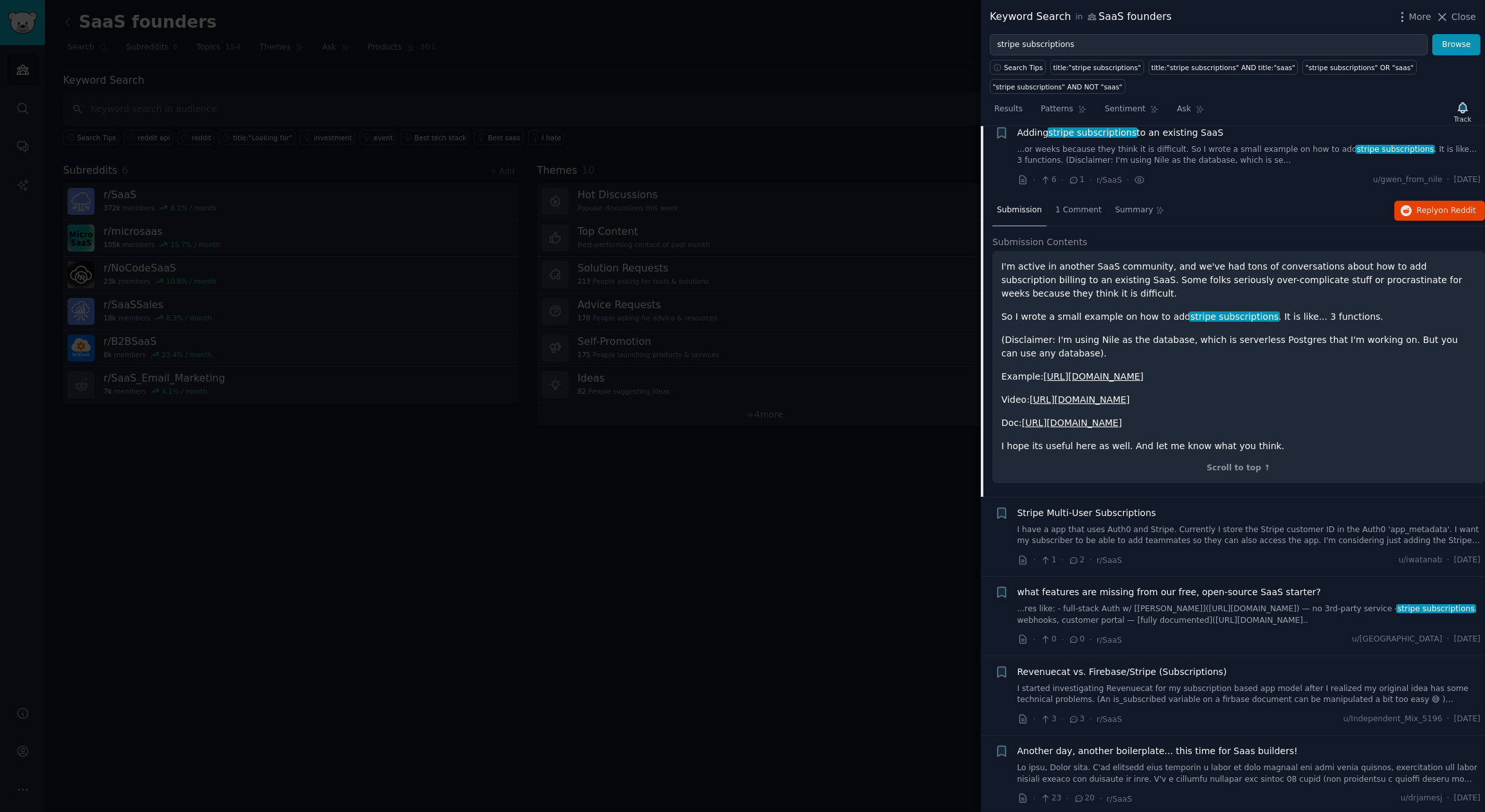
click at [684, 572] on div at bounding box center [742, 406] width 1485 height 812
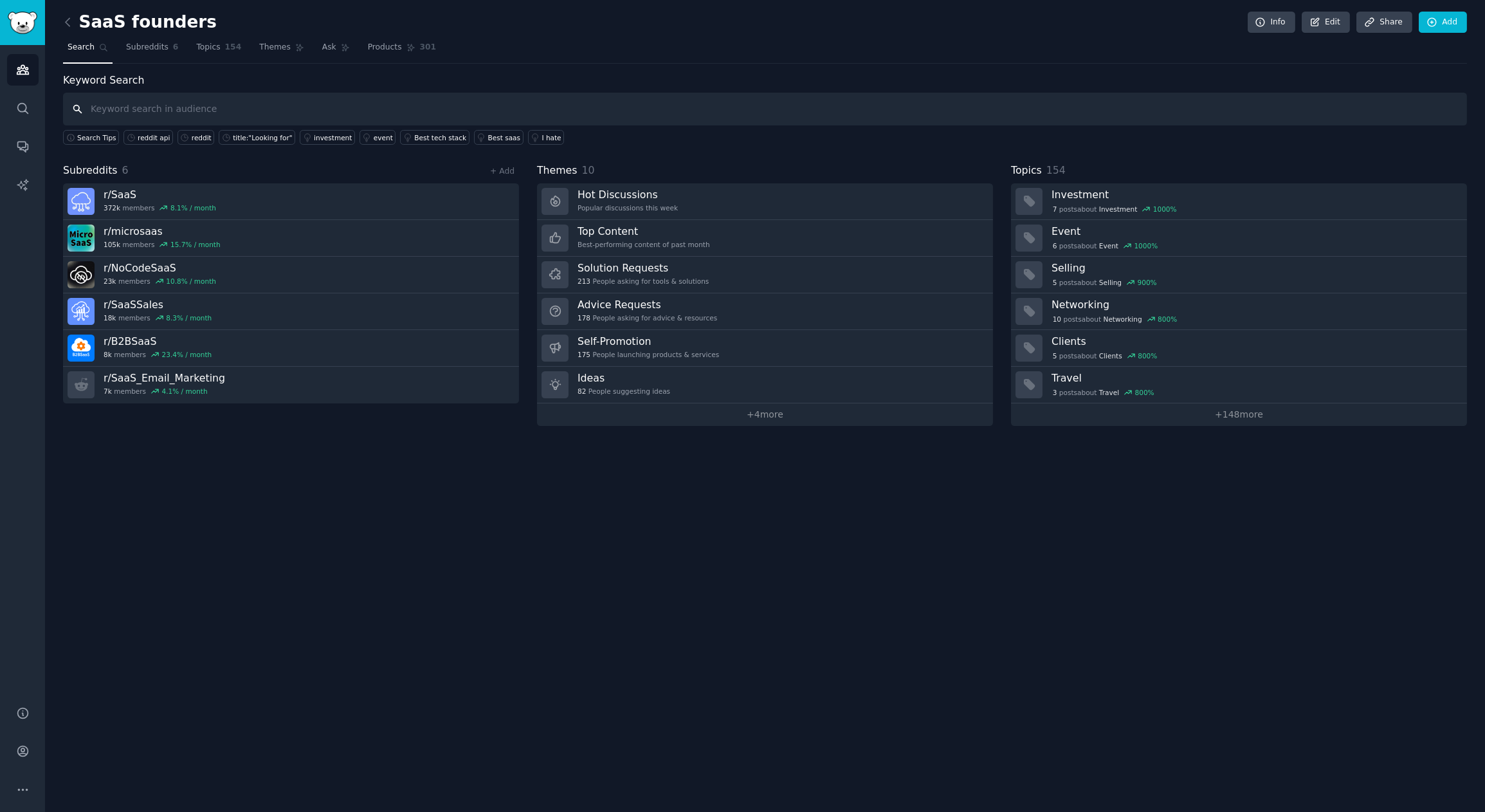
click at [251, 116] on input "text" at bounding box center [766, 109] width 1405 height 32
type input "stripe subscription AND pain"
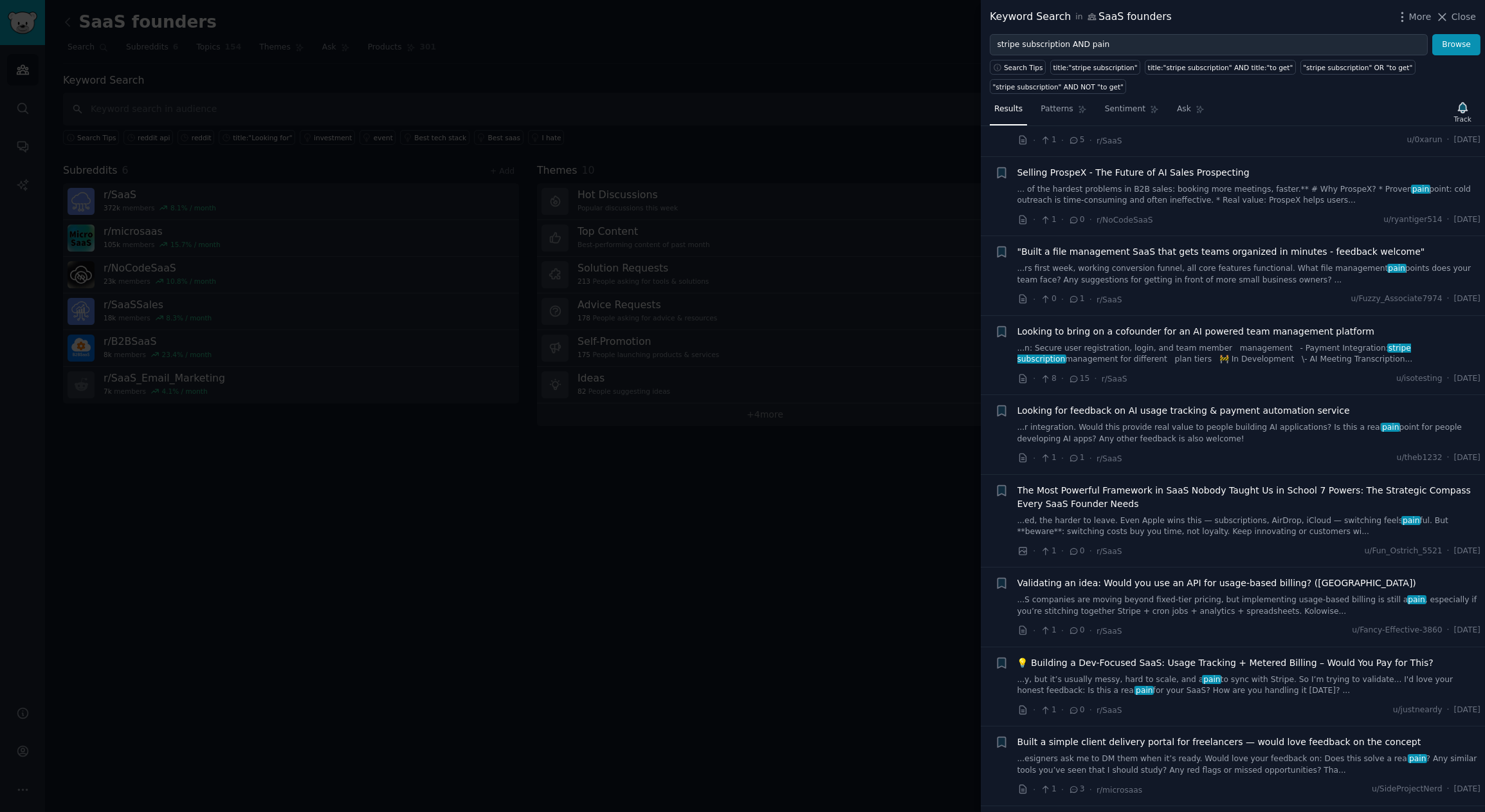
scroll to position [1029, 0]
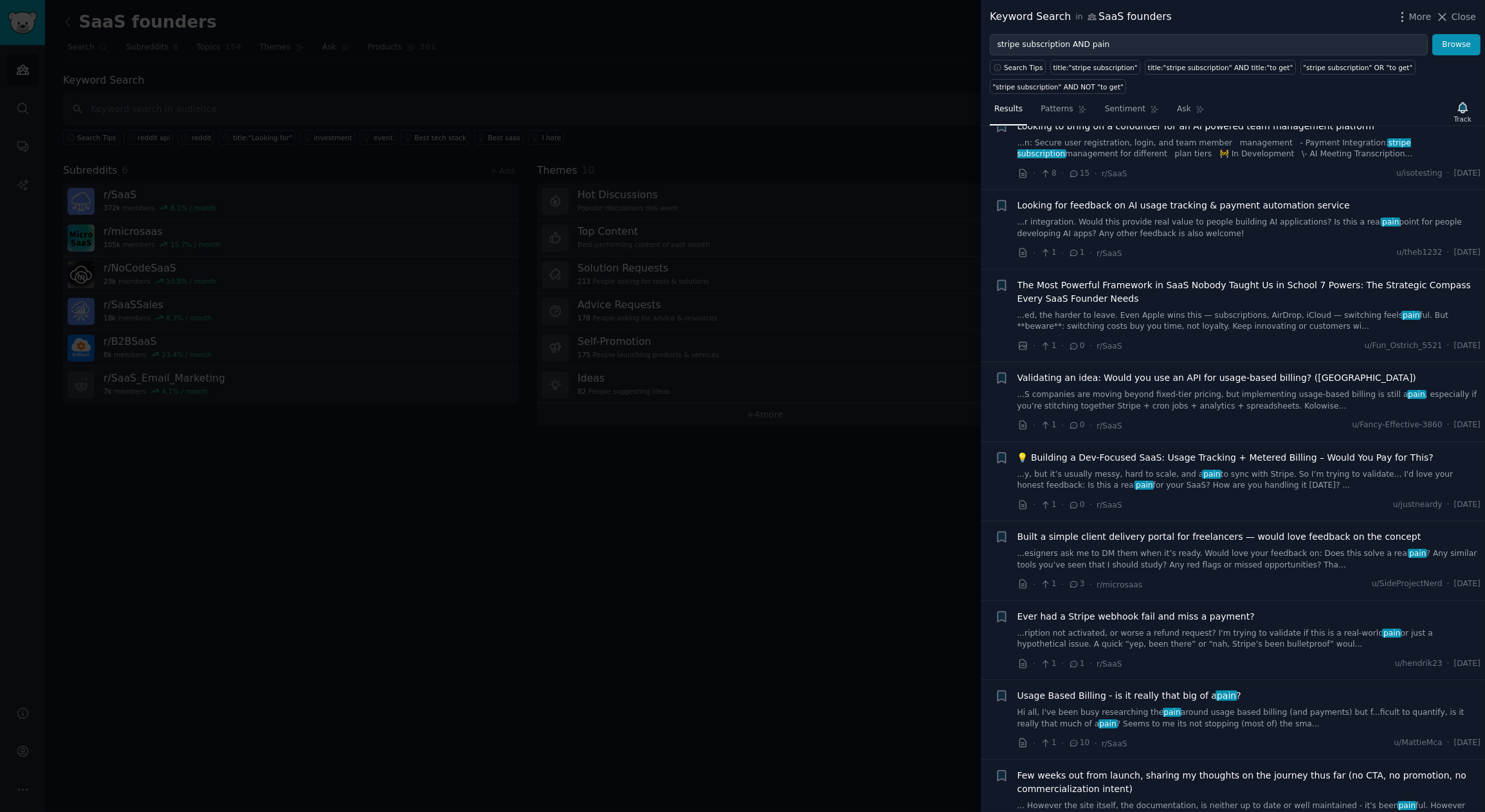
click at [1243, 471] on link "...y, but it’s usually messy, hard to scale, and a pain to sync with Stripe. So…" at bounding box center [1250, 479] width 464 height 22
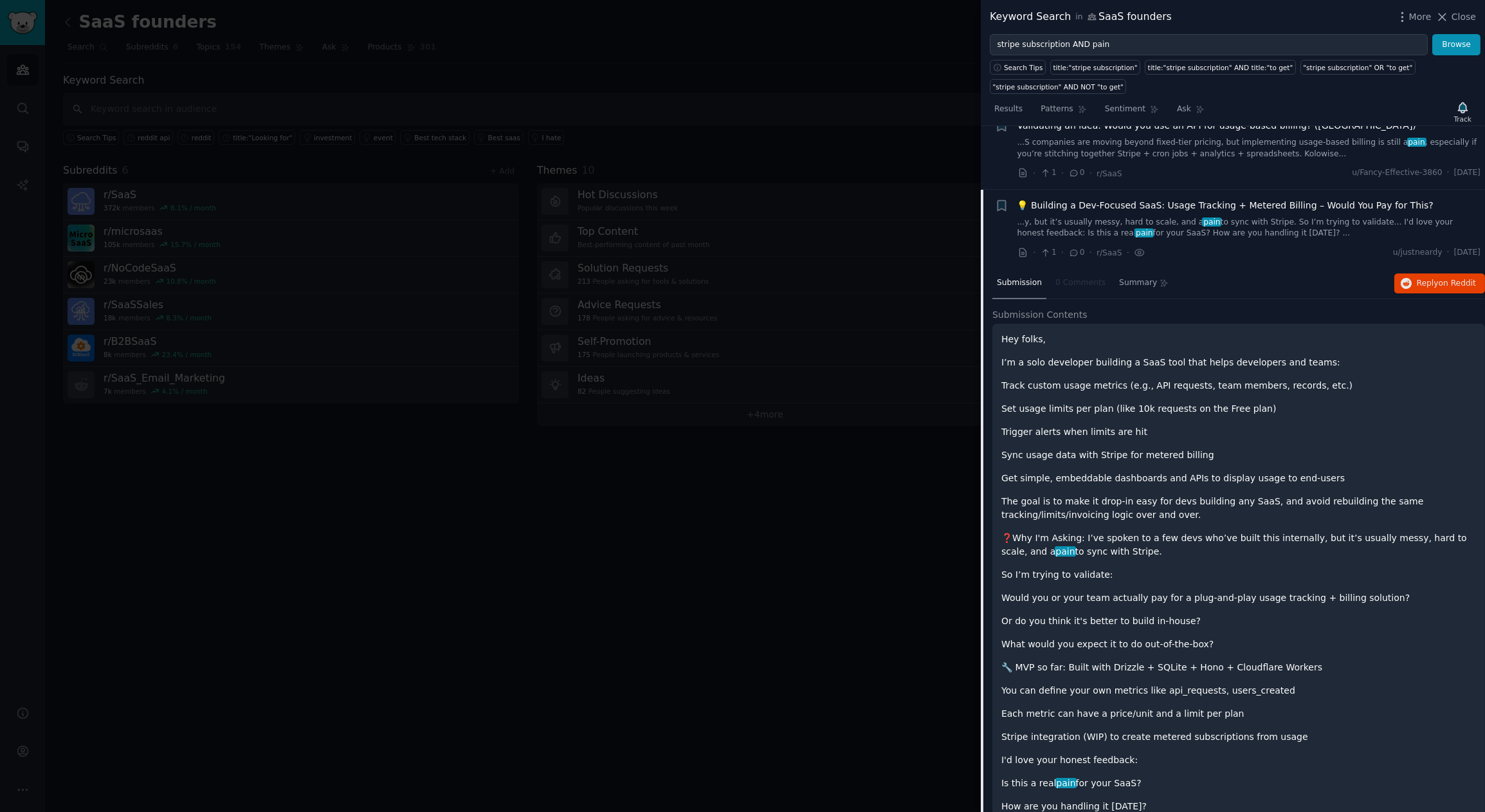
scroll to position [1270, 0]
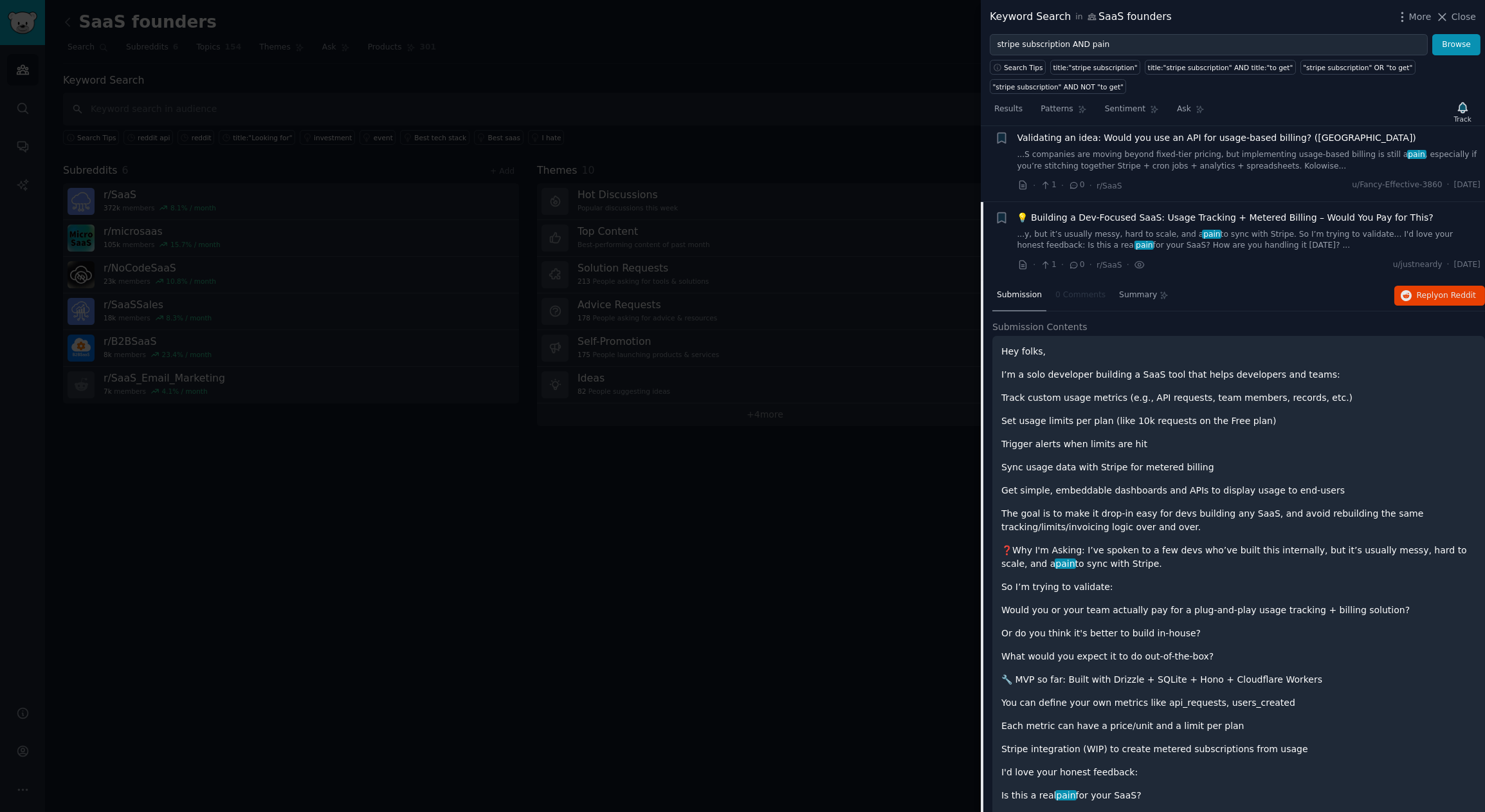
click at [1075, 293] on nav "Submission 0 Comments Summary" at bounding box center [1083, 296] width 181 height 31
click at [1336, 297] on span "Reply on Reddit" at bounding box center [1446, 295] width 60 height 12
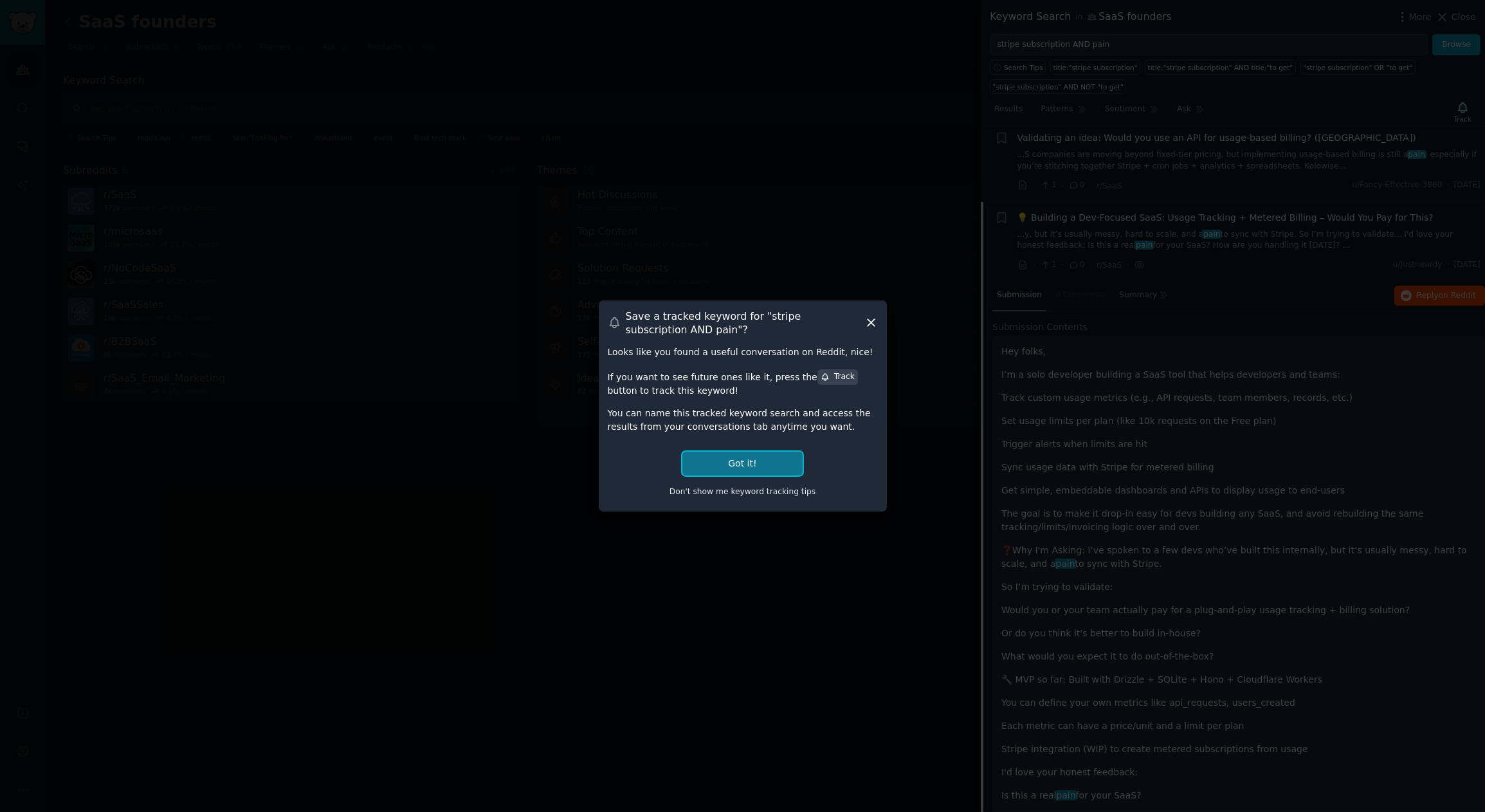
click at [742, 466] on button "Got it!" at bounding box center [742, 463] width 120 height 24
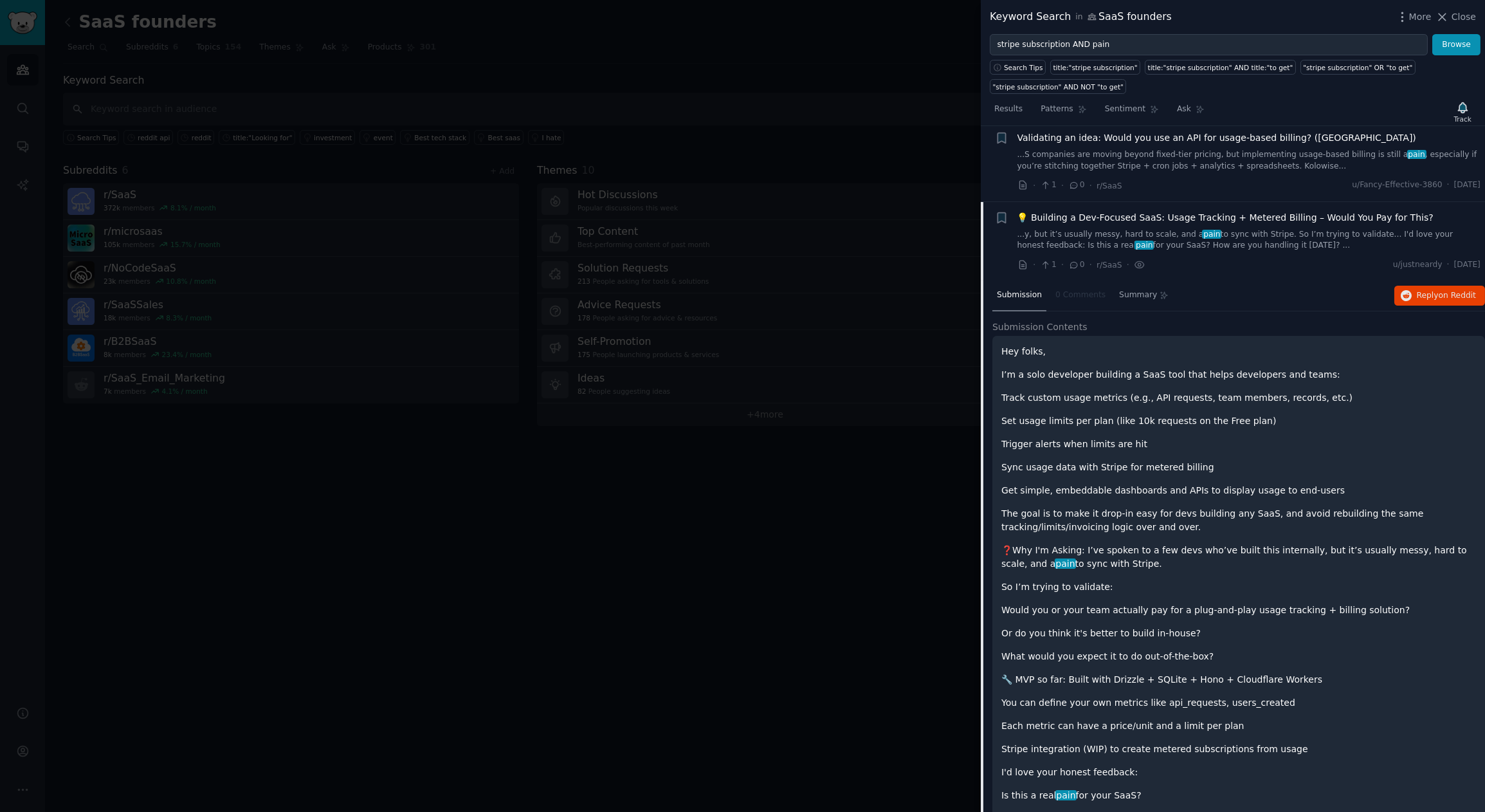
click at [1042, 229] on link "...y, but it’s usually messy, hard to scale, and a pain to sync with Stripe. So…" at bounding box center [1250, 240] width 464 height 22
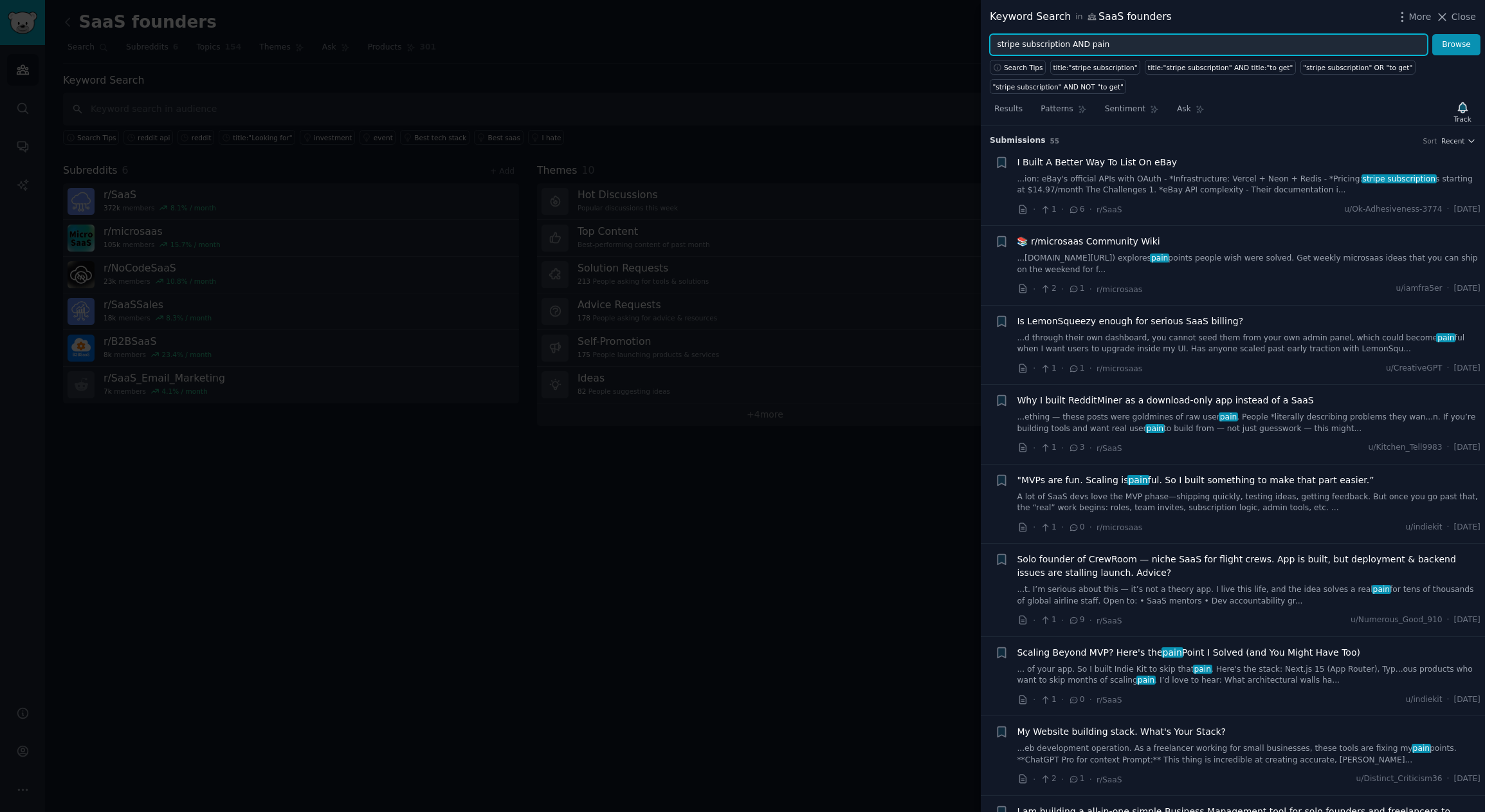
drag, startPoint x: 1070, startPoint y: 42, endPoint x: 1156, endPoint y: 44, distance: 86.0
click at [1156, 44] on input "stripe subscription AND pain" at bounding box center [1209, 45] width 438 height 22
click at [1336, 34] on button "Browse" at bounding box center [1456, 45] width 48 height 22
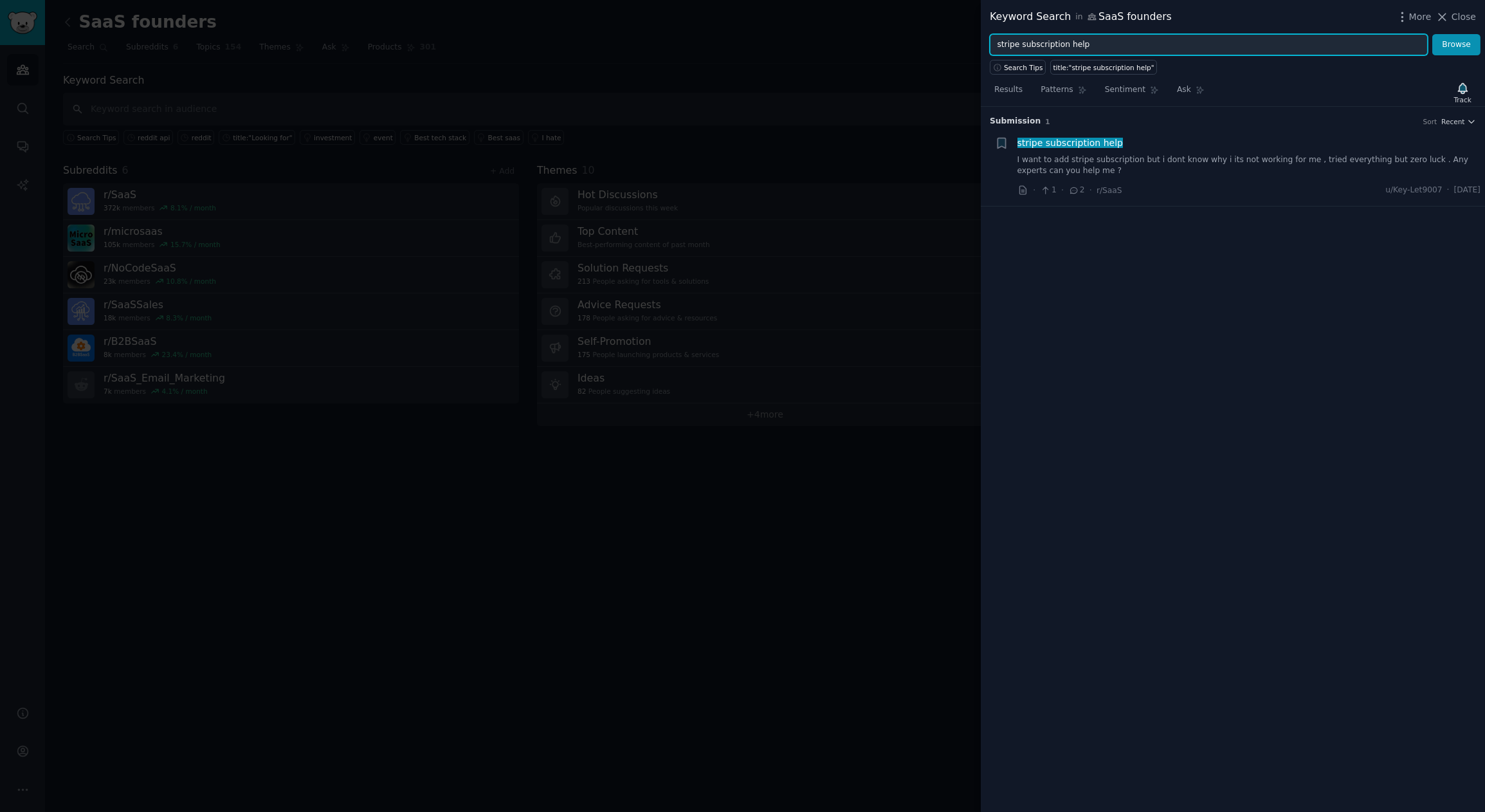
drag, startPoint x: 1067, startPoint y: 41, endPoint x: 1102, endPoint y: 42, distance: 35.0
click at [1102, 42] on input "stripe subscription help" at bounding box center [1209, 45] width 438 height 22
click at [1336, 34] on button "Browse" at bounding box center [1456, 45] width 48 height 22
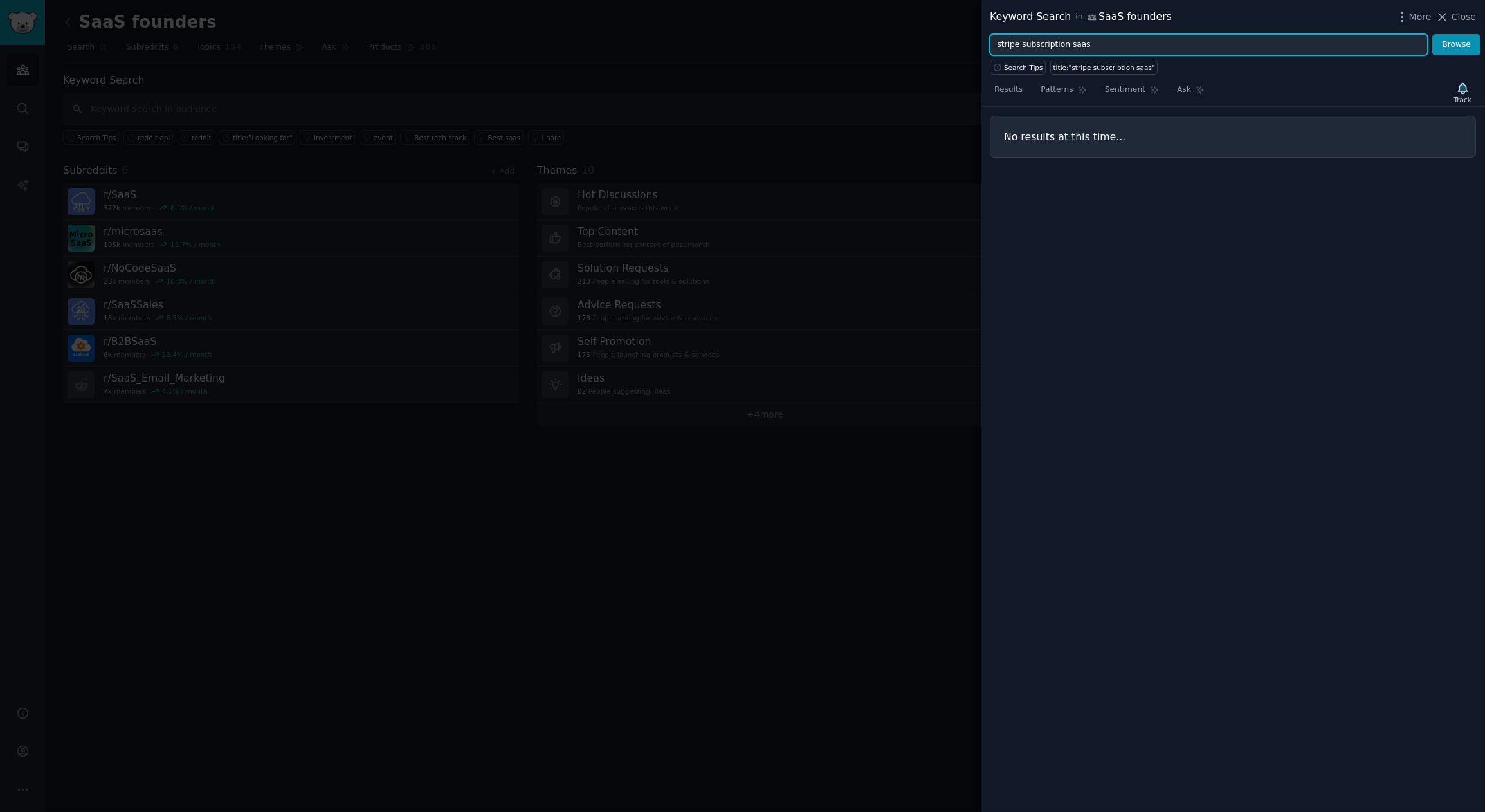
click at [1074, 44] on input "stripe subscription saas" at bounding box center [1209, 45] width 438 height 22
type input "stripe subscription tooling"
click at [1336, 34] on button "Browse" at bounding box center [1456, 45] width 48 height 22
click at [756, 476] on div at bounding box center [742, 406] width 1485 height 812
